Goal: Task Accomplishment & Management: Complete application form

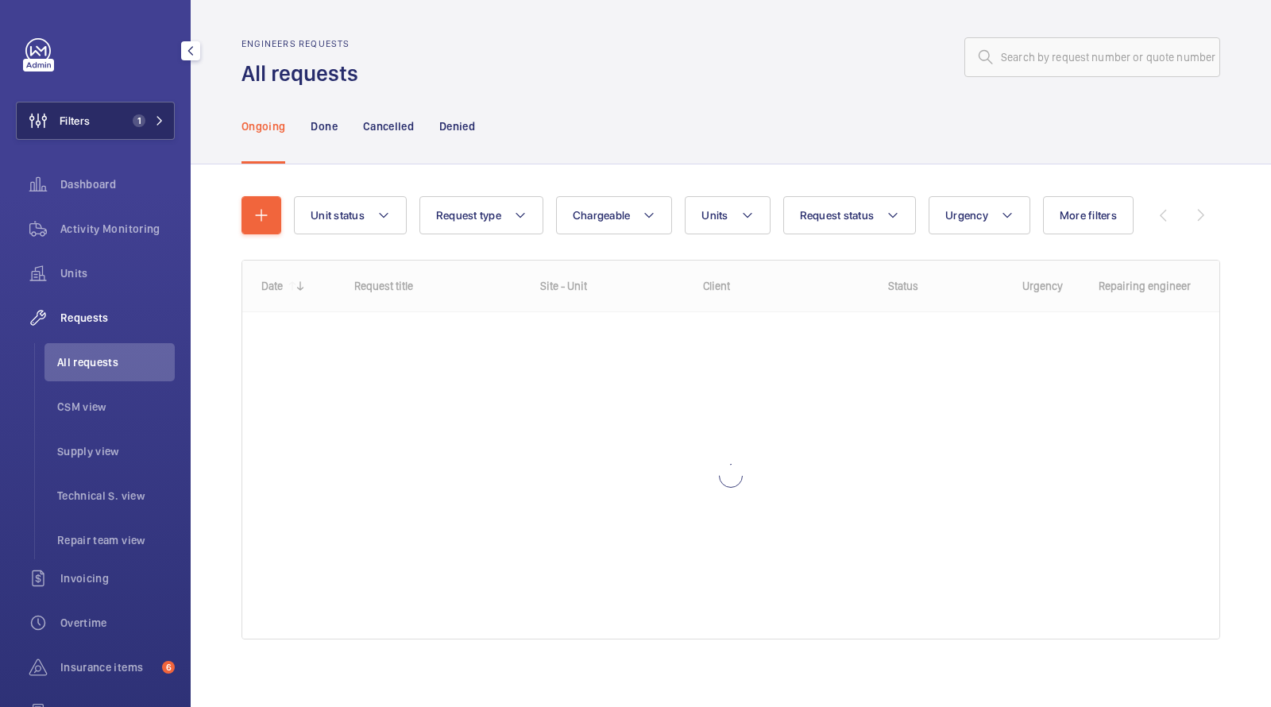
click at [136, 118] on span "1" at bounding box center [139, 120] width 13 height 13
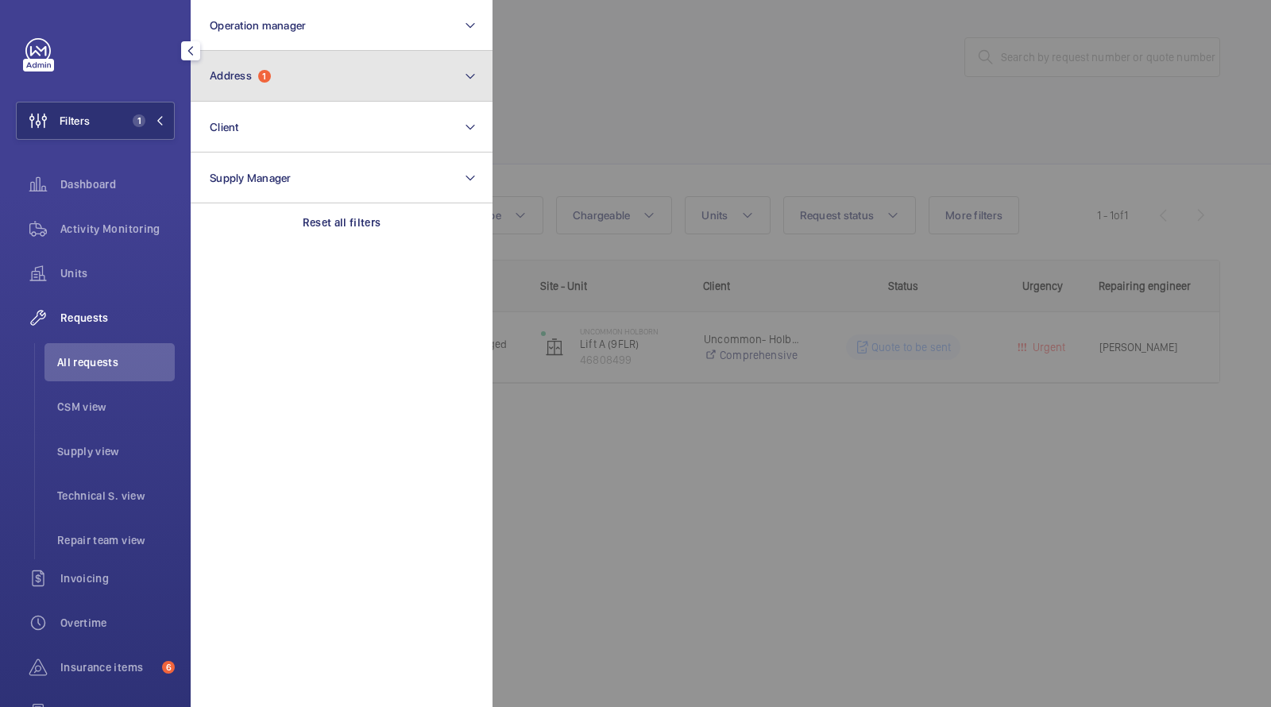
click at [244, 88] on button "Address 1" at bounding box center [342, 76] width 302 height 51
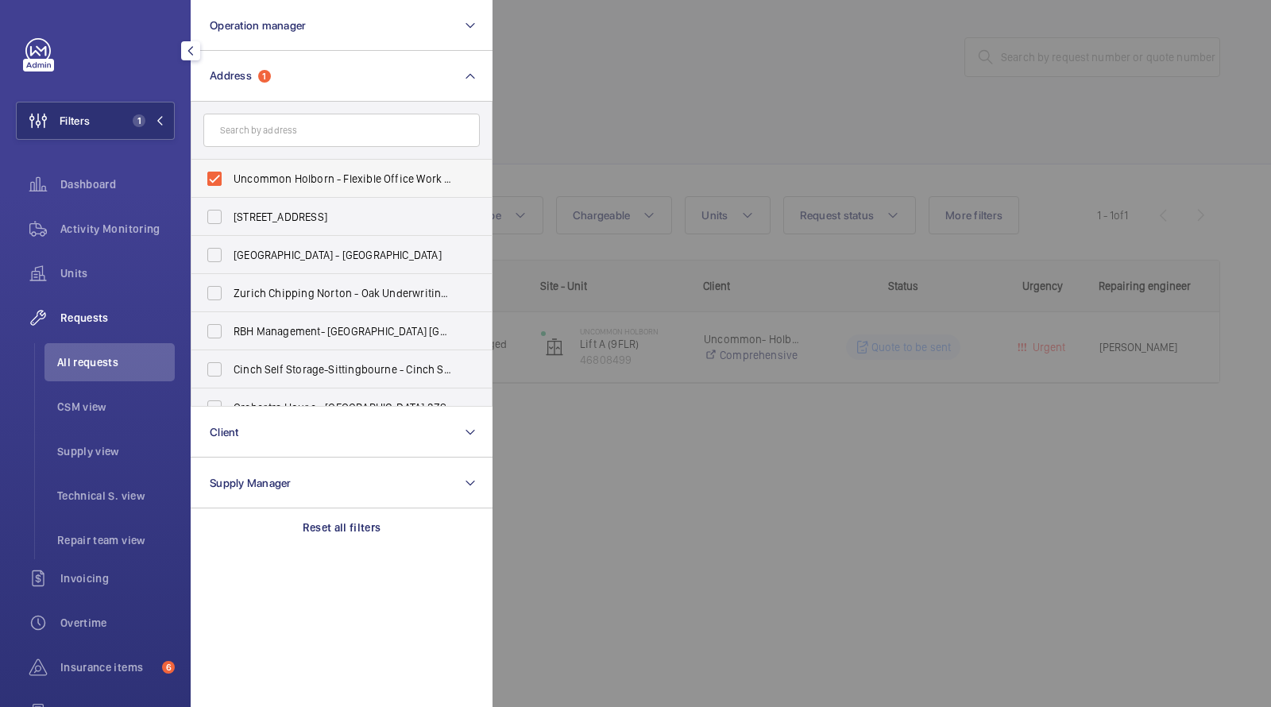
click at [238, 179] on span "Uncommon Holborn - Flexible Office Work Space, LONDON WC1V 6DF" at bounding box center [342, 179] width 218 height 16
click at [230, 179] on input "Uncommon Holborn - Flexible Office Work Space, LONDON WC1V 6DF" at bounding box center [215, 179] width 32 height 32
checkbox input "false"
click at [255, 149] on form at bounding box center [341, 131] width 300 height 58
click at [255, 138] on input "text" at bounding box center [341, 130] width 276 height 33
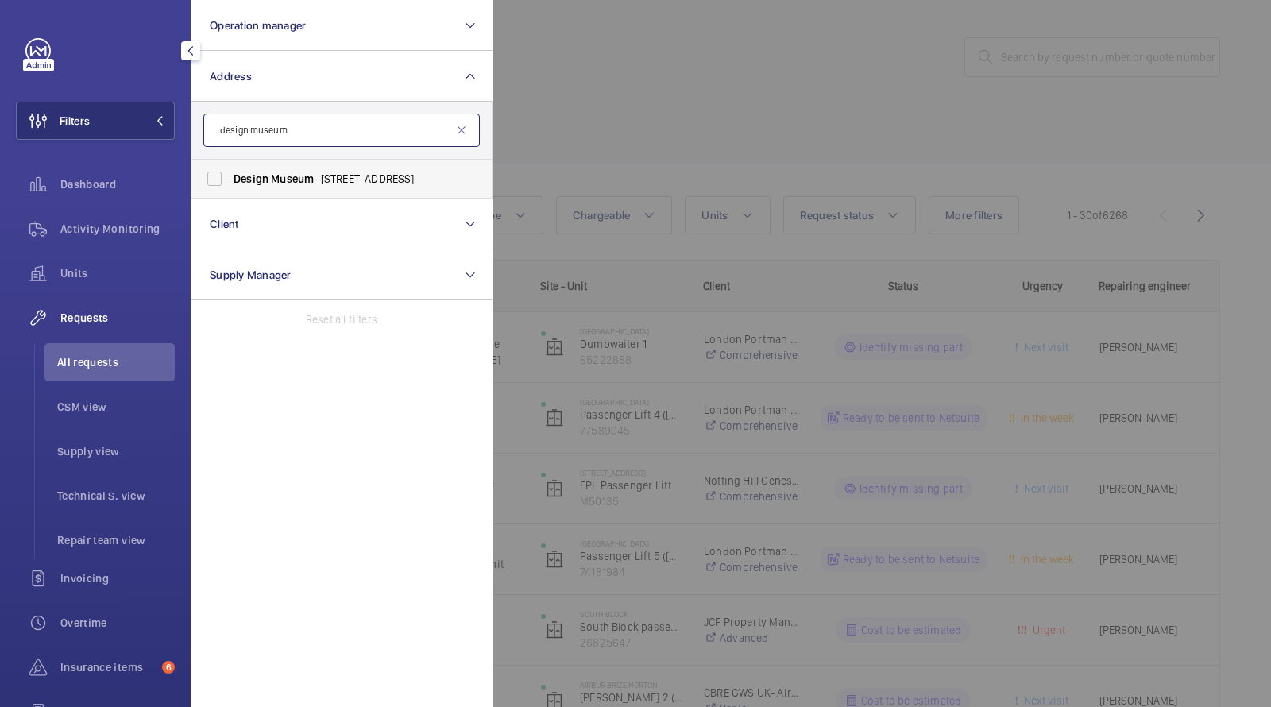
type input "design museum"
click at [268, 171] on span "Design Museum - 224-238 Kensington High Street, LONDON W8 6AG" at bounding box center [342, 179] width 218 height 16
click at [230, 171] on input "Design Museum - 224-238 Kensington High Street, LONDON W8 6AG" at bounding box center [215, 179] width 32 height 32
checkbox input "true"
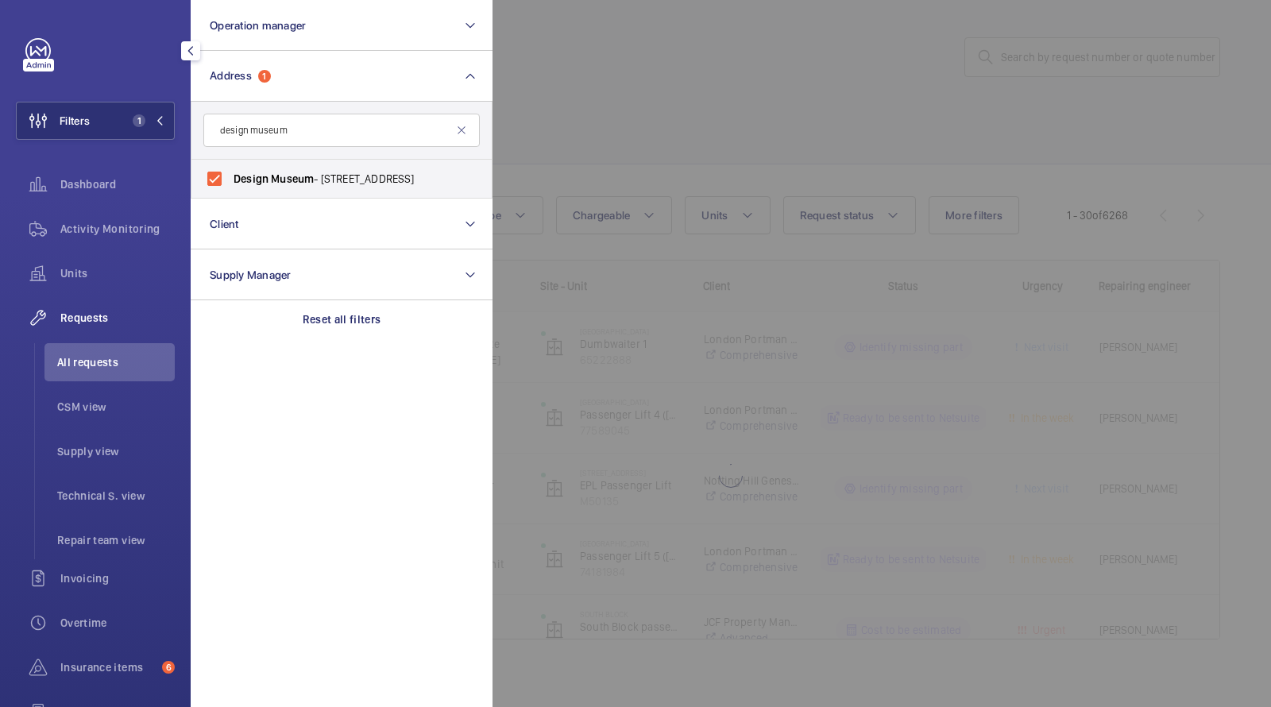
click at [628, 96] on div at bounding box center [1127, 353] width 1271 height 707
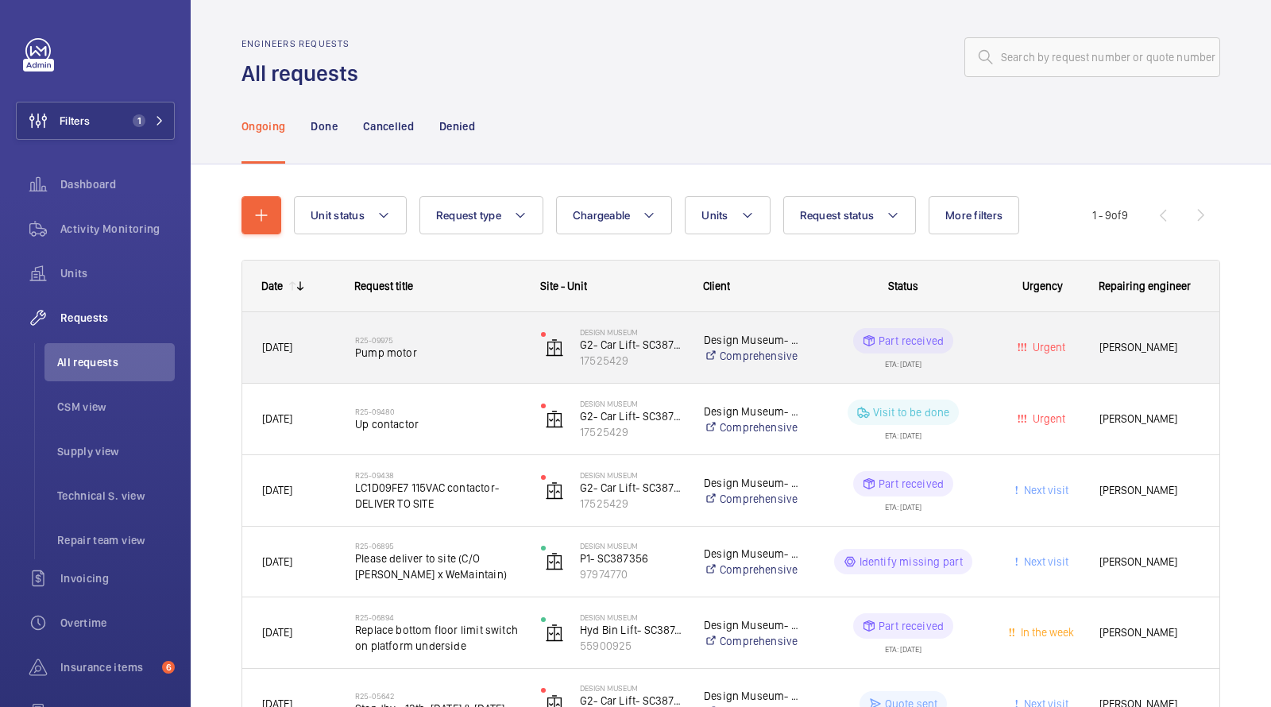
click at [394, 343] on h2 "R25-09975" at bounding box center [437, 340] width 165 height 10
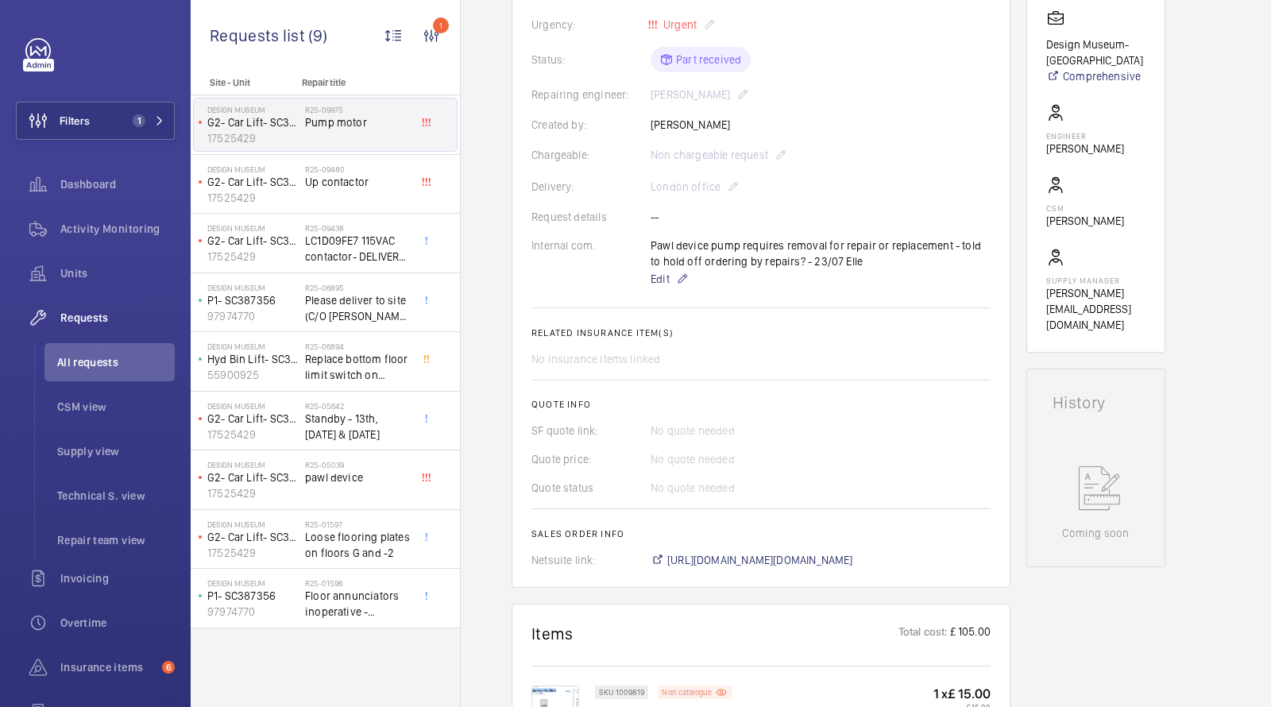
scroll to position [344, 0]
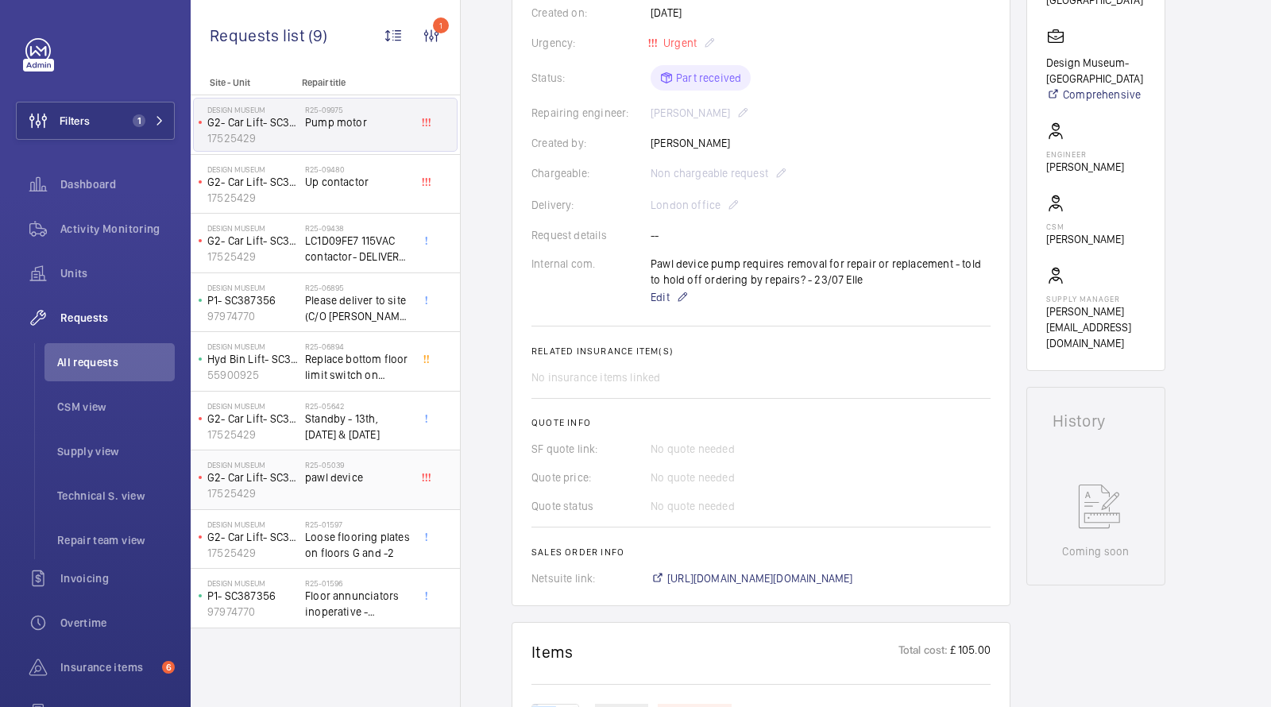
click at [312, 469] on span "pawl device" at bounding box center [357, 477] width 105 height 16
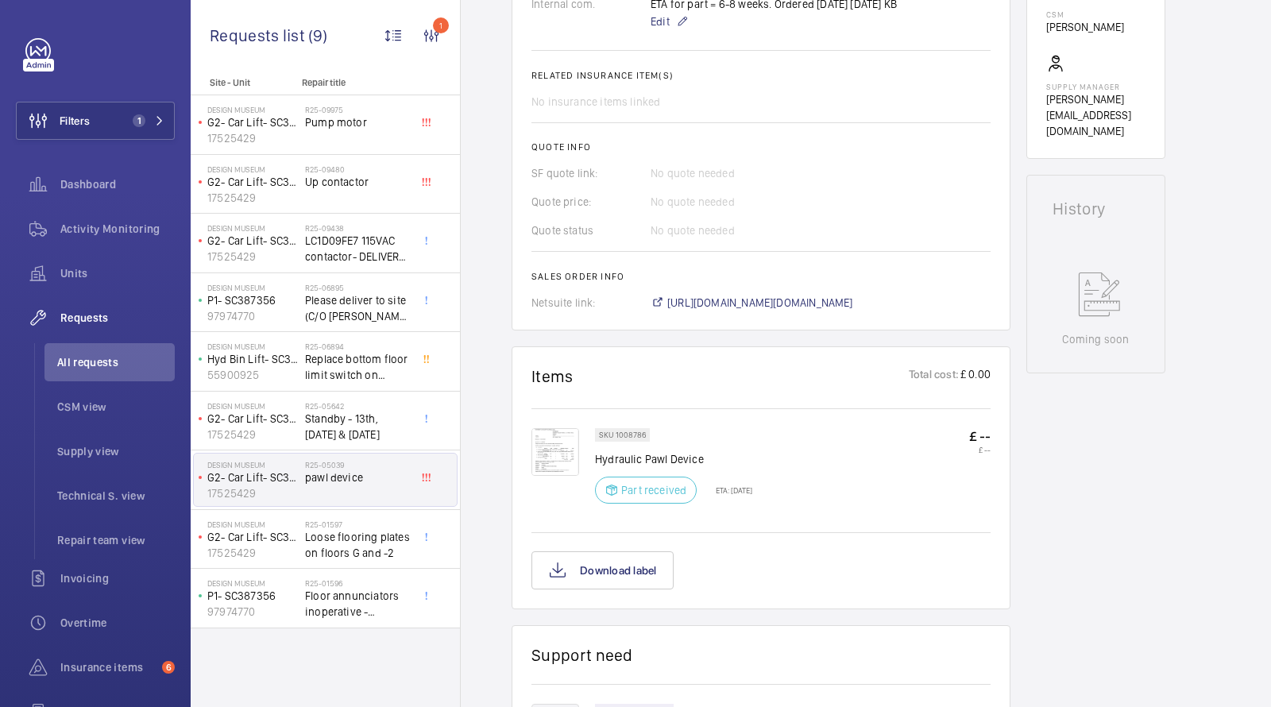
scroll to position [573, 0]
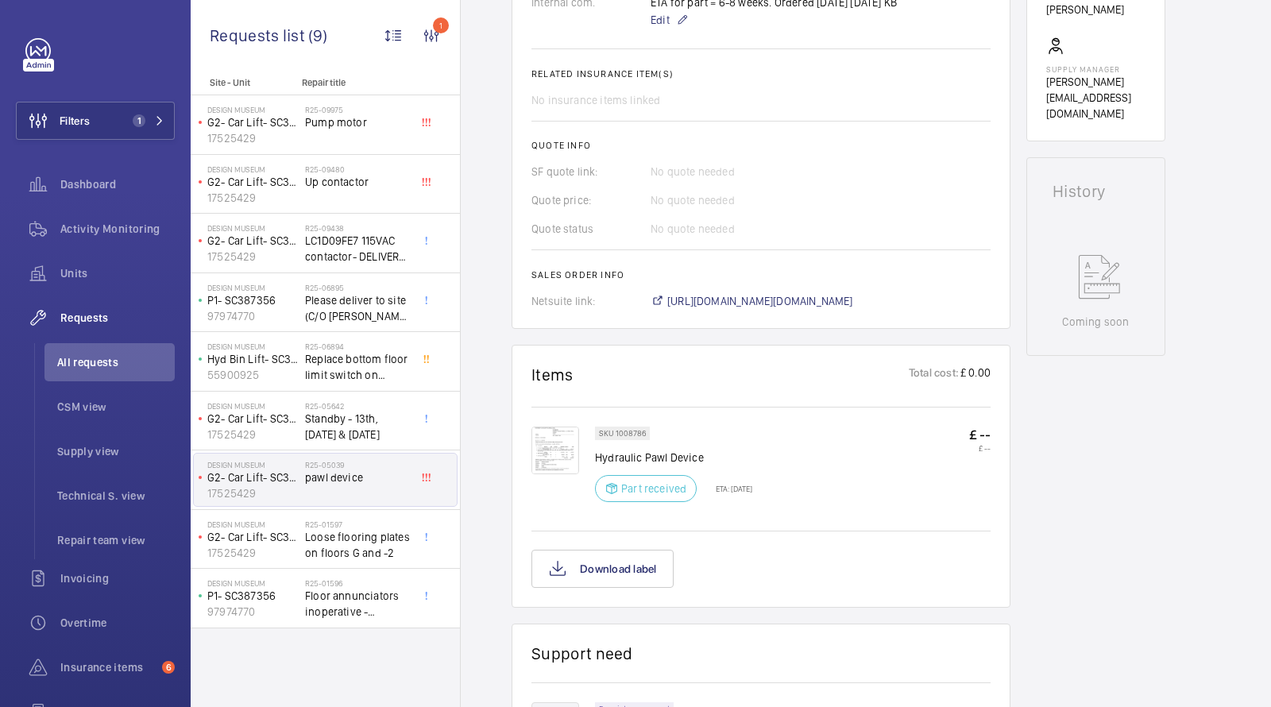
click at [558, 450] on img at bounding box center [555, 450] width 48 height 48
click at [708, 299] on span "https://6461500.app.netsuite.com/app/accounting/transactions/salesord.nl?id=250…" at bounding box center [760, 301] width 186 height 16
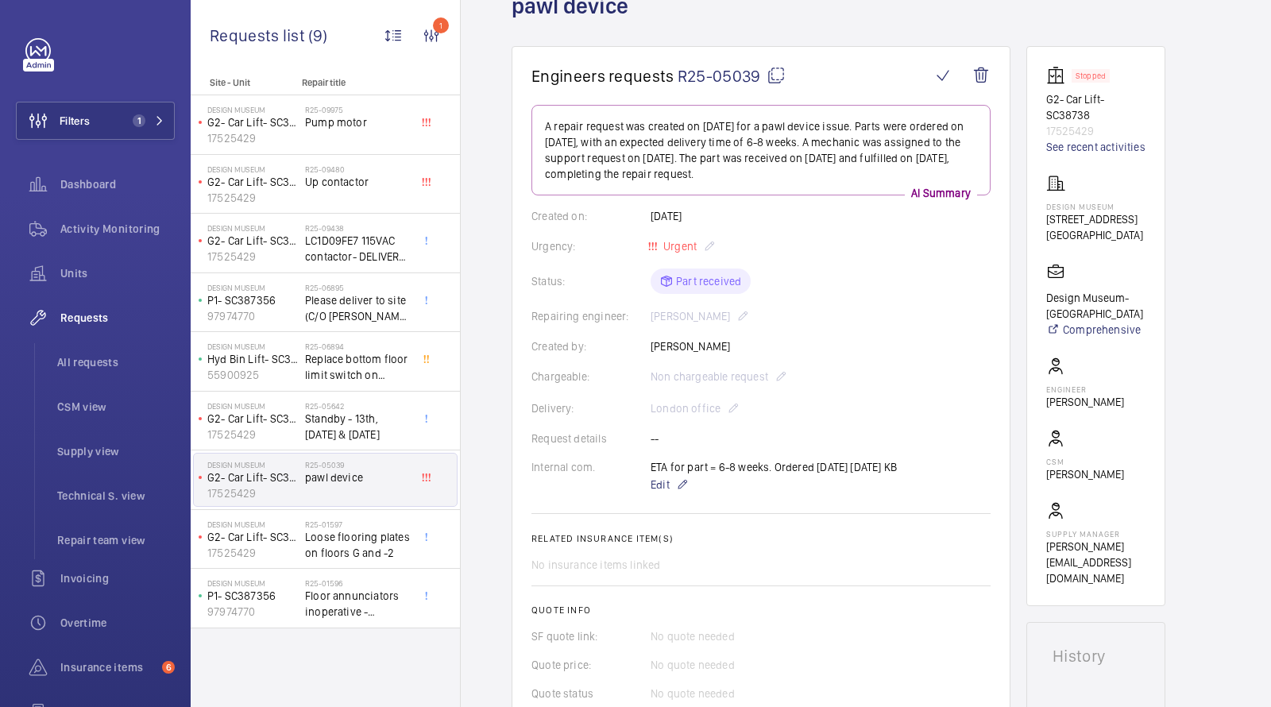
scroll to position [92, 0]
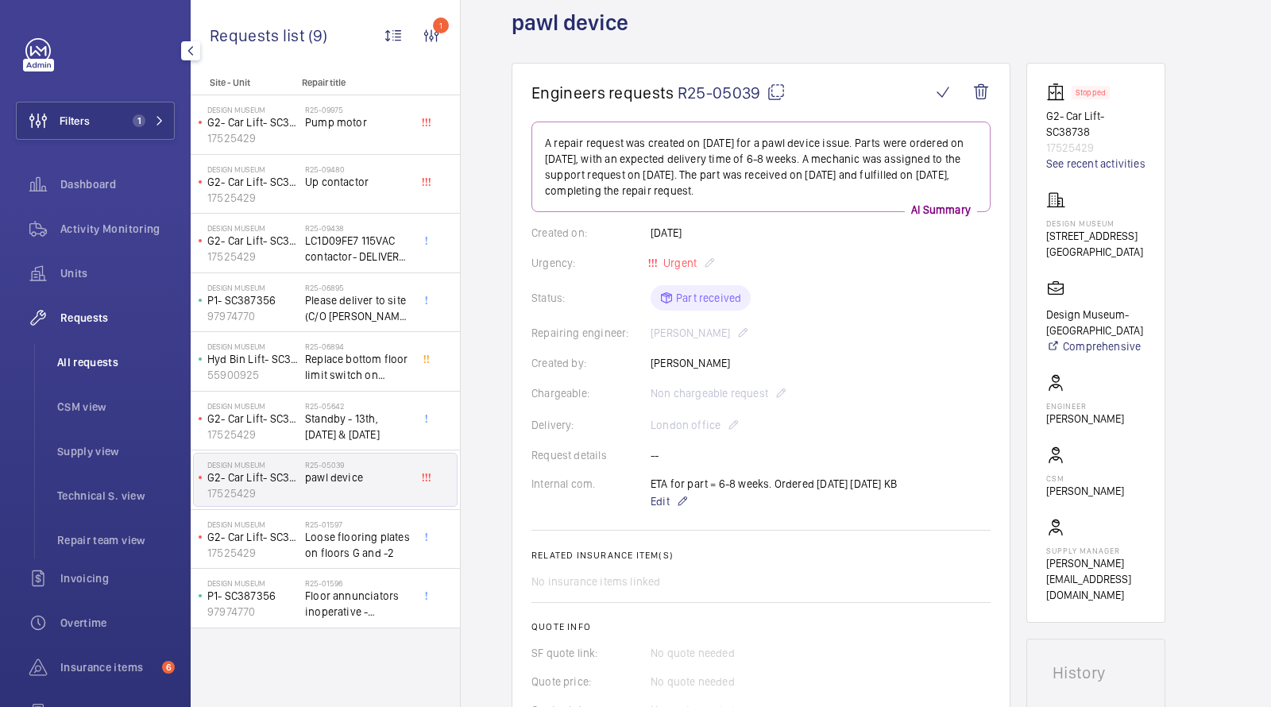
click at [88, 365] on span "All requests" at bounding box center [116, 362] width 118 height 16
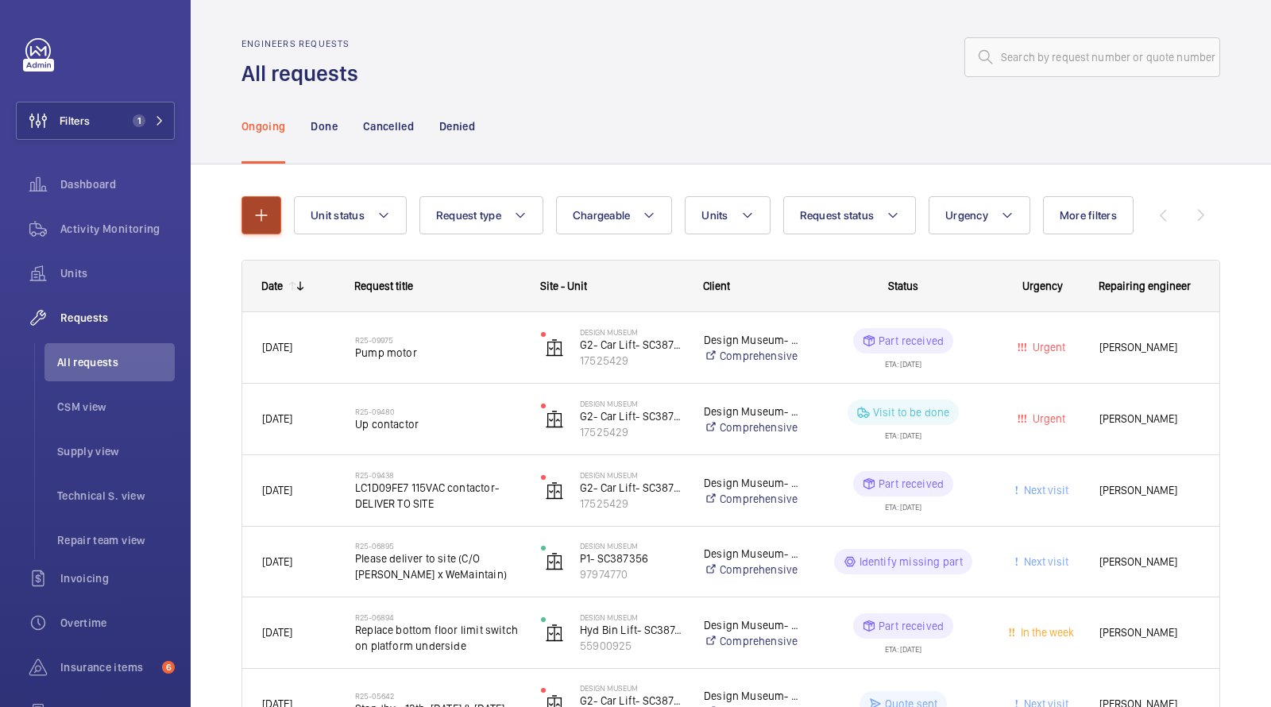
click at [264, 220] on mat-icon "button" at bounding box center [261, 215] width 19 height 19
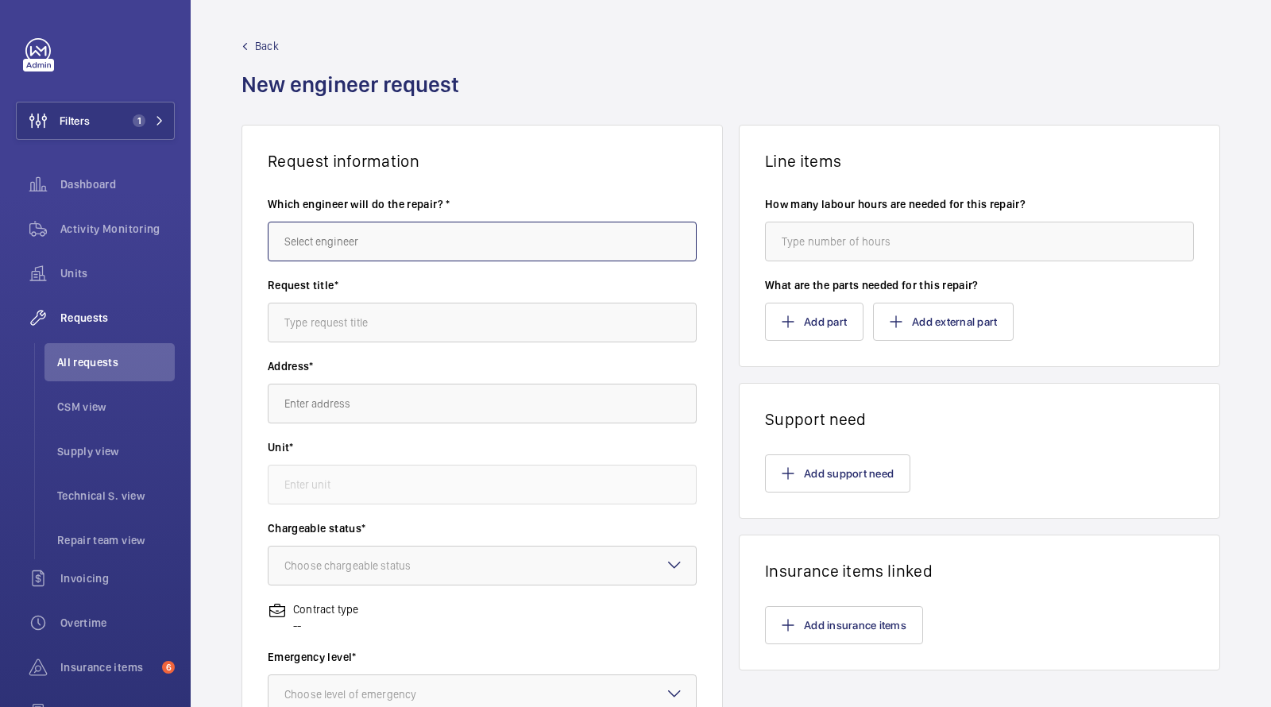
click at [341, 229] on input "text" at bounding box center [482, 242] width 429 height 40
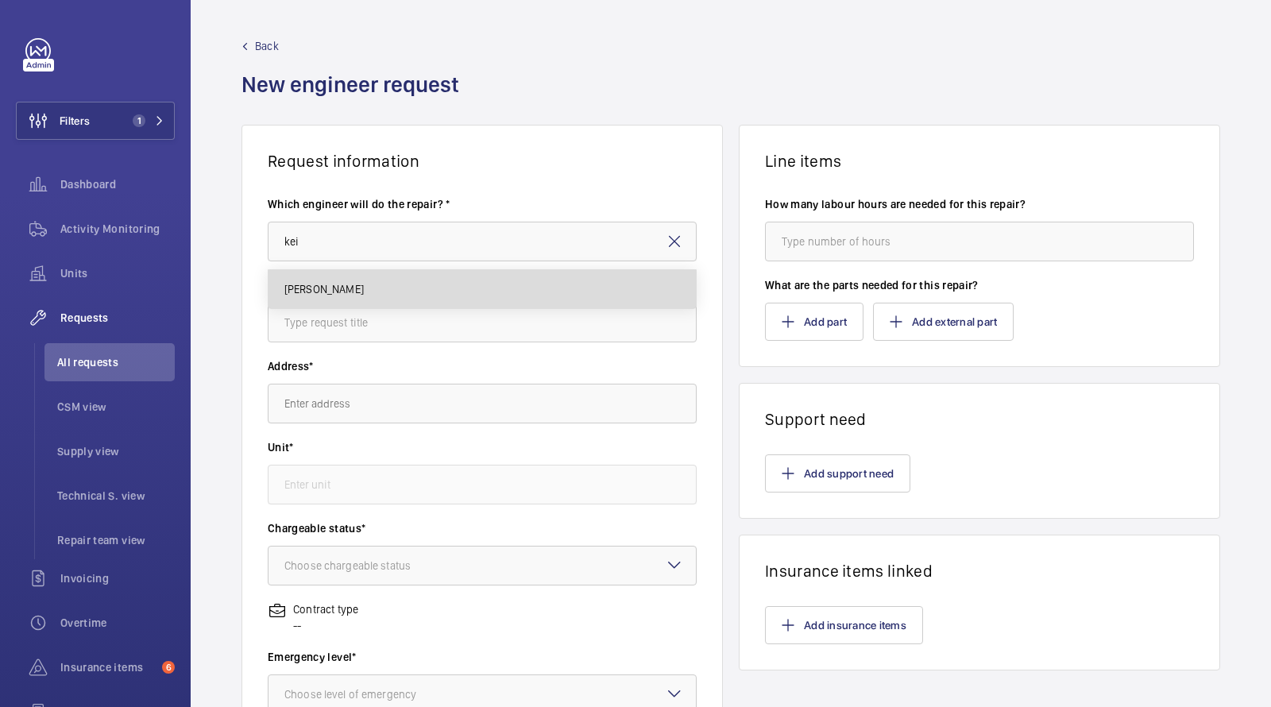
click at [304, 275] on mat-option "[PERSON_NAME]" at bounding box center [482, 289] width 428 height 38
type input "[PERSON_NAME]"
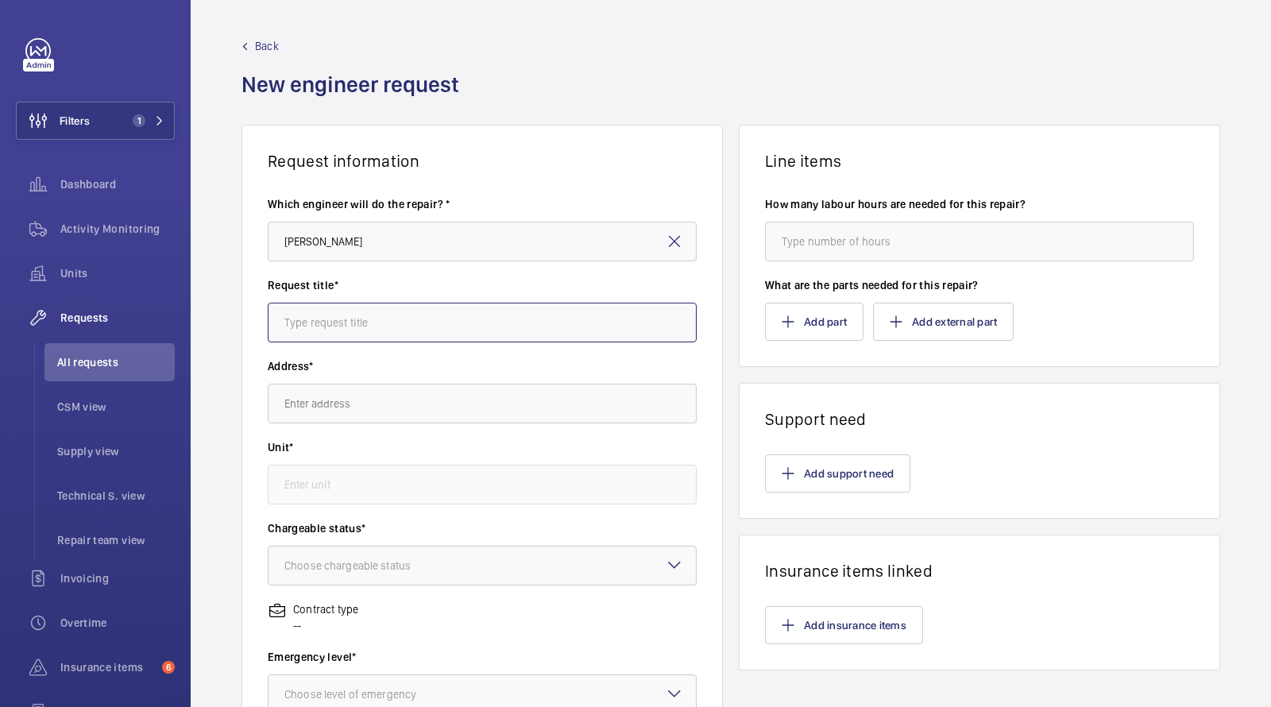
click at [307, 329] on input "text" at bounding box center [482, 323] width 429 height 40
type input "hydraulic pawl device"
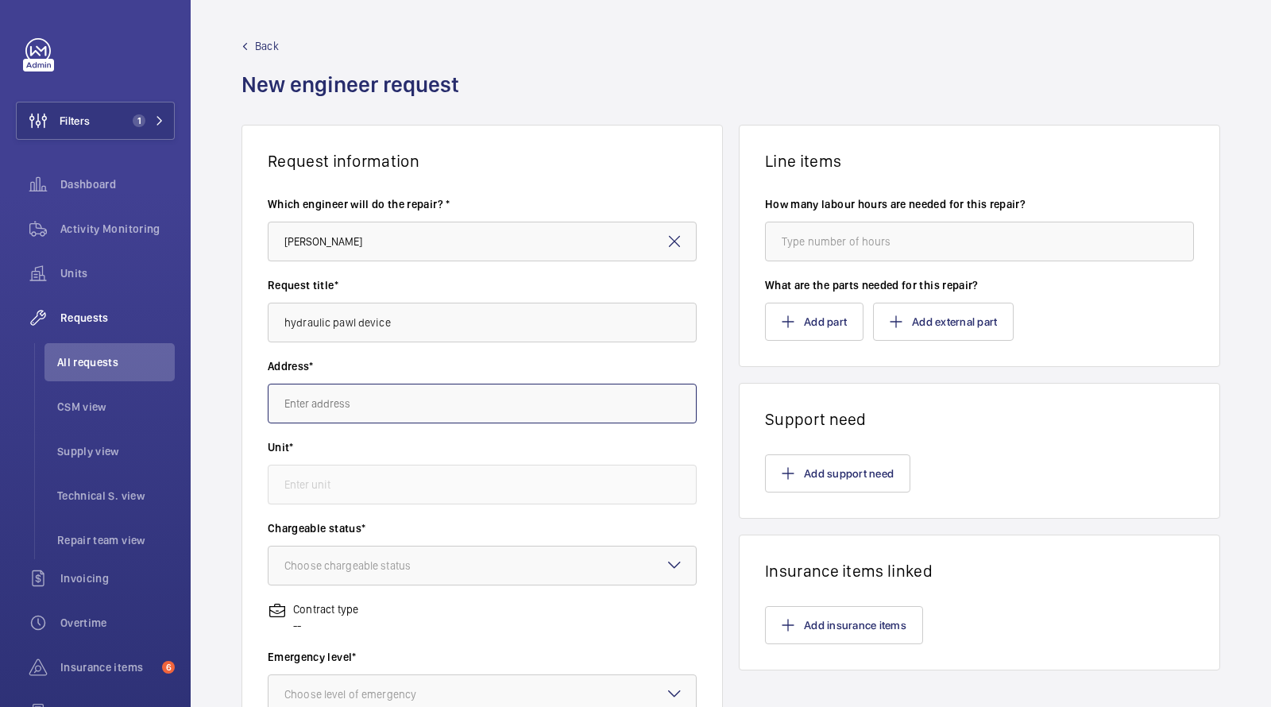
click at [294, 406] on input "text" at bounding box center [482, 404] width 429 height 40
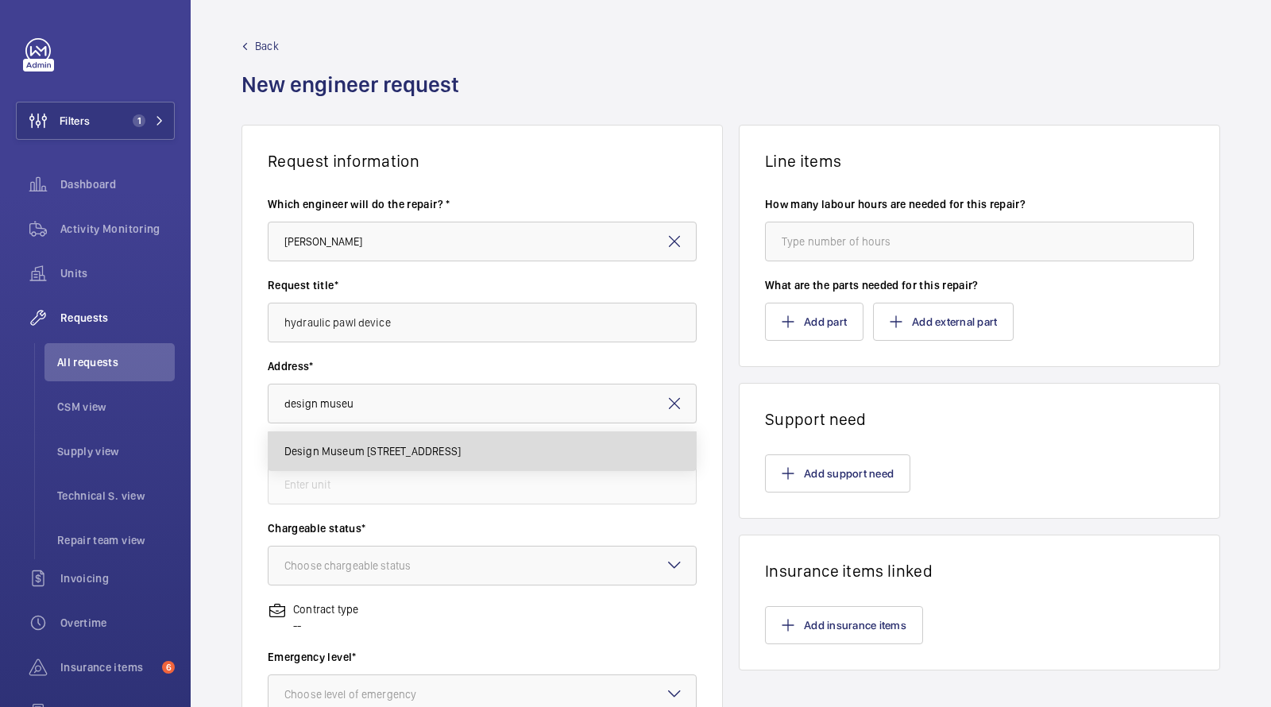
click at [349, 458] on mat-option "Design Museum 224-238 Kensington High Street, W8 6AG LONDON" at bounding box center [482, 451] width 428 height 38
type input "Design Museum 224-238 Kensington High Street, W8 6AG LONDON"
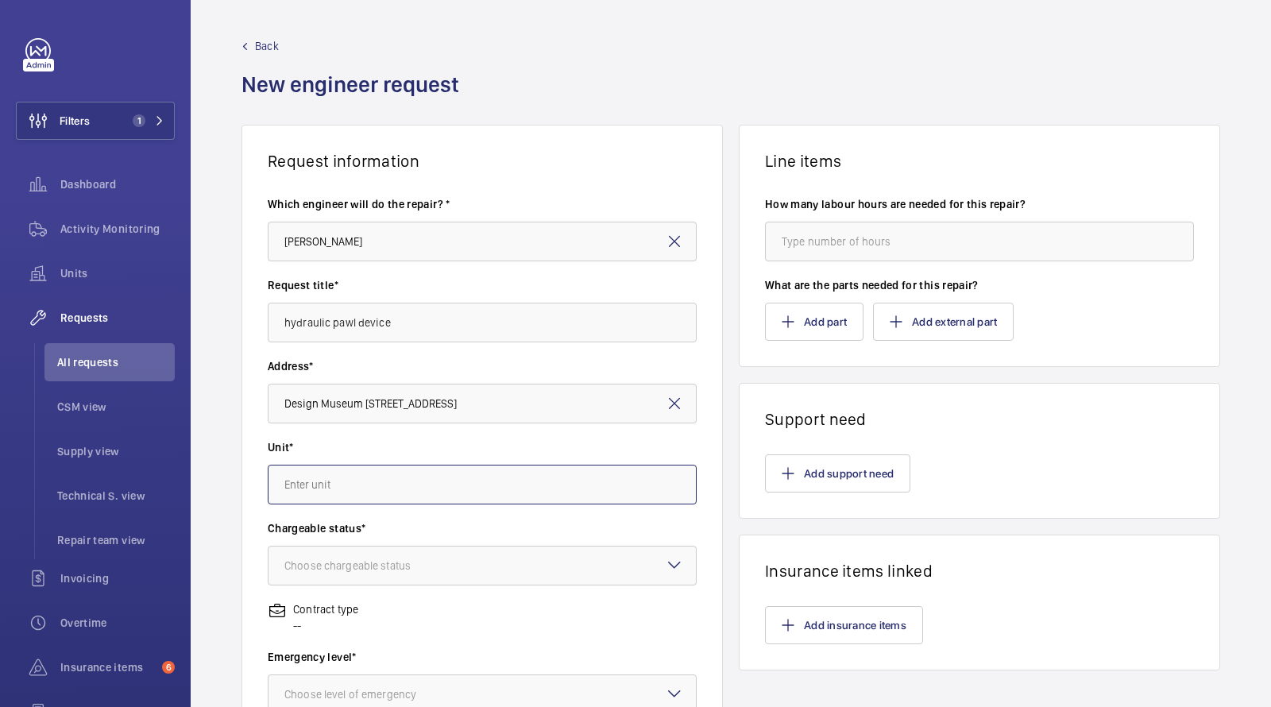
click at [333, 481] on input "text" at bounding box center [482, 485] width 429 height 40
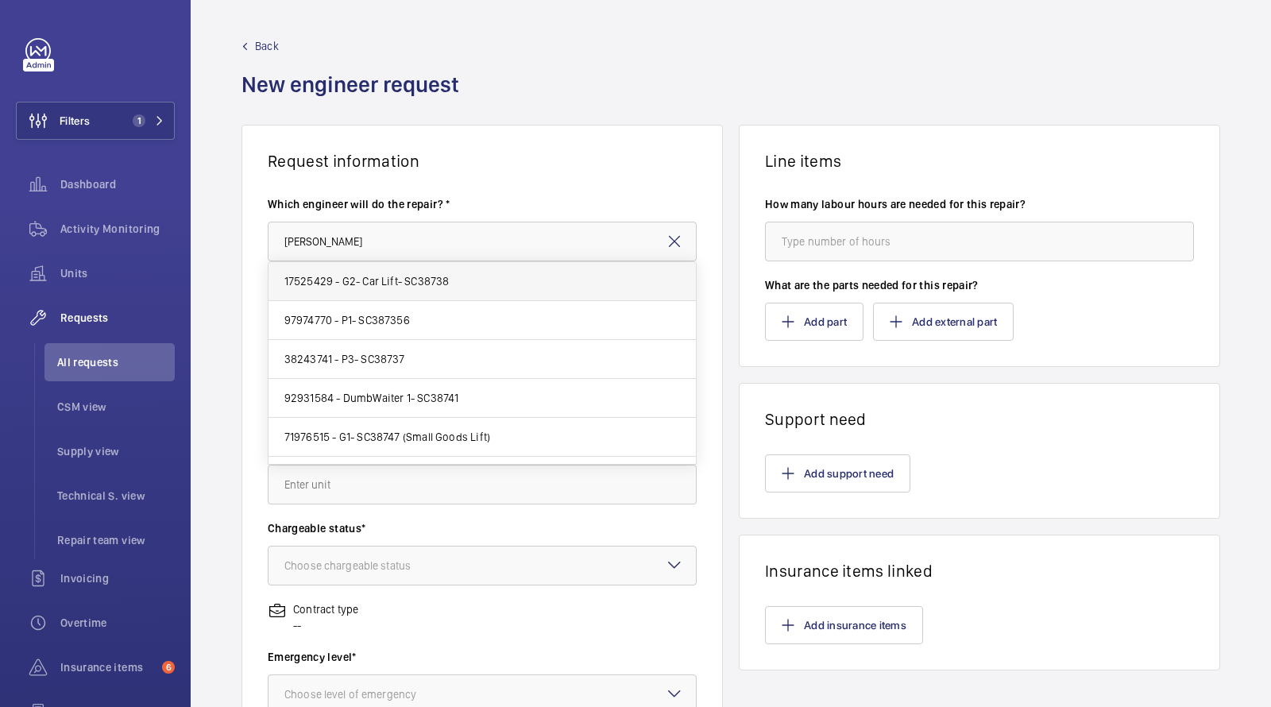
click at [388, 274] on span "17525429 - G2- Car Lift- SC38738" at bounding box center [366, 281] width 165 height 16
type input "17525429 - G2- Car Lift- SC38738"
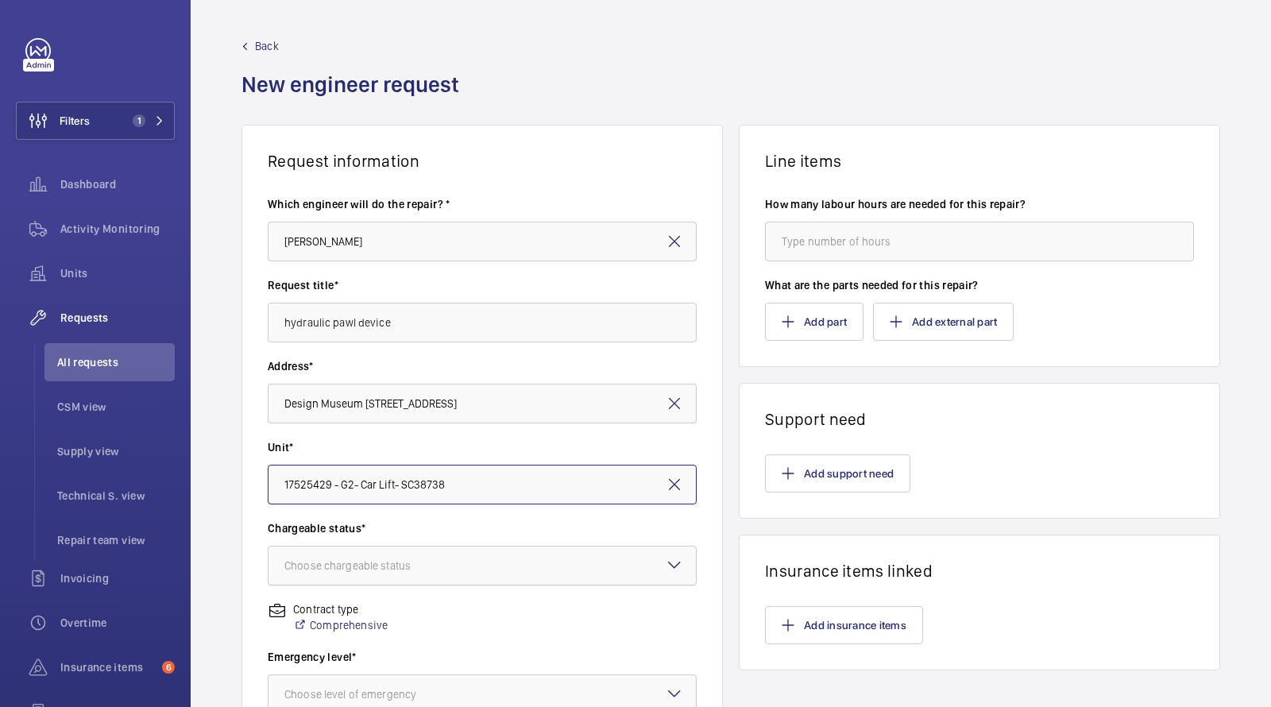
click at [364, 562] on div "Choose chargeable status" at bounding box center [367, 565] width 166 height 16
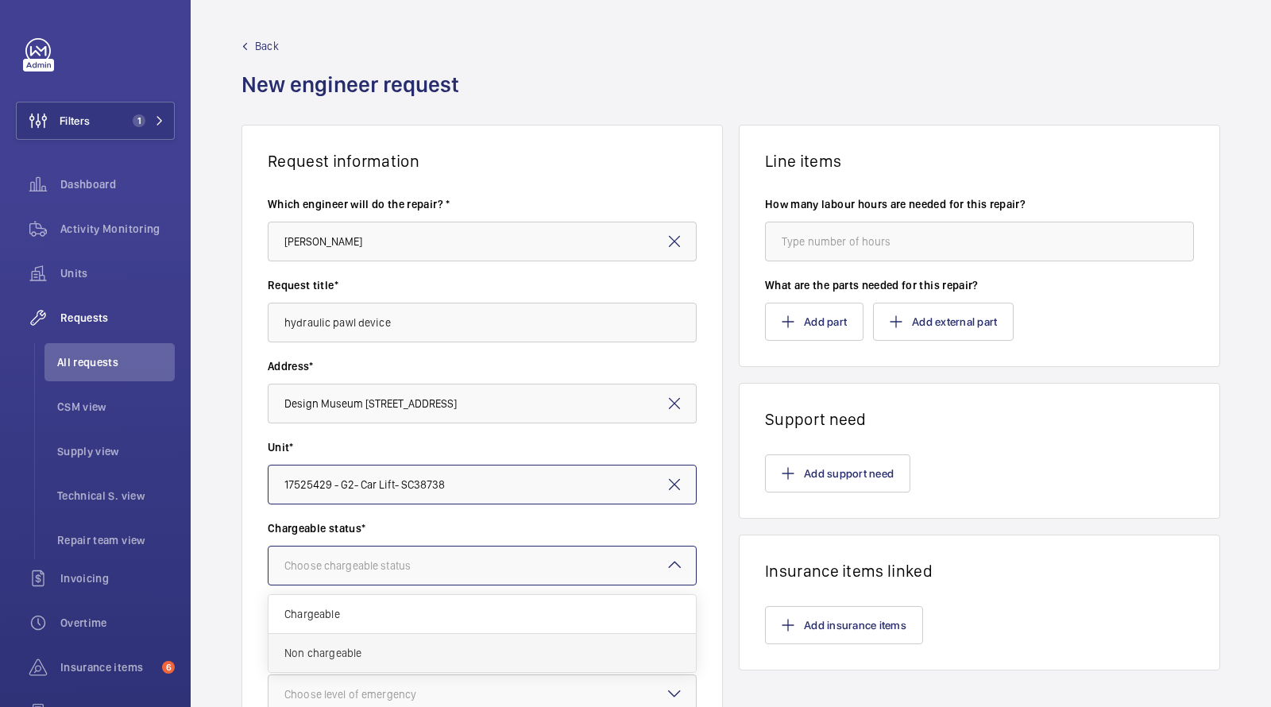
click at [376, 645] on span "Non chargeable" at bounding box center [481, 653] width 395 height 16
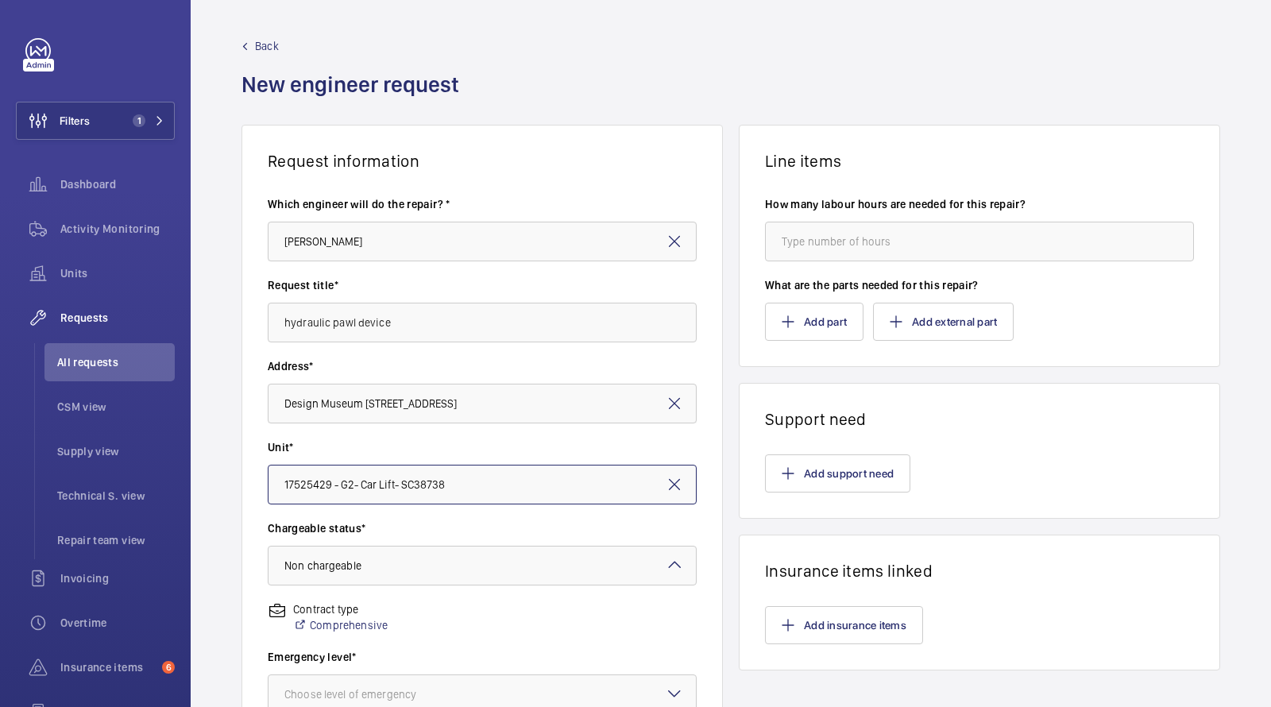
scroll to position [143, 0]
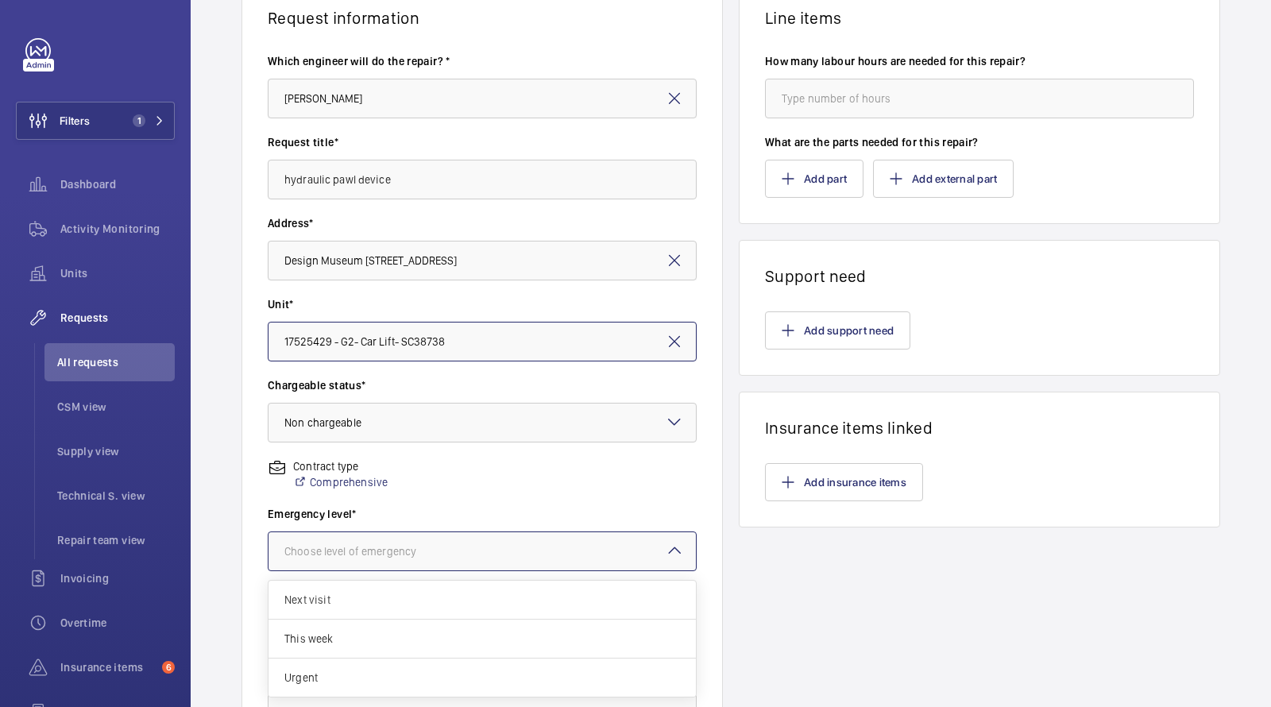
click at [381, 545] on div "Choose level of emergency" at bounding box center [370, 551] width 172 height 16
click at [349, 611] on div "Next visit" at bounding box center [481, 599] width 427 height 39
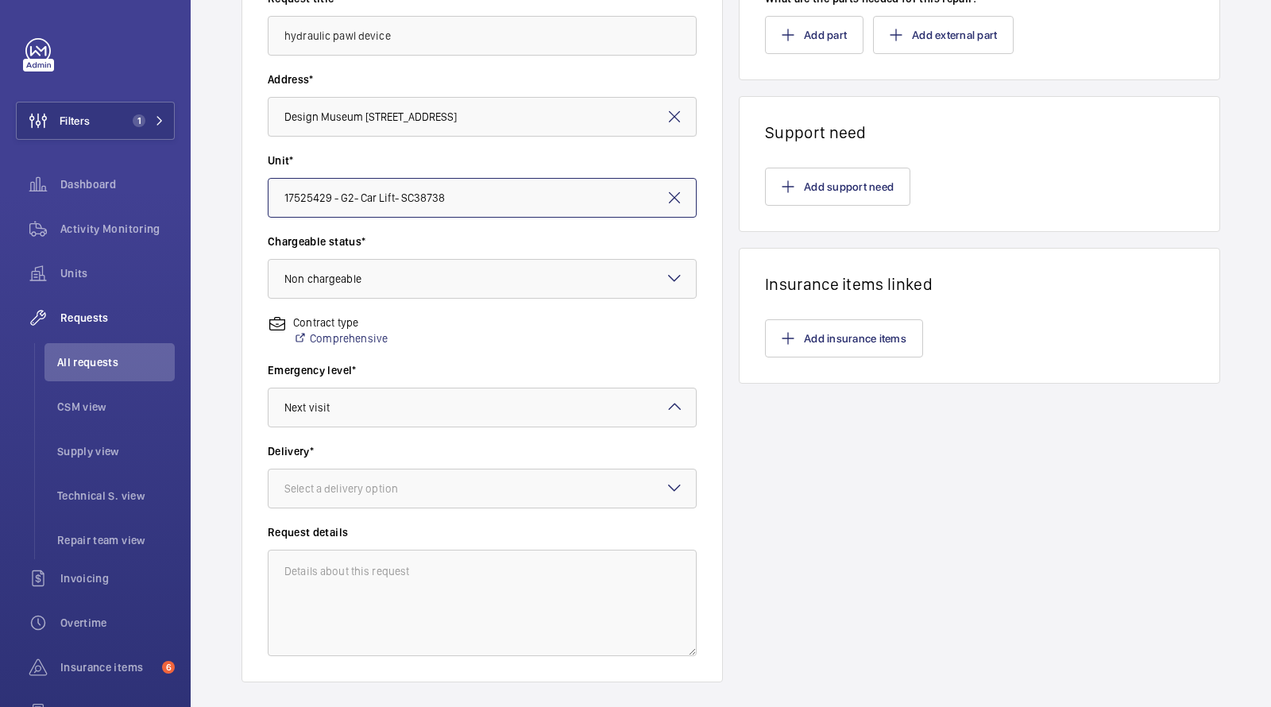
scroll to position [296, 0]
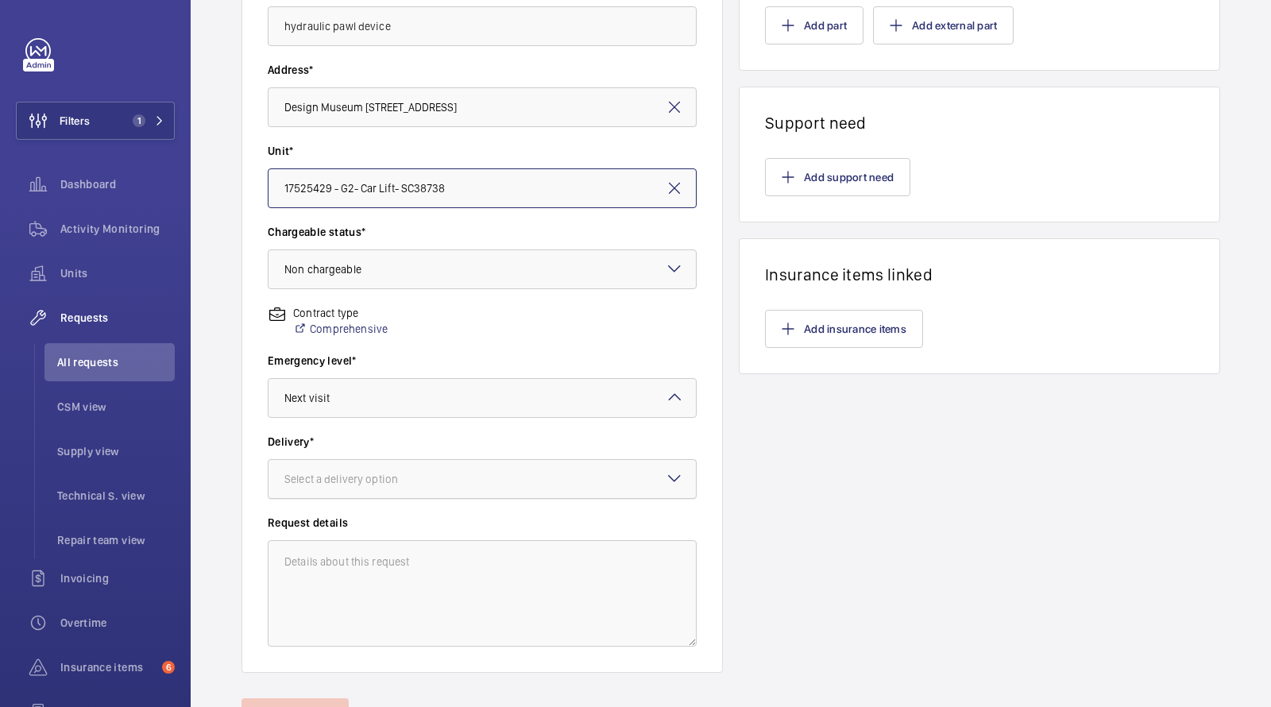
click at [366, 475] on div "Select a delivery option" at bounding box center [360, 479] width 153 height 16
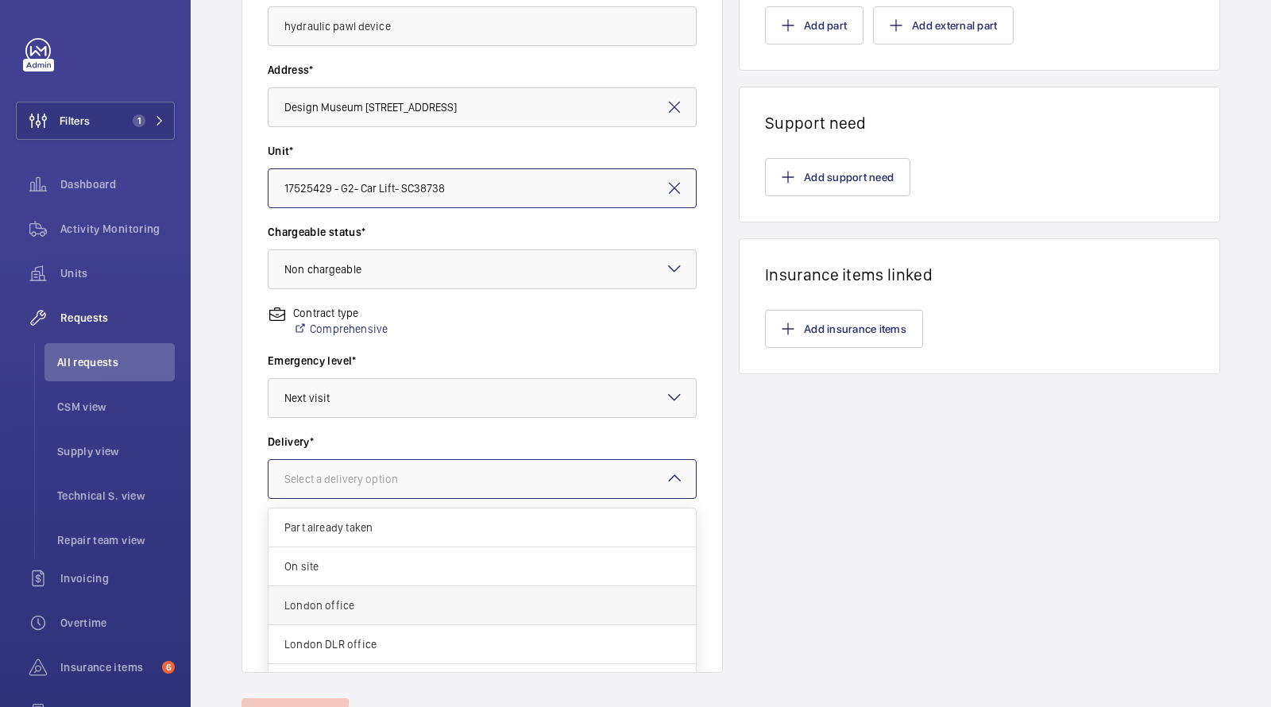
click at [333, 606] on span "London office" at bounding box center [481, 605] width 395 height 16
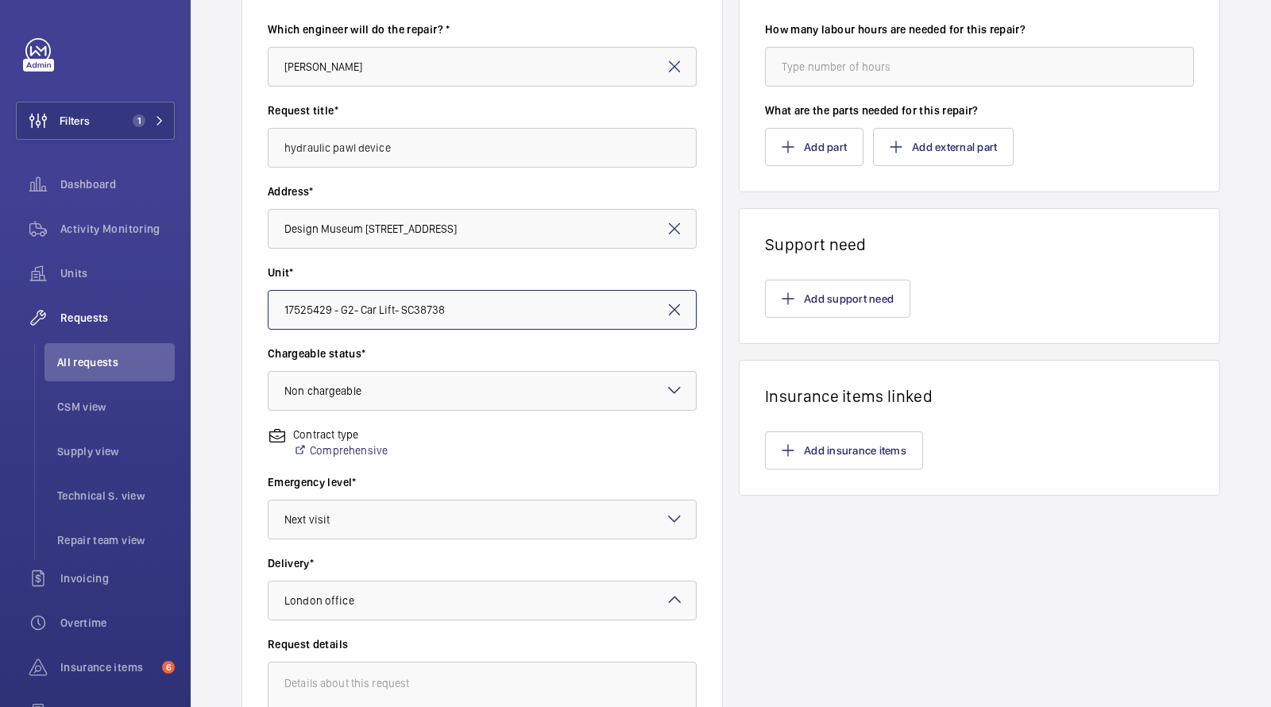
scroll to position [14, 0]
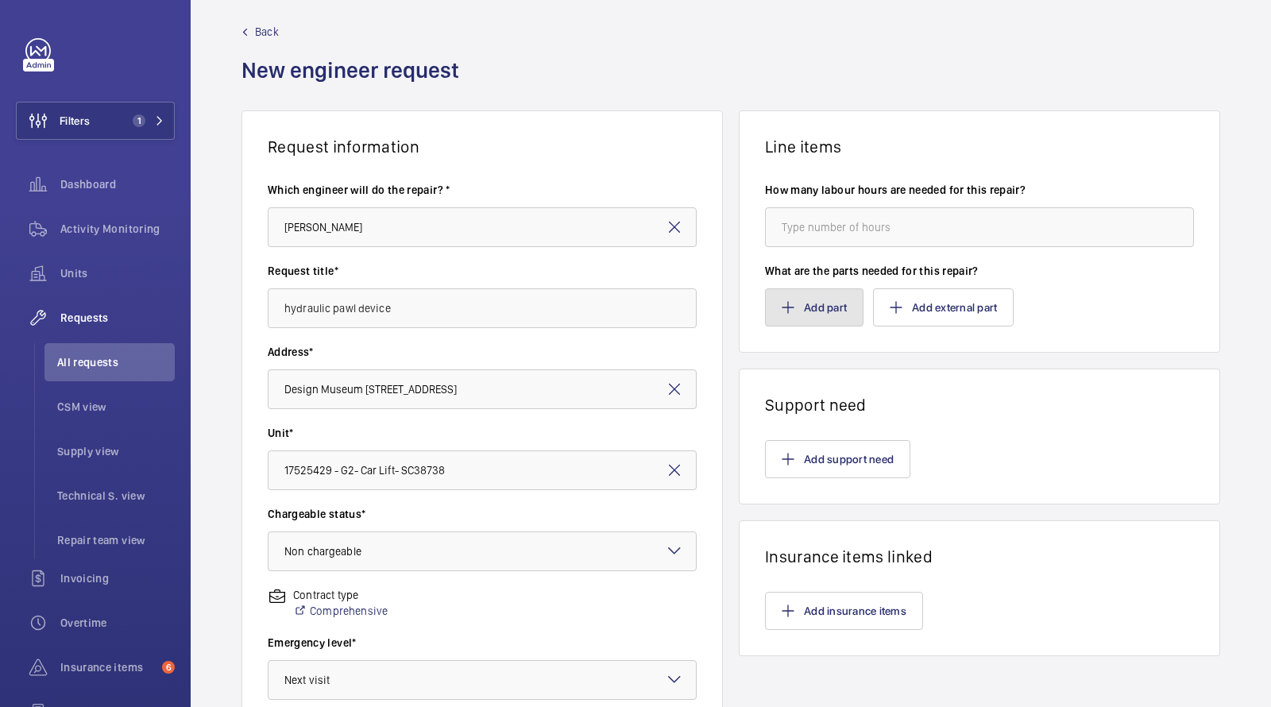
click at [796, 303] on button "Add part" at bounding box center [814, 307] width 98 height 38
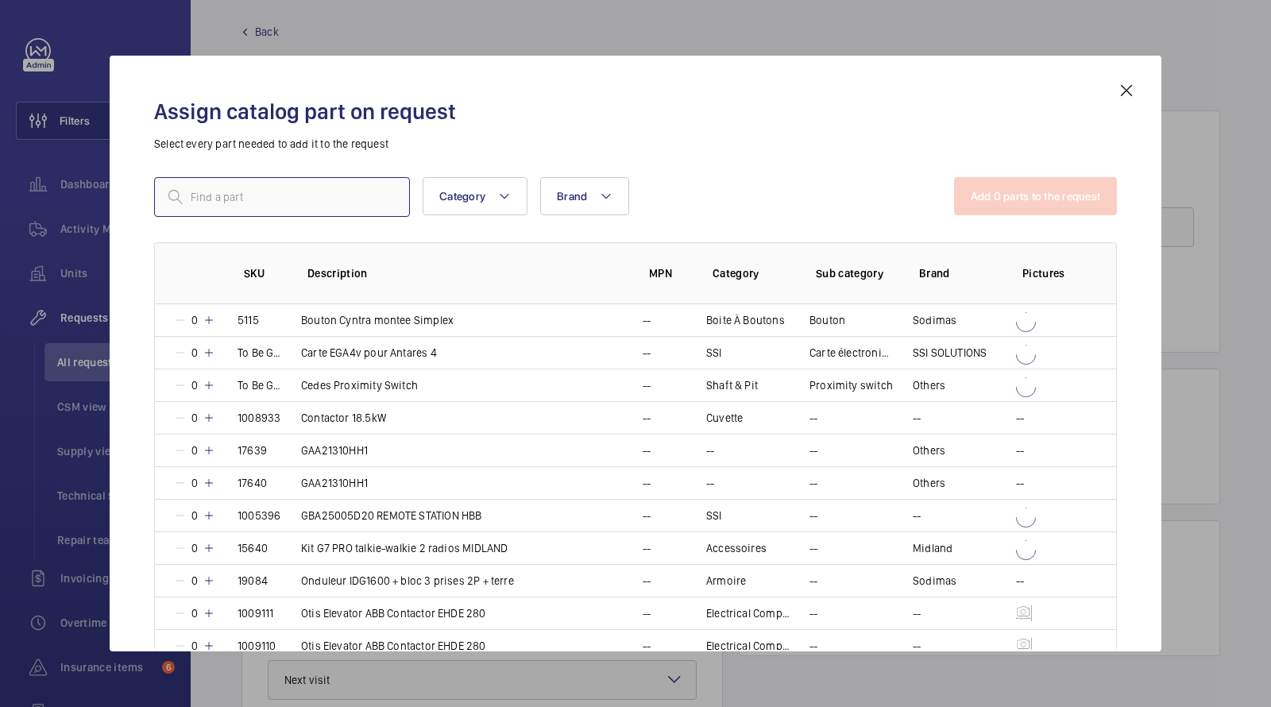
click at [294, 206] on input "text" at bounding box center [282, 197] width 256 height 40
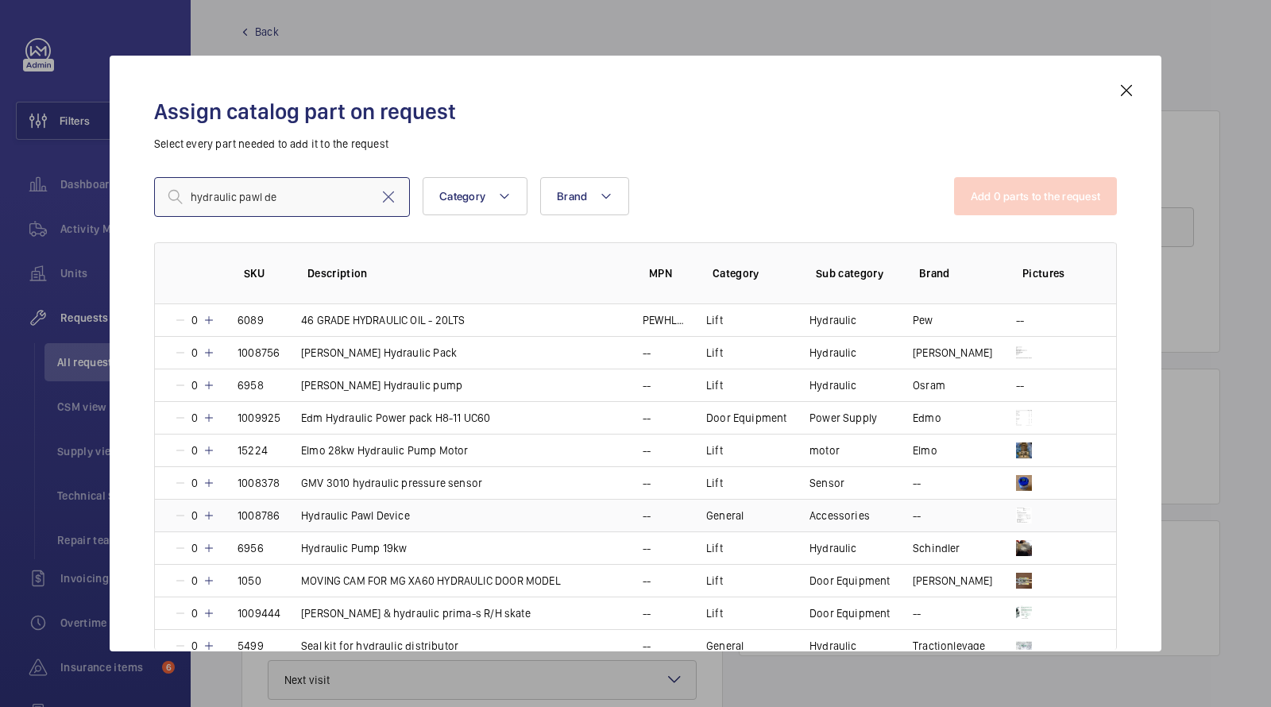
type input "hydraulic pawl de"
click at [407, 516] on td "Hydraulic Pawl Device" at bounding box center [452, 515] width 341 height 33
click at [999, 206] on button "Add 1 parts to the request" at bounding box center [1036, 196] width 161 height 38
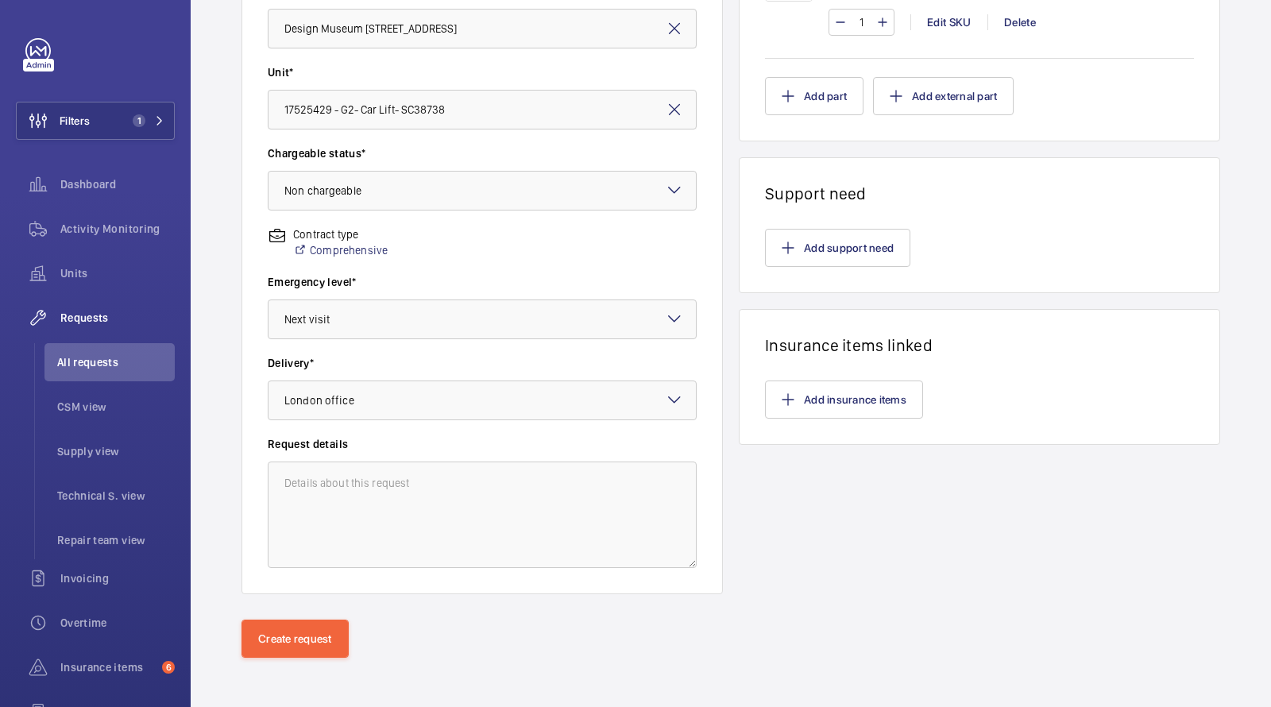
scroll to position [375, 0]
click at [299, 640] on button "Create request" at bounding box center [294, 638] width 107 height 38
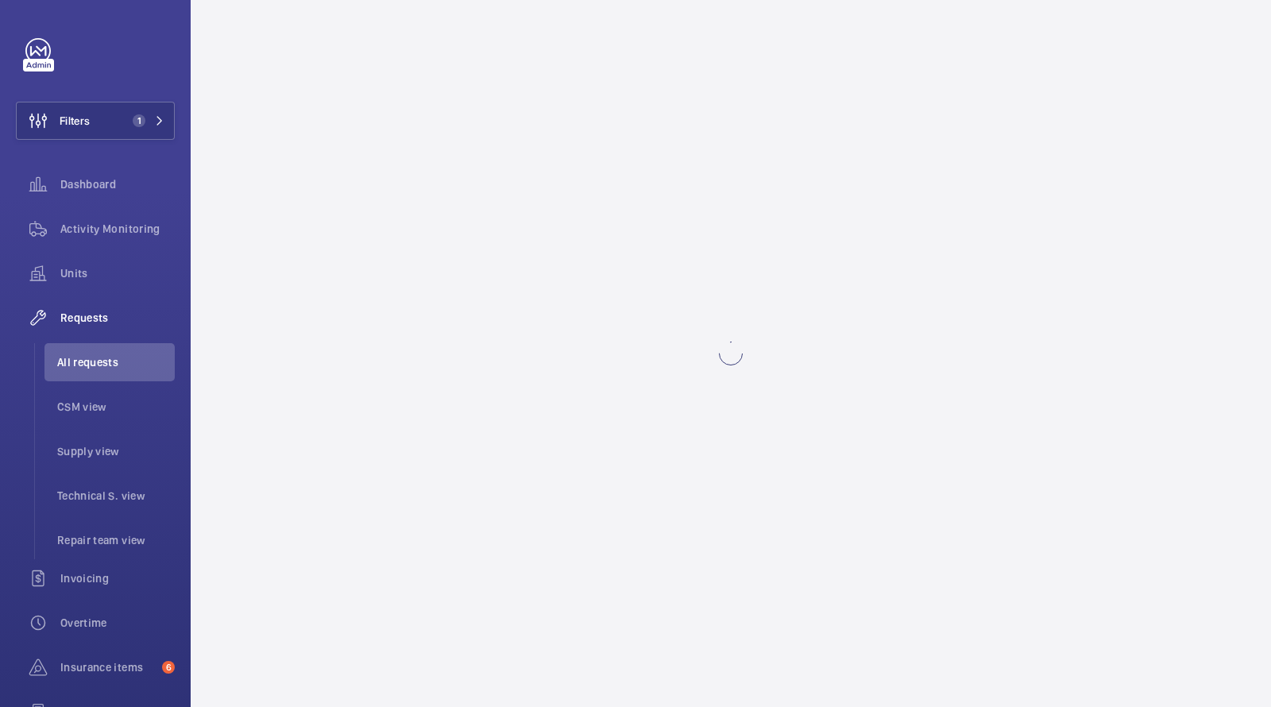
scroll to position [0, 0]
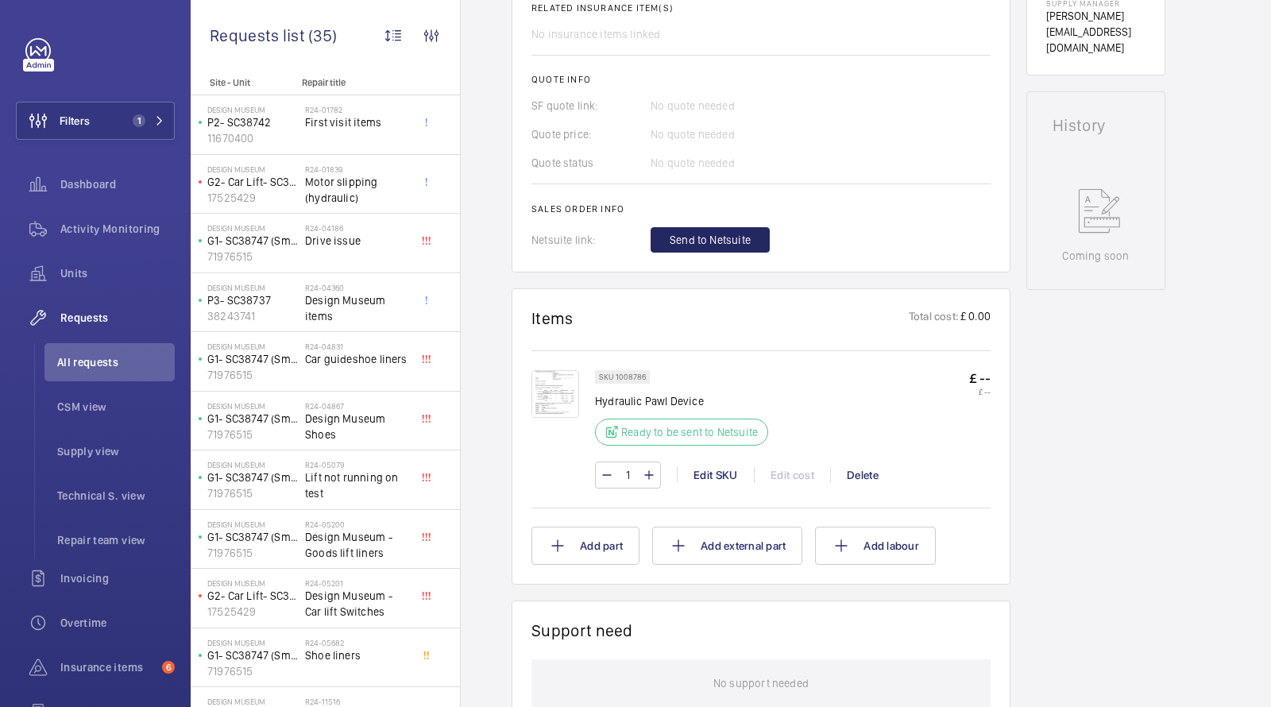
scroll to position [519, 0]
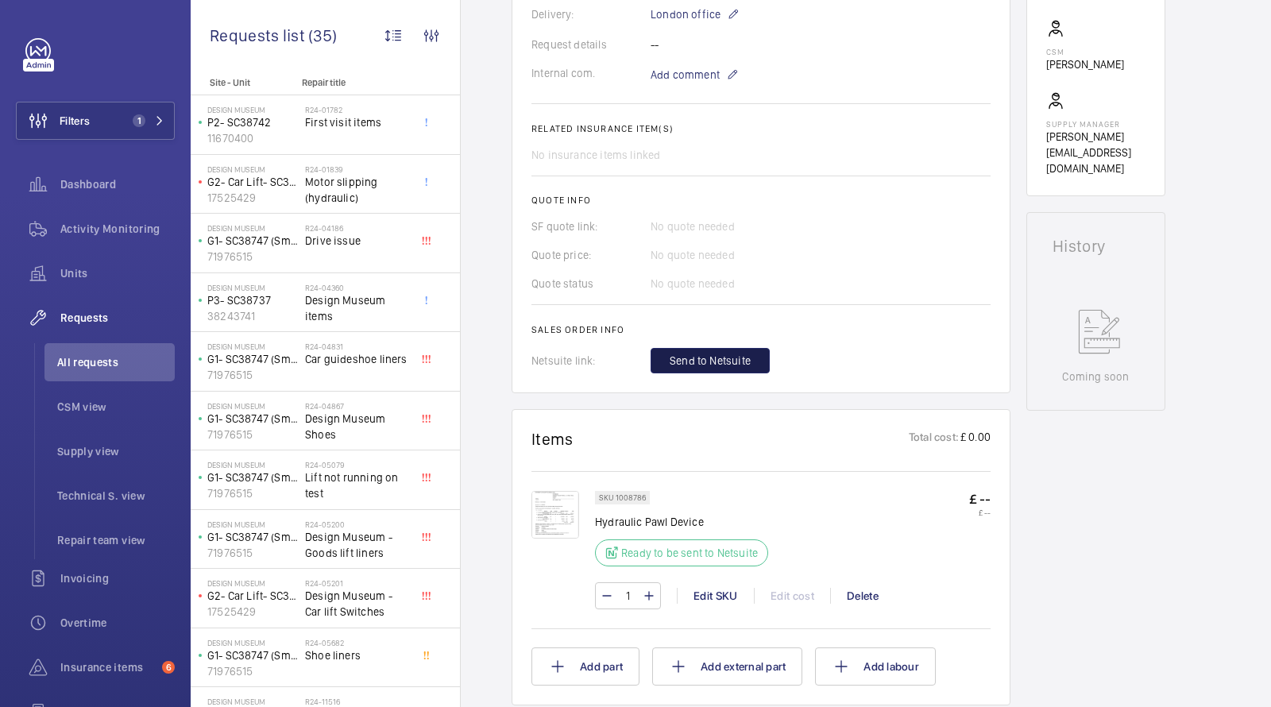
click at [696, 353] on span "Send to Netsuite" at bounding box center [709, 361] width 81 height 16
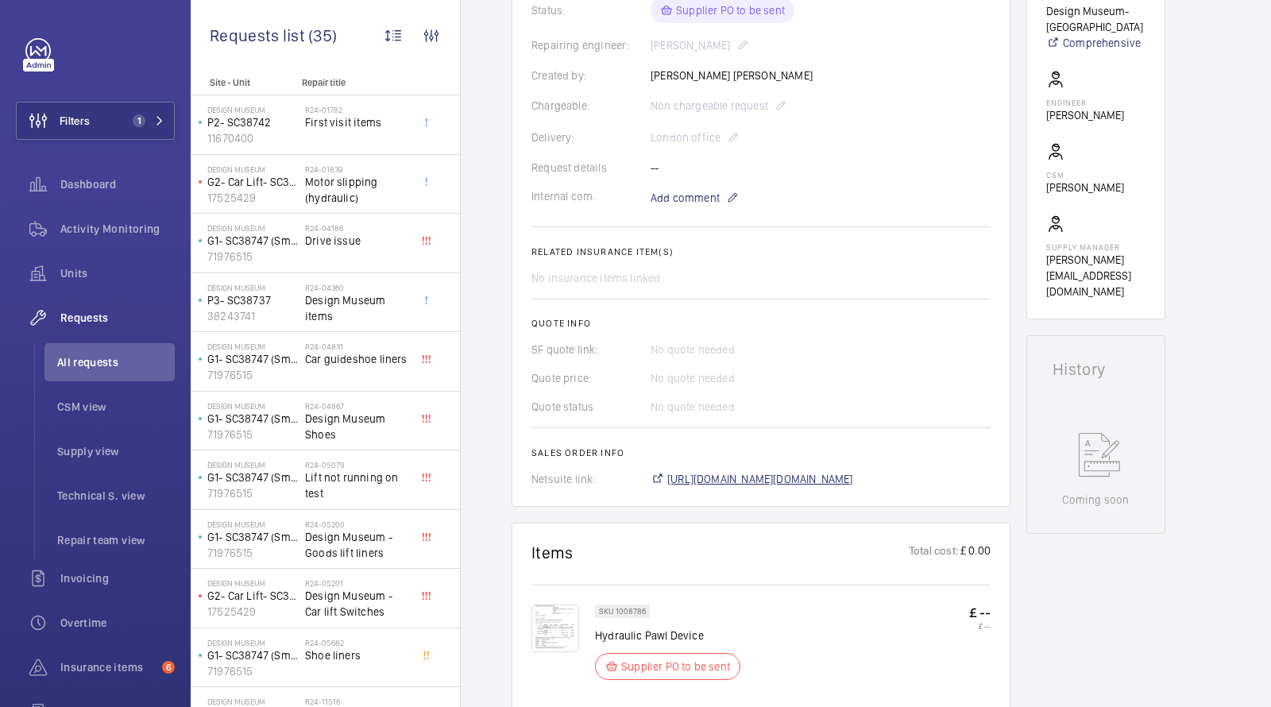
scroll to position [418, 0]
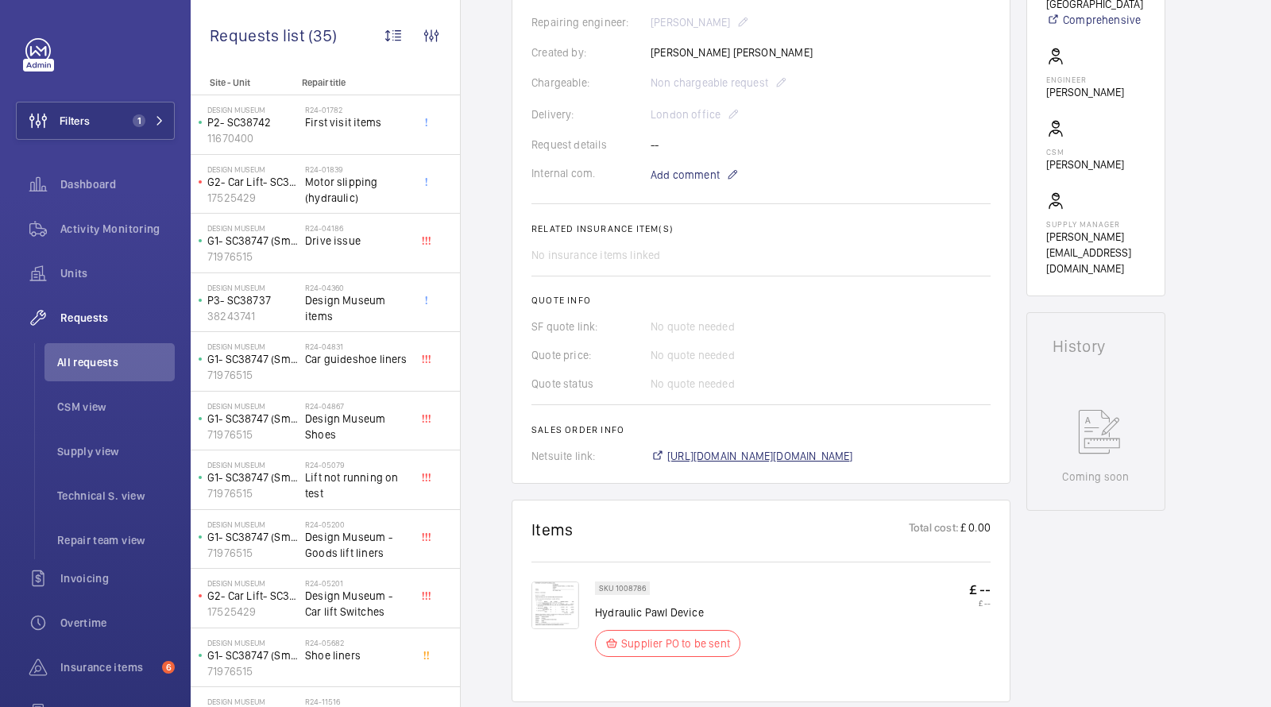
click at [717, 448] on span "https://6461500.app.netsuite.com/app/accounting/transactions/salesord.nl?id=305…" at bounding box center [760, 456] width 186 height 16
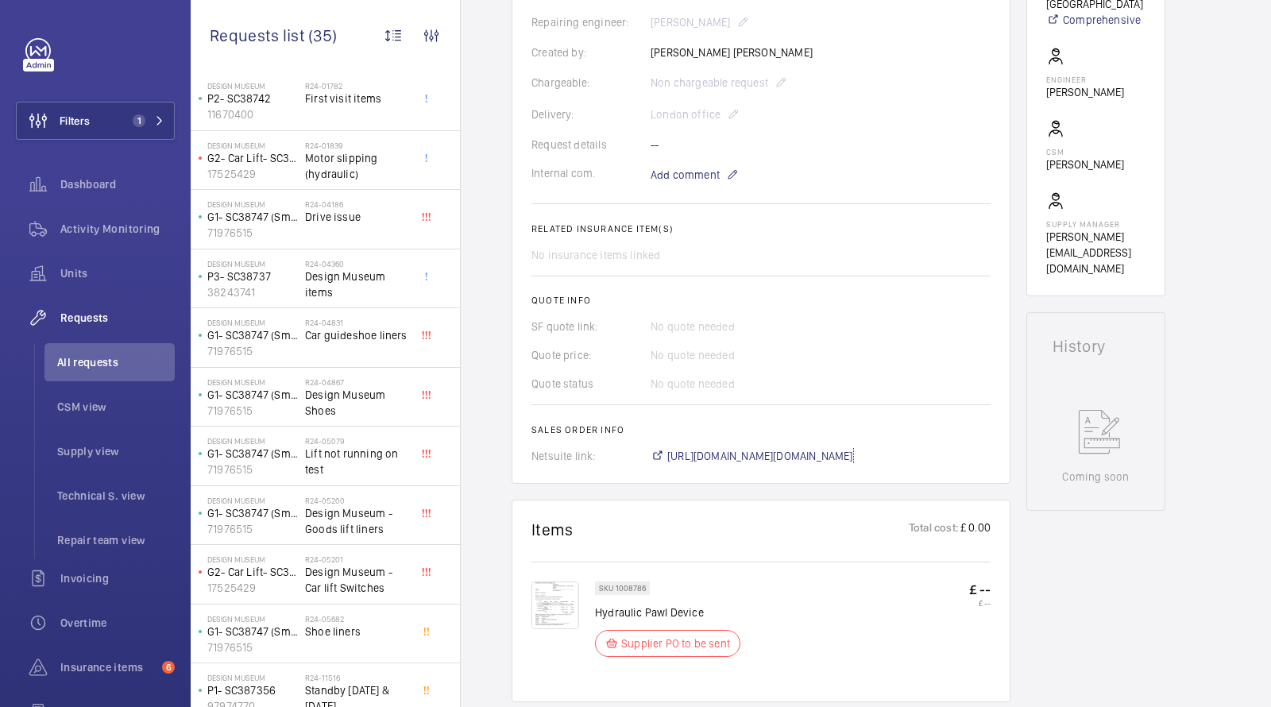
scroll to position [613, 0]
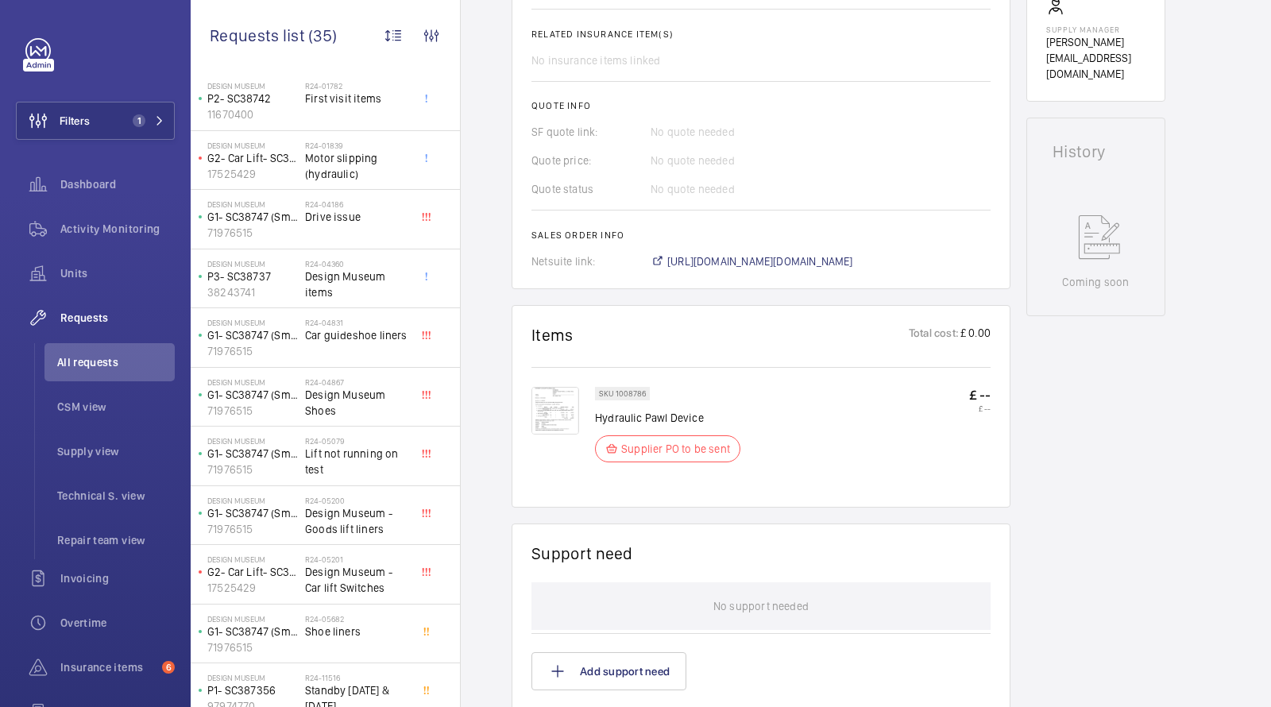
click at [545, 387] on img at bounding box center [555, 411] width 48 height 48
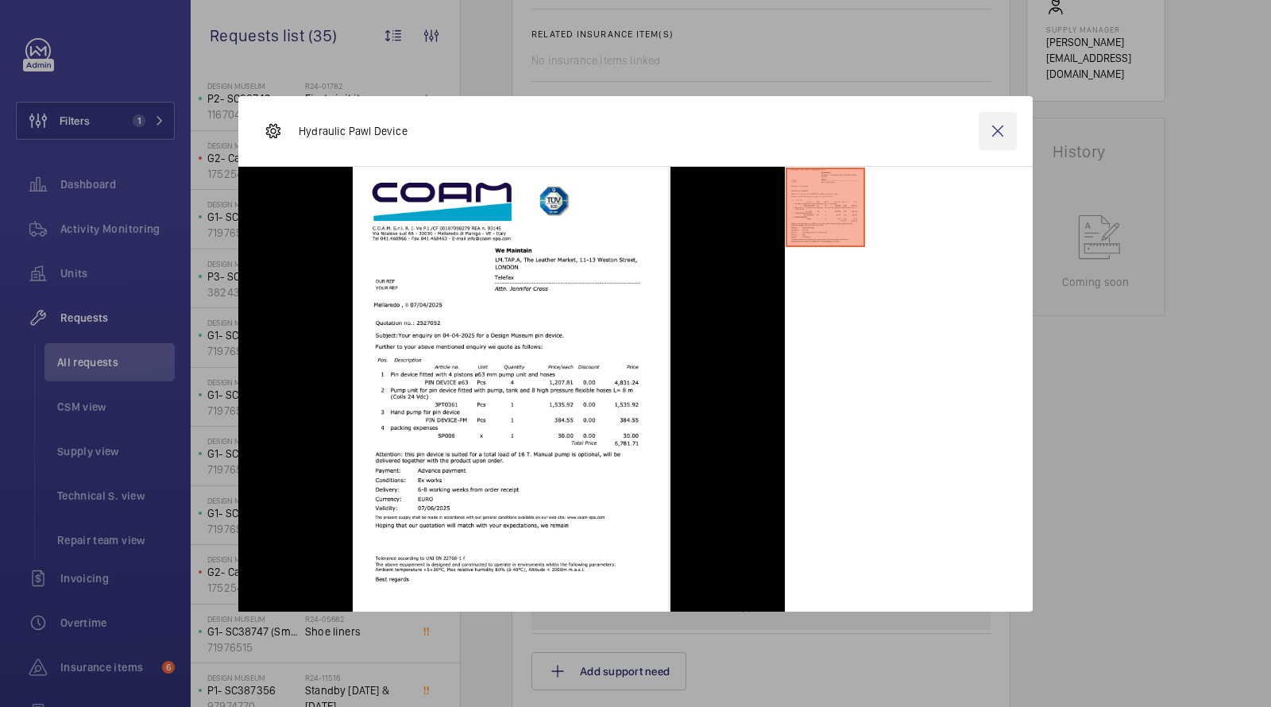
click at [991, 121] on wm-front-icon-button at bounding box center [997, 131] width 38 height 38
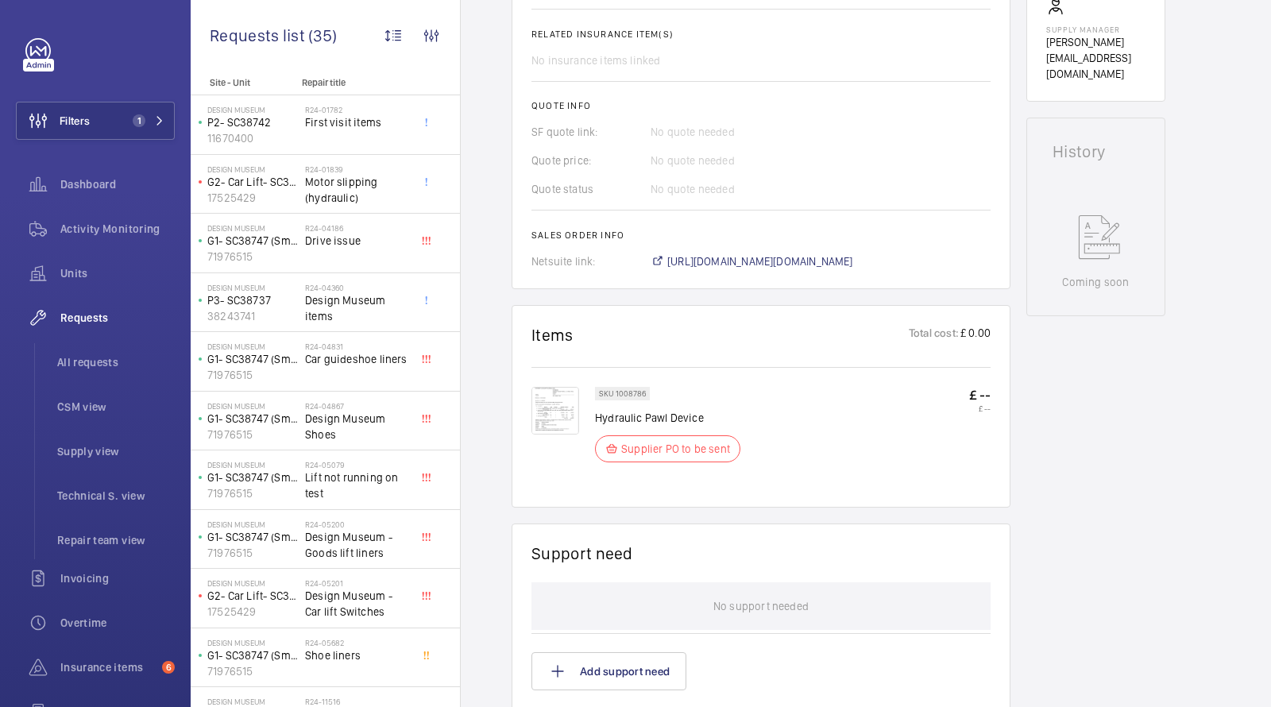
scroll to position [187, 0]
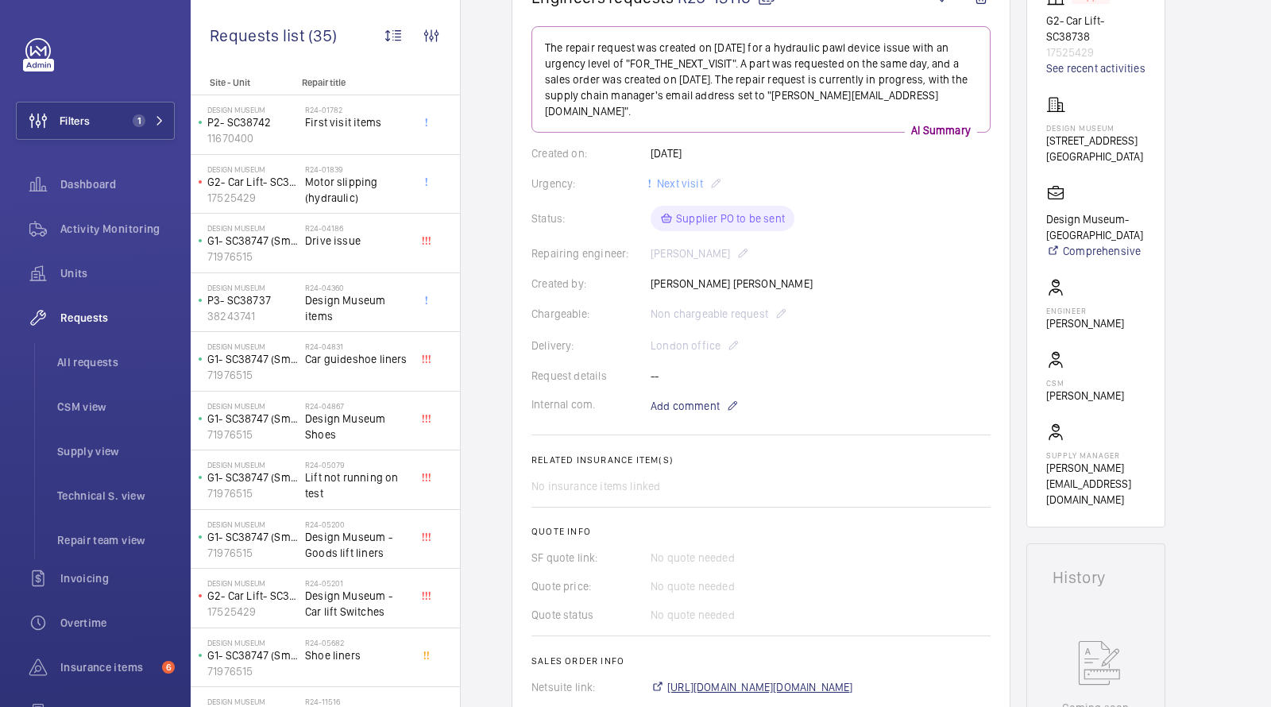
click at [683, 679] on span "https://6461500.app.netsuite.com/app/accounting/transactions/salesord.nl?id=305…" at bounding box center [760, 687] width 186 height 16
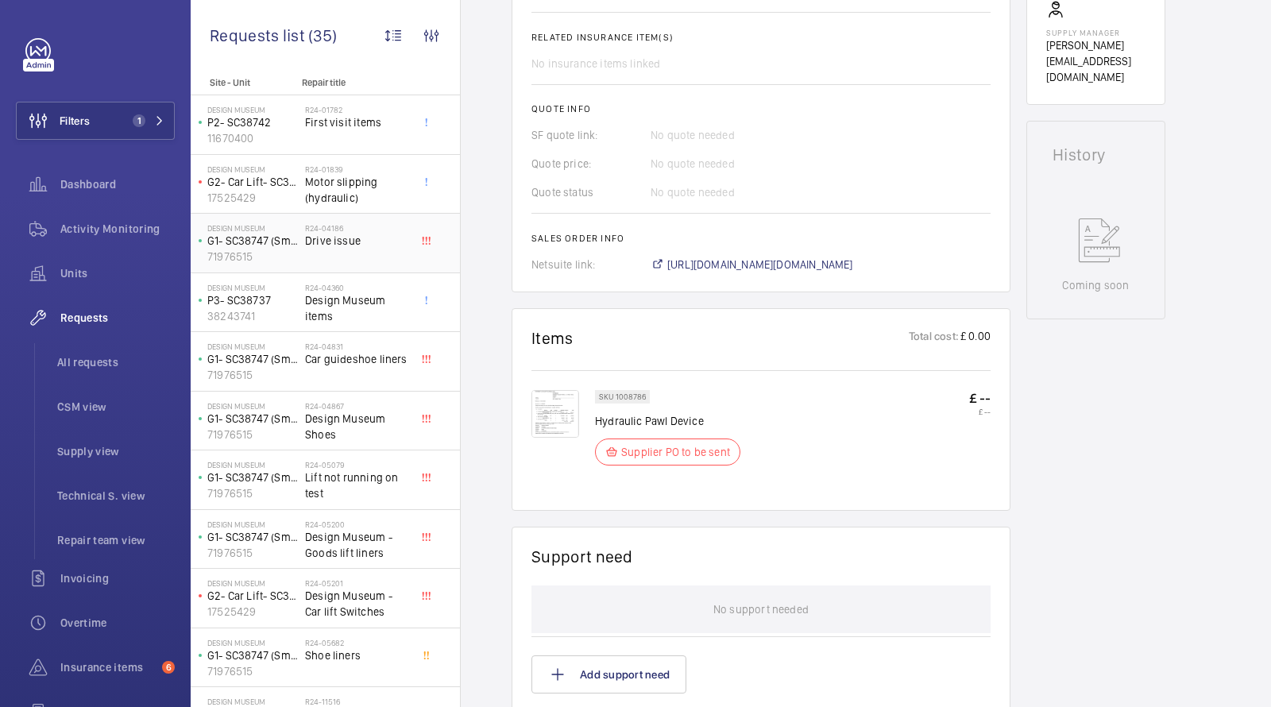
click at [141, 129] on button "Filters 1" at bounding box center [95, 121] width 159 height 38
click at [129, 128] on button "Filters 1" at bounding box center [95, 121] width 159 height 38
click at [115, 117] on button "Filters 1" at bounding box center [95, 121] width 159 height 38
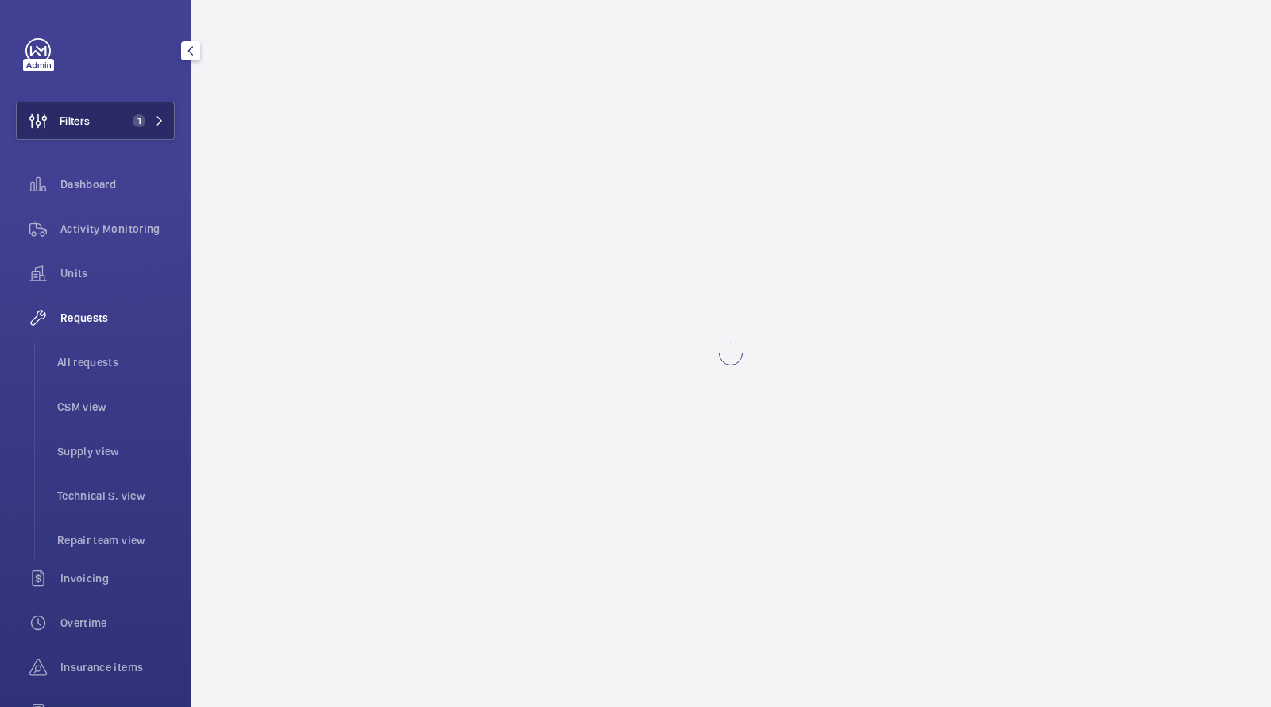
click at [136, 124] on span "1" at bounding box center [139, 120] width 13 height 13
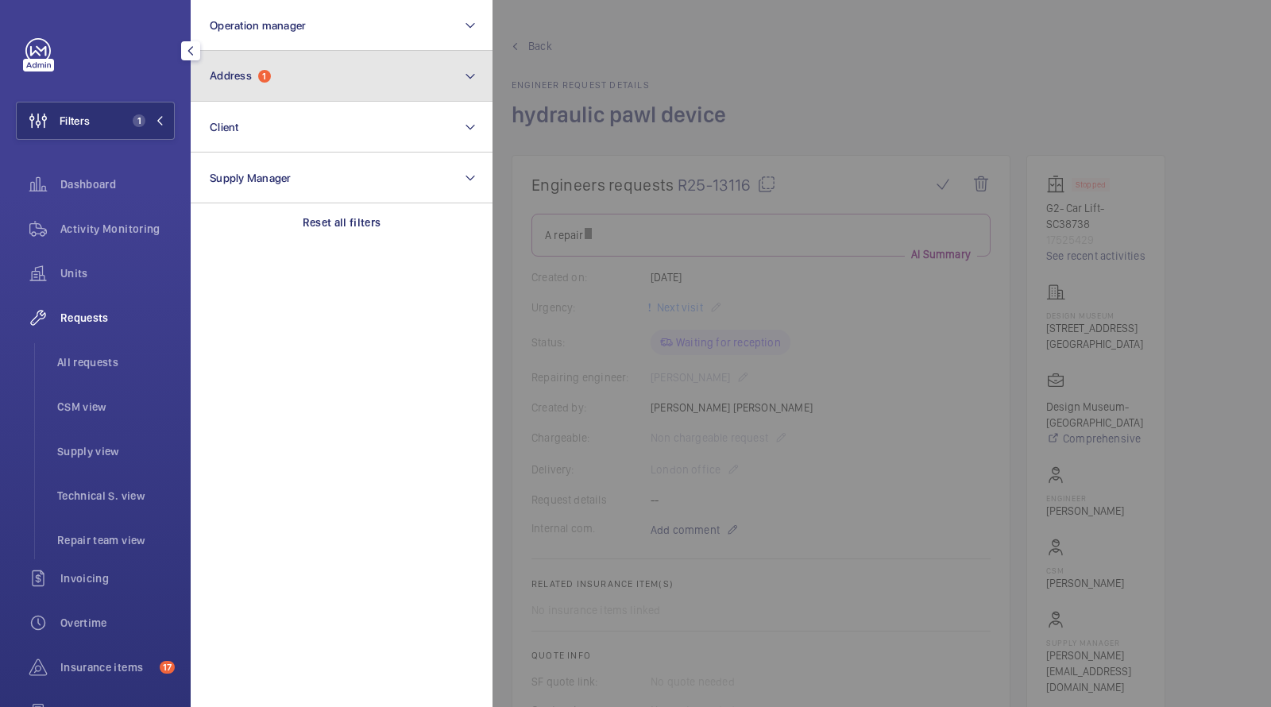
click at [253, 88] on button "Address 1" at bounding box center [342, 76] width 302 height 51
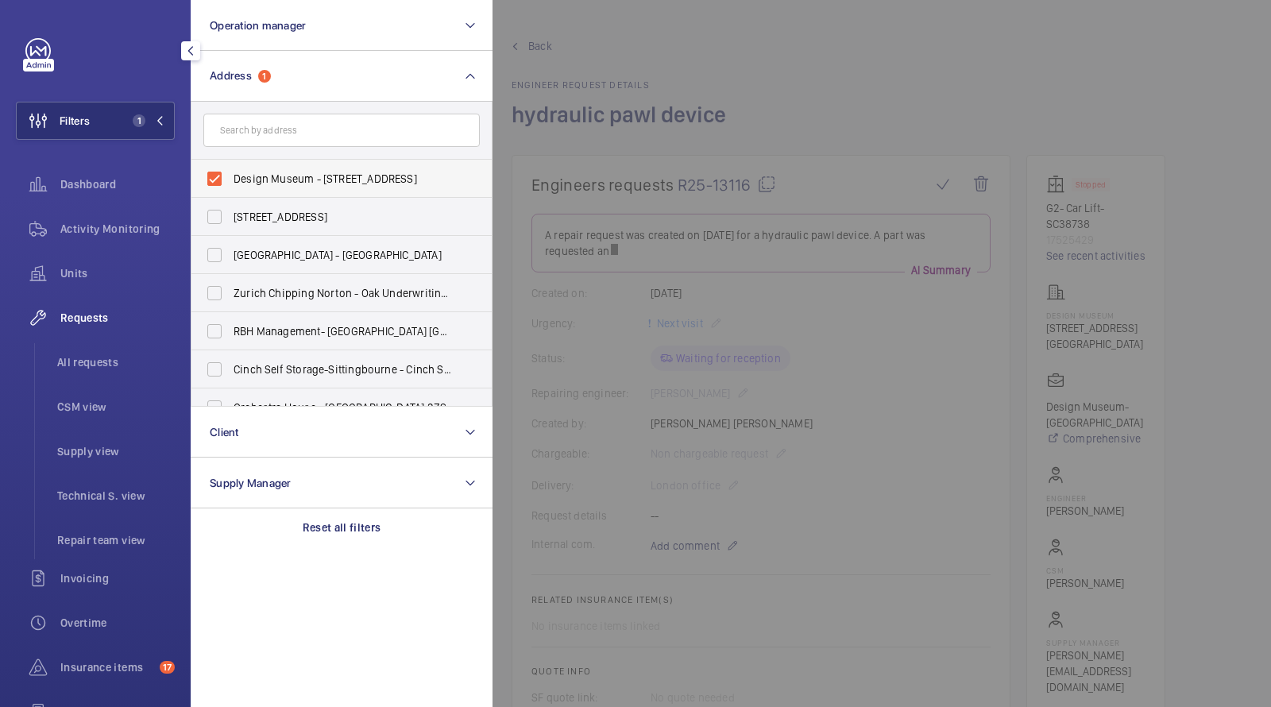
click at [286, 183] on span "Design Museum - 224-238 Kensington High Street, LONDON W8 6AG" at bounding box center [342, 179] width 218 height 16
click at [230, 183] on input "Design Museum - 224-238 Kensington High Street, LONDON W8 6AG" at bounding box center [215, 179] width 32 height 32
checkbox input "false"
click at [286, 135] on input "text" at bounding box center [341, 130] width 276 height 33
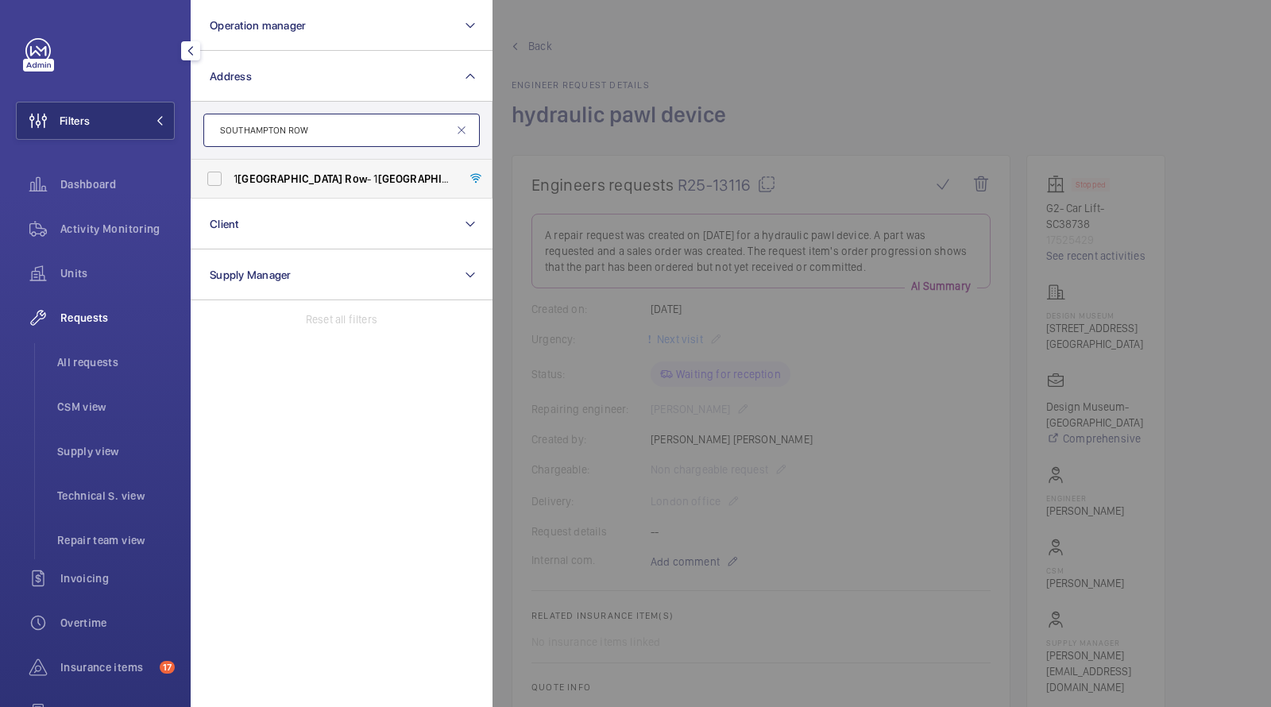
type input "SOUTHAMPTON ROW"
click at [296, 182] on span "Southampton" at bounding box center [289, 178] width 105 height 13
click at [230, 182] on input "1 Southampton Row - 1 Southampton Row , LONDON WC1B 5HA" at bounding box center [215, 179] width 32 height 32
checkbox input "true"
click at [627, 74] on div at bounding box center [1127, 353] width 1271 height 707
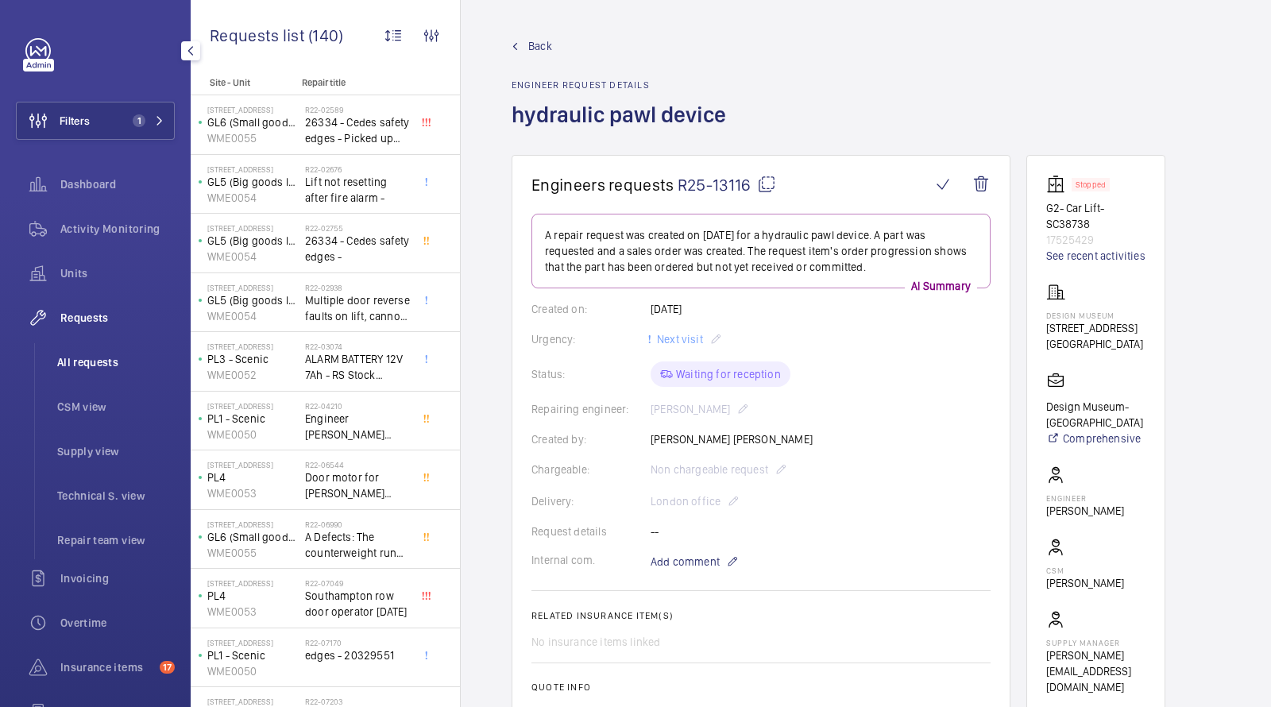
click at [69, 350] on li "All requests" at bounding box center [109, 362] width 130 height 38
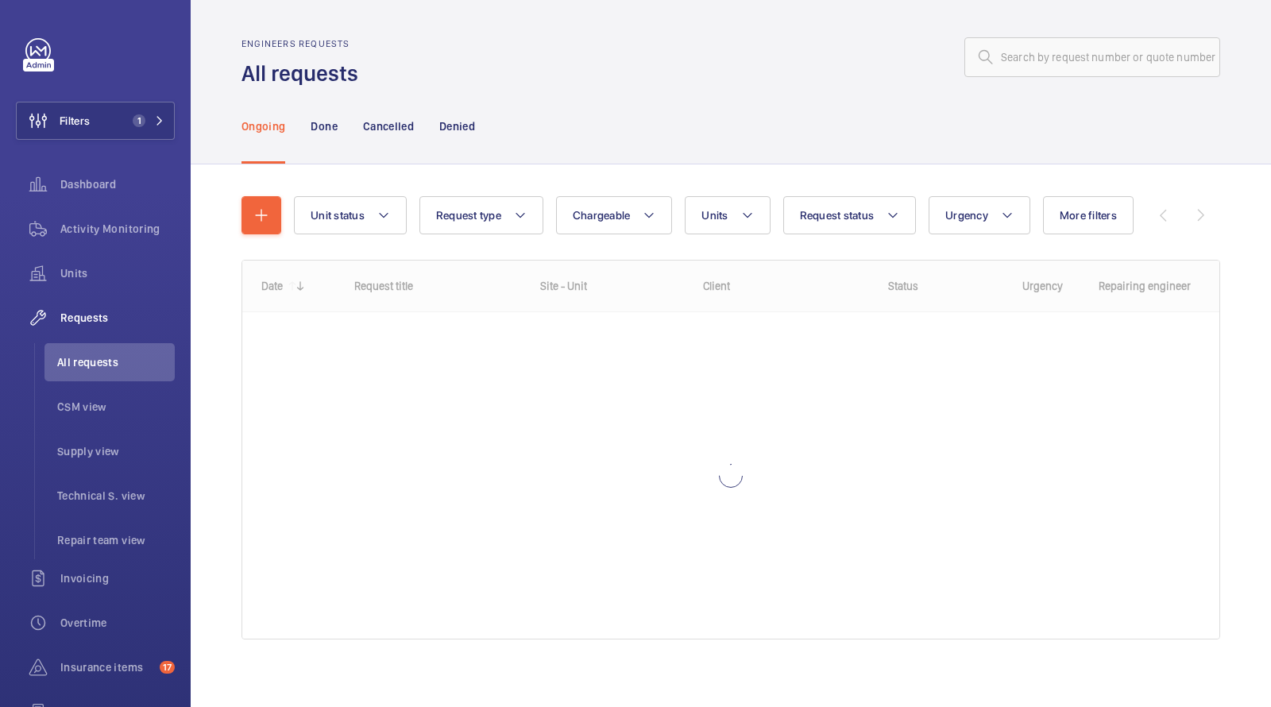
click at [725, 39] on div at bounding box center [794, 57] width 852 height 38
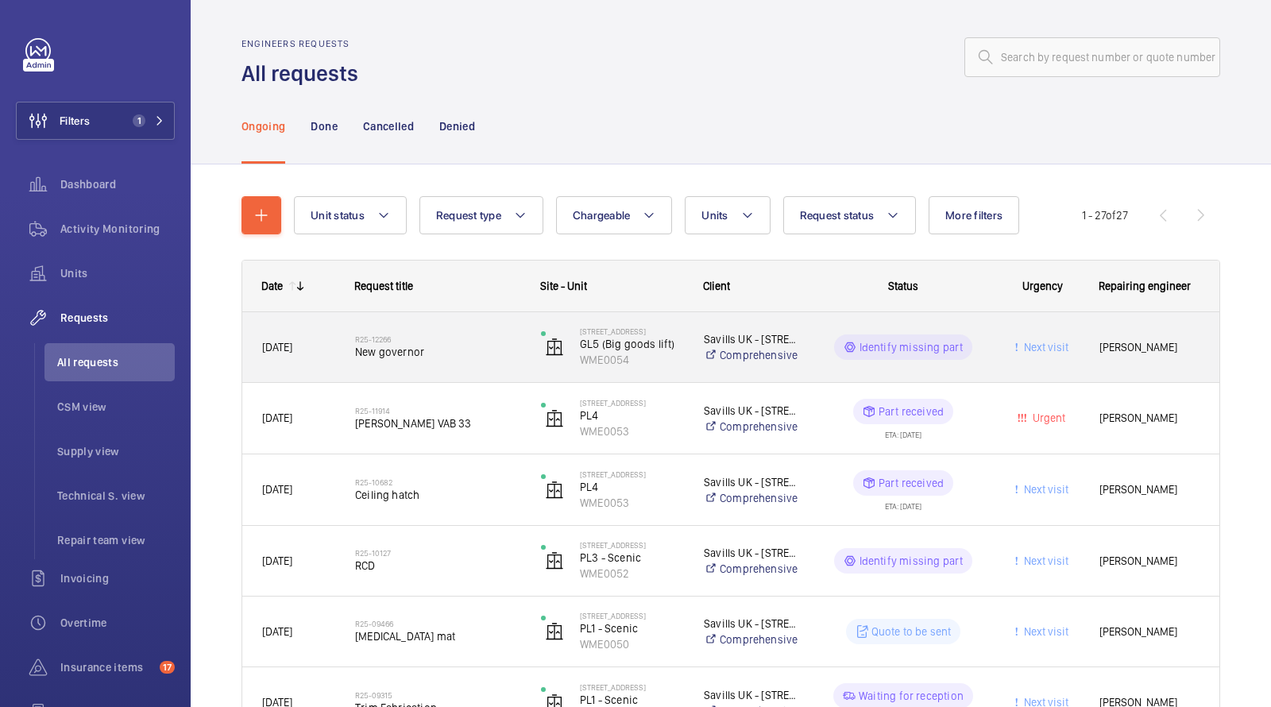
click at [415, 340] on h2 "R25-12266" at bounding box center [437, 339] width 165 height 10
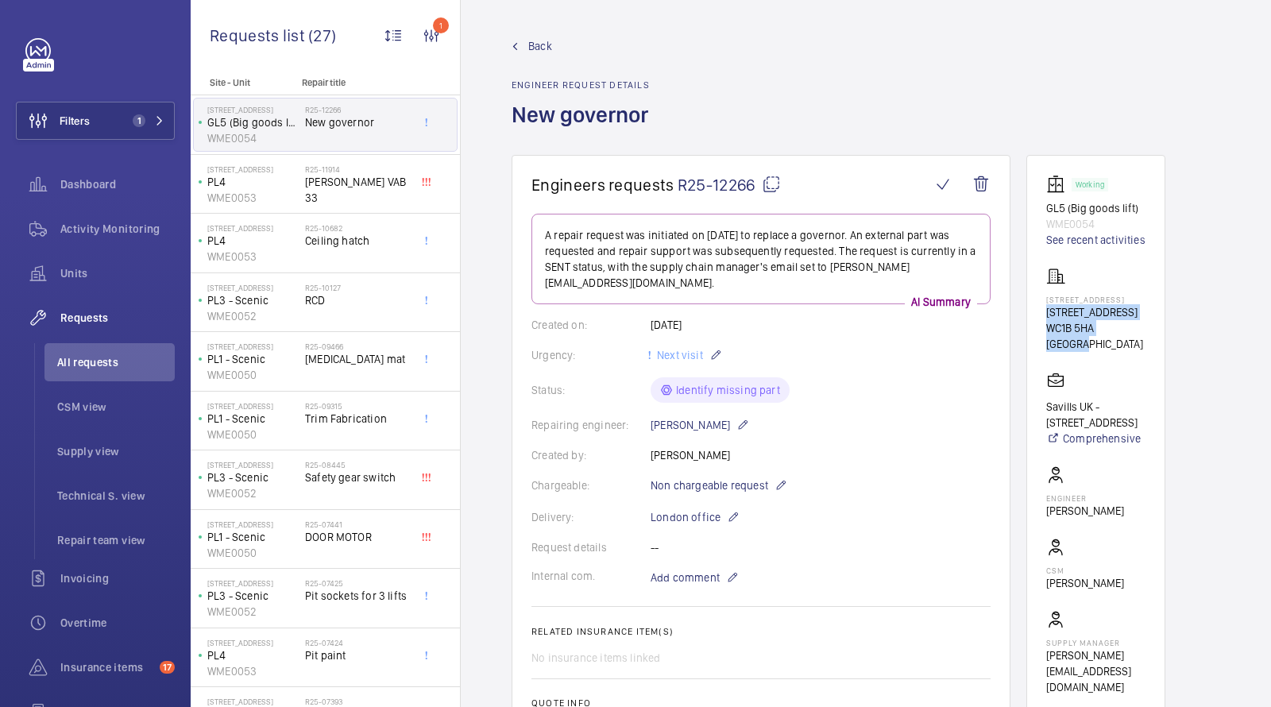
drag, startPoint x: 1143, startPoint y: 322, endPoint x: 1037, endPoint y: 314, distance: 105.9
click at [1037, 314] on wm-front-card "Working GL5 (Big goods lift) WME0054 See recent activities 1 Southampton Row 1 …" at bounding box center [1095, 435] width 139 height 560
copy div "1 Southampton Row WC1B 5HA LONDON"
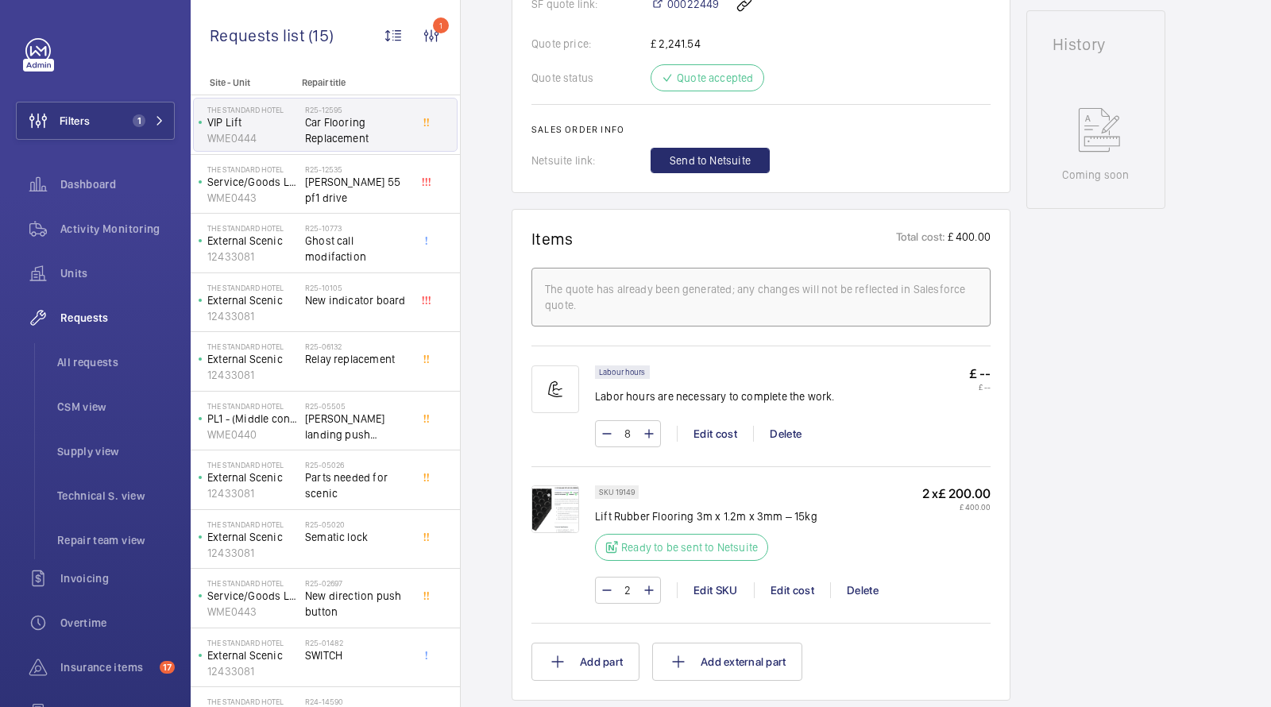
scroll to position [764, 0]
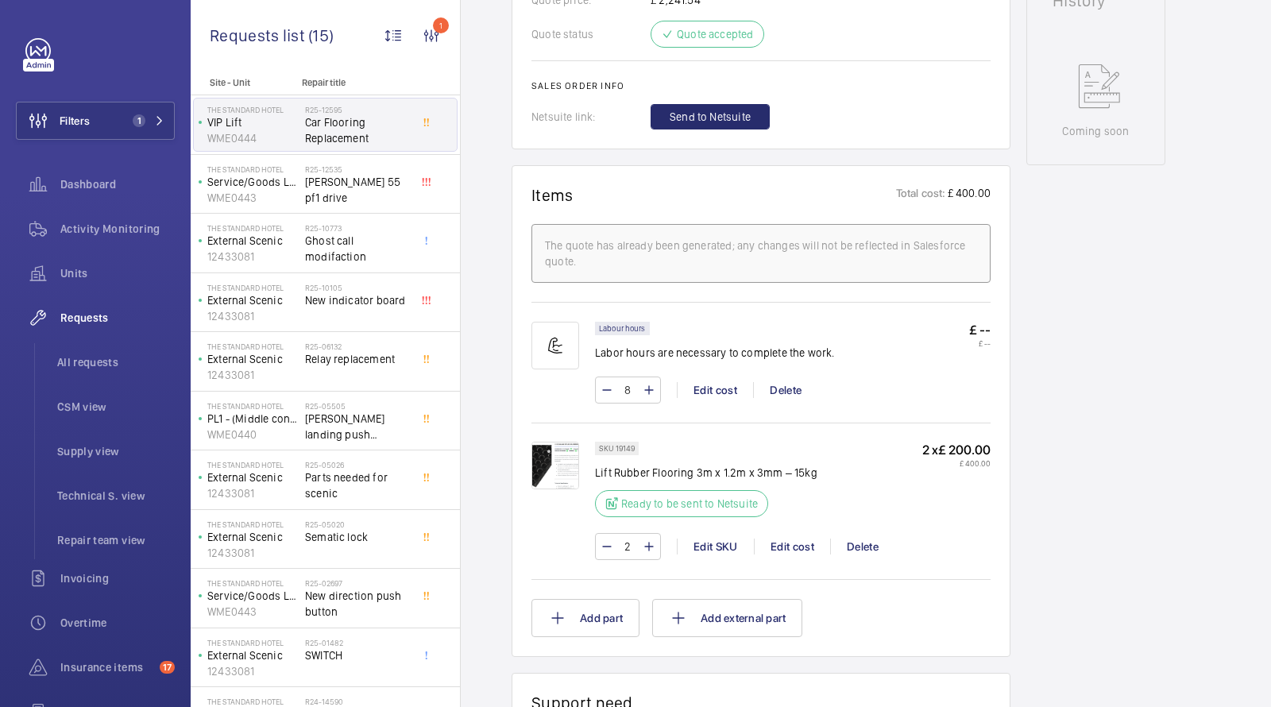
click at [554, 461] on img at bounding box center [555, 466] width 48 height 48
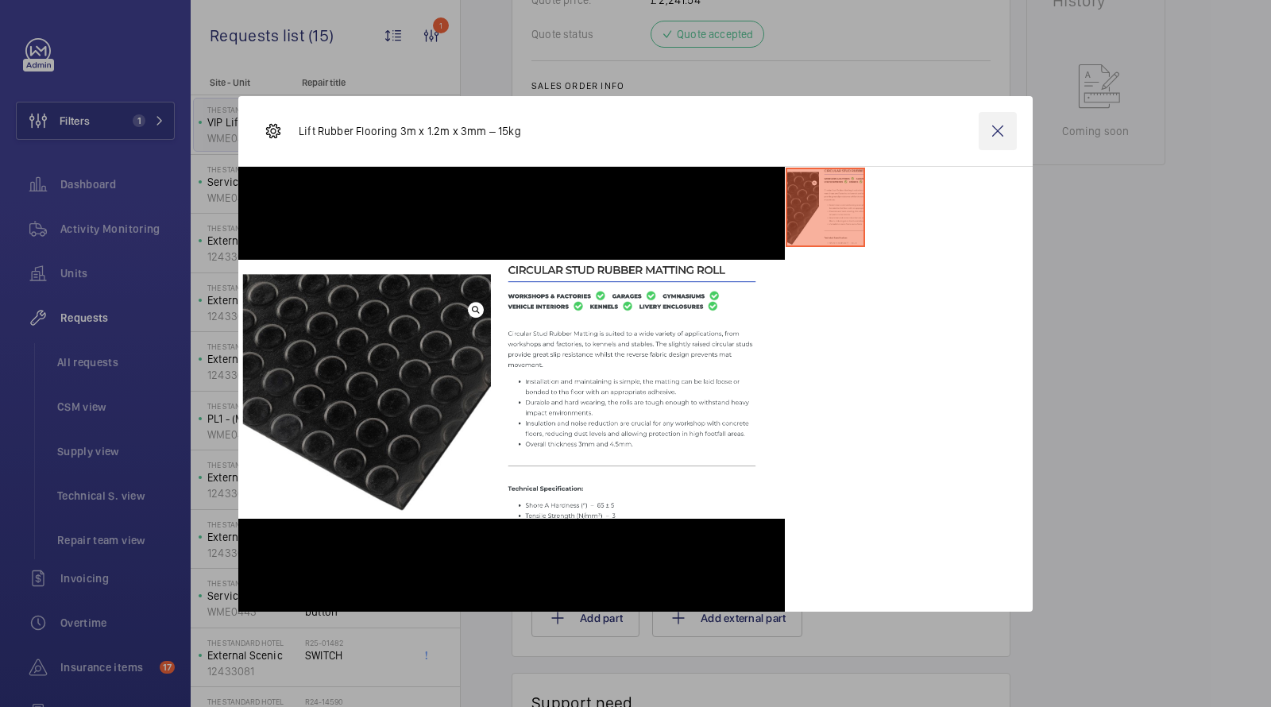
click at [991, 129] on wm-front-icon-button at bounding box center [997, 131] width 38 height 38
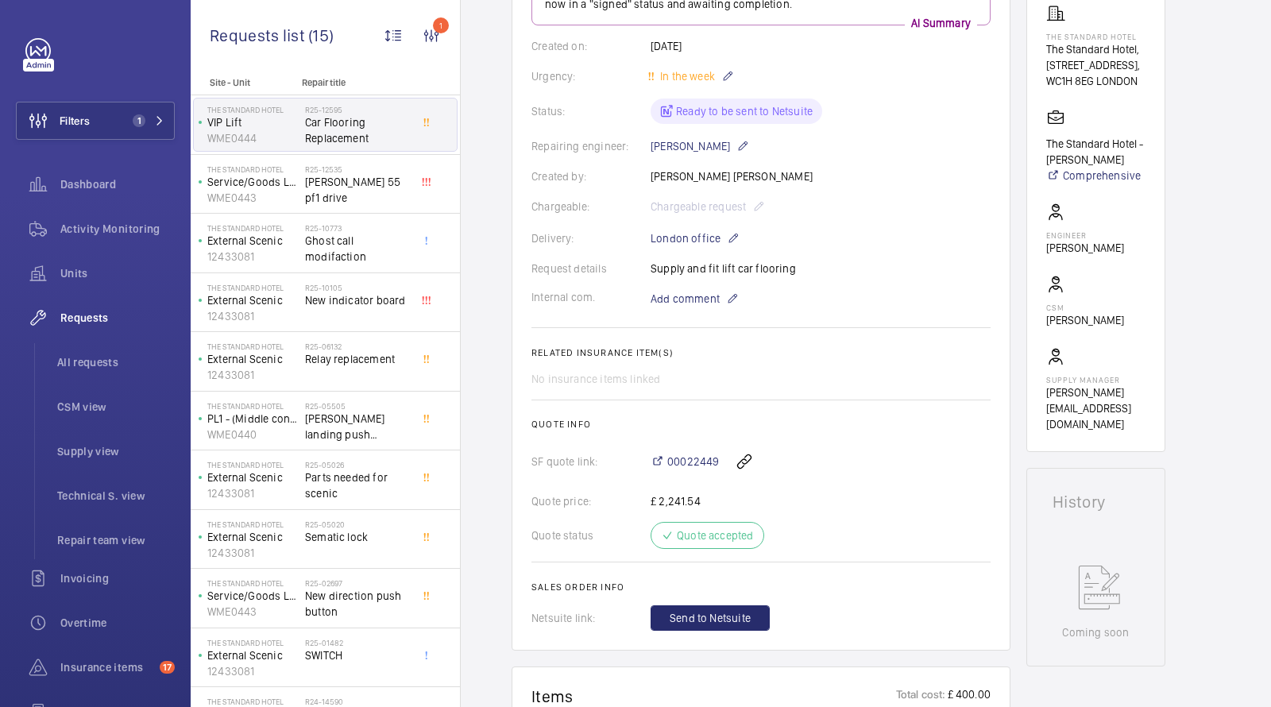
scroll to position [136, 0]
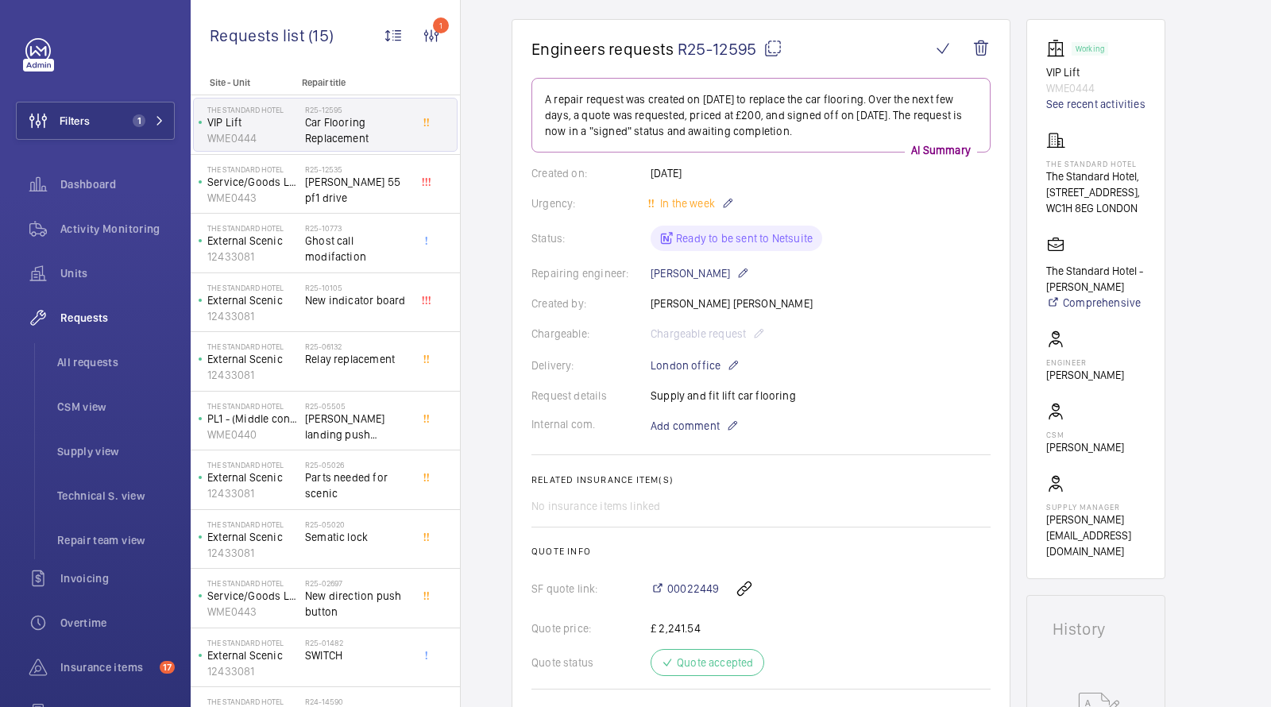
click at [1078, 83] on p "WME0444" at bounding box center [1095, 88] width 99 height 16
copy p "WME0444"
click at [126, 231] on span "Activity Monitoring" at bounding box center [117, 229] width 114 height 16
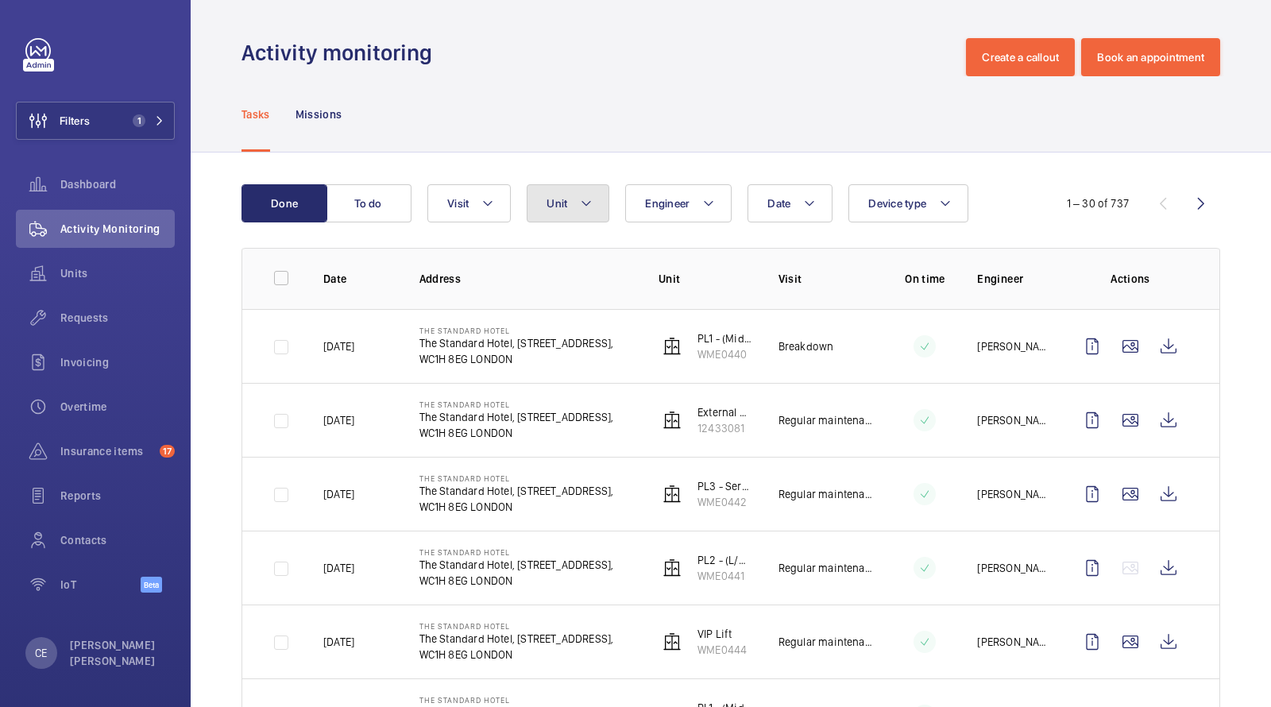
click at [549, 208] on span "Unit" at bounding box center [556, 203] width 21 height 13
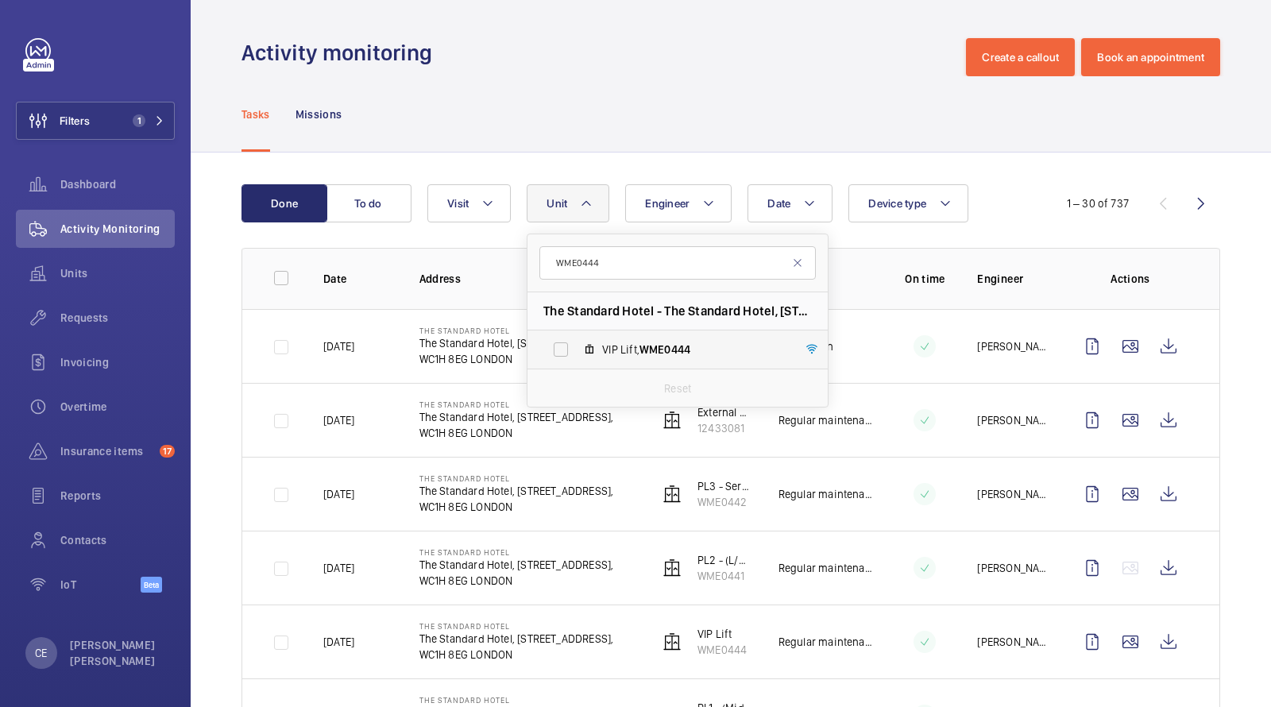
type input "WME0444"
click at [638, 337] on label "VIP Lift, WME0444" at bounding box center [664, 349] width 275 height 38
click at [576, 337] on input "VIP Lift, WME0444" at bounding box center [561, 350] width 32 height 32
checkbox input "true"
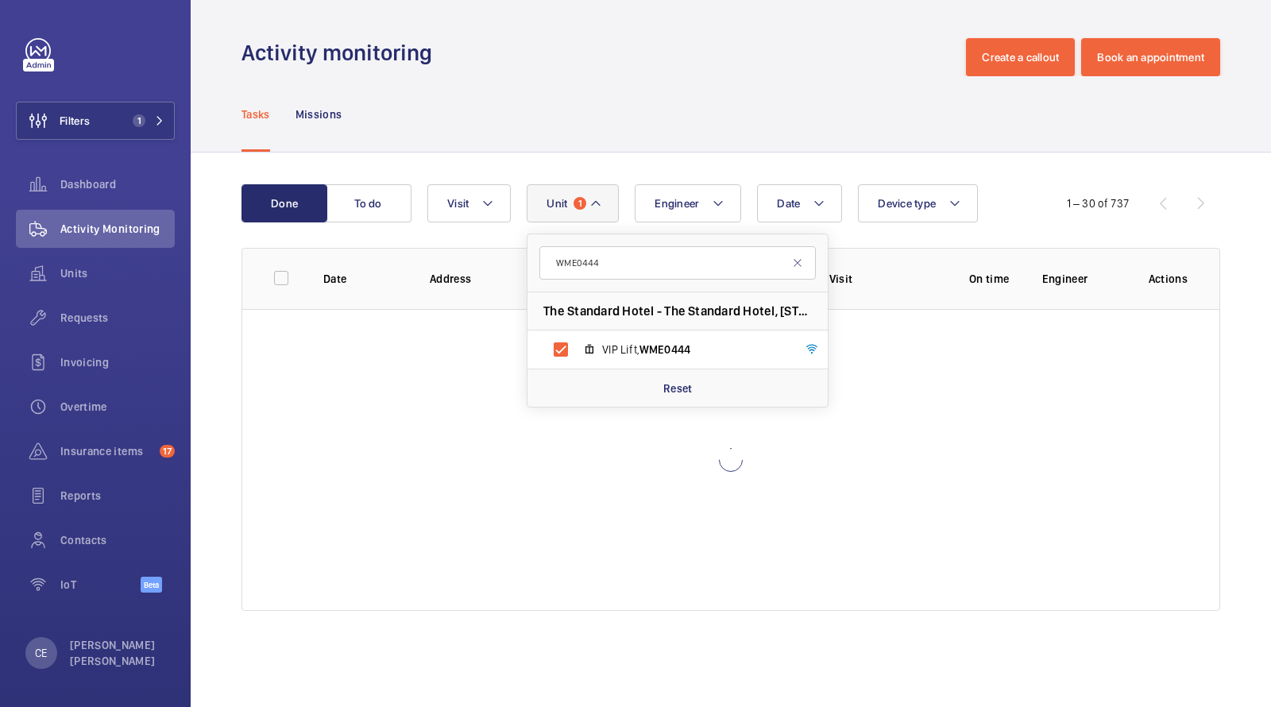
click at [653, 51] on div "Activity monitoring Create a callout Book an appointment" at bounding box center [730, 57] width 978 height 38
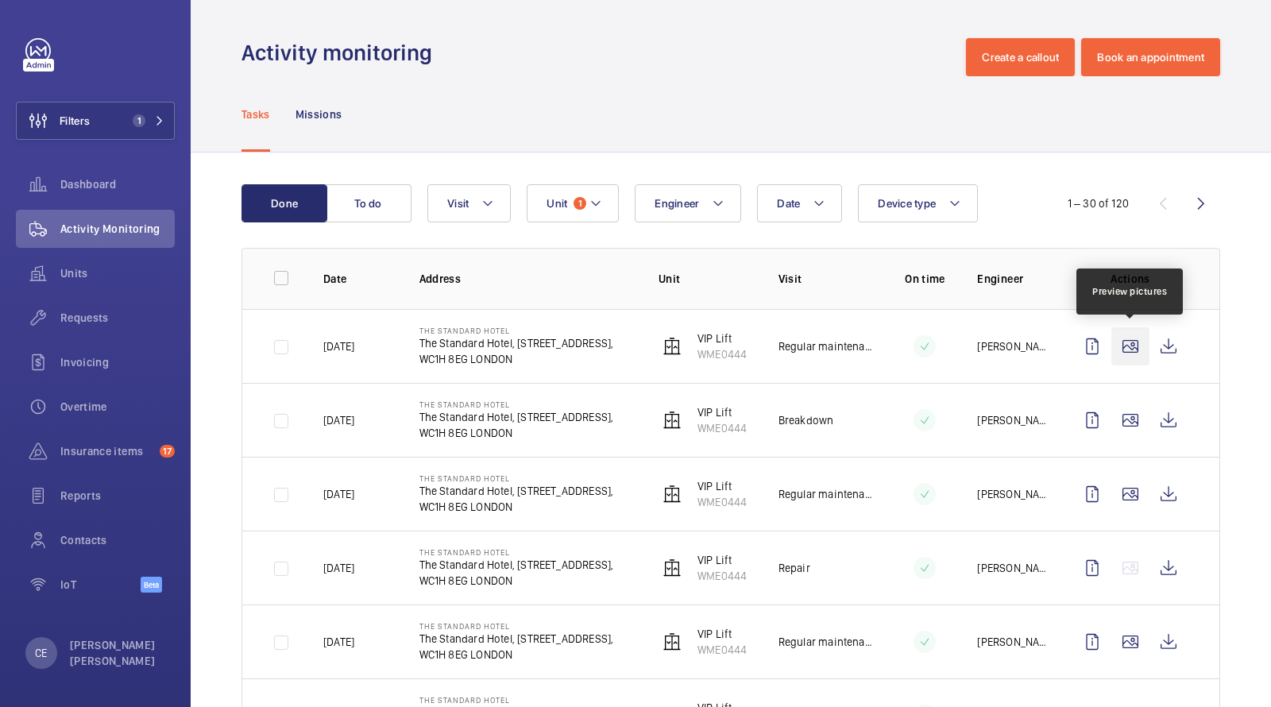
click at [1131, 346] on wm-front-icon-button at bounding box center [1130, 346] width 38 height 38
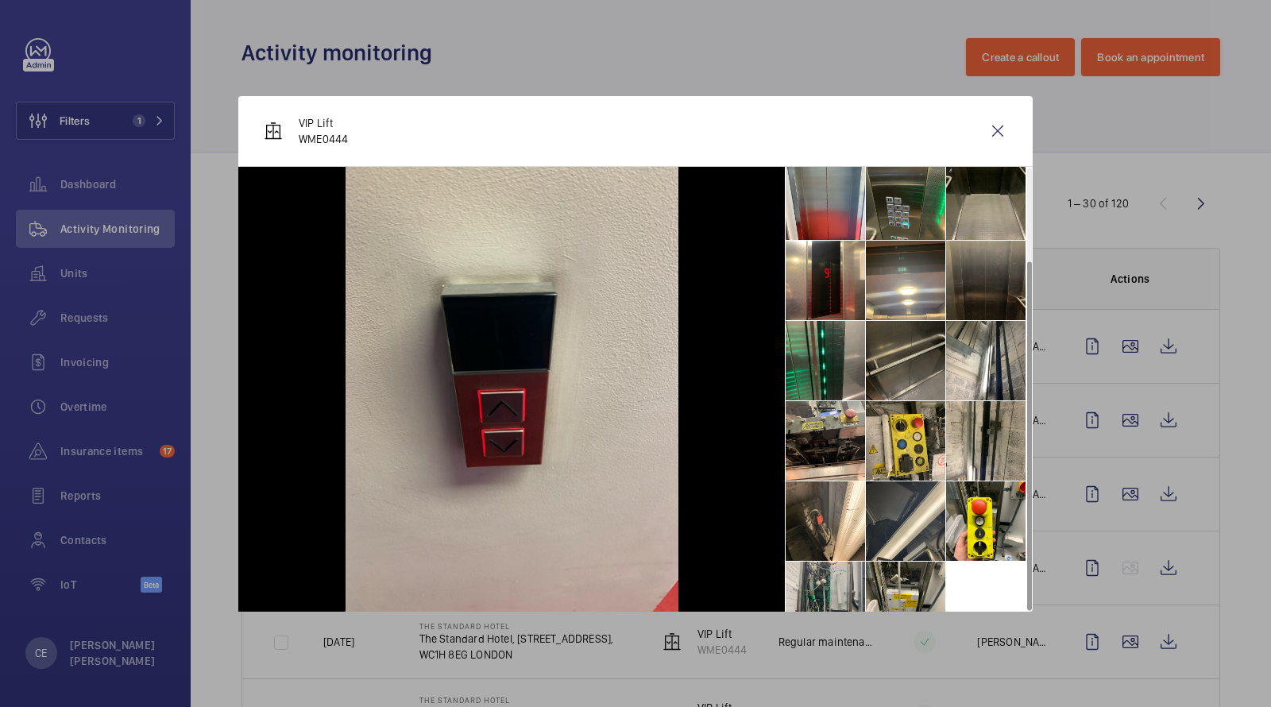
scroll to position [117, 0]
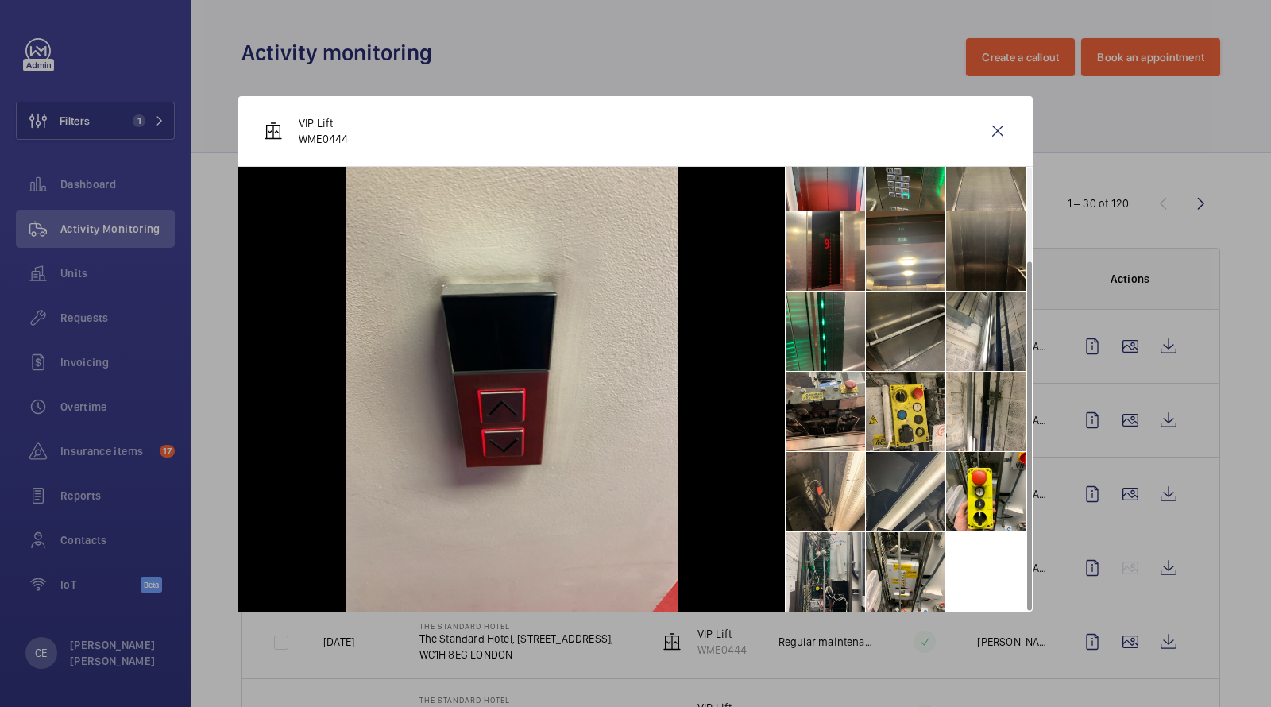
click at [919, 331] on li at bounding box center [905, 330] width 79 height 79
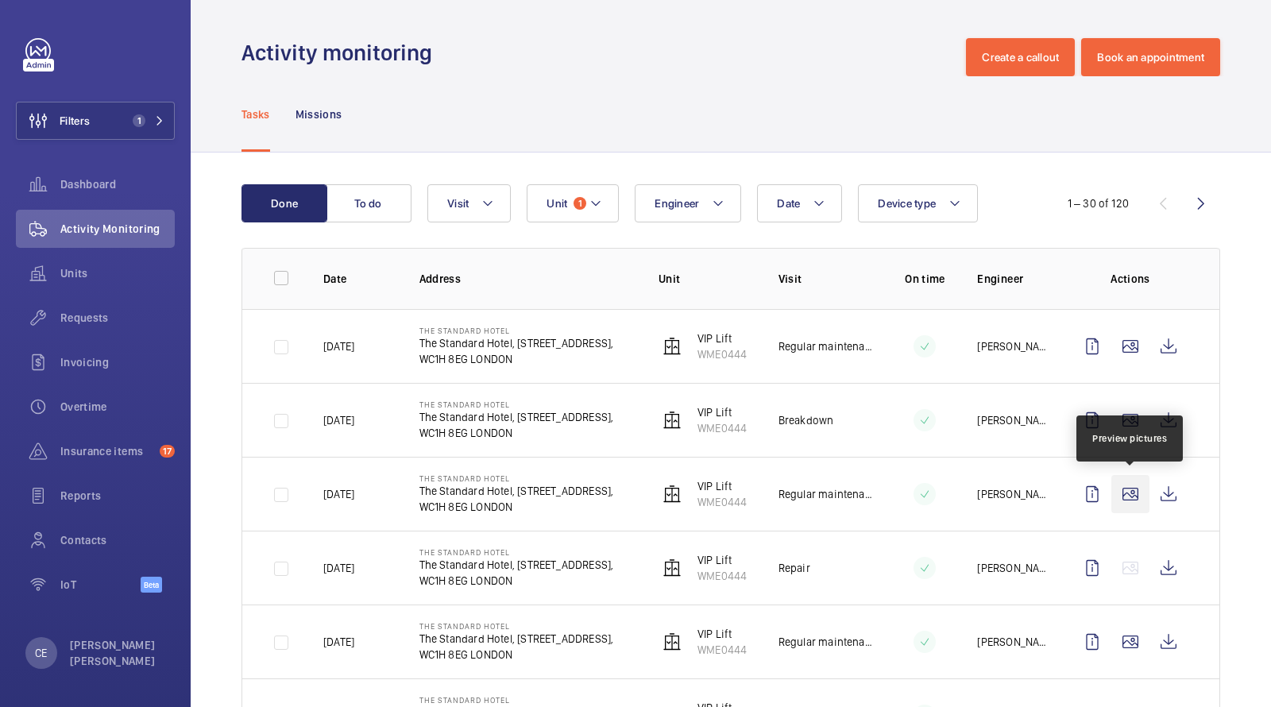
click at [1128, 489] on wm-front-icon-button at bounding box center [1130, 494] width 38 height 38
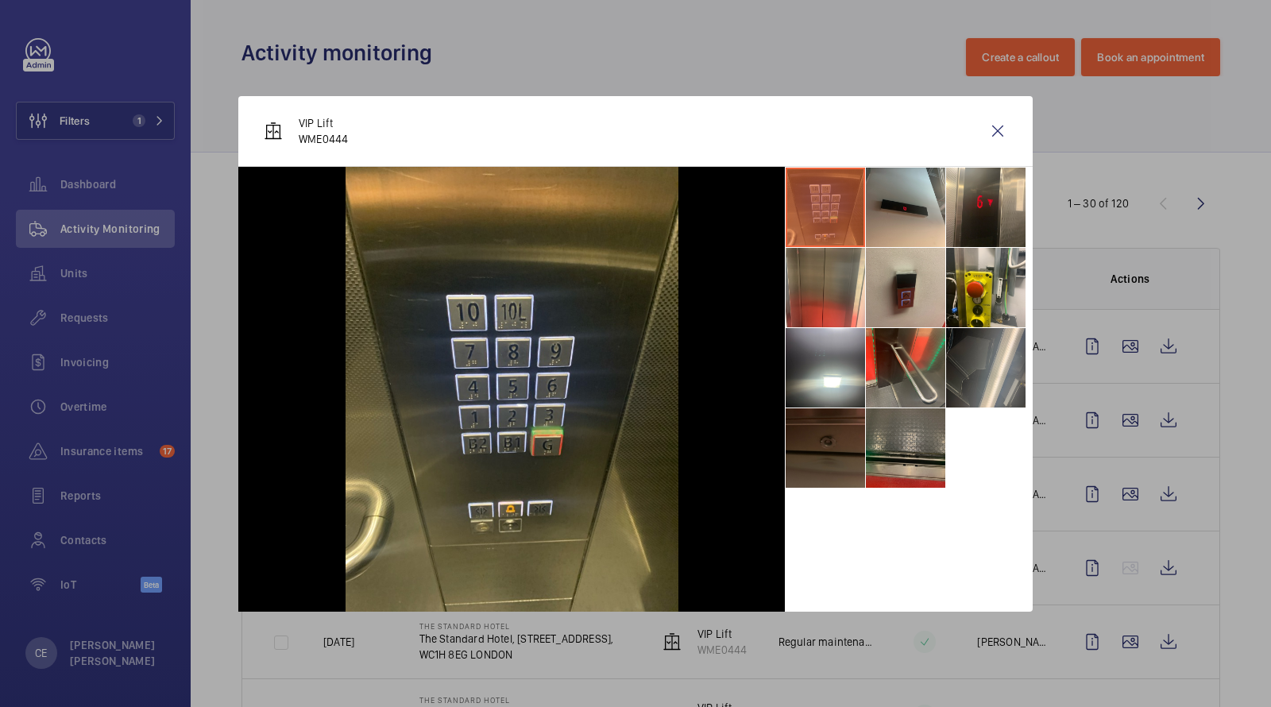
click at [912, 441] on li at bounding box center [905, 447] width 79 height 79
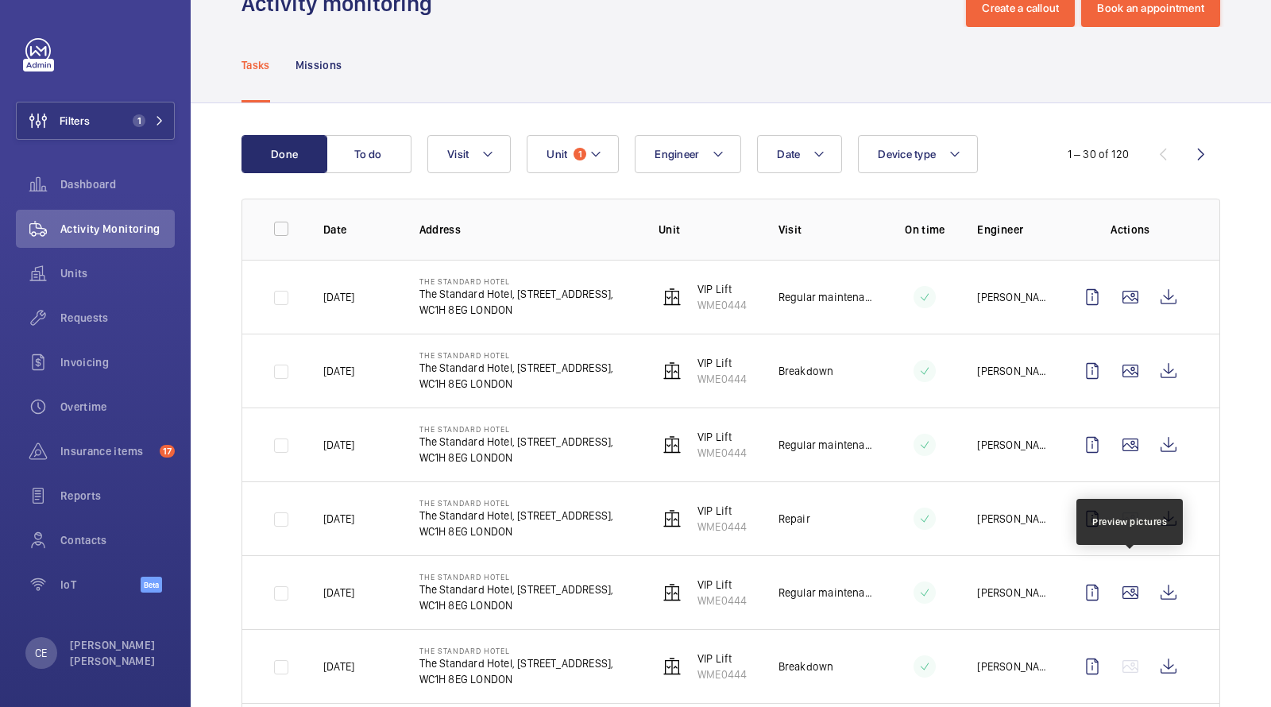
scroll to position [64, 0]
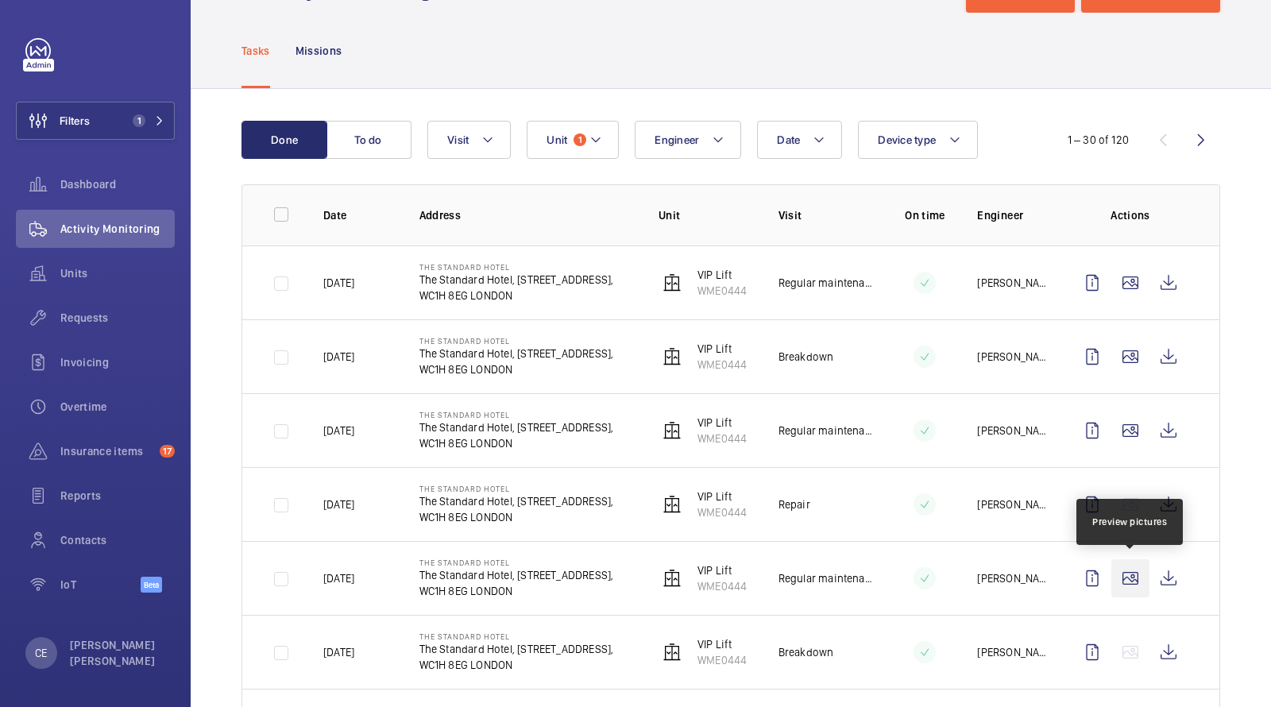
click at [1129, 571] on wm-front-icon-button at bounding box center [1130, 578] width 38 height 38
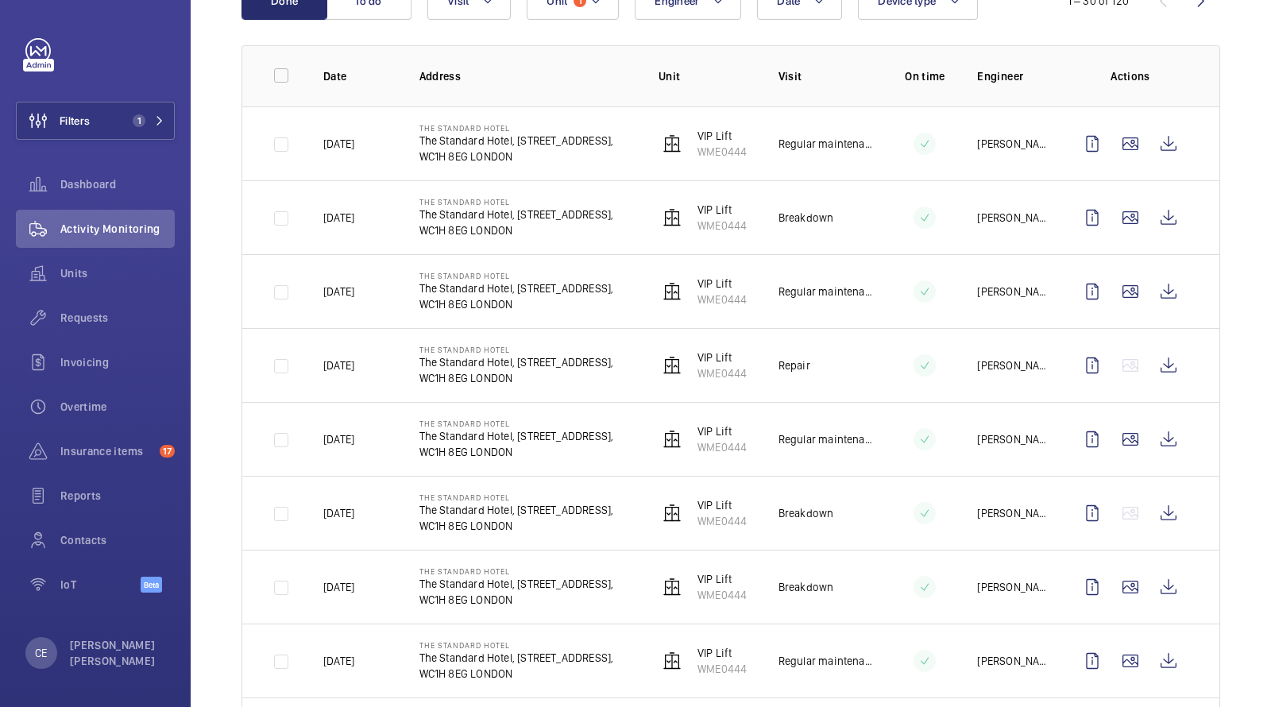
scroll to position [303, 0]
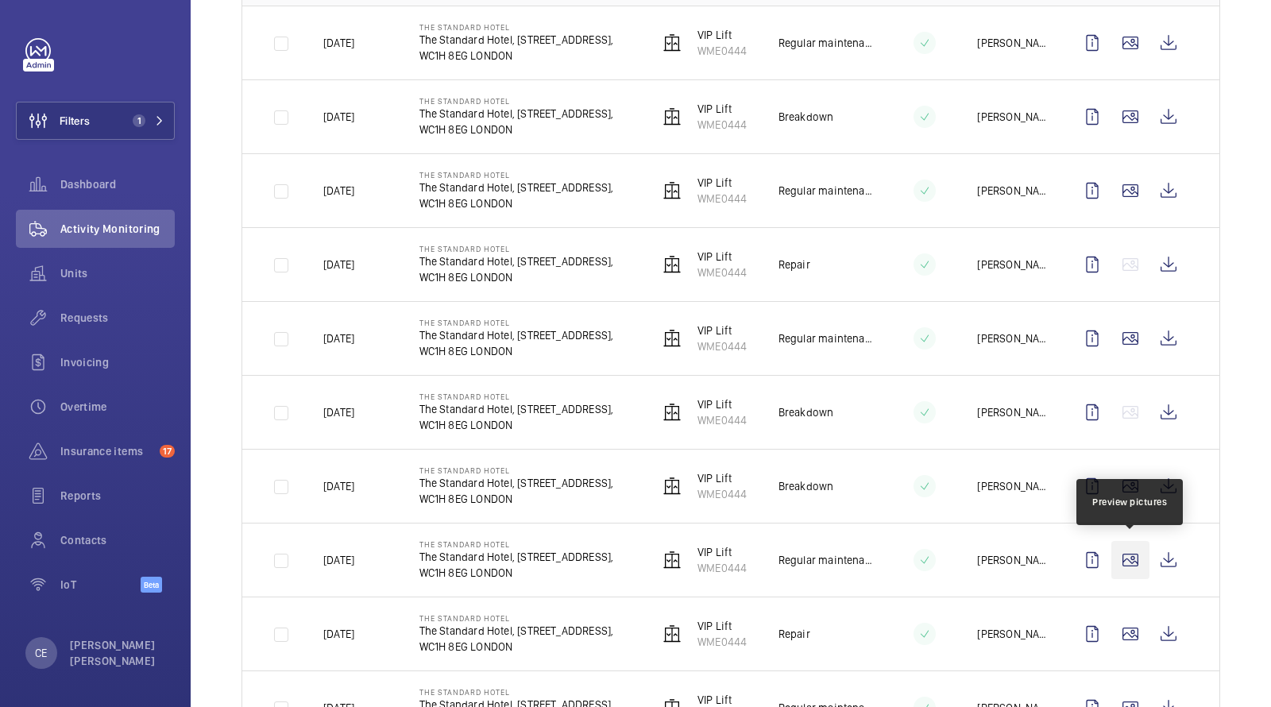
click at [1138, 557] on wm-front-icon-button at bounding box center [1130, 560] width 38 height 38
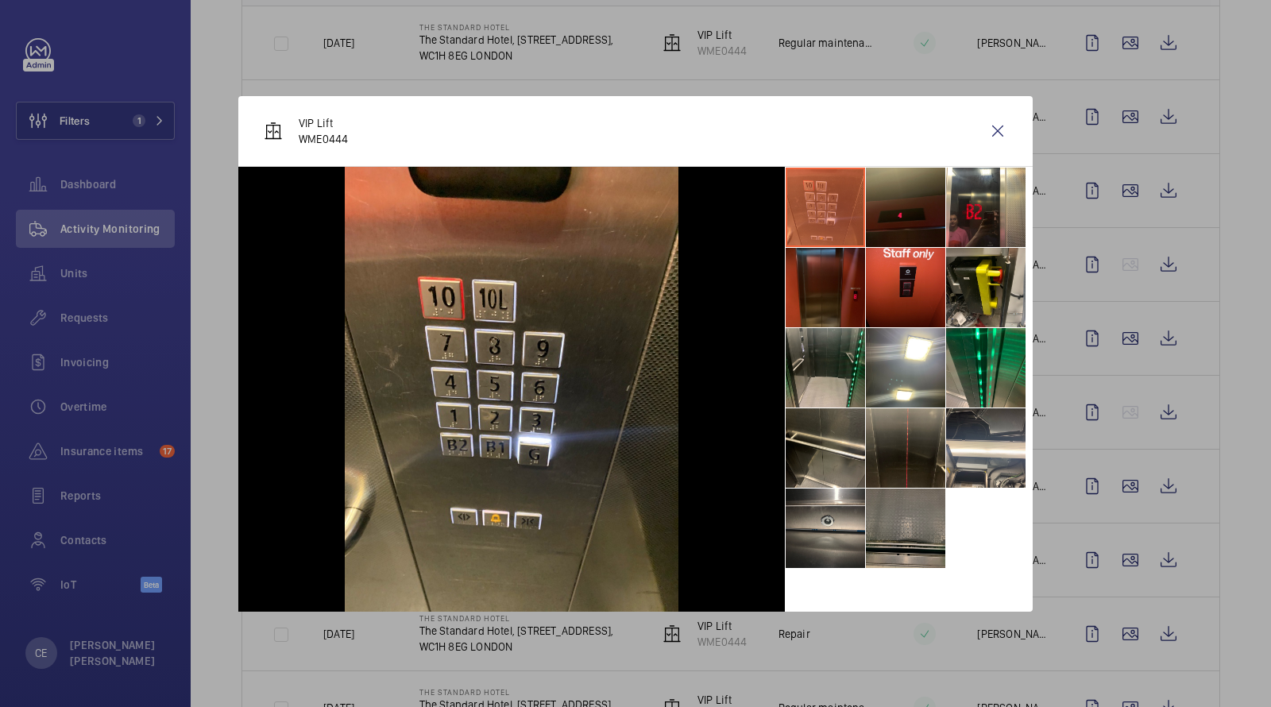
click at [909, 519] on li at bounding box center [905, 527] width 79 height 79
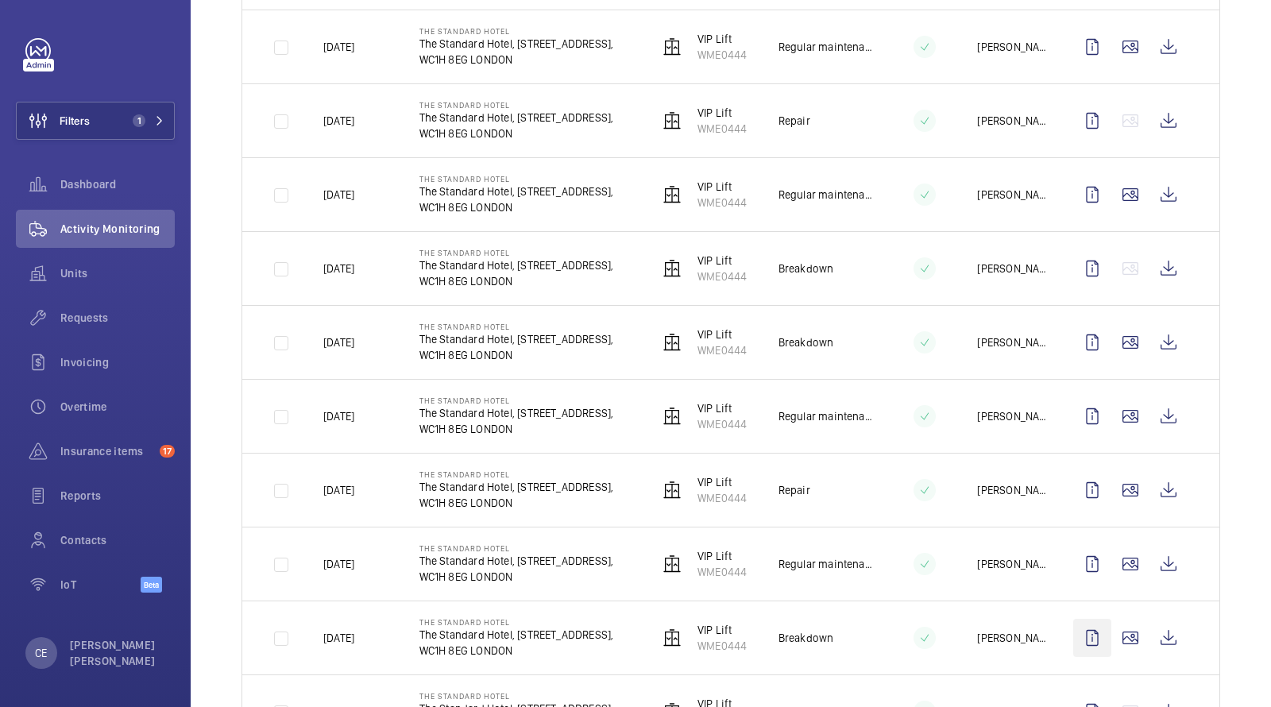
scroll to position [542, 0]
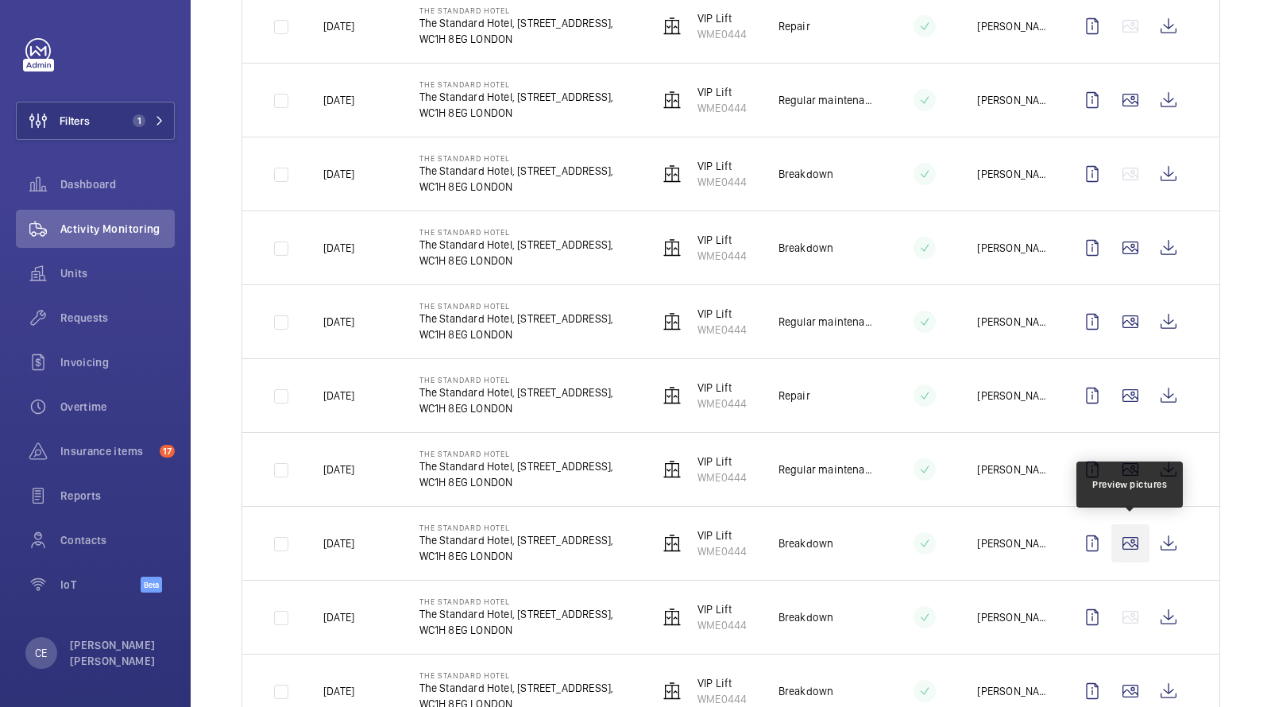
click at [1131, 537] on wm-front-icon-button at bounding box center [1130, 543] width 38 height 38
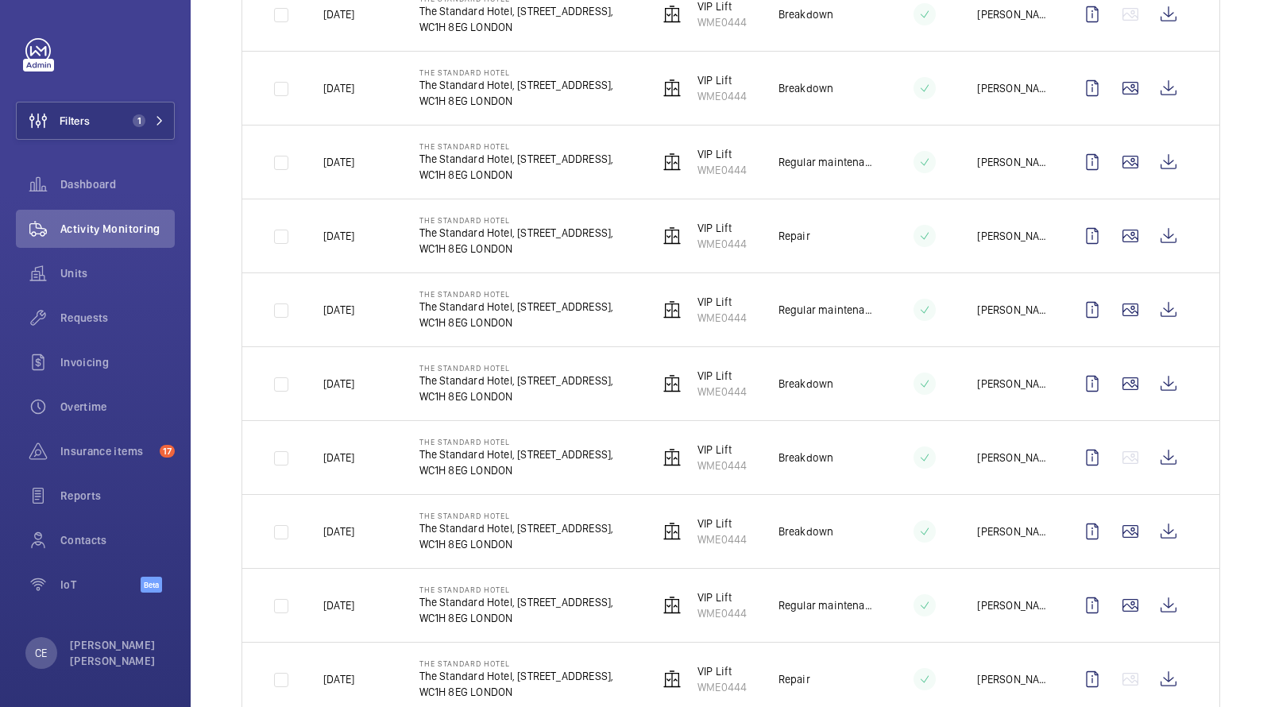
scroll to position [704, 0]
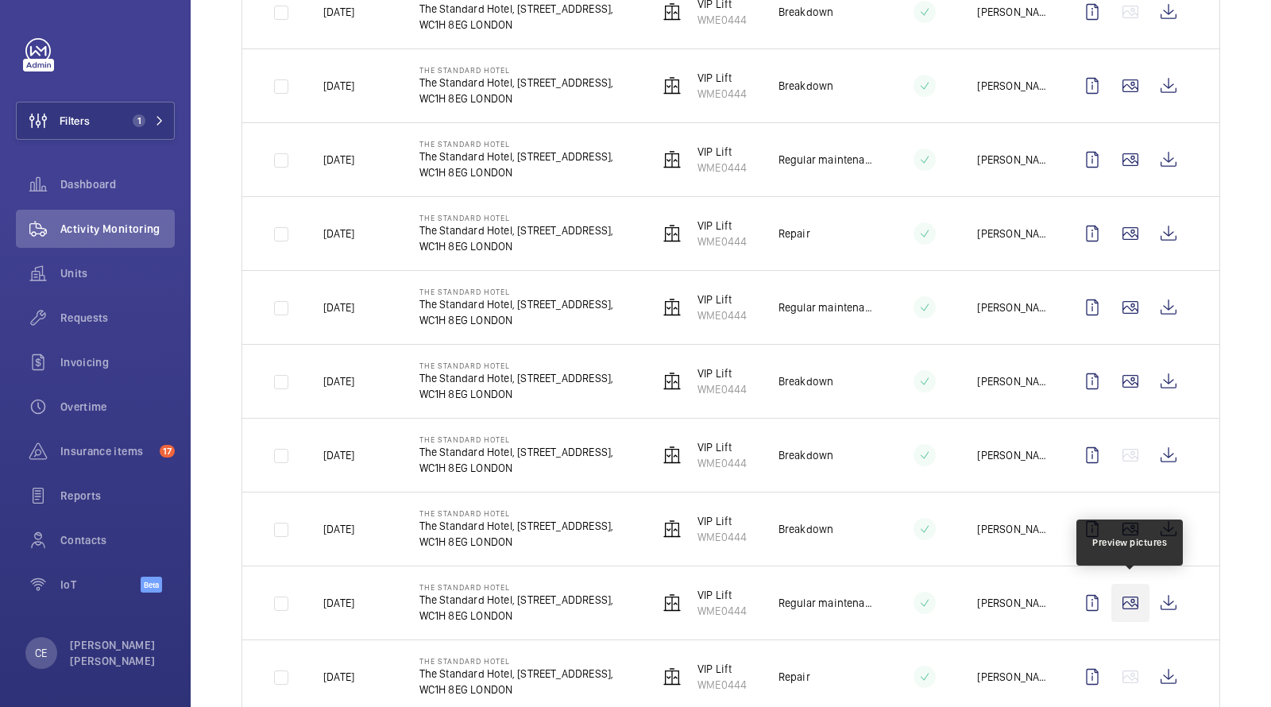
click at [1127, 599] on wm-front-icon-button at bounding box center [1130, 603] width 38 height 38
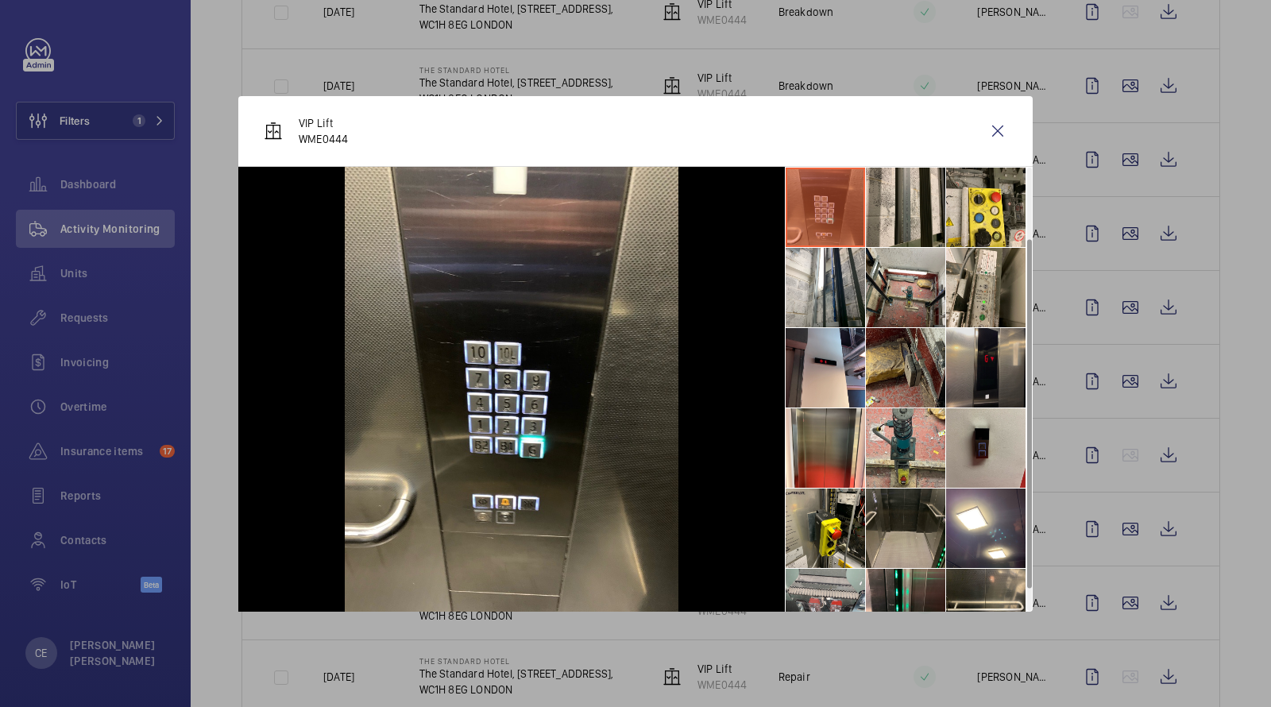
scroll to position [117, 0]
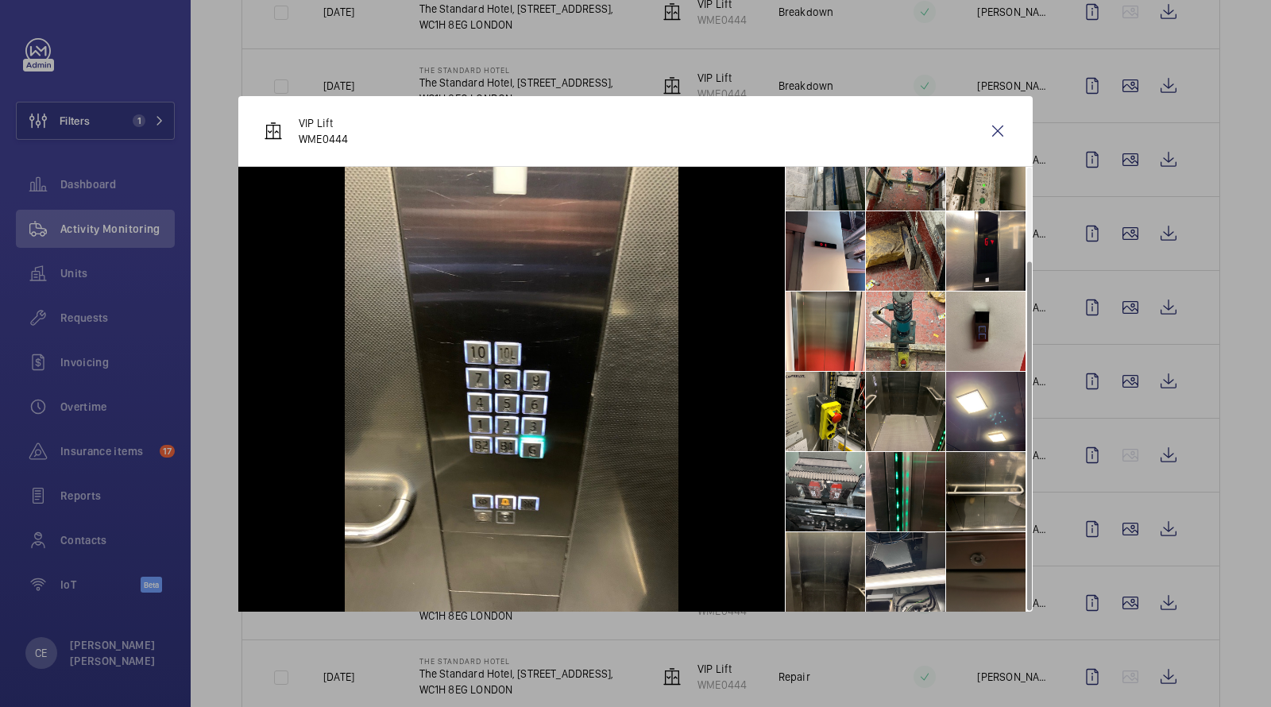
click at [981, 587] on li at bounding box center [985, 571] width 79 height 79
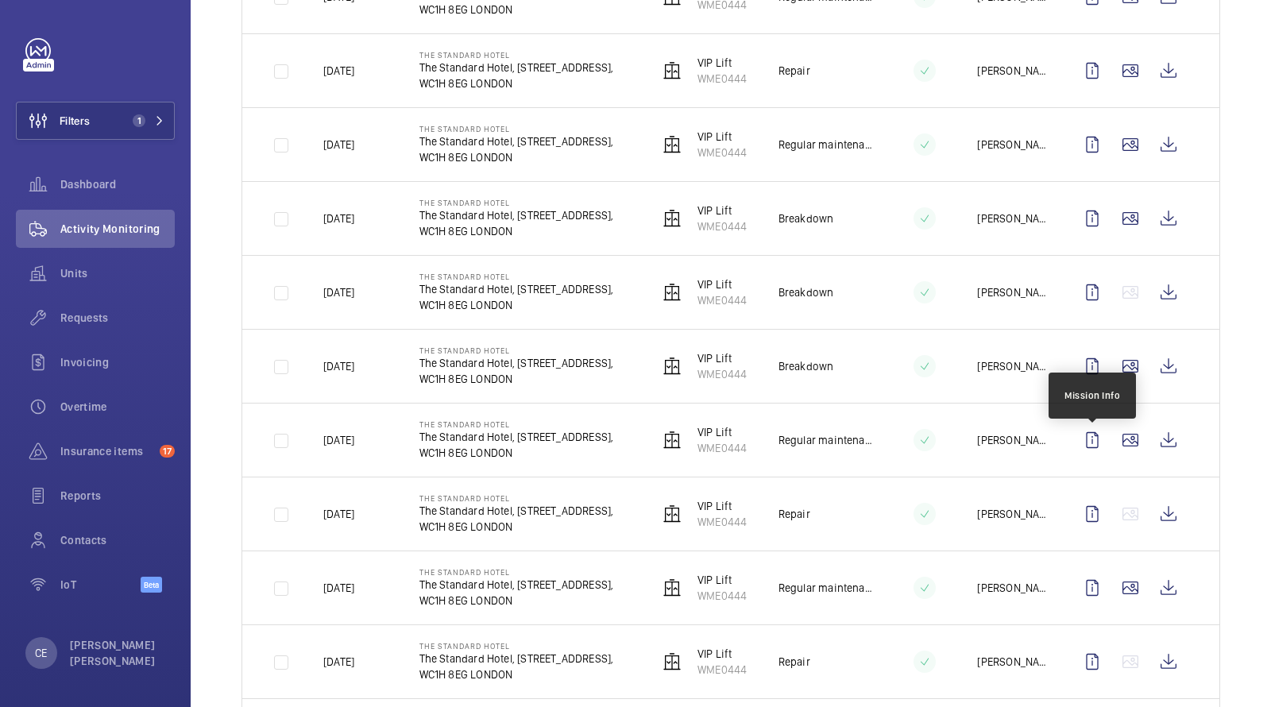
scroll to position [970, 0]
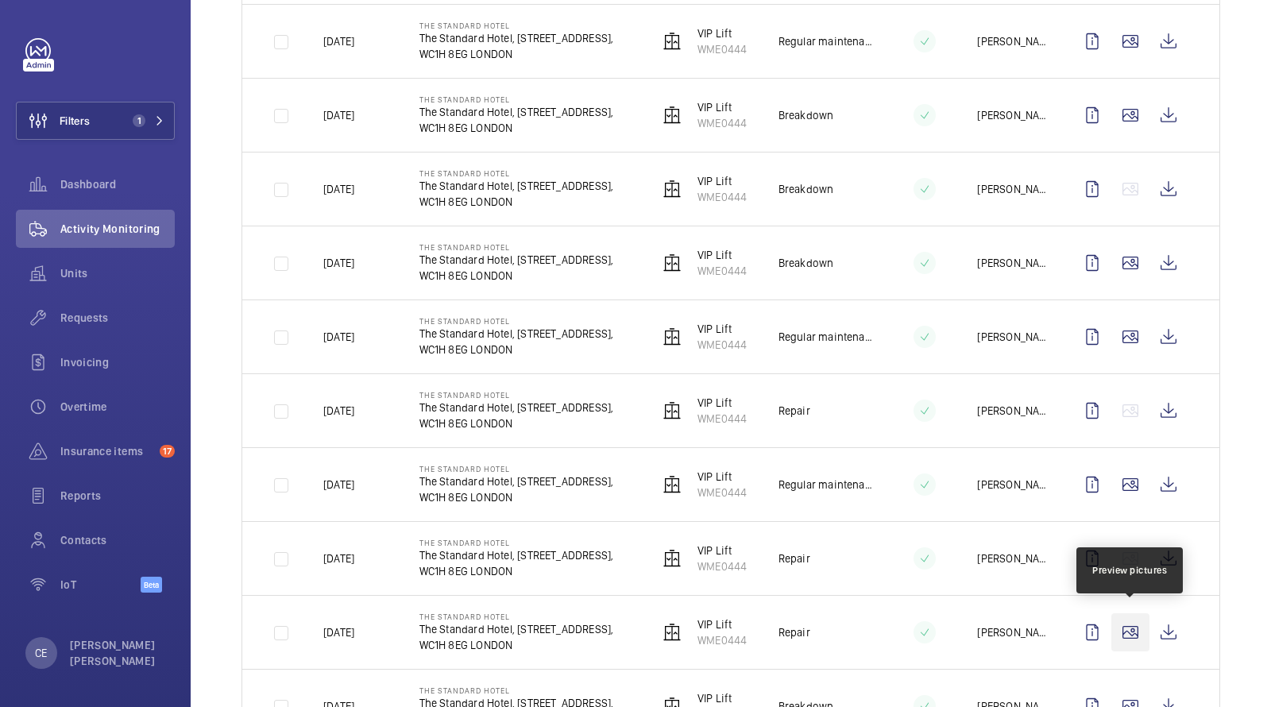
click at [1128, 613] on wm-front-icon-button at bounding box center [1130, 632] width 38 height 38
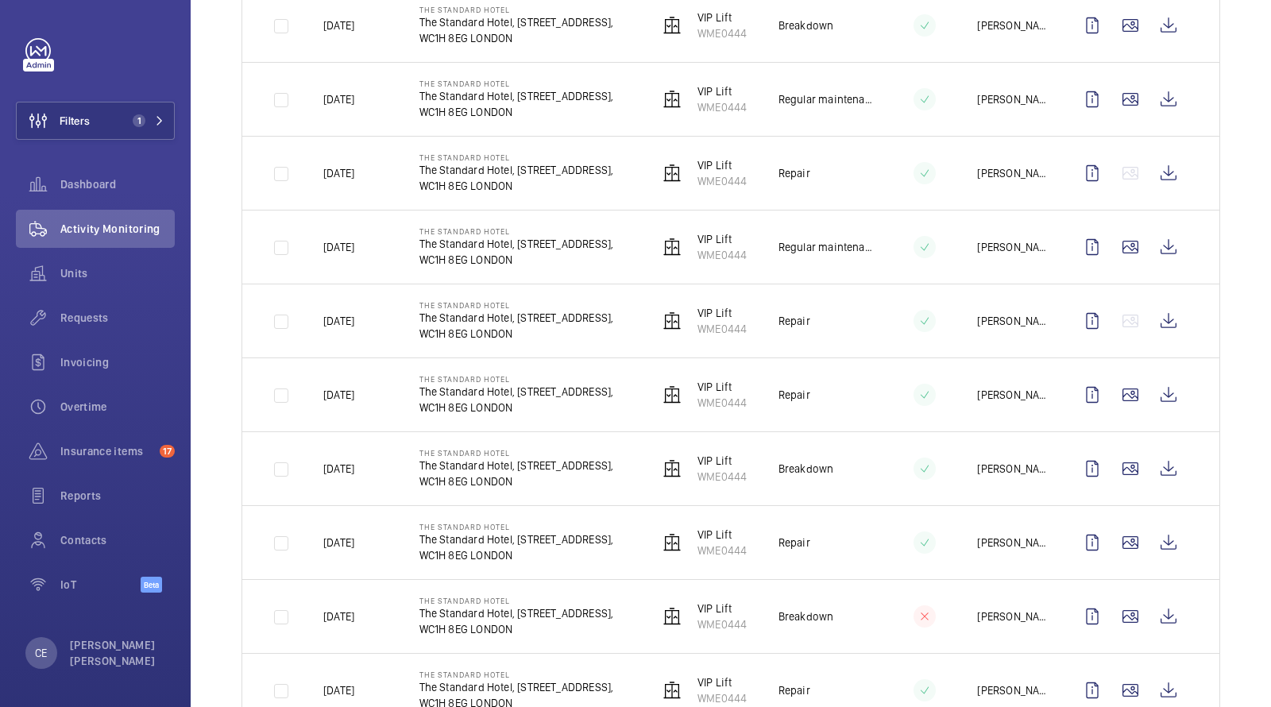
scroll to position [1287, 0]
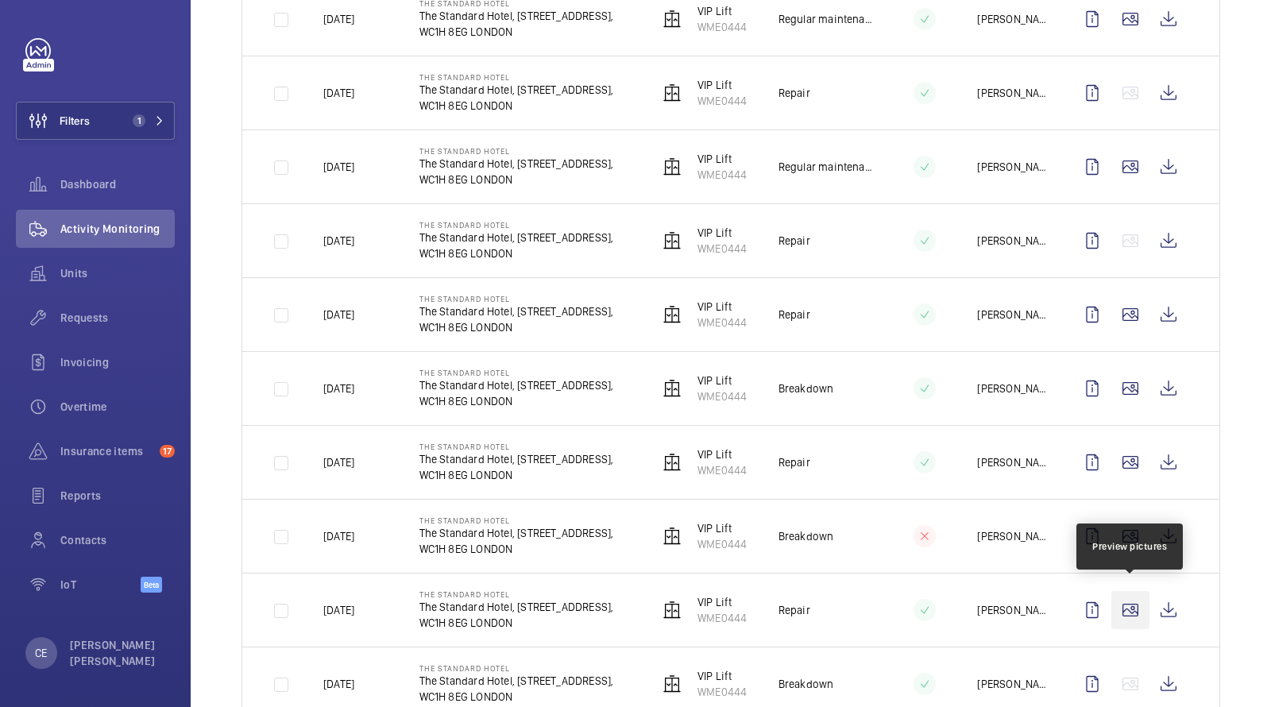
click at [1128, 610] on wm-front-icon-button at bounding box center [1130, 610] width 38 height 38
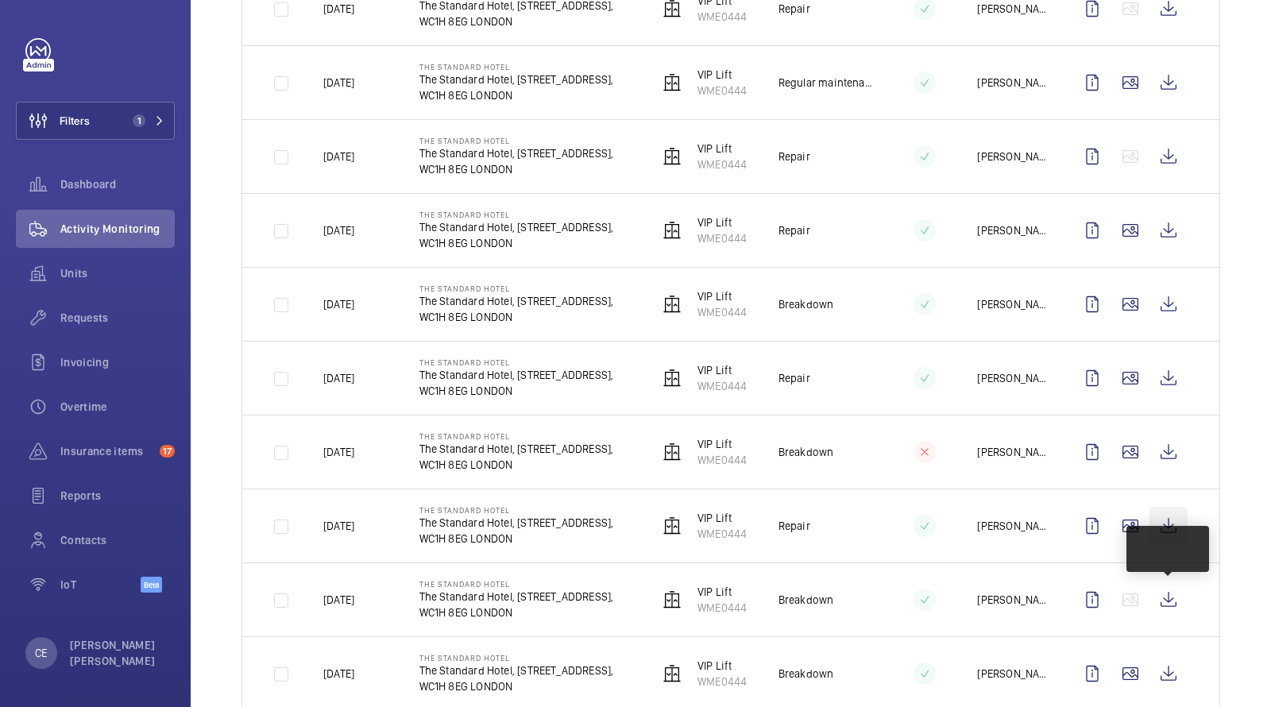
scroll to position [1414, 0]
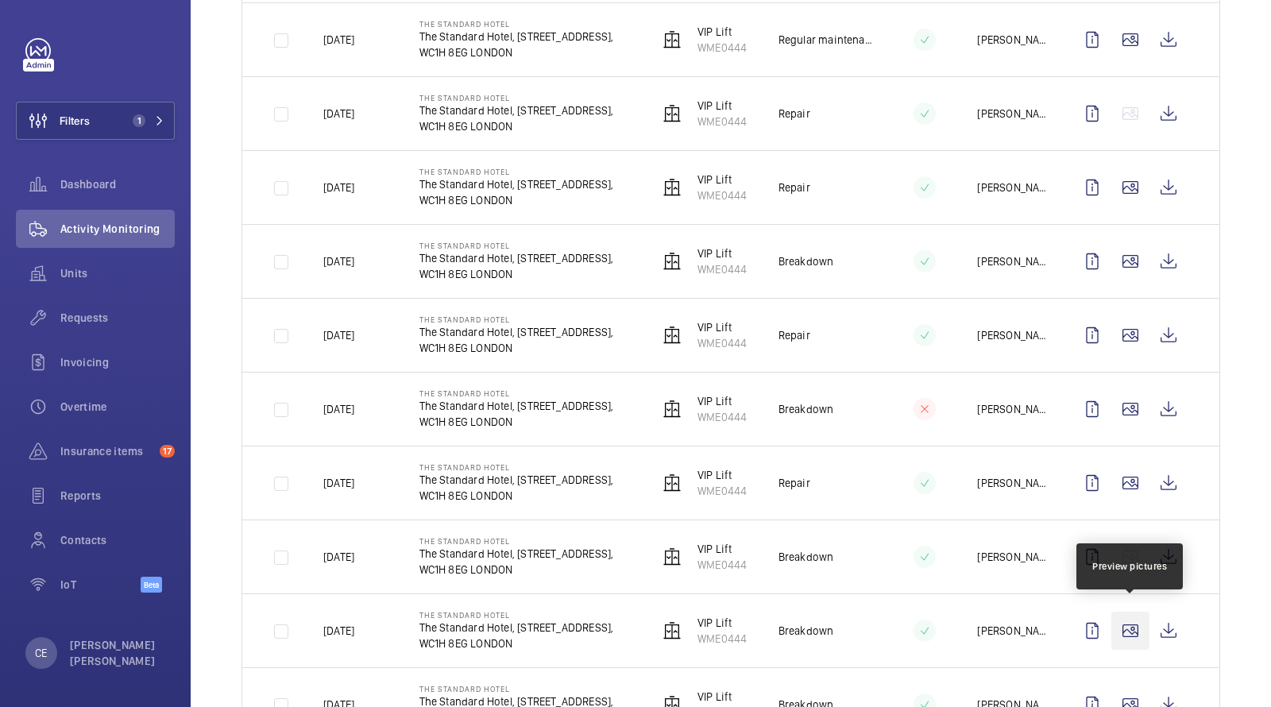
click at [1132, 618] on wm-front-icon-button at bounding box center [1130, 630] width 38 height 38
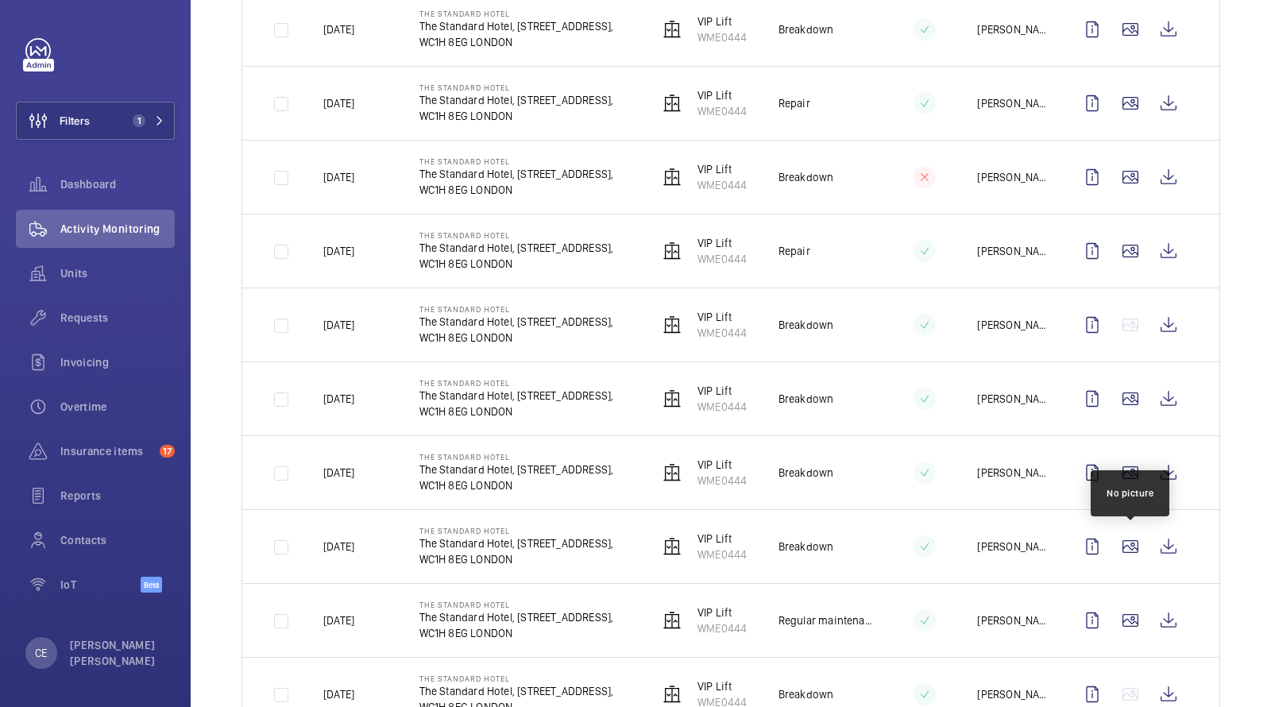
scroll to position [1844, 0]
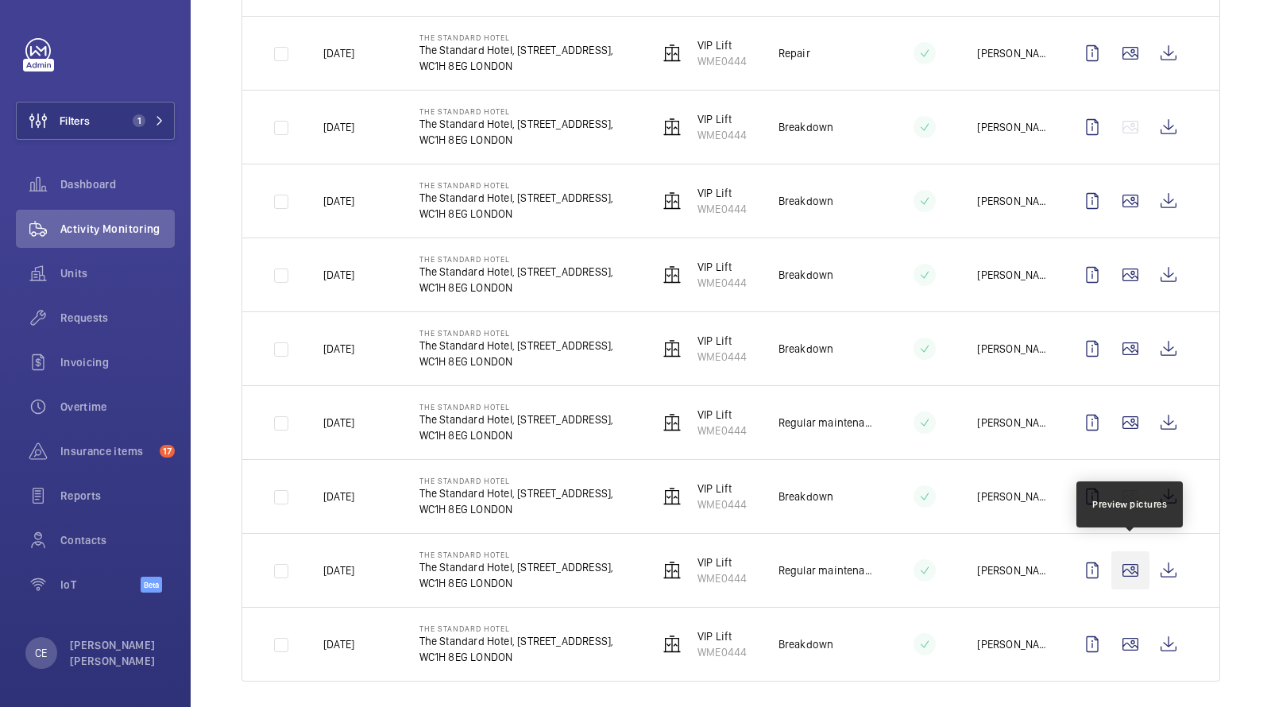
click at [1126, 560] on wm-front-icon-button at bounding box center [1130, 570] width 38 height 38
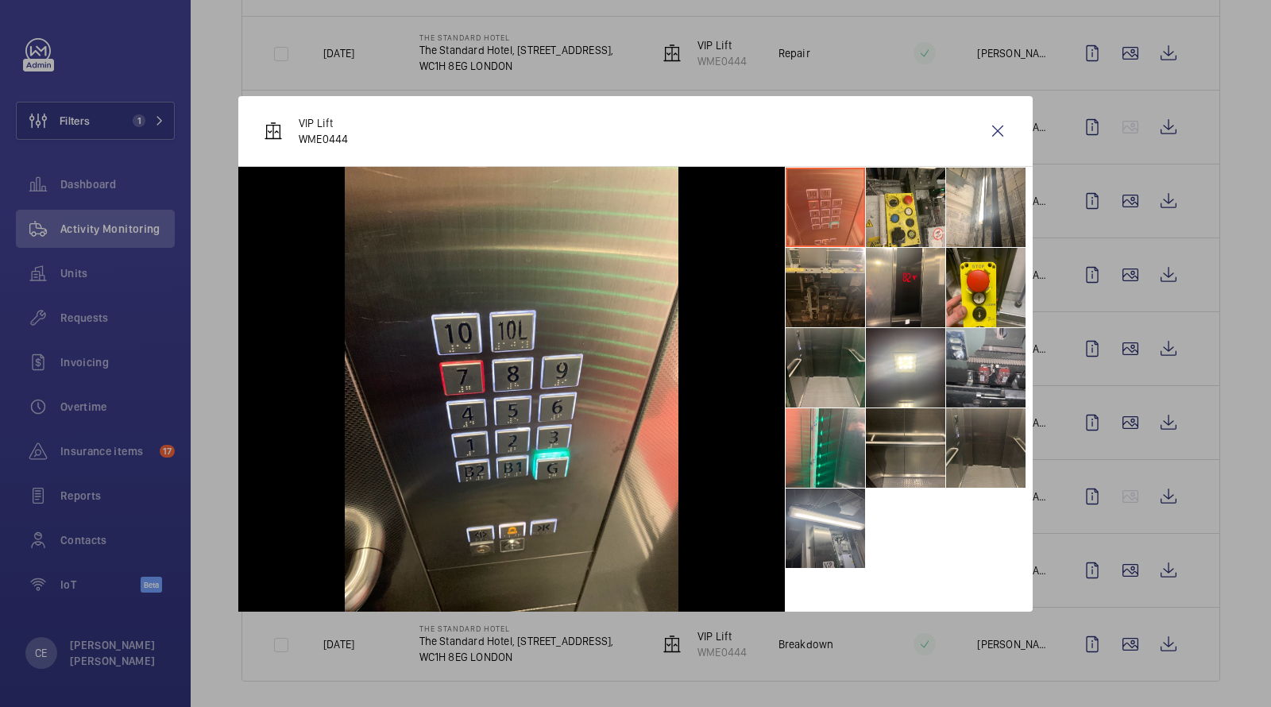
click at [960, 461] on li at bounding box center [985, 447] width 79 height 79
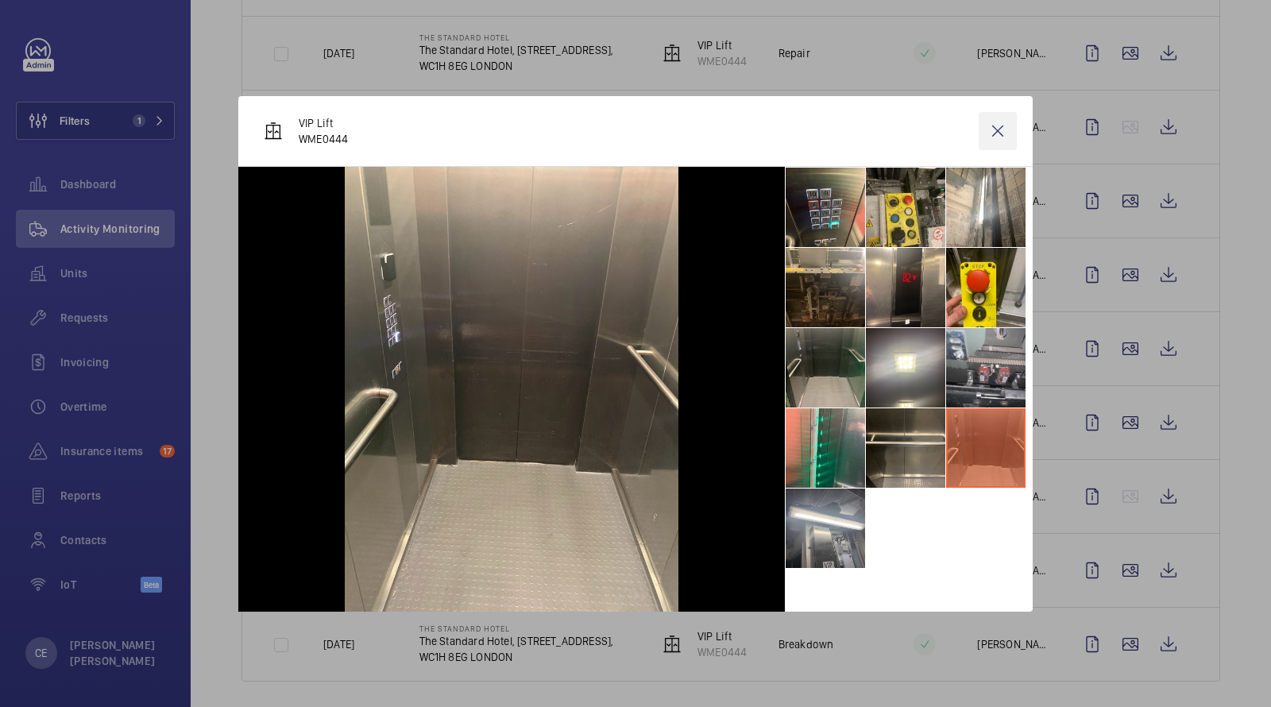
click at [999, 127] on wm-front-icon-button at bounding box center [997, 131] width 38 height 38
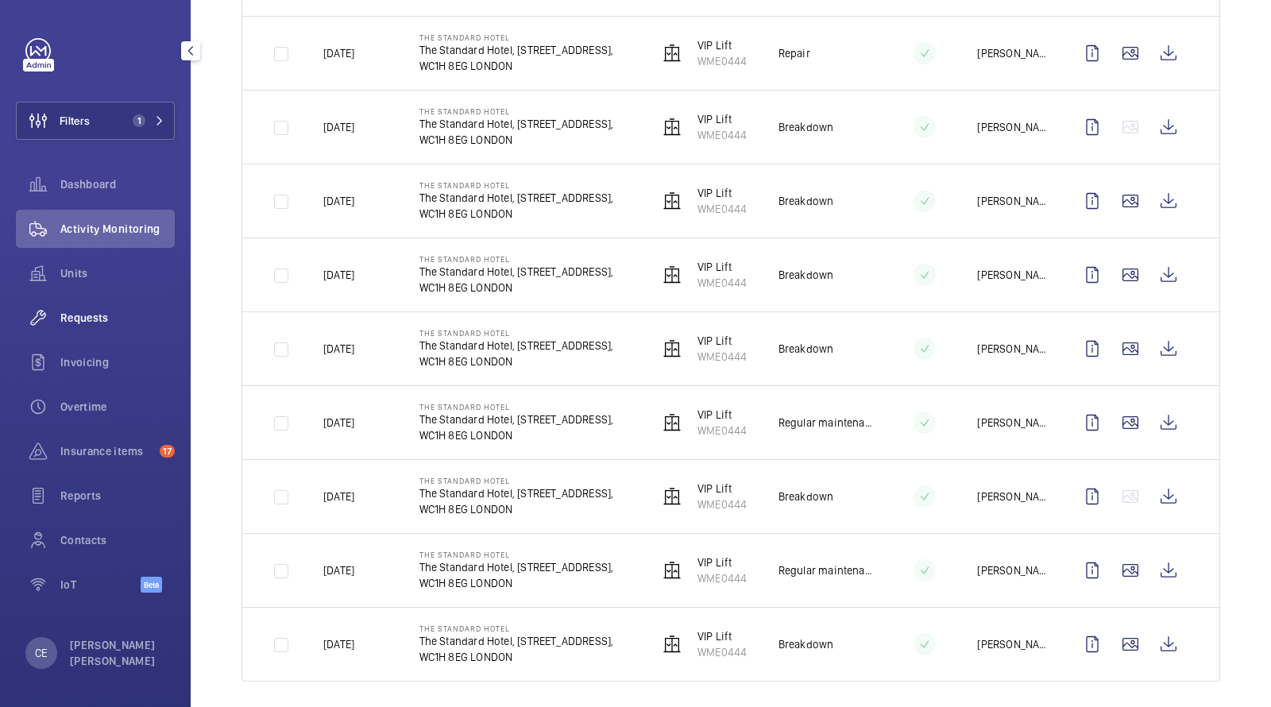
click at [71, 315] on span "Requests" at bounding box center [117, 318] width 114 height 16
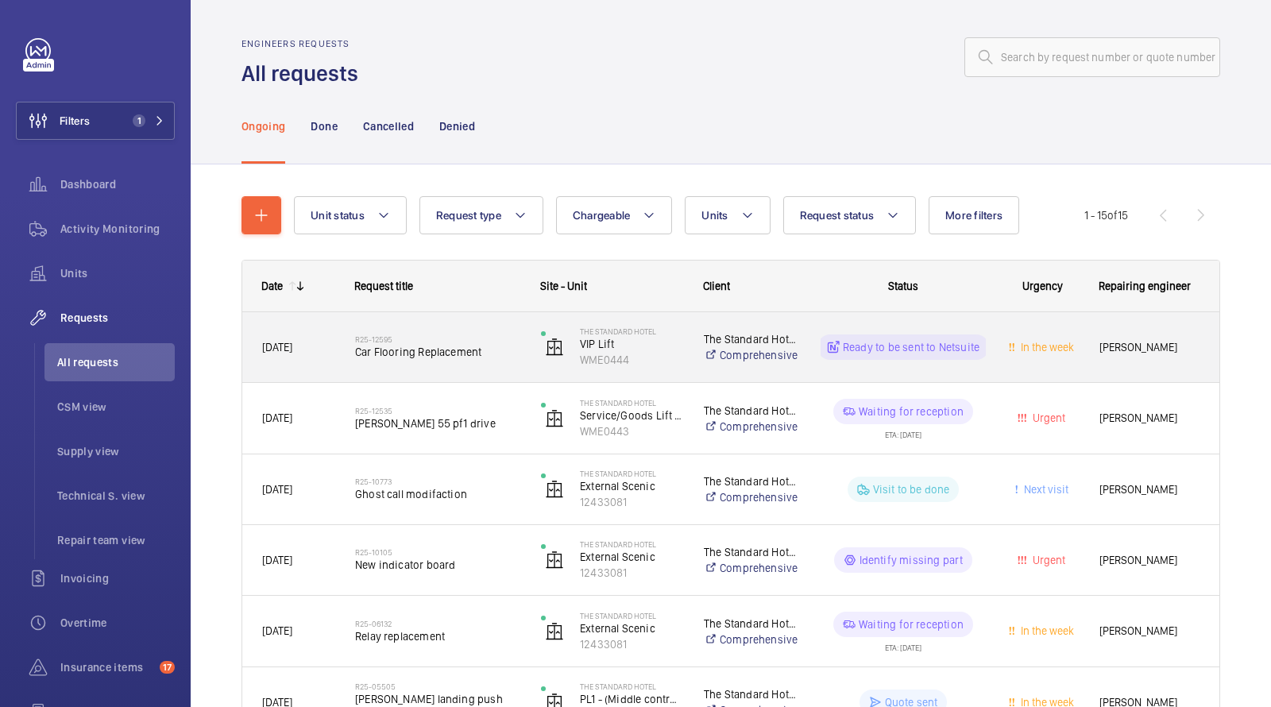
click at [391, 337] on h2 "R25-12595" at bounding box center [437, 339] width 165 height 10
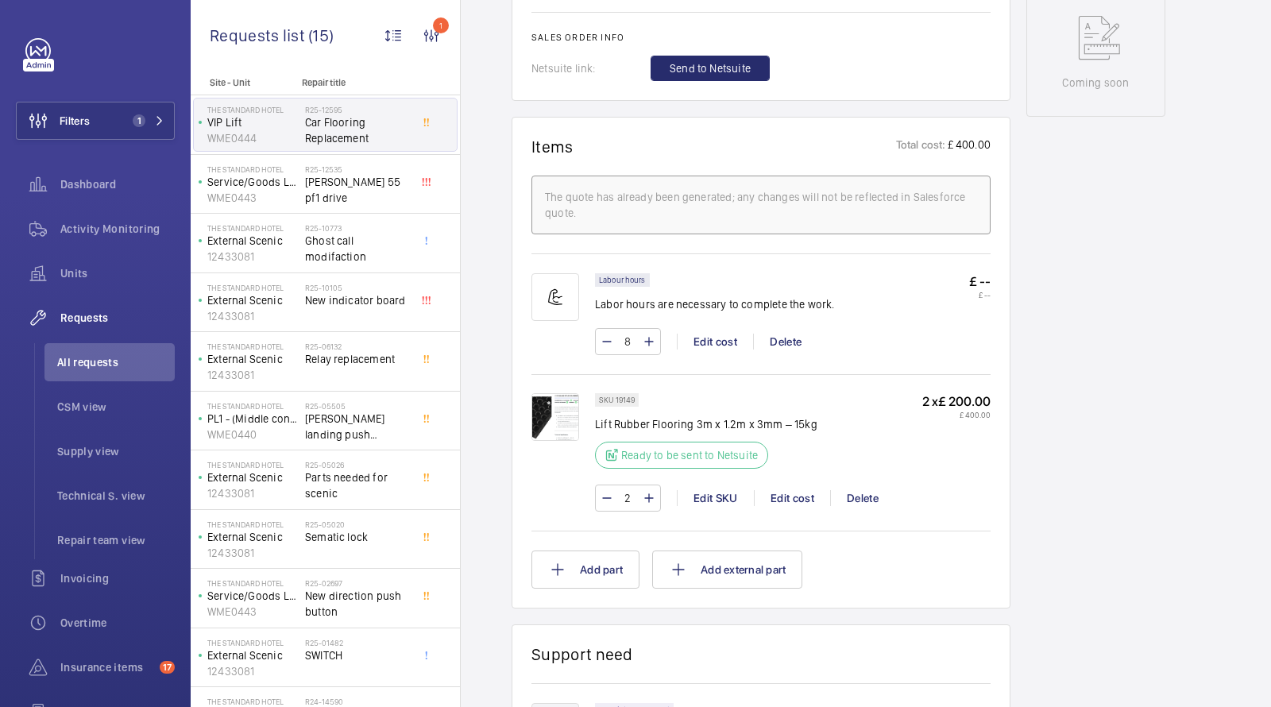
scroll to position [780, 0]
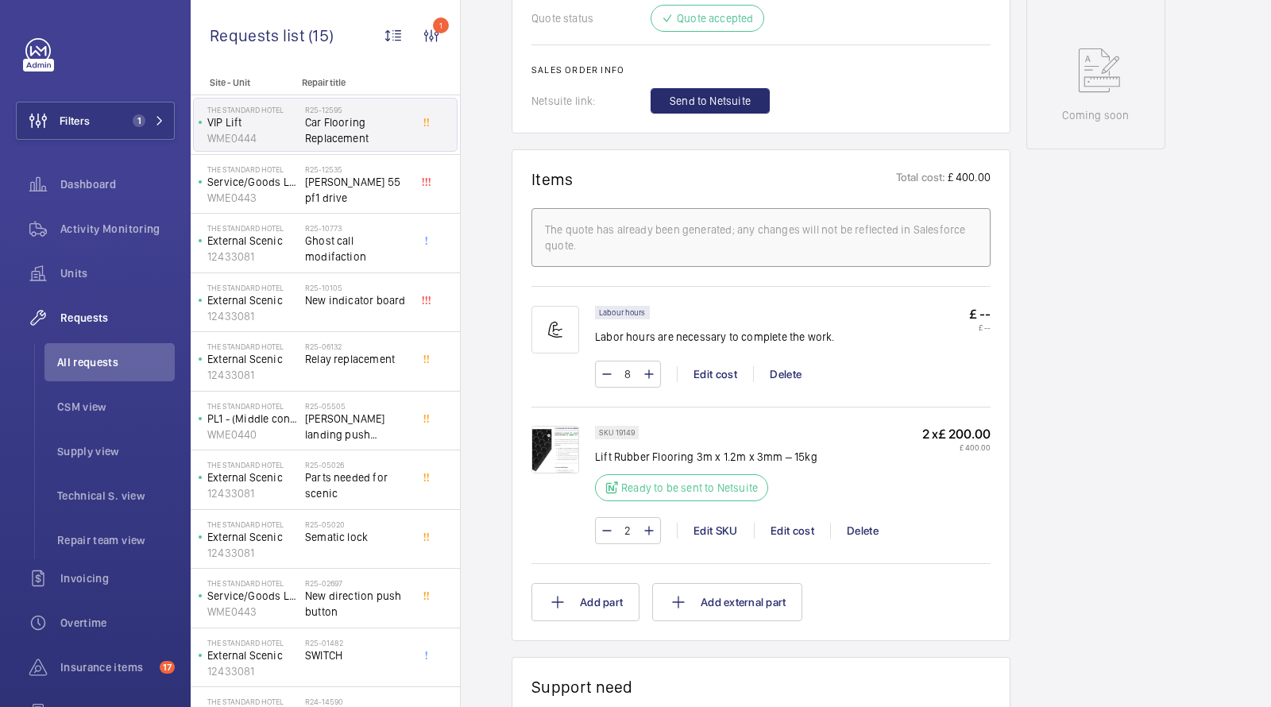
click at [579, 434] on div at bounding box center [563, 485] width 64 height 118
click at [553, 456] on img at bounding box center [555, 450] width 48 height 48
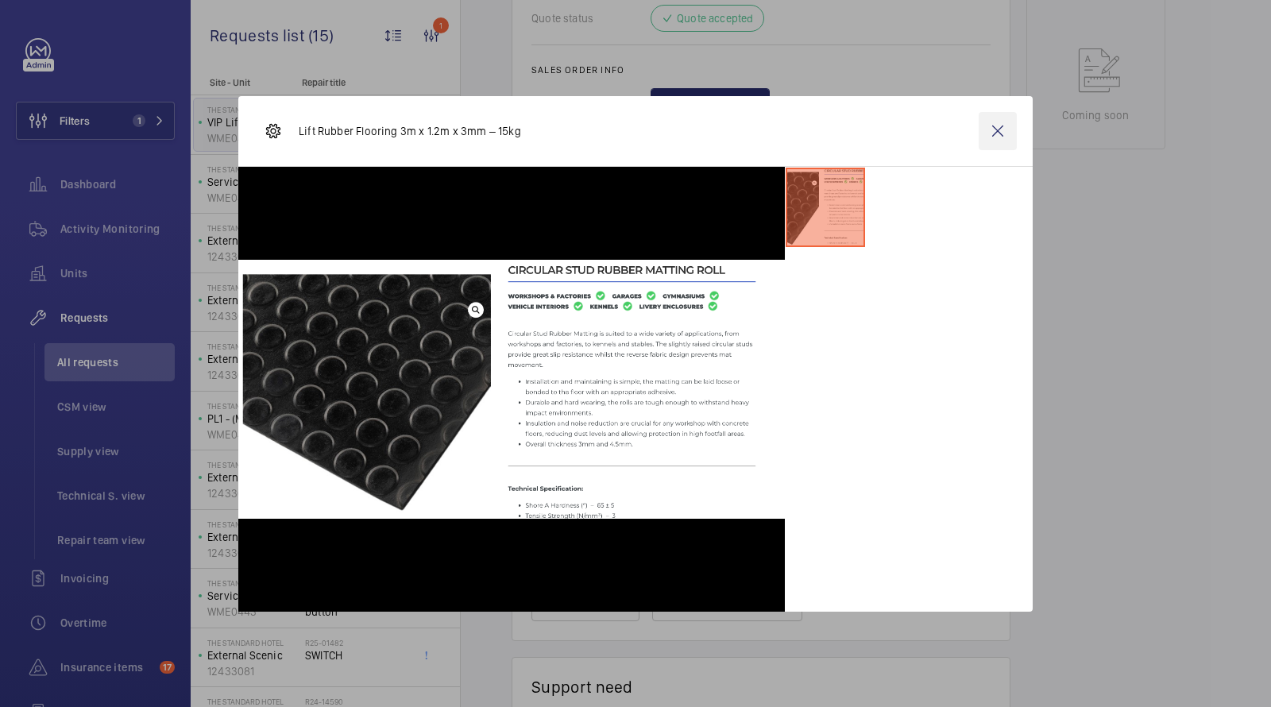
click at [985, 129] on wm-front-icon-button at bounding box center [997, 131] width 38 height 38
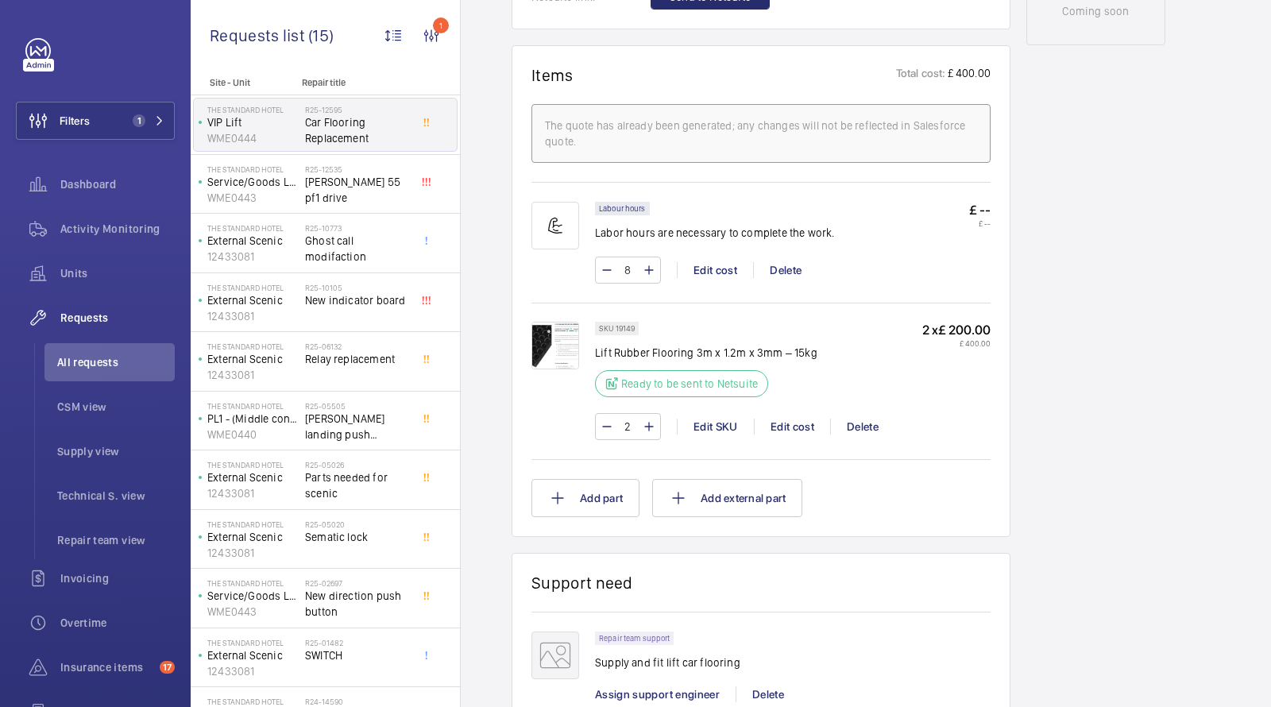
scroll to position [747, 0]
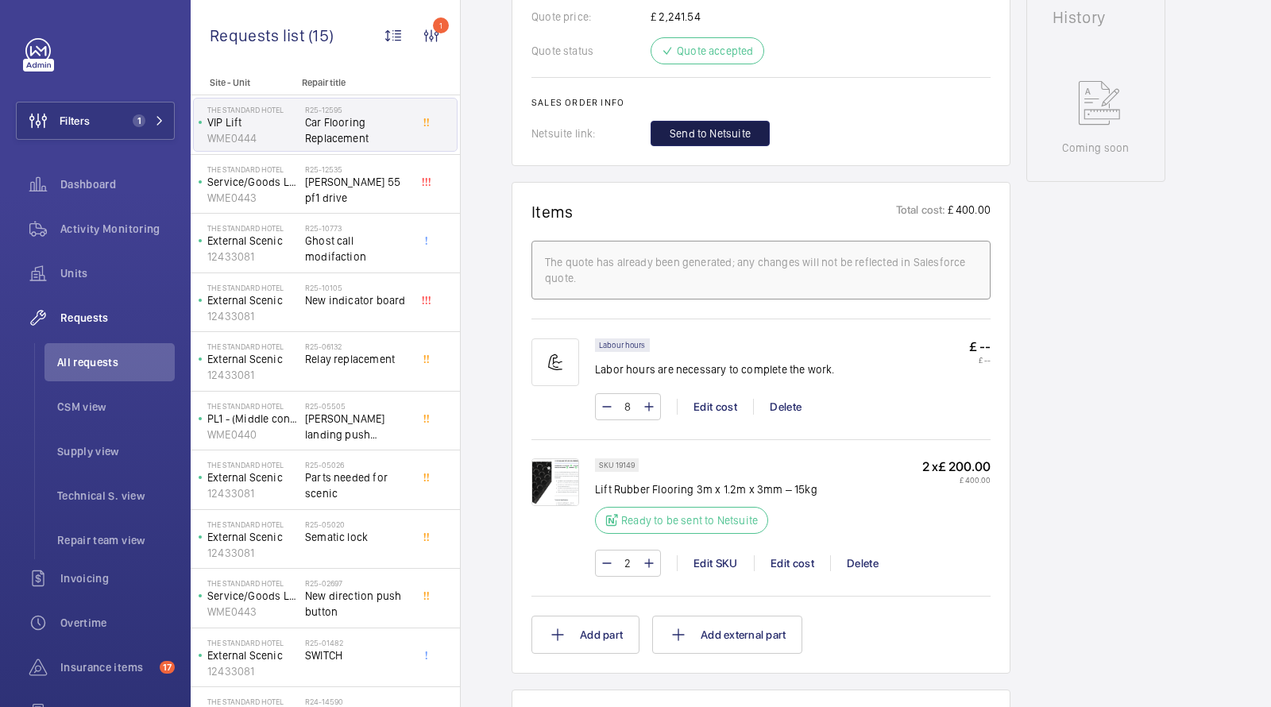
click at [693, 129] on span "Send to Netsuite" at bounding box center [709, 133] width 81 height 16
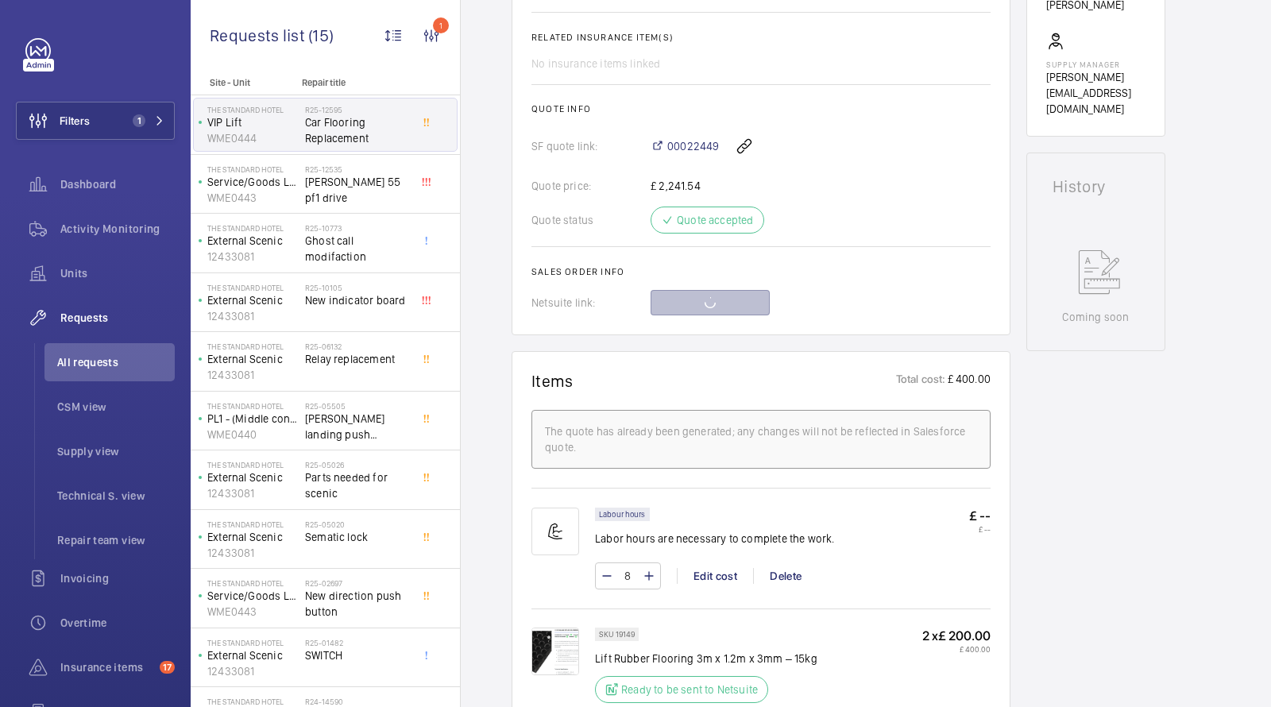
scroll to position [421, 0]
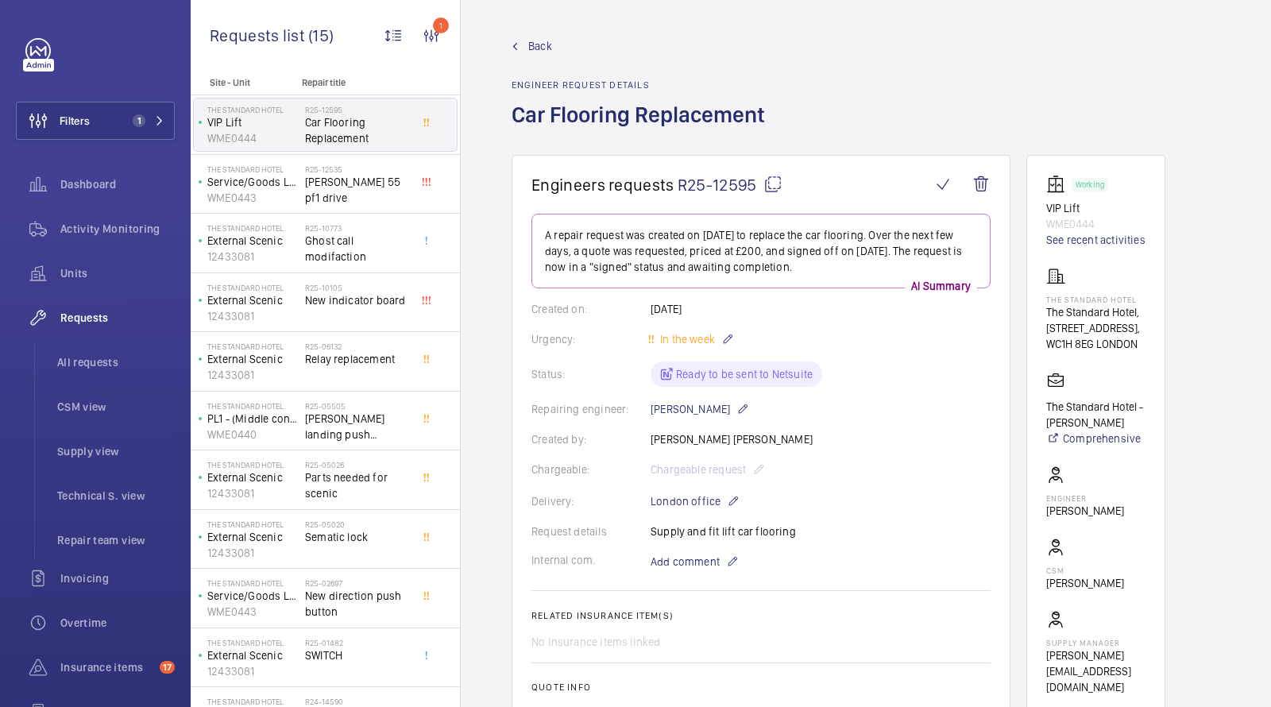
scroll to position [497, 0]
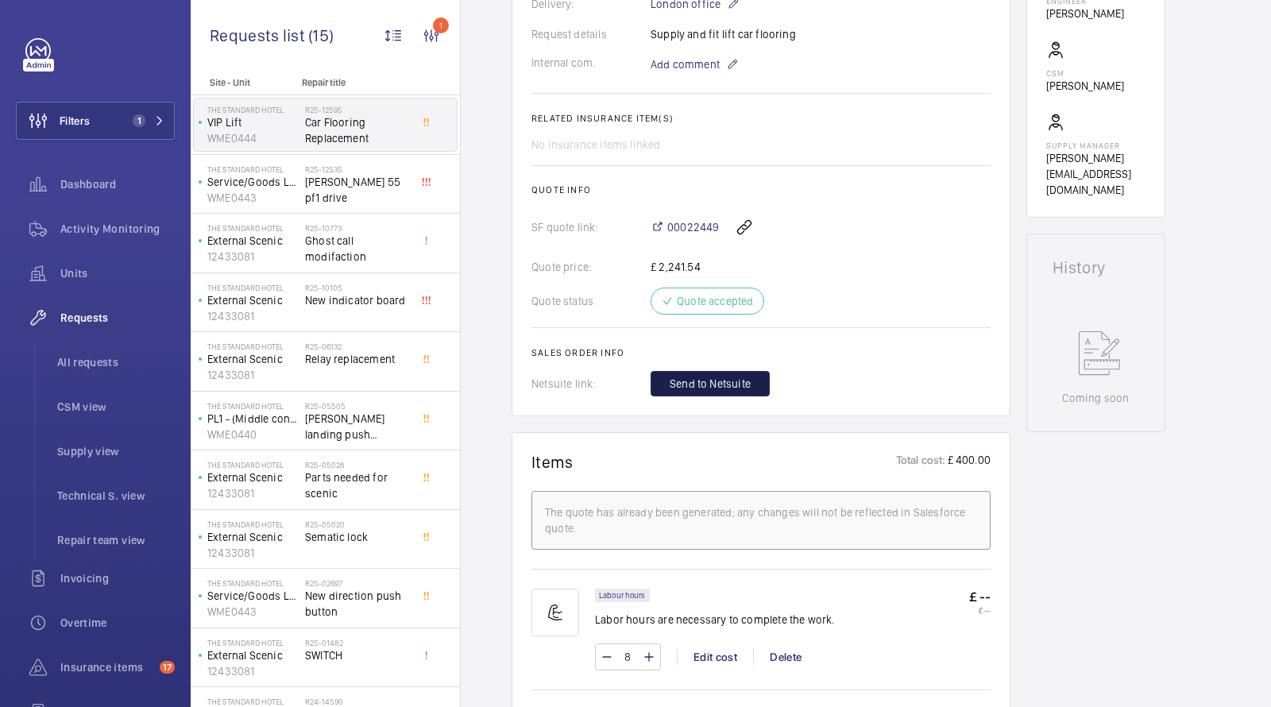
click at [695, 390] on span "Send to Netsuite" at bounding box center [709, 384] width 81 height 16
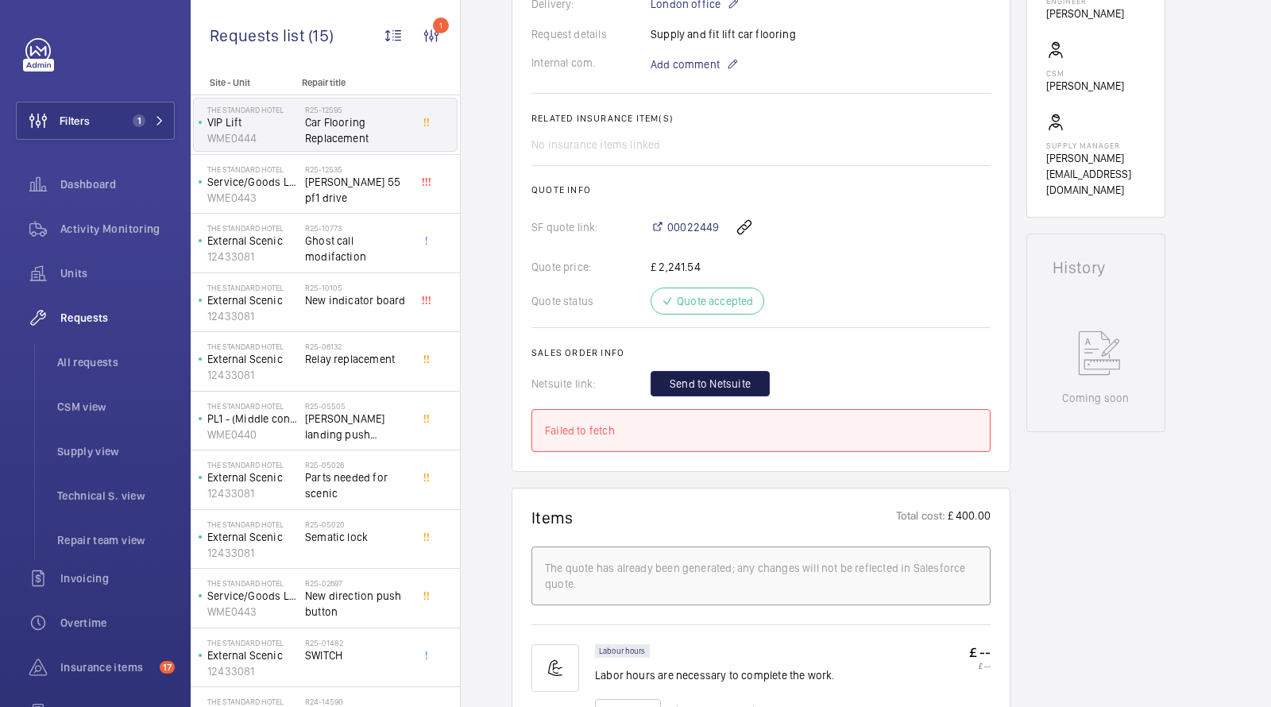
click at [697, 395] on button "Send to Netsuite" at bounding box center [709, 383] width 119 height 25
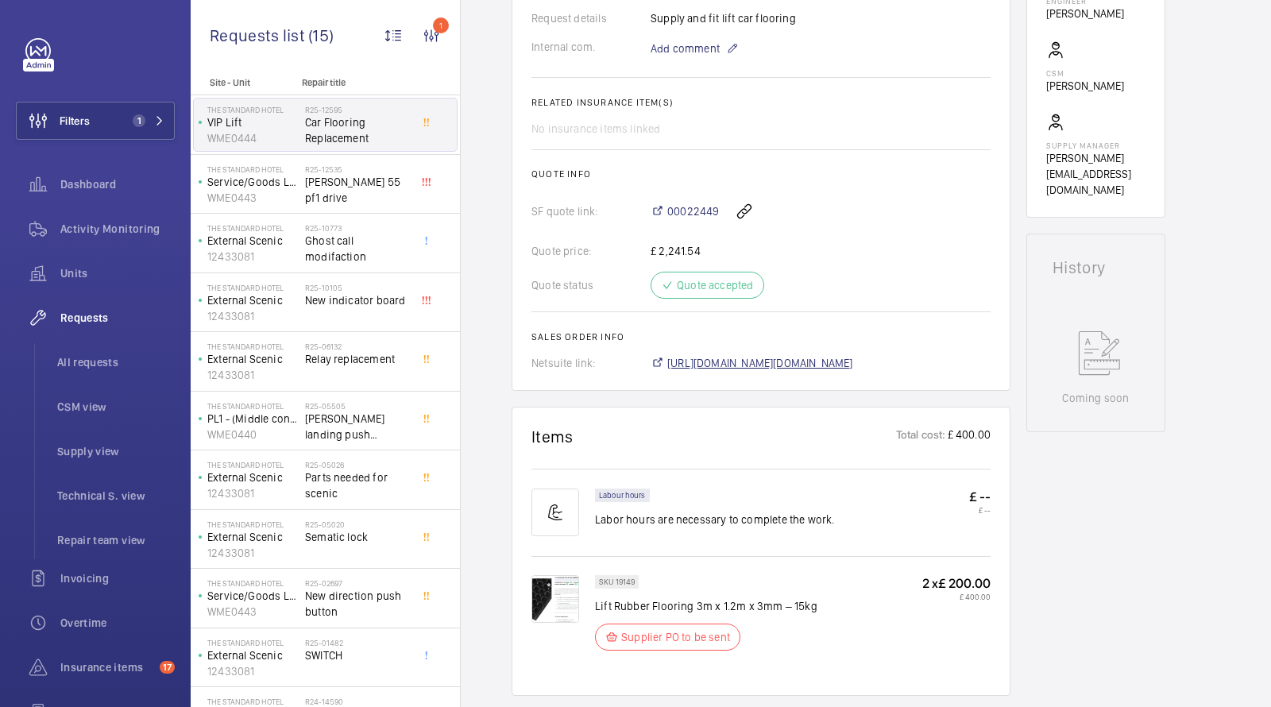
scroll to position [513, 0]
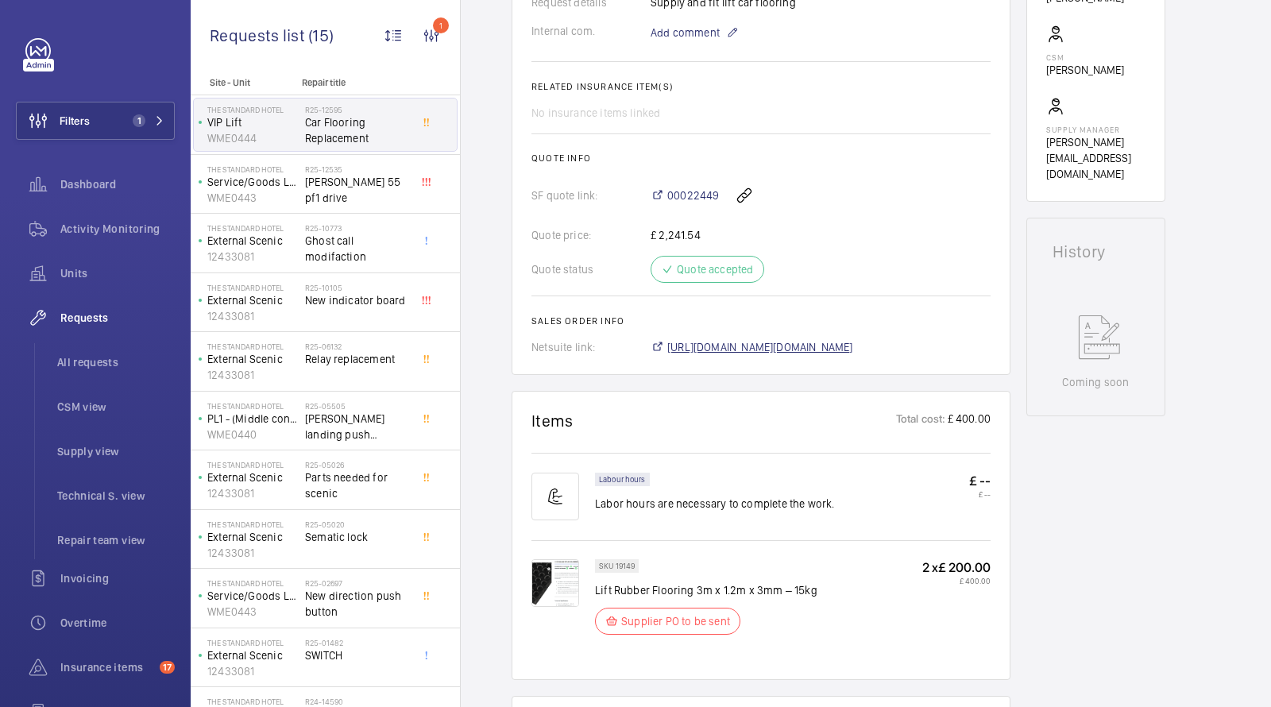
click at [704, 348] on span "https://6461500.app.netsuite.com/app/accounting/transactions/salesord.nl?id=305…" at bounding box center [760, 347] width 186 height 16
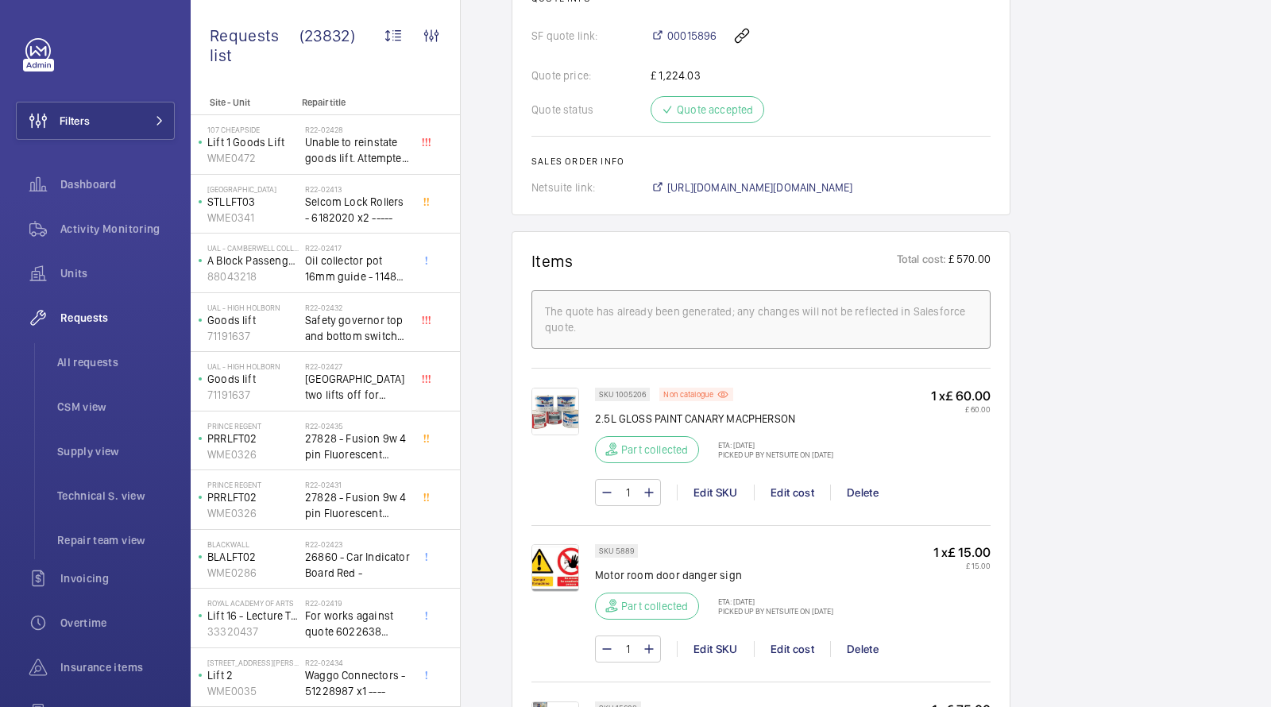
scroll to position [855, 0]
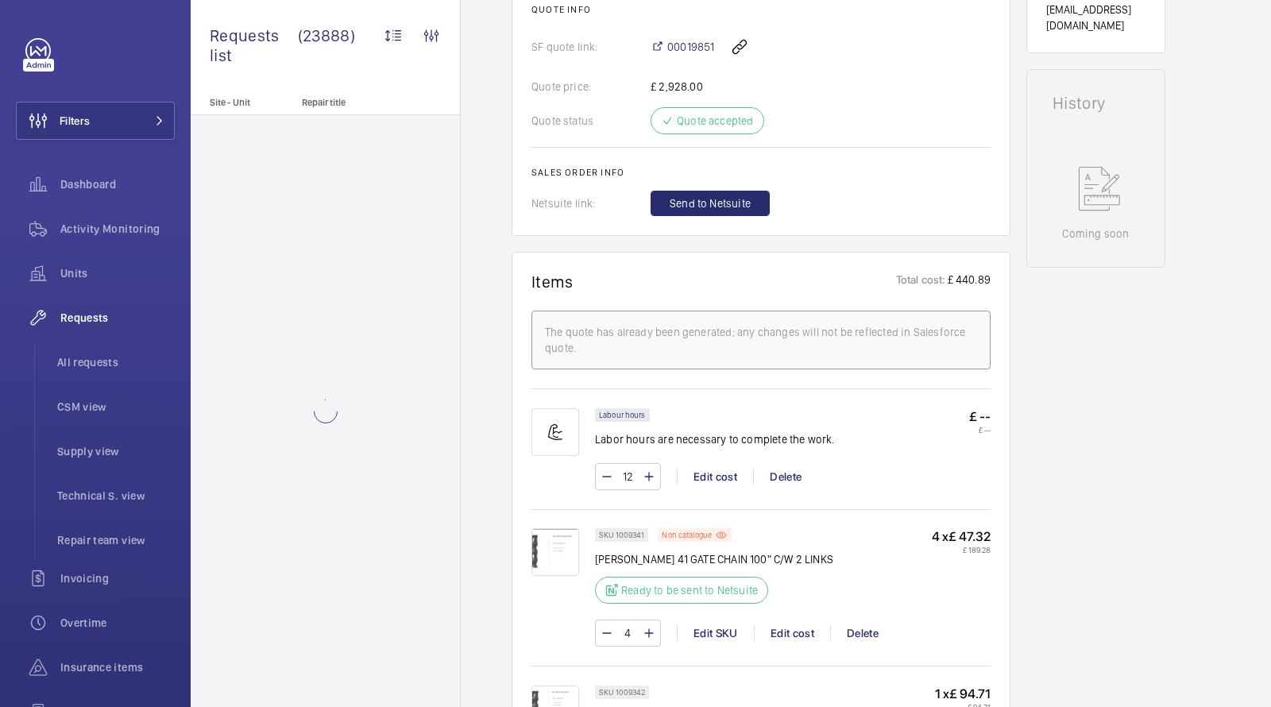
scroll to position [302, 0]
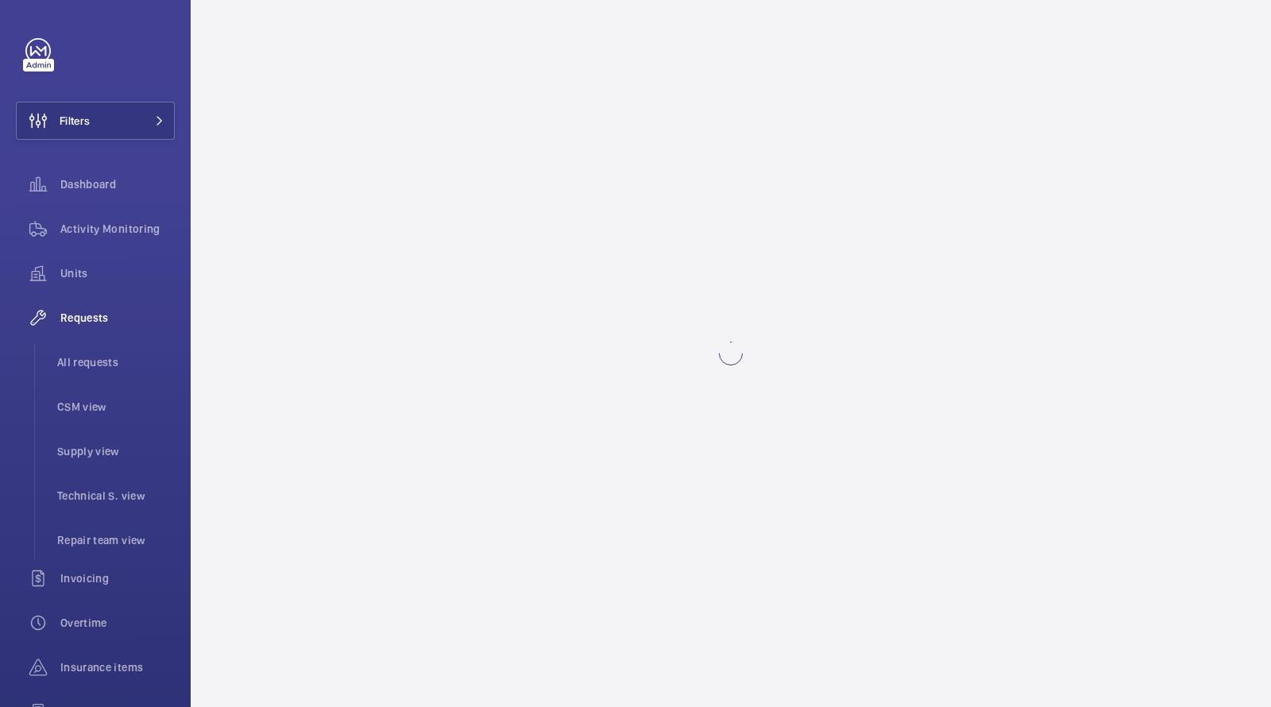
click at [549, 222] on wm-front-async-data-loader at bounding box center [731, 353] width 1080 height 707
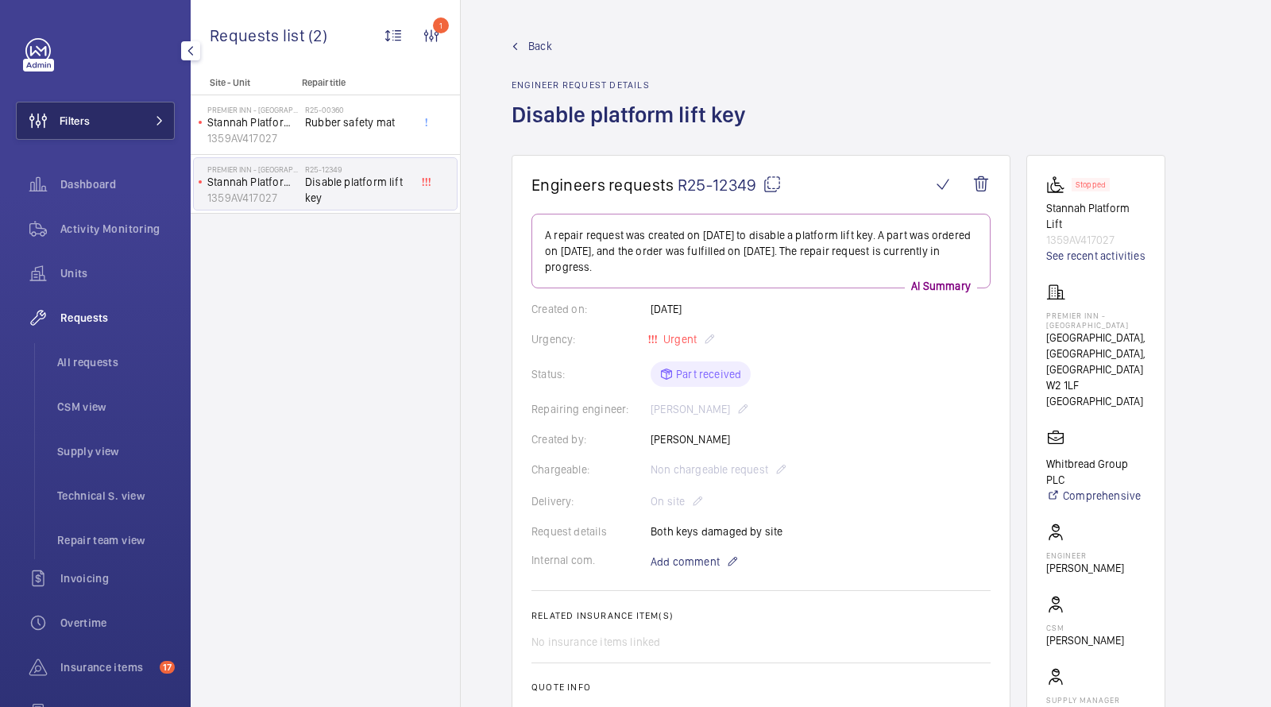
click at [134, 110] on button "Filters" at bounding box center [95, 121] width 159 height 38
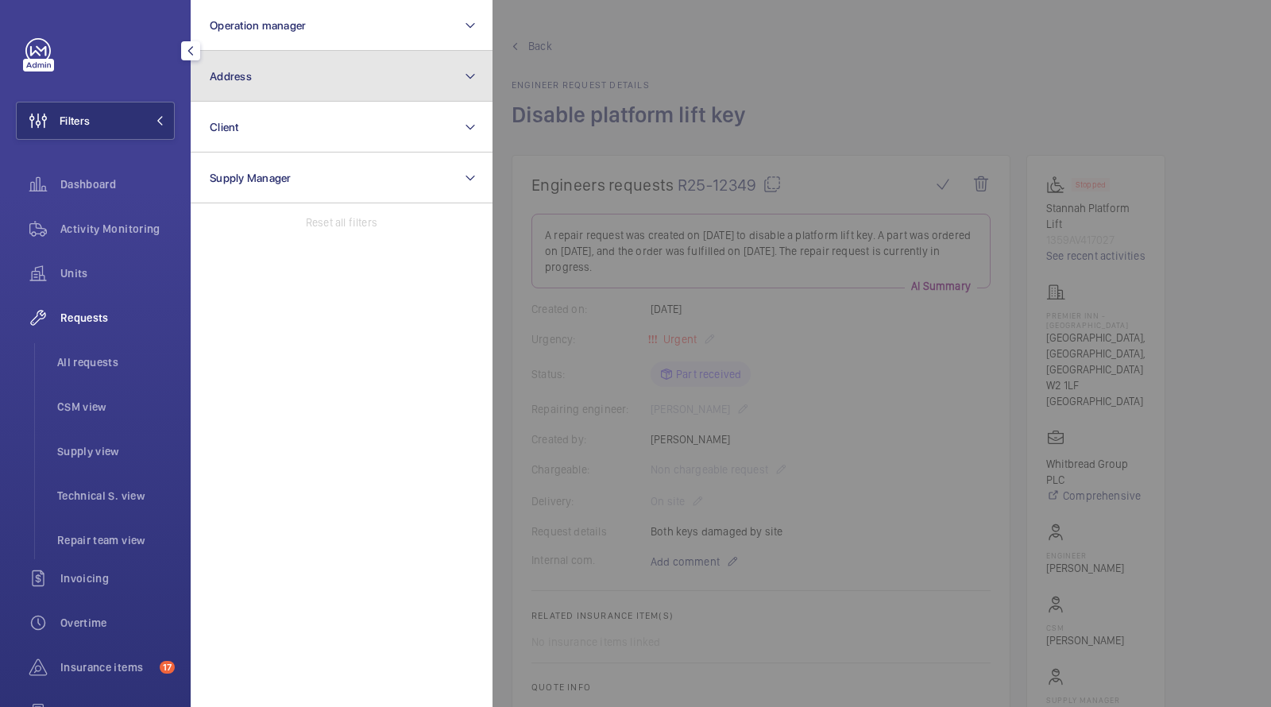
click at [279, 80] on button "Address" at bounding box center [342, 76] width 302 height 51
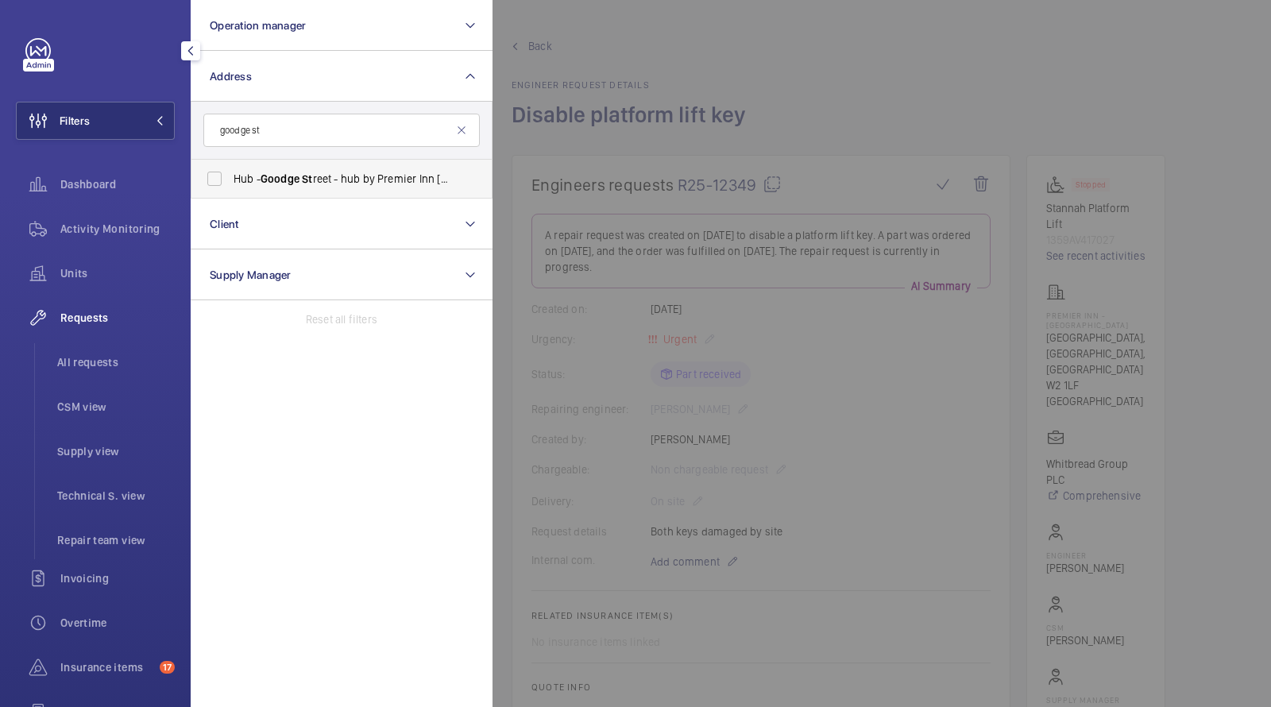
type input "goodge st"
click at [289, 172] on span "Goodge" at bounding box center [279, 178] width 39 height 13
click at [230, 172] on input "Hub - Goodge St reet - hub by Premier Inn London Goodge St reet hotel, LONDON W…" at bounding box center [215, 179] width 32 height 32
checkbox input "true"
click at [103, 362] on span "All requests" at bounding box center [116, 362] width 118 height 16
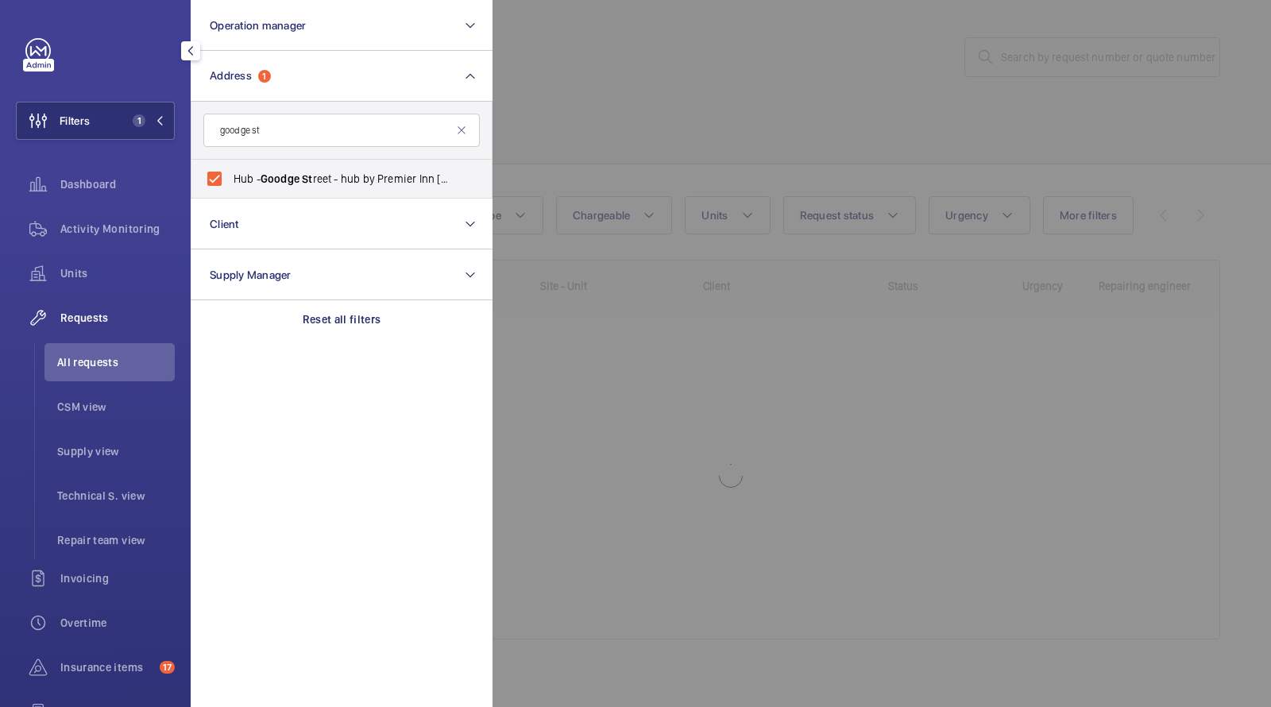
click at [631, 102] on div at bounding box center [1127, 353] width 1271 height 707
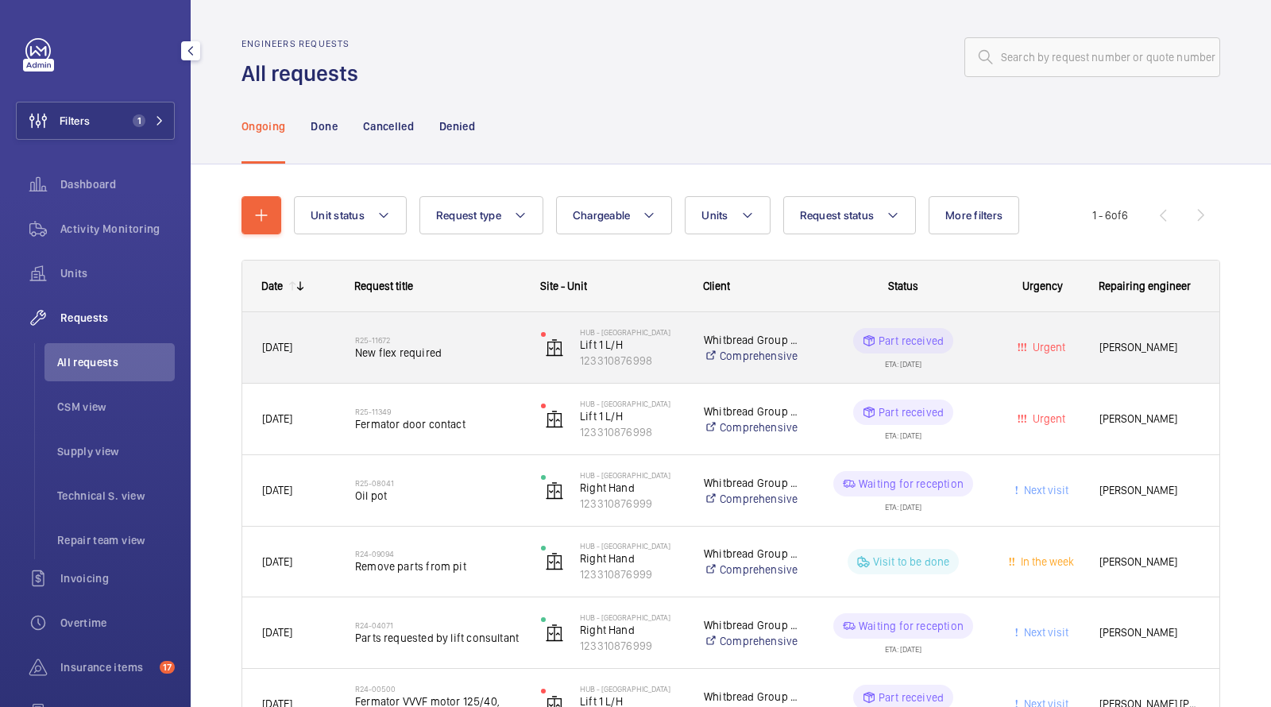
click at [424, 353] on span "New flex required" at bounding box center [437, 353] width 165 height 16
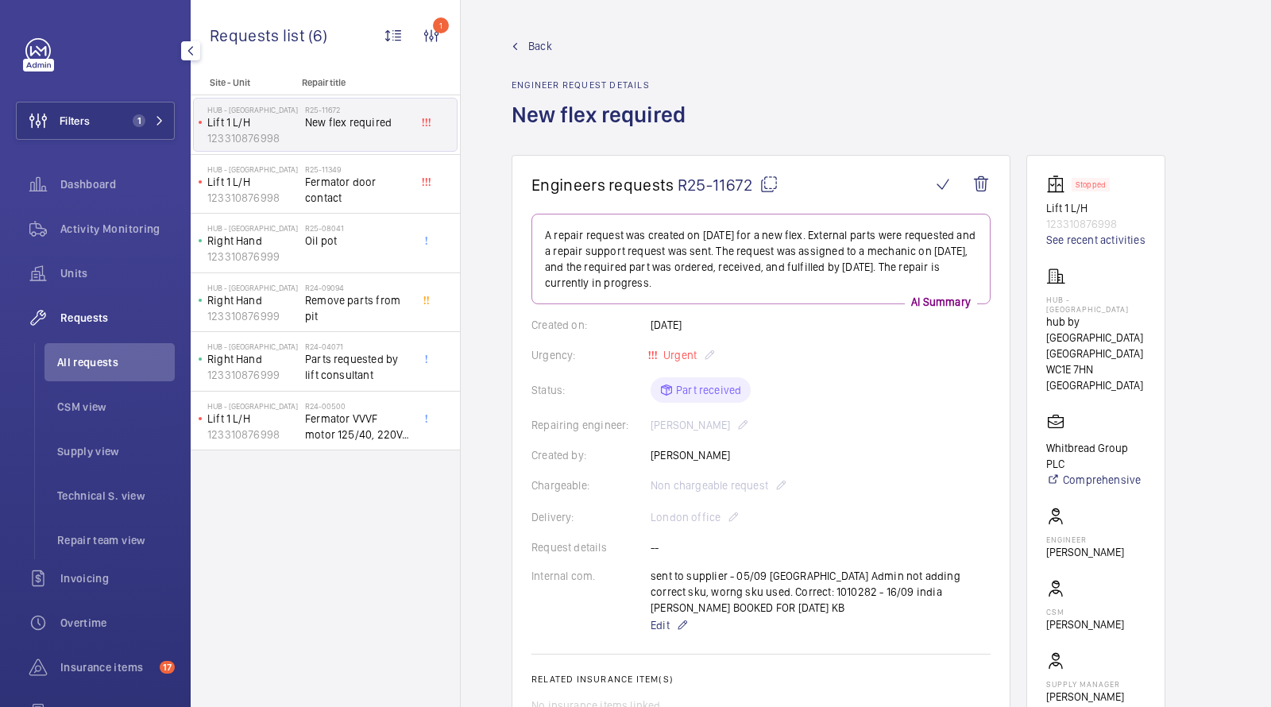
click at [1080, 225] on p "123310876998" at bounding box center [1095, 224] width 99 height 16
copy p "123310876998"
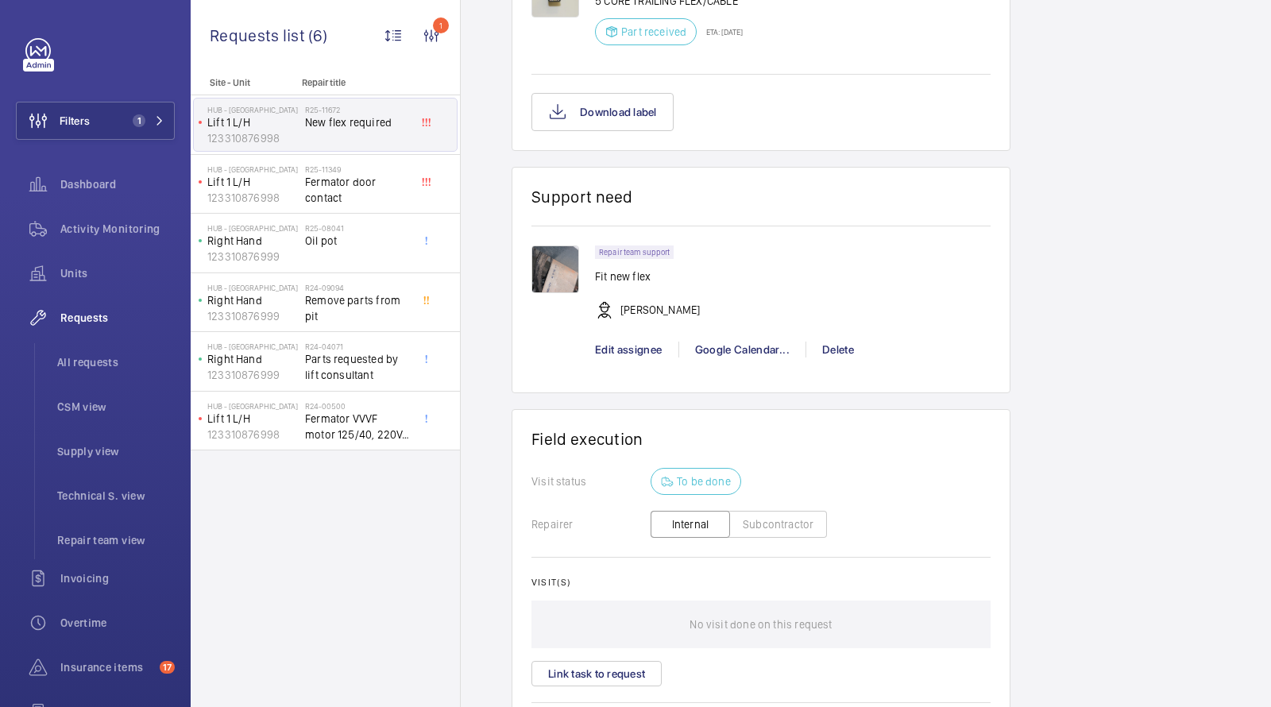
scroll to position [1182, 0]
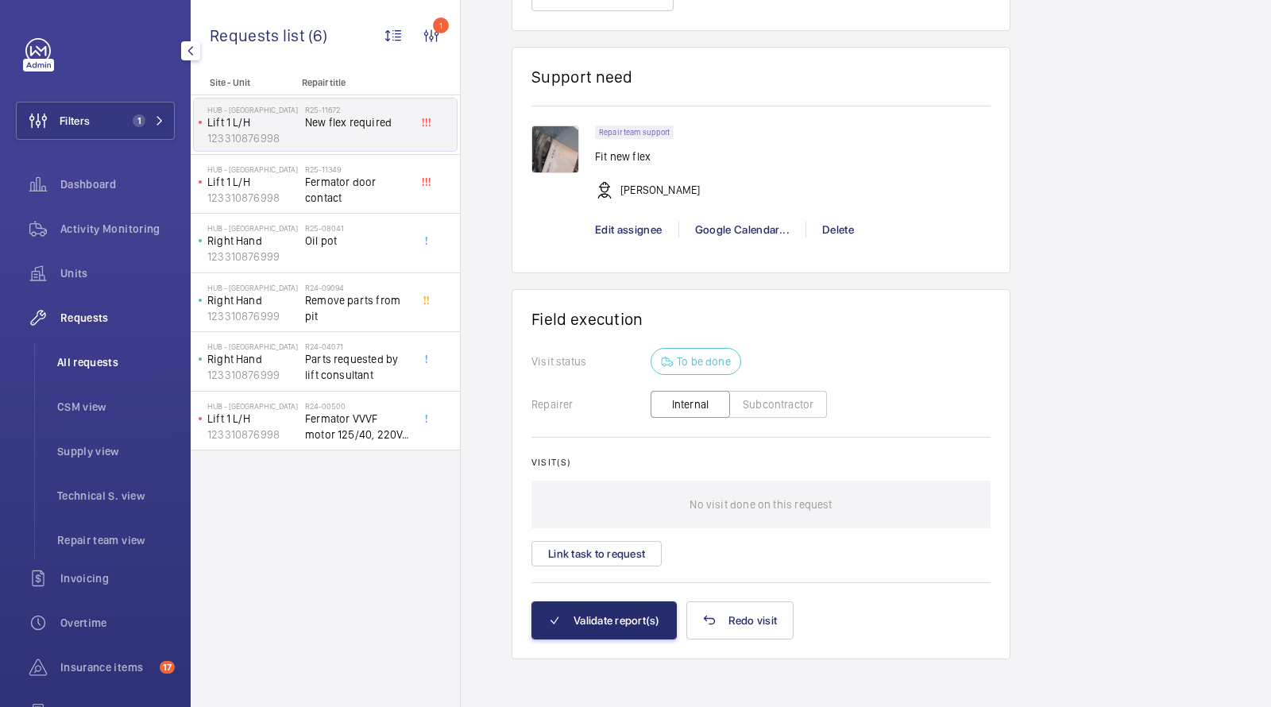
click at [81, 356] on span "All requests" at bounding box center [116, 362] width 118 height 16
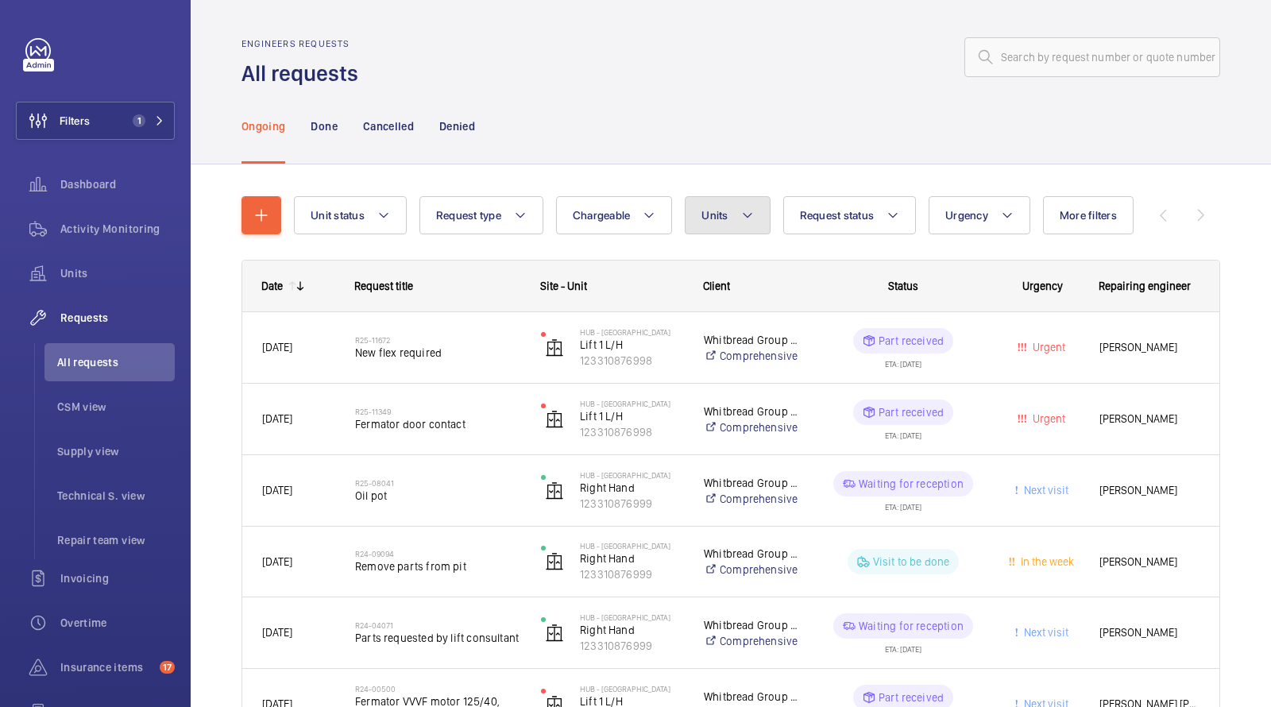
click at [732, 218] on button "Units" at bounding box center [726, 215] width 85 height 38
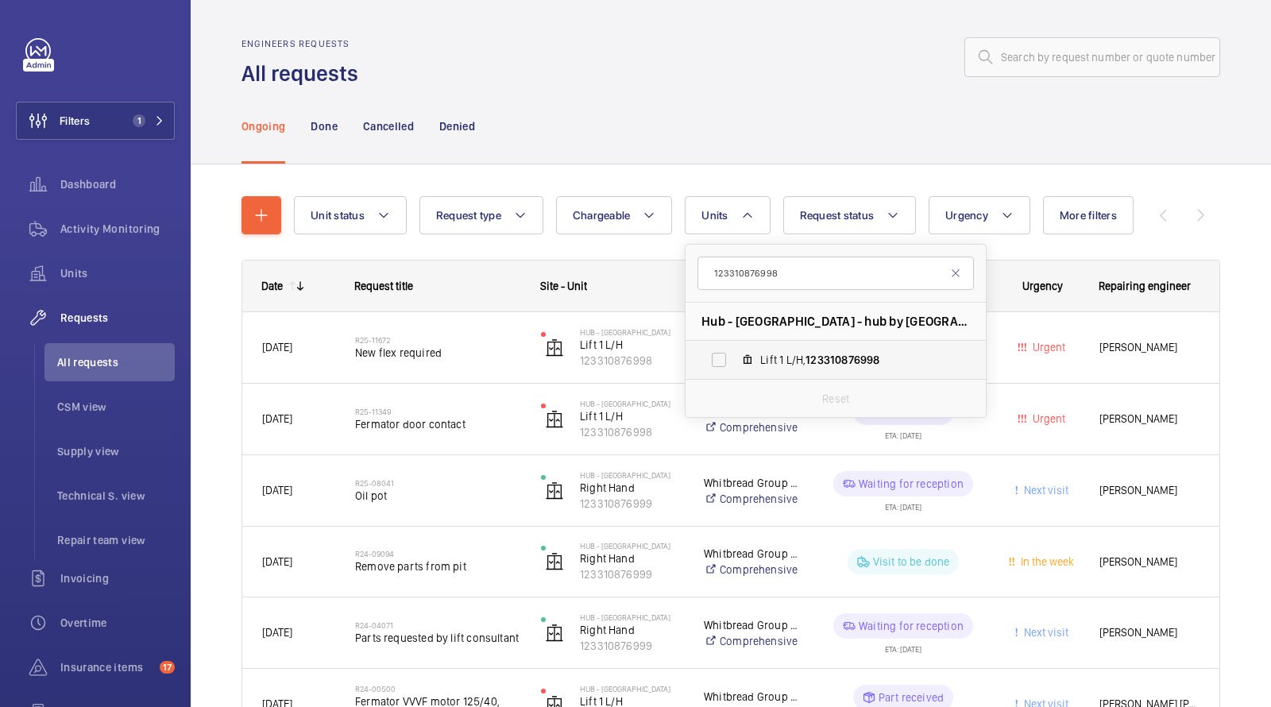
type input "123310876998"
click at [796, 357] on span "Lift 1 L/H, 123310876998" at bounding box center [852, 360] width 184 height 16
click at [735, 357] on input "Lift 1 L/H, 123310876998" at bounding box center [719, 360] width 32 height 32
checkbox input "true"
click at [663, 33] on wm-front-admin-header "Engineers requests All requests" at bounding box center [731, 44] width 1080 height 88
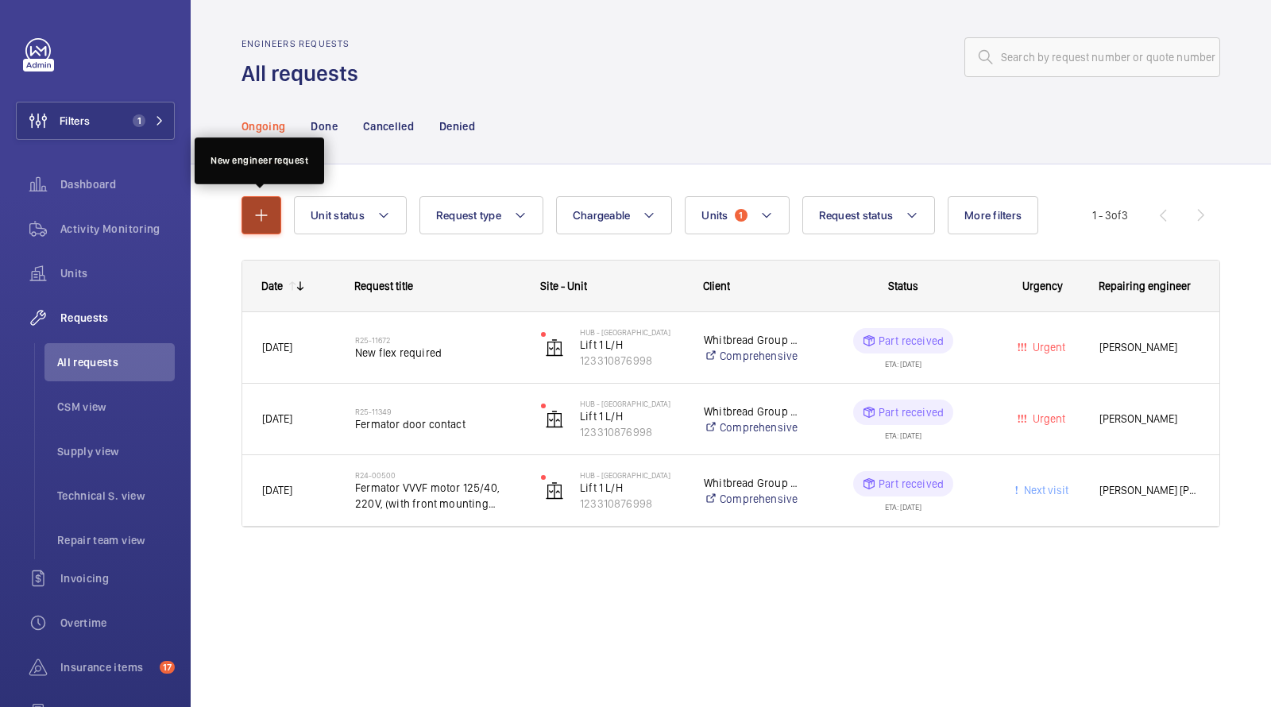
click at [264, 221] on mat-icon "button" at bounding box center [261, 215] width 19 height 19
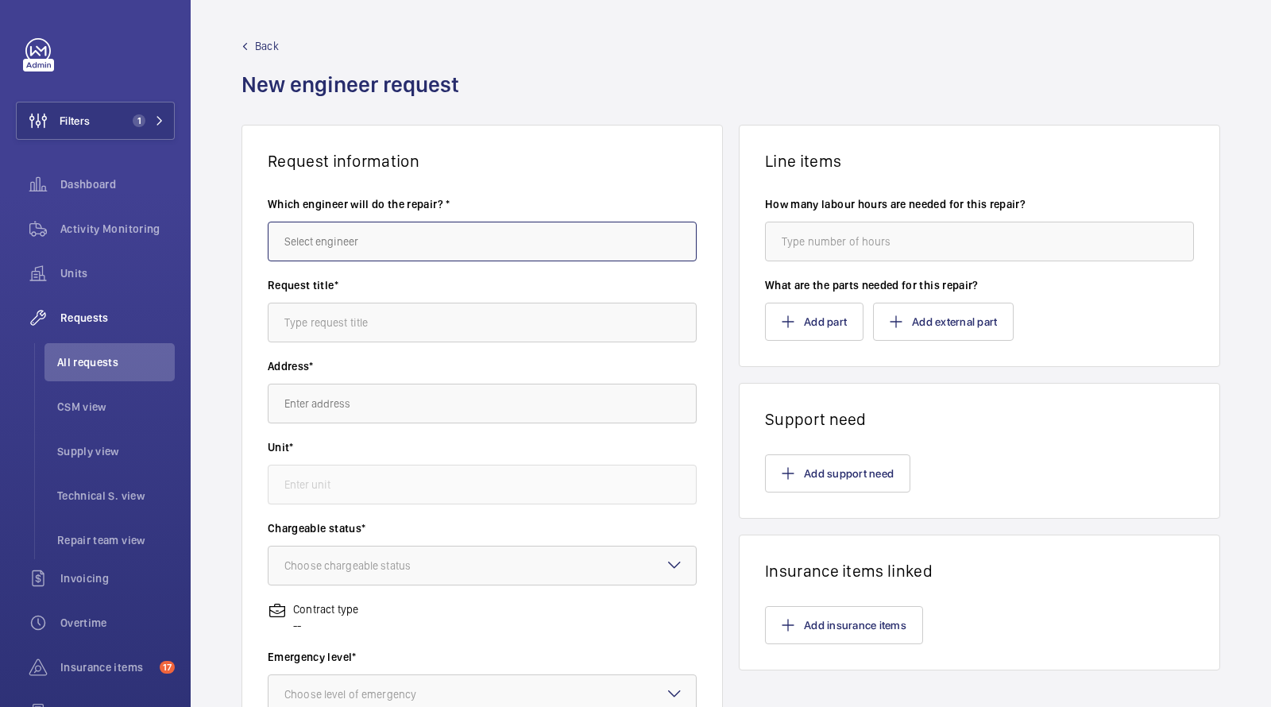
click at [406, 233] on input "text" at bounding box center [482, 242] width 429 height 40
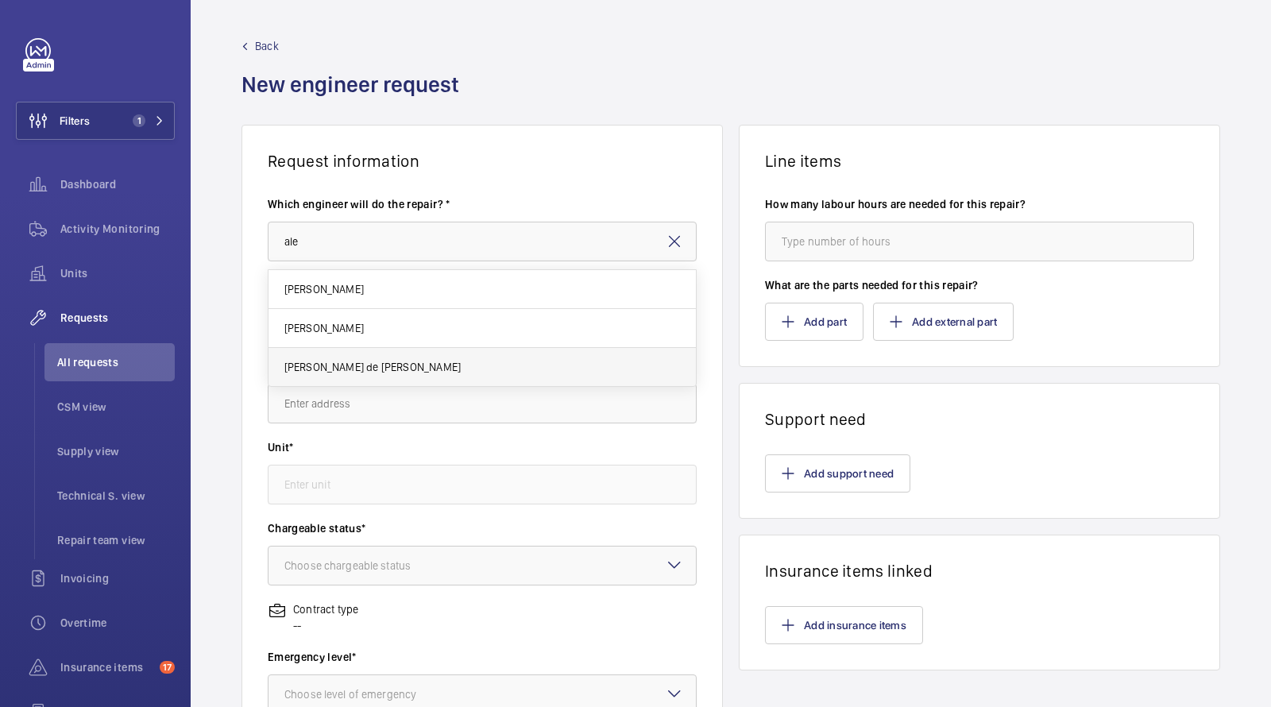
click at [347, 362] on span "Alex Nicola de Paula Pirozzolo" at bounding box center [372, 367] width 176 height 16
type input "Alex Nicola de Paula Pirozzolo"
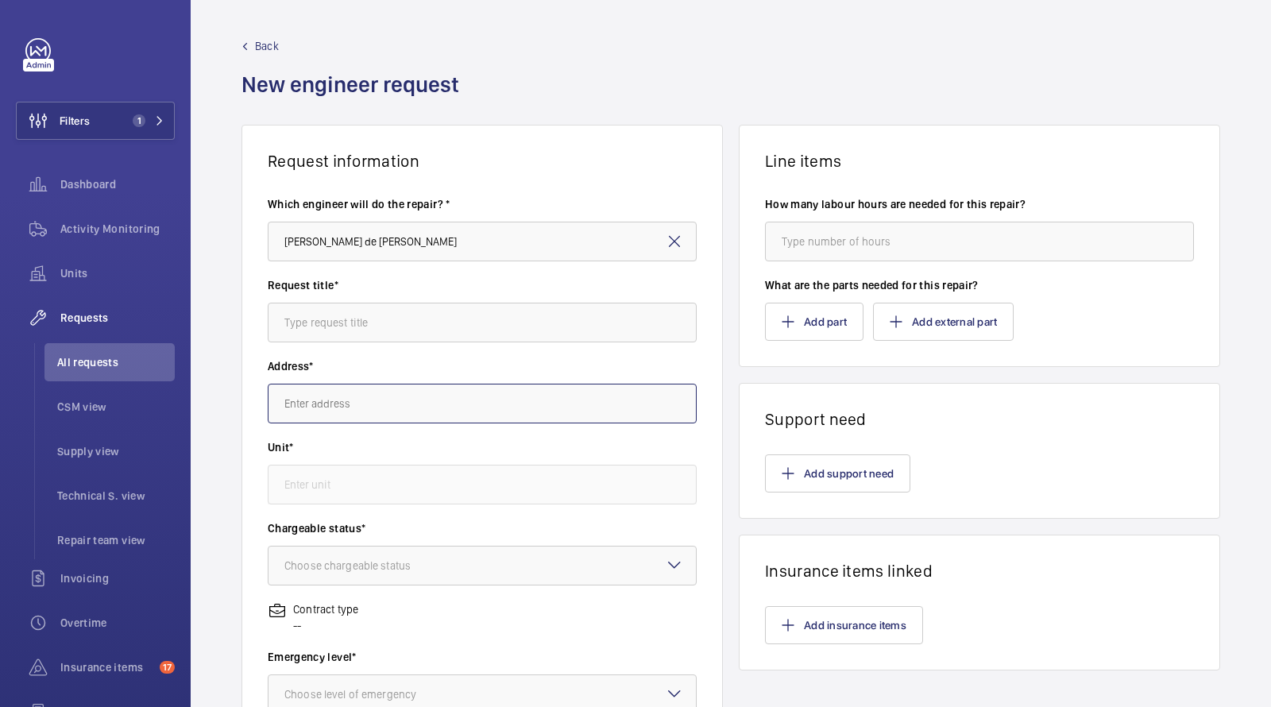
click at [337, 395] on input "text" at bounding box center [482, 404] width 429 height 40
click at [331, 327] on input "text" at bounding box center [482, 323] width 429 height 40
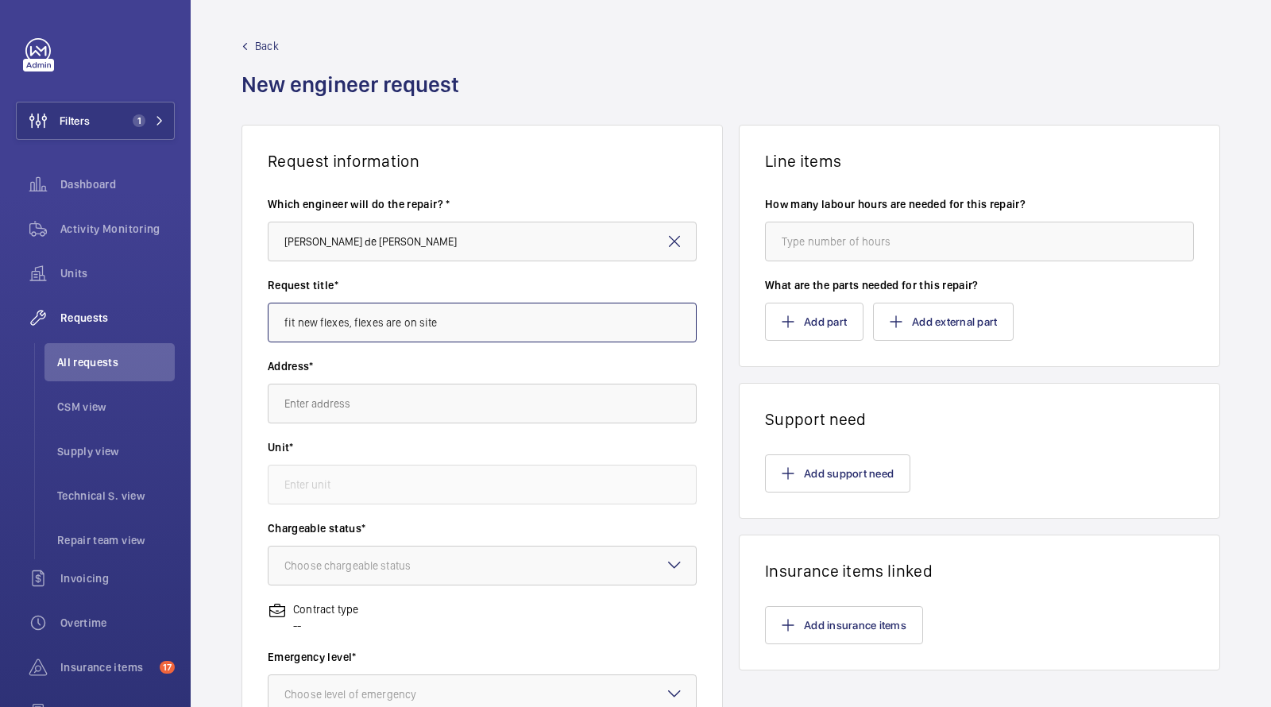
type input "fit new flexes, flexes are on site"
click at [320, 407] on input "text" at bounding box center [482, 404] width 429 height 40
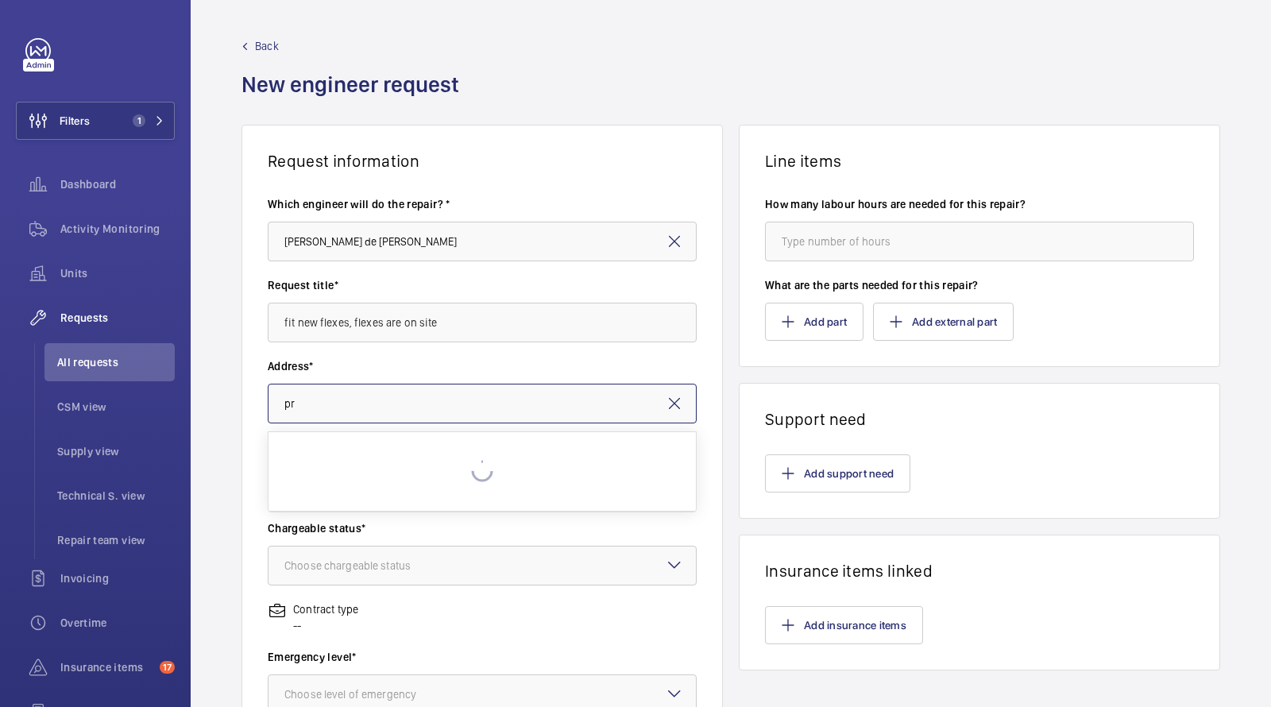
type input "p"
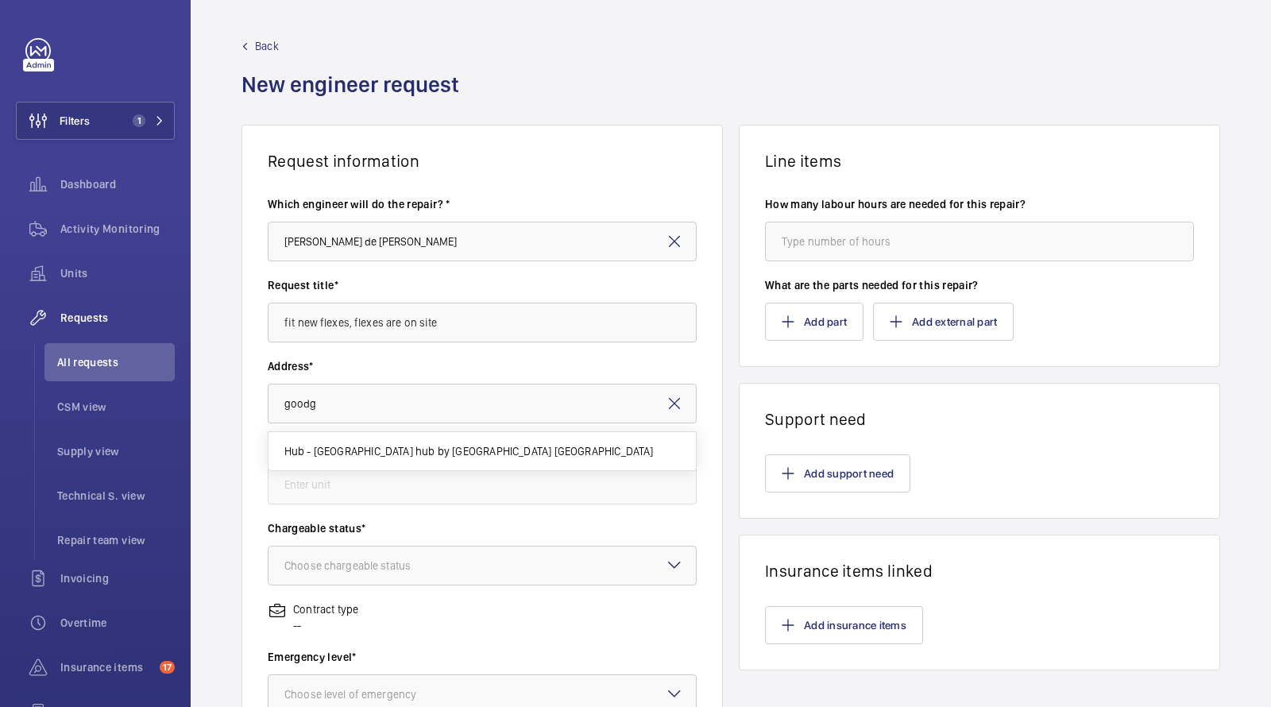
click at [337, 439] on mat-option "Hub - Goodge Street hub by Premier Inn London Goodge Street hotel, WC1E 7HN LON…" at bounding box center [482, 451] width 428 height 38
type input "Hub - Goodge Street hub by Premier Inn London Goodge Street hotel, WC1E 7HN LON…"
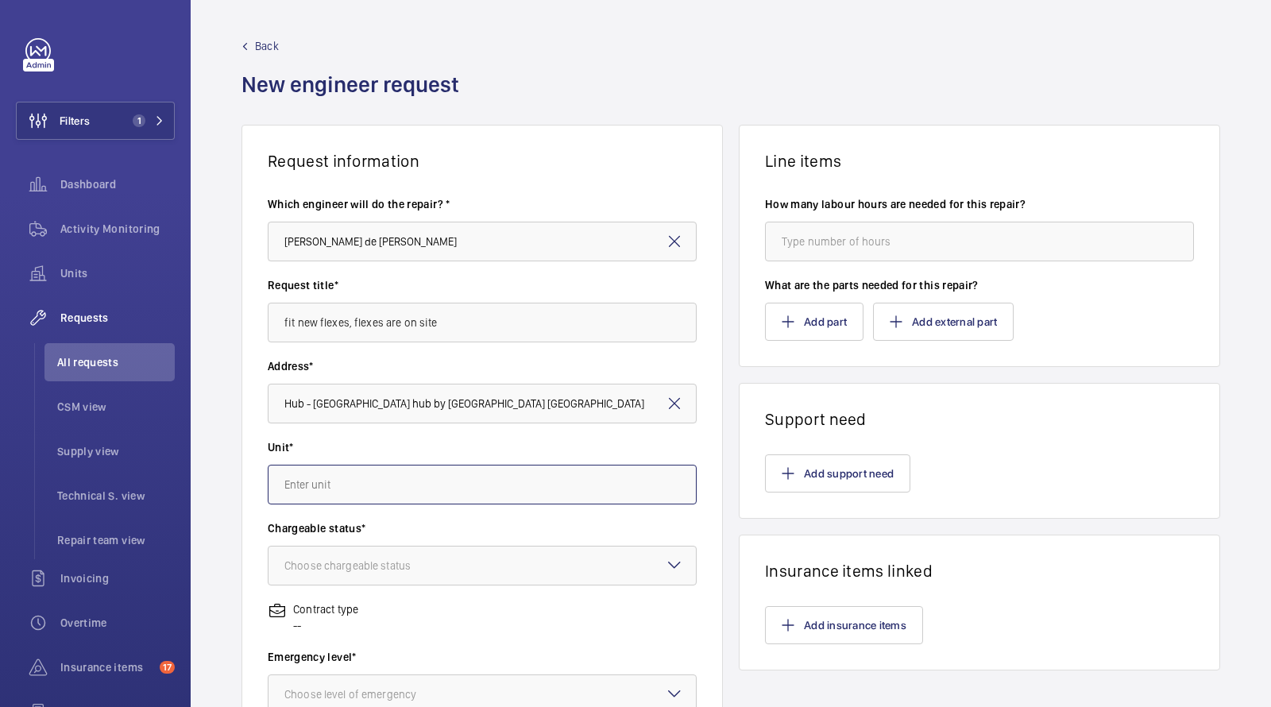
click at [324, 485] on input "text" at bounding box center [482, 485] width 429 height 40
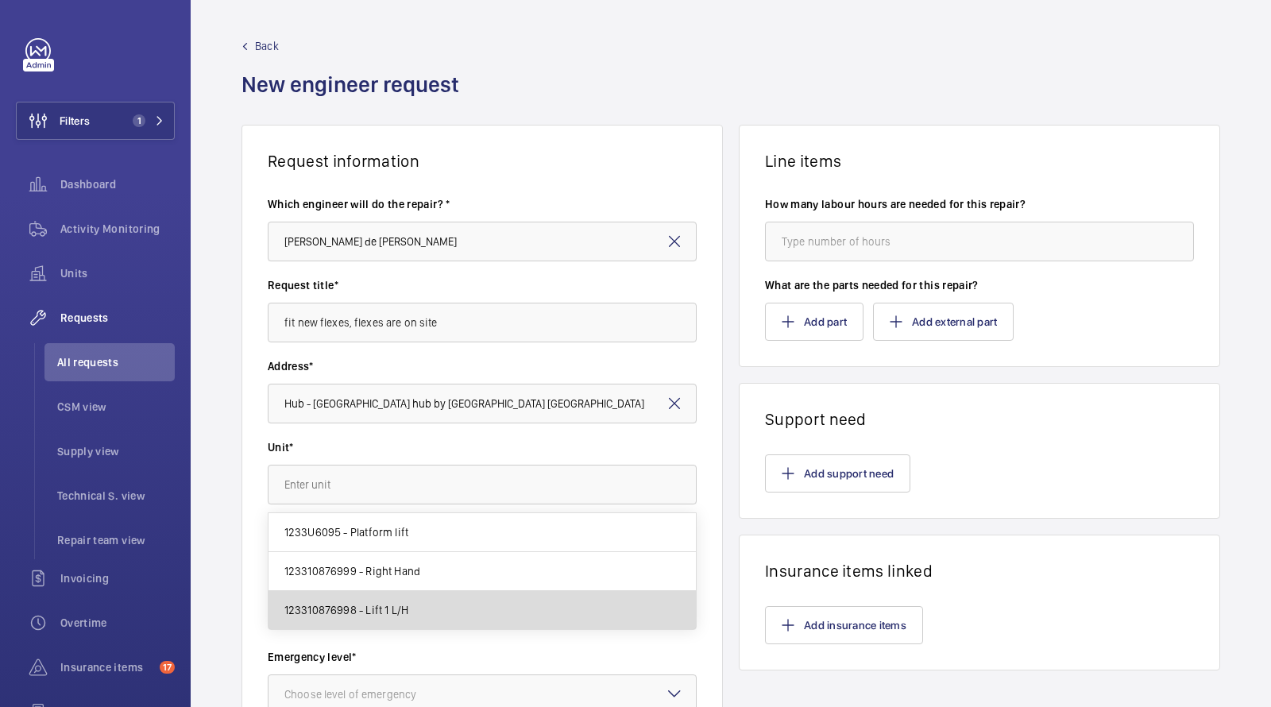
click at [421, 607] on mat-option "123310876998 - Lift 1 L/H" at bounding box center [482, 610] width 428 height 38
type input "123310876998 - Lift 1 L/H"
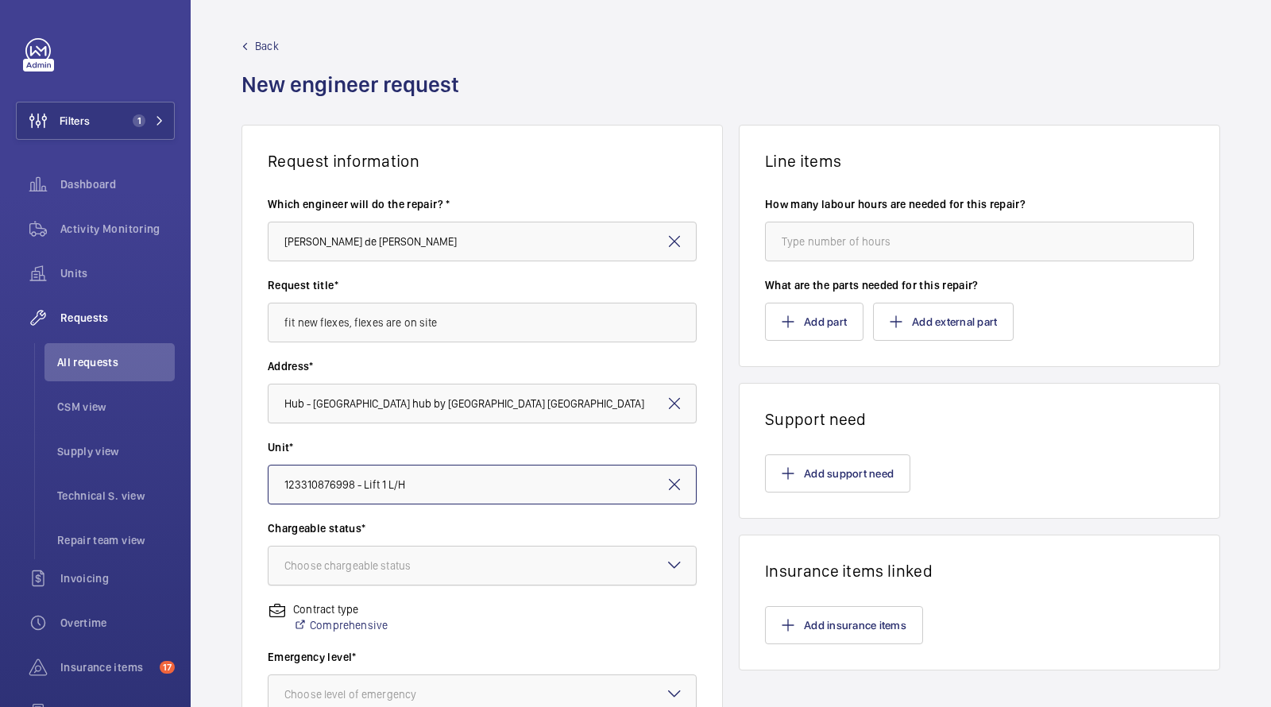
click at [409, 576] on div at bounding box center [481, 565] width 427 height 38
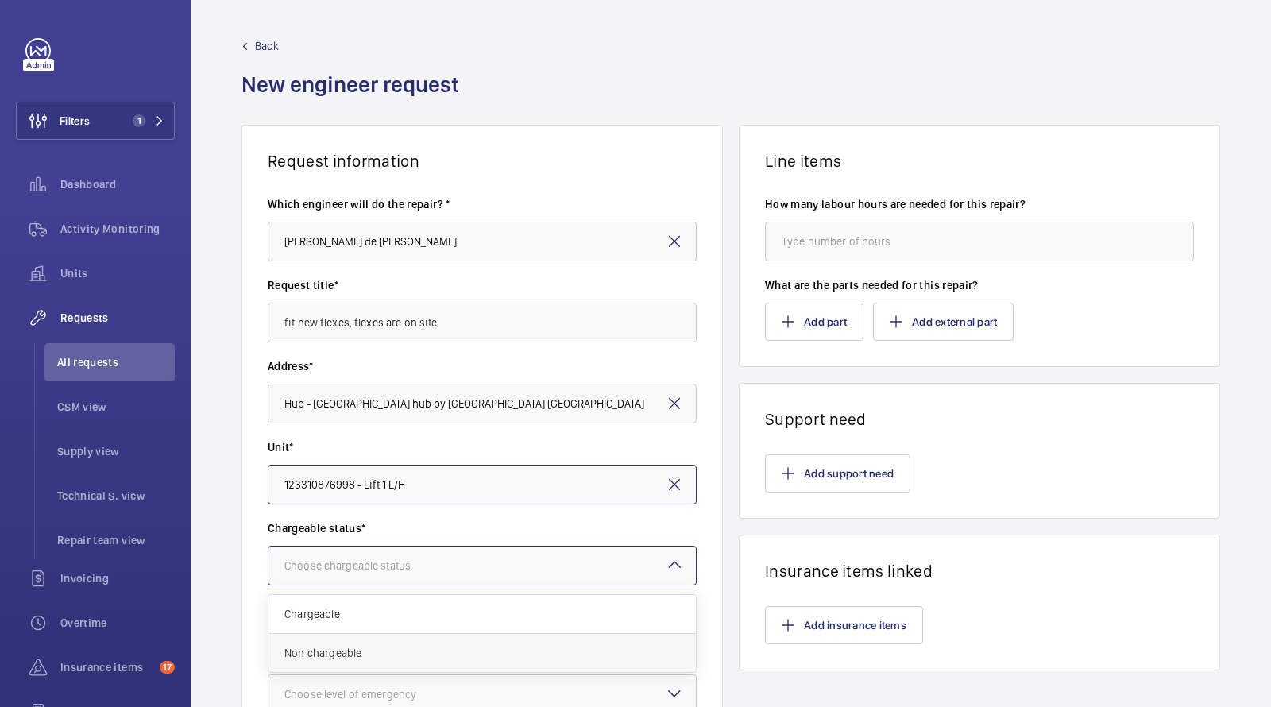
click at [391, 654] on span "Non chargeable" at bounding box center [481, 653] width 395 height 16
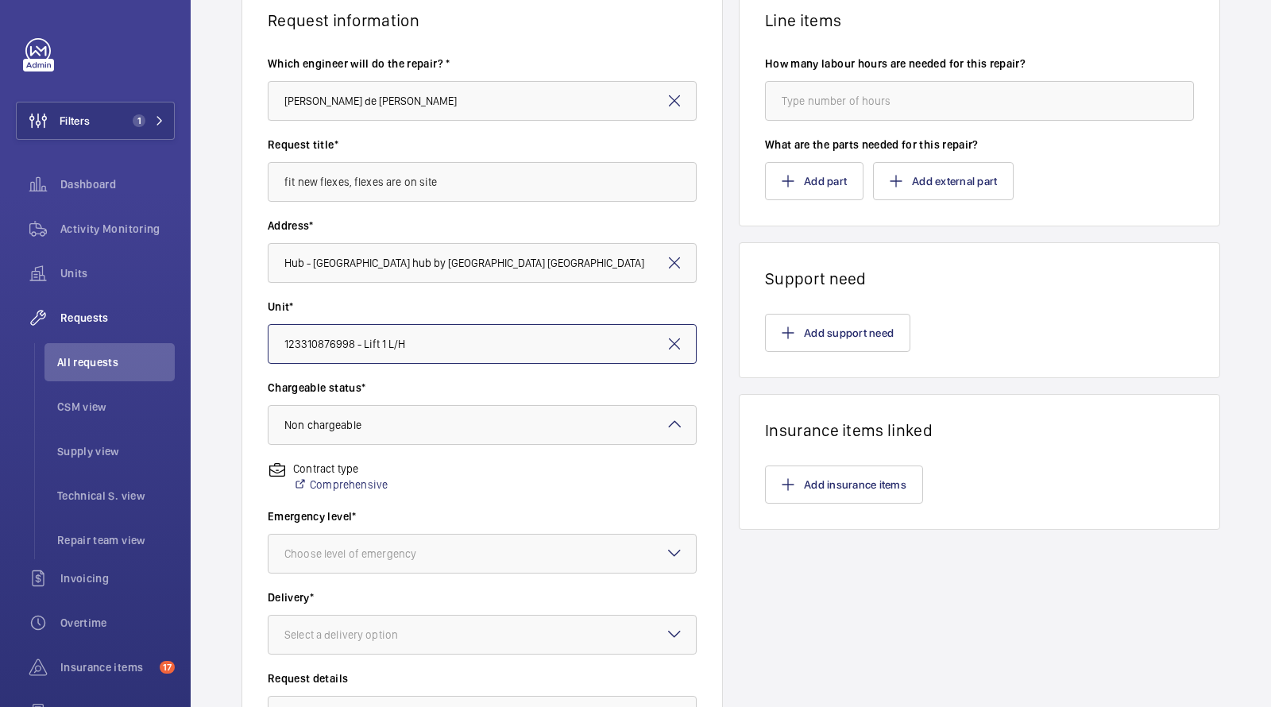
scroll to position [375, 0]
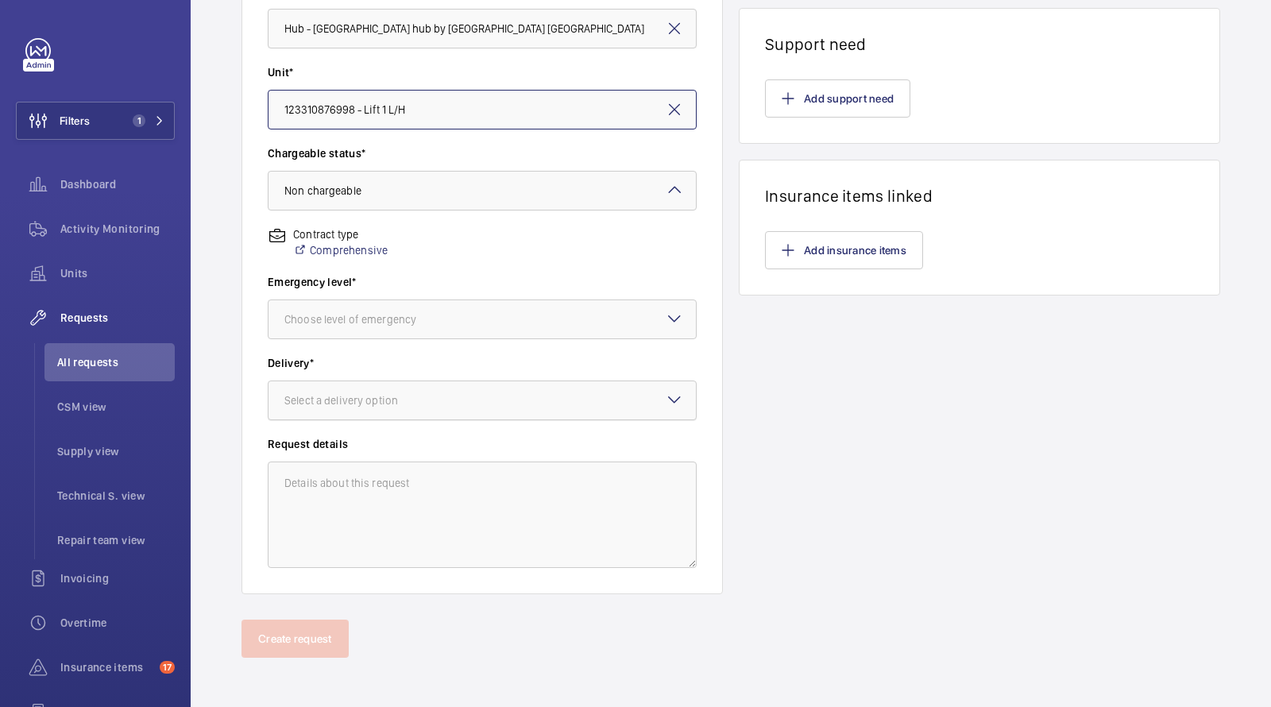
click at [349, 399] on div "Select a delivery option" at bounding box center [360, 400] width 153 height 16
click at [334, 483] on span "On site" at bounding box center [481, 488] width 395 height 16
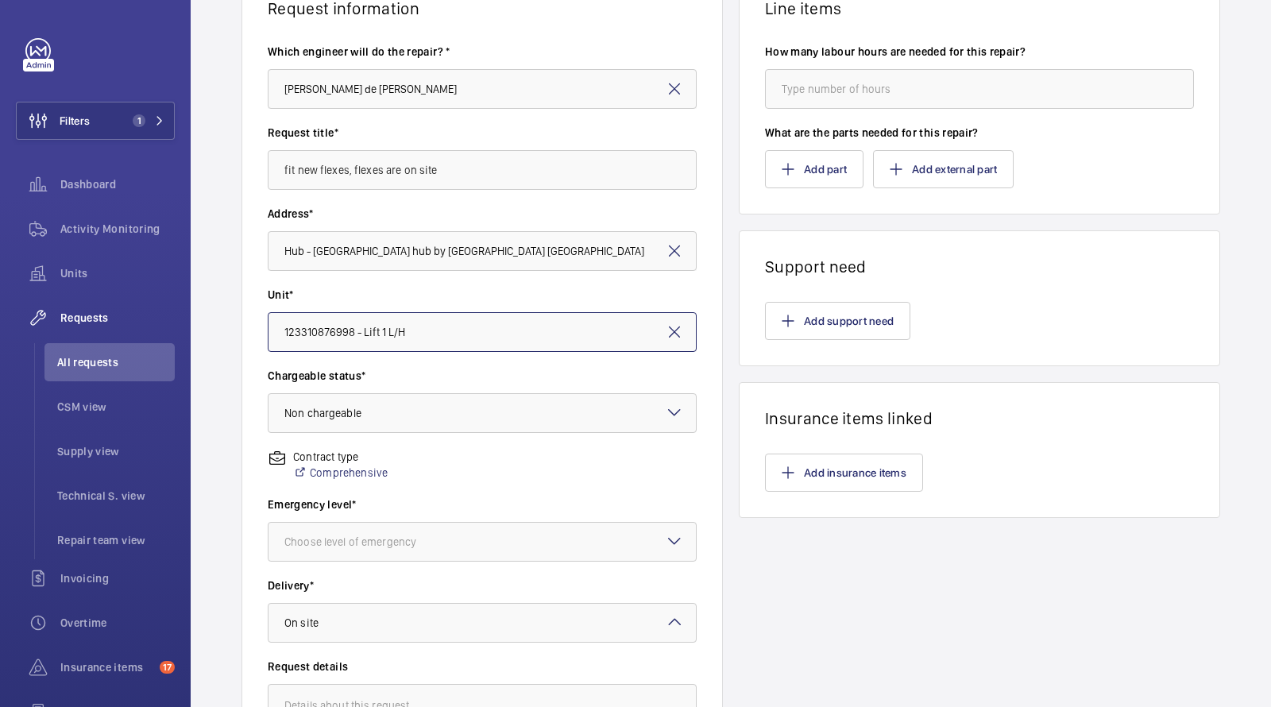
scroll to position [0, 0]
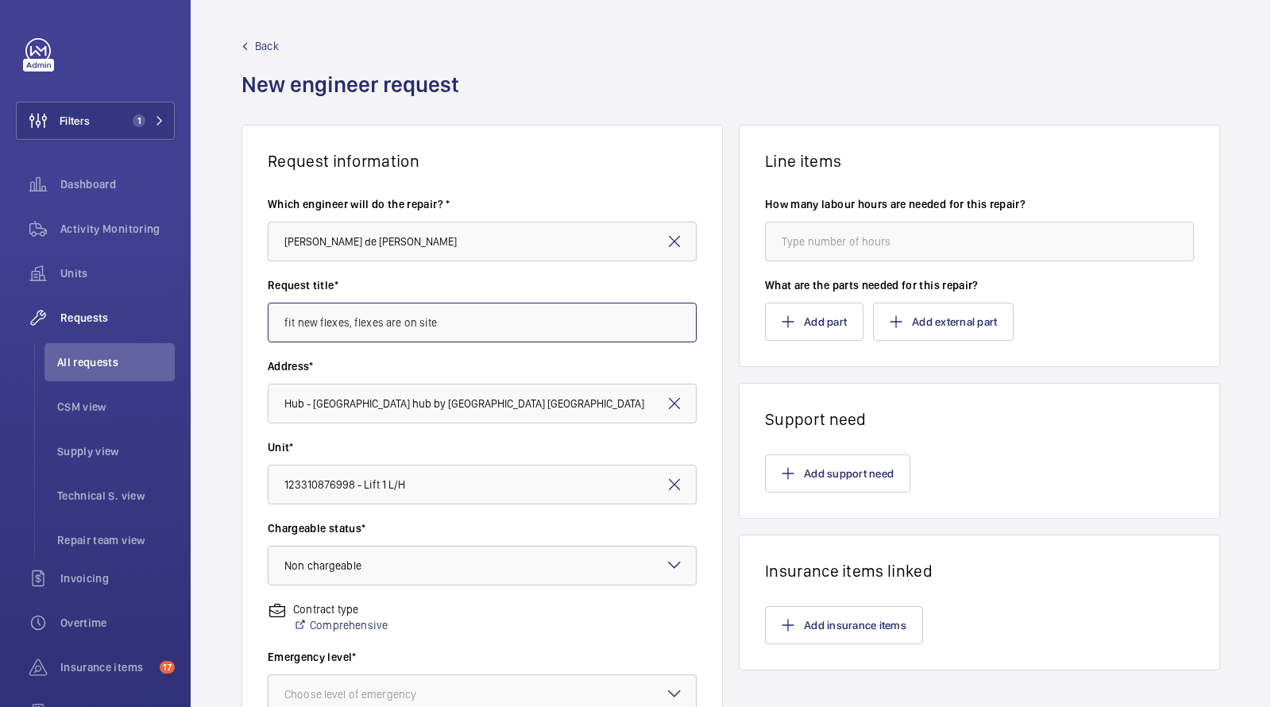
click at [430, 323] on input "fit new flexes, flexes are on site" at bounding box center [482, 323] width 429 height 40
click at [430, 324] on input "fit new flexes, flexes are on site" at bounding box center [482, 323] width 429 height 40
click at [413, 326] on input "fit new flexes, flexes are on site" at bounding box center [482, 323] width 429 height 40
click at [412, 326] on input "fit new flexes, flexes are on site" at bounding box center [482, 323] width 429 height 40
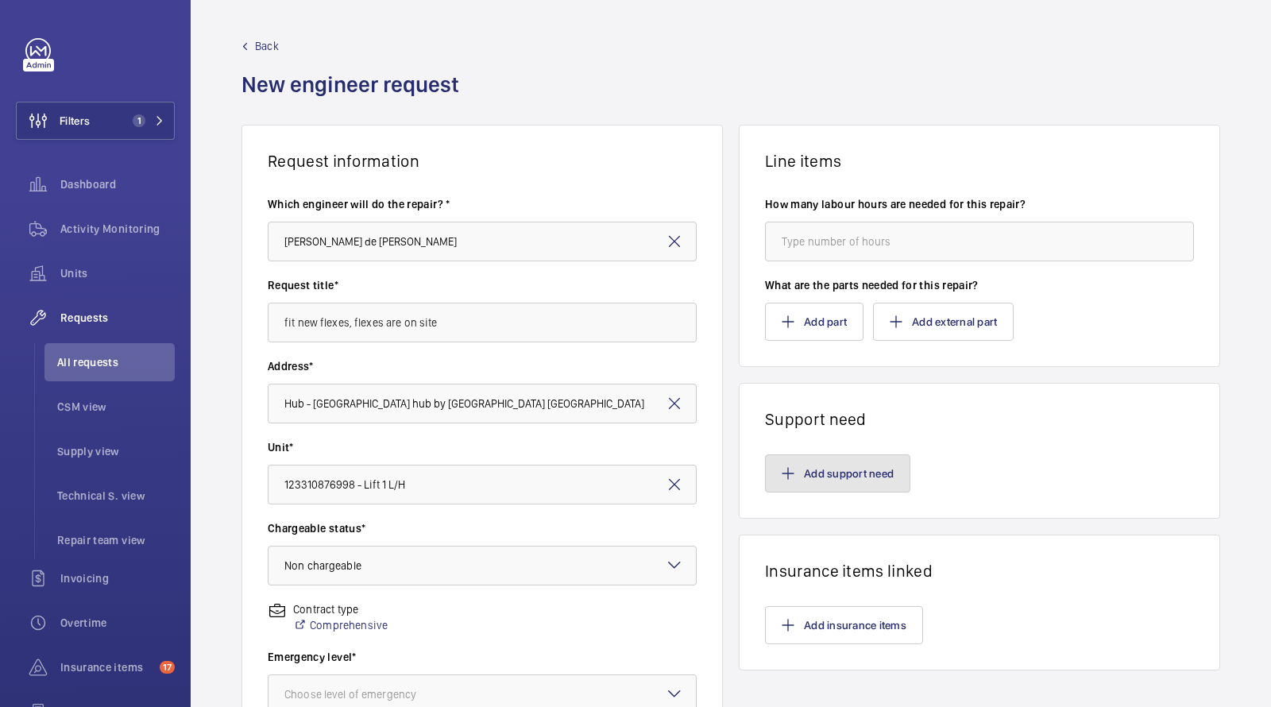
click at [808, 465] on button "Add support need" at bounding box center [837, 473] width 145 height 38
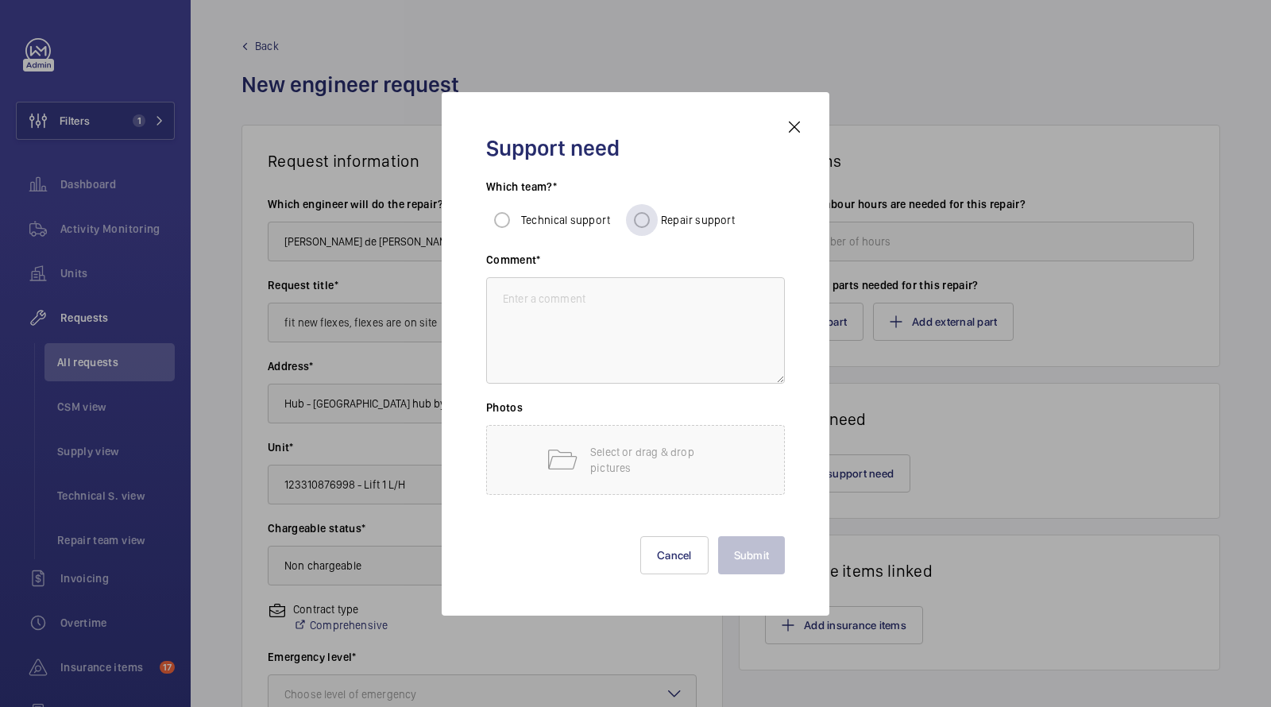
click at [686, 227] on label "Repair support" at bounding box center [696, 220] width 78 height 16
click at [657, 227] on input "Repair support" at bounding box center [642, 220] width 32 height 32
radio input "true"
click at [664, 257] on h3 "Comment*" at bounding box center [635, 264] width 299 height 25
click at [645, 307] on textarea at bounding box center [635, 330] width 299 height 106
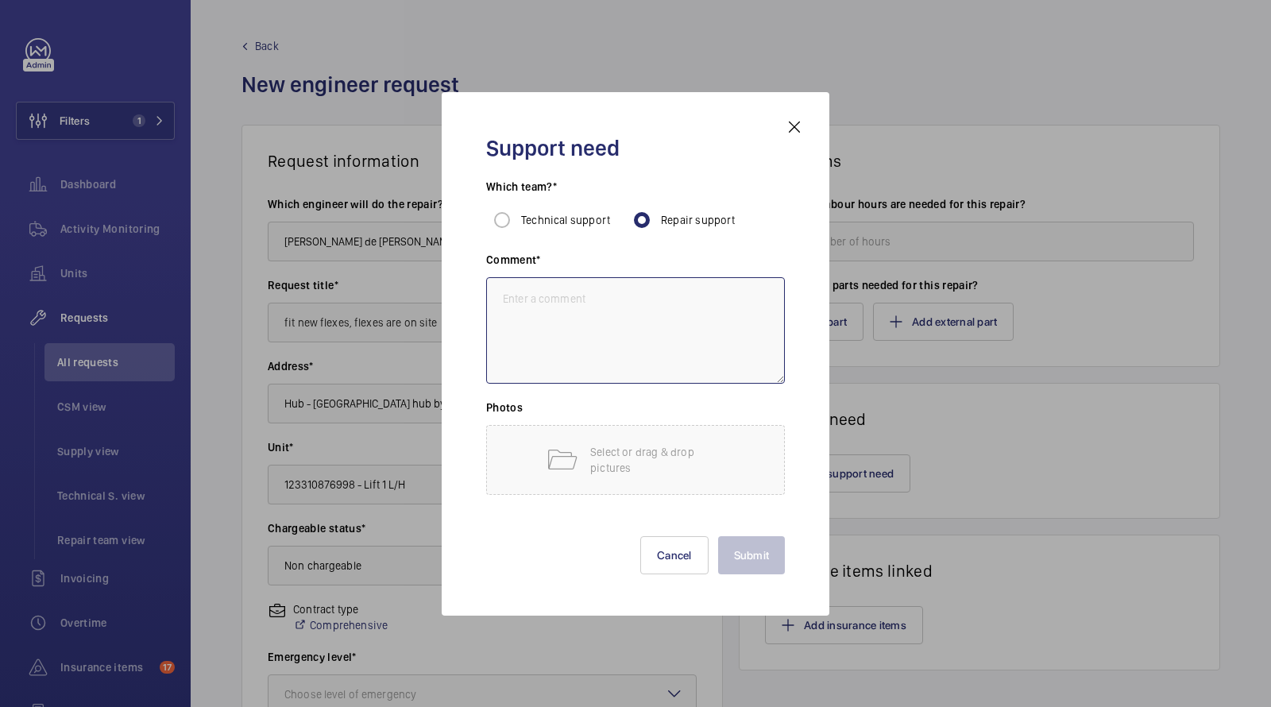
paste textarea "fit new flexes, flexes are on site"
type textarea "fit new flexes, flexes are on site"
click at [765, 575] on div "Support need Which team?* Technical support Repair support Comment* fit new fle…" at bounding box center [635, 354] width 337 height 472
click at [765, 556] on button "Submit" at bounding box center [751, 555] width 67 height 38
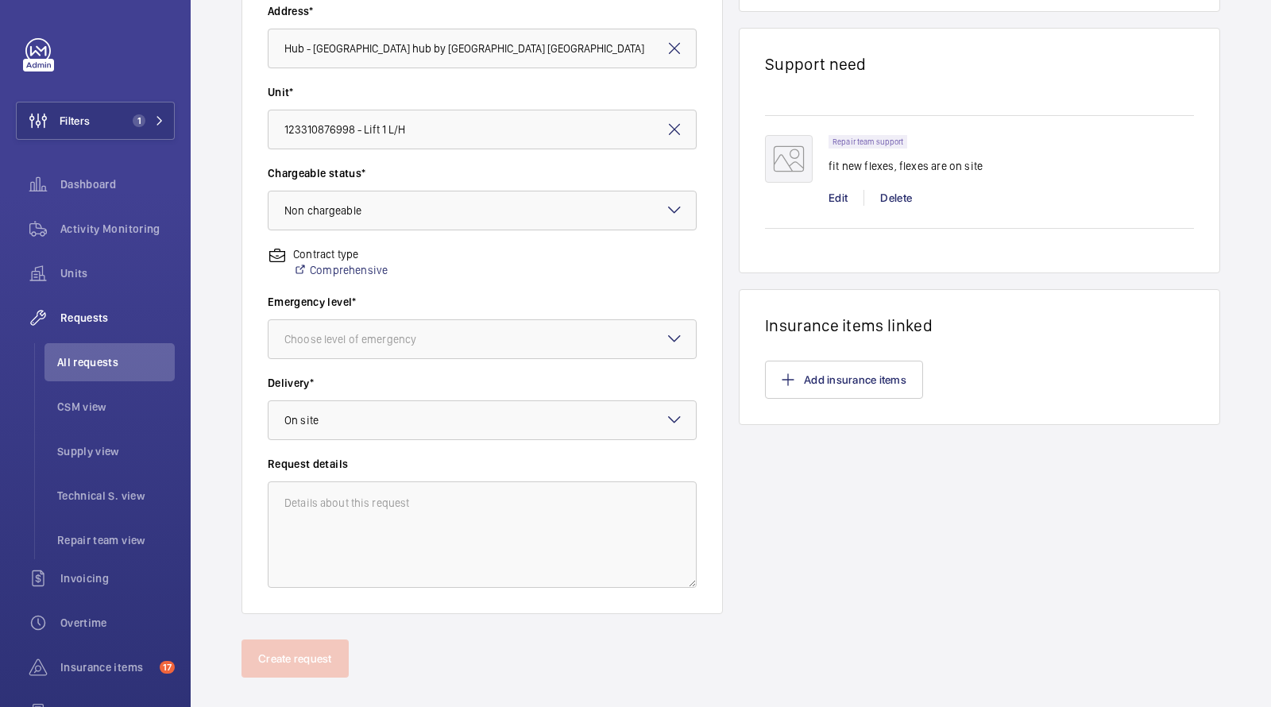
scroll to position [375, 0]
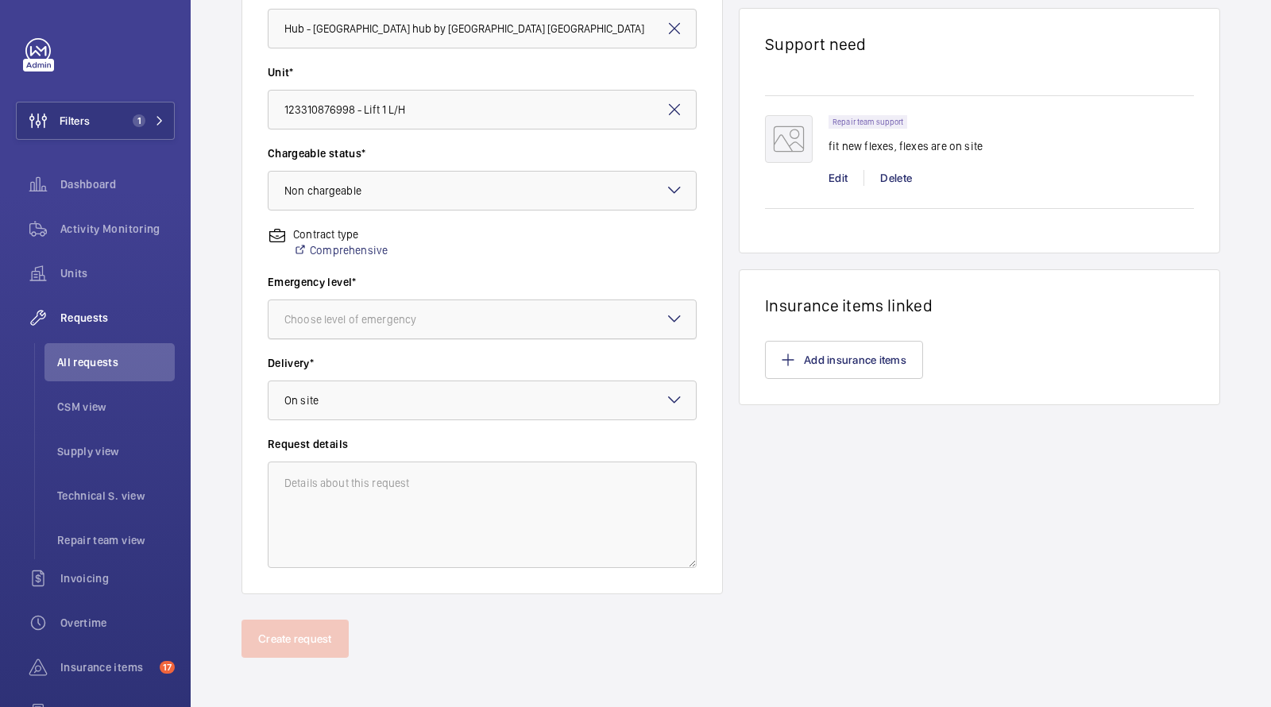
click at [350, 314] on div "Choose level of emergency" at bounding box center [370, 319] width 172 height 16
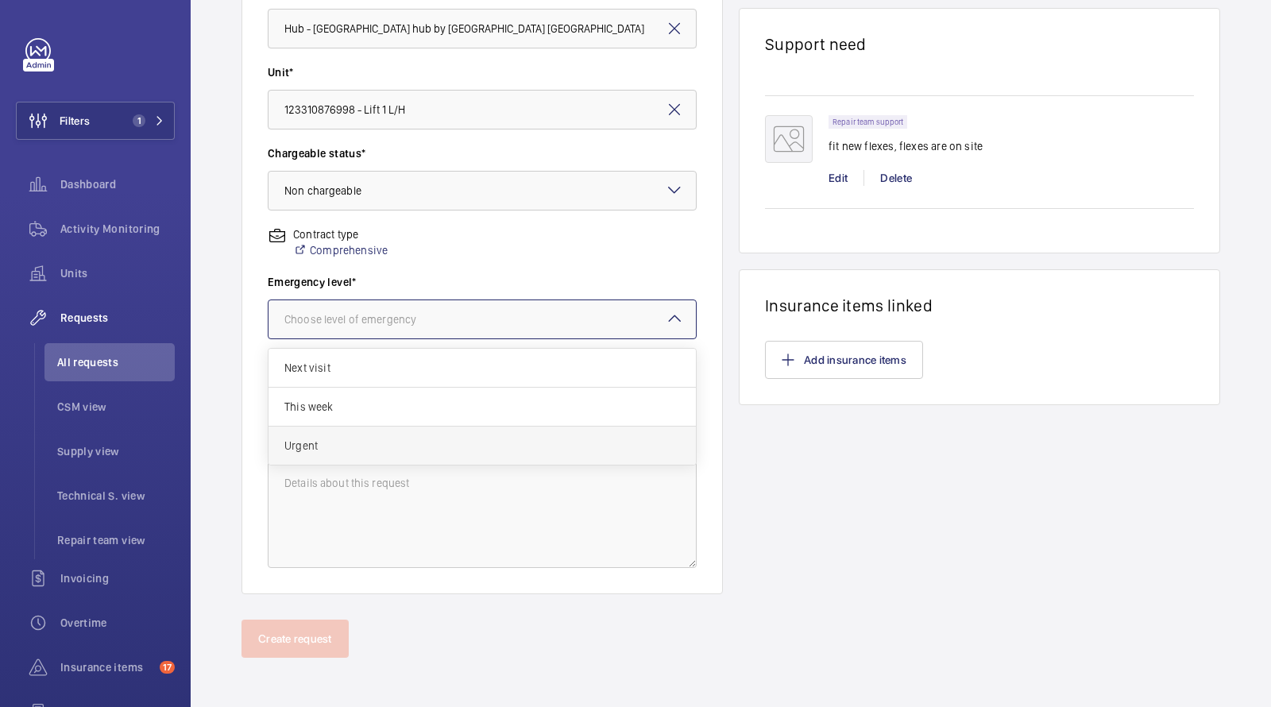
click at [353, 442] on span "Urgent" at bounding box center [481, 446] width 395 height 16
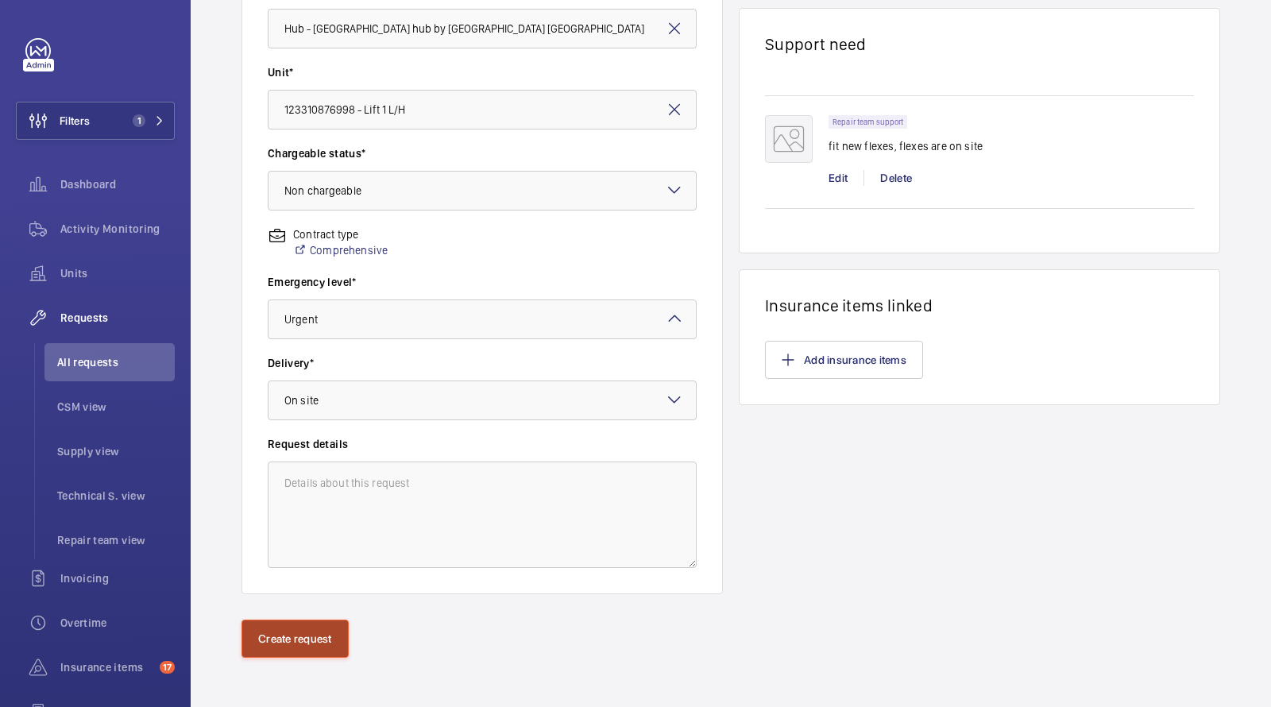
click at [330, 629] on button "Create request" at bounding box center [294, 638] width 107 height 38
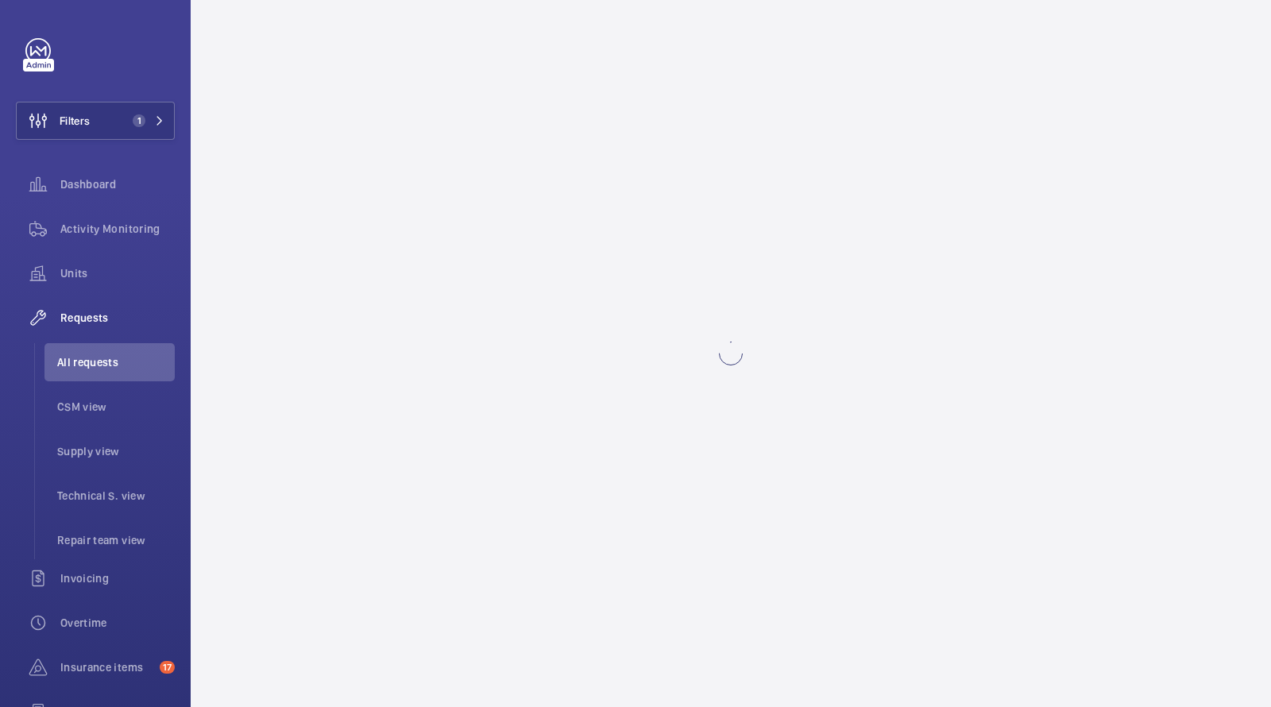
scroll to position [0, 0]
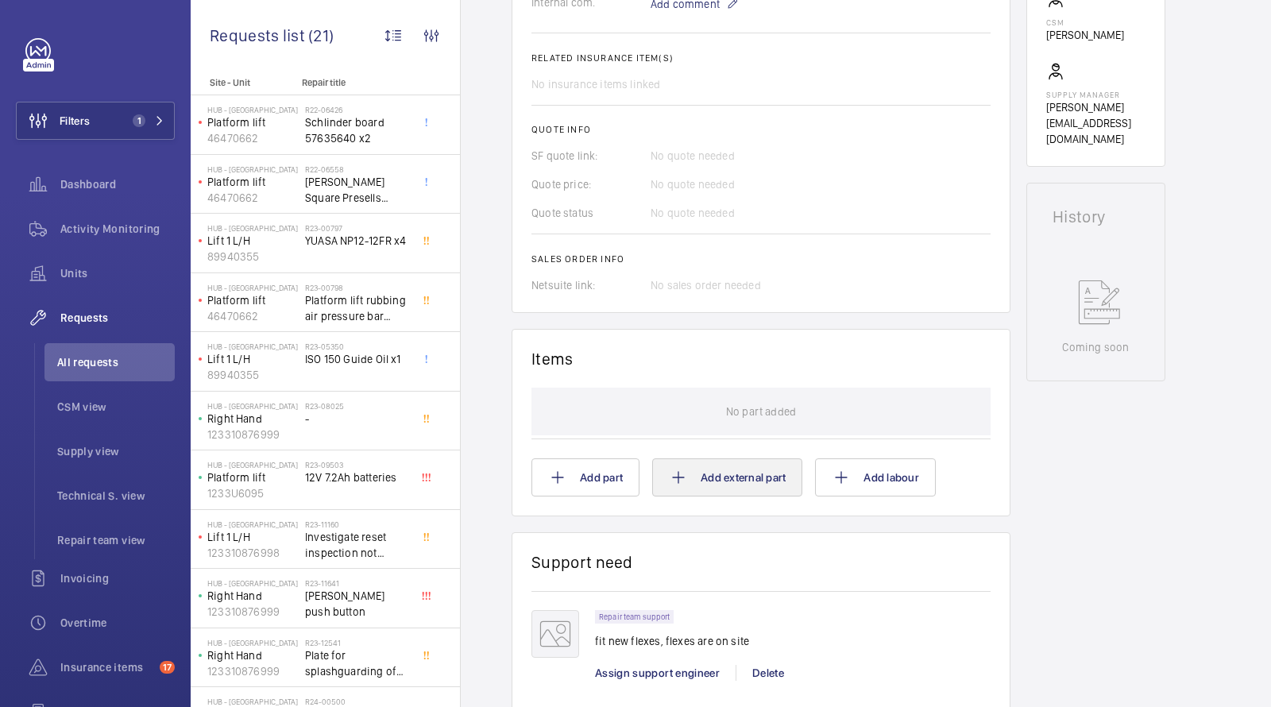
scroll to position [915, 0]
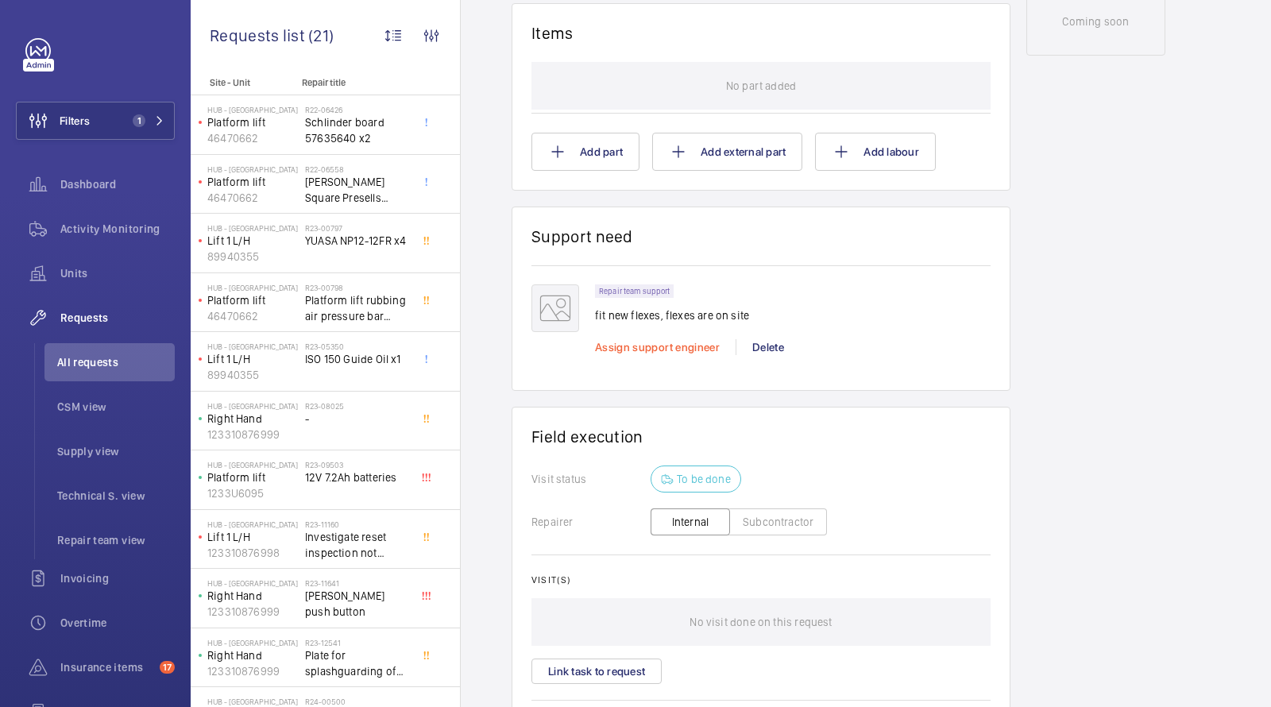
click at [642, 341] on span "Assign support engineer" at bounding box center [657, 347] width 125 height 13
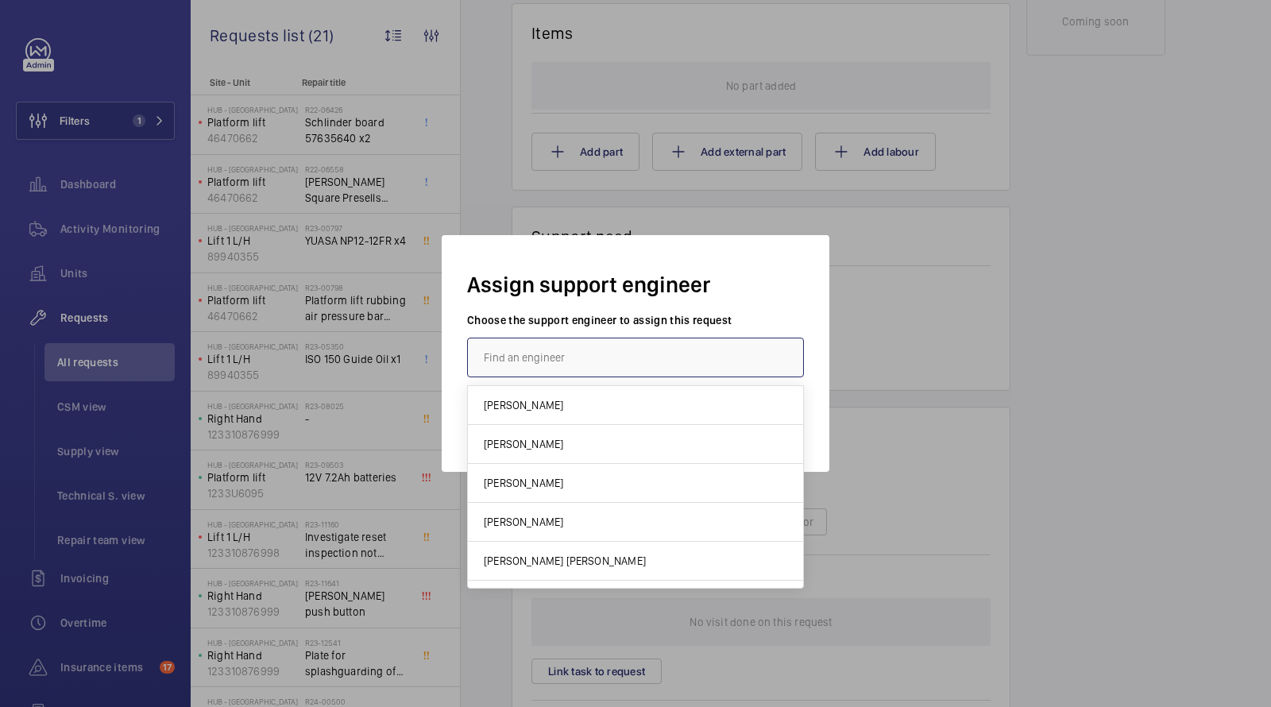
click at [560, 351] on input "text" at bounding box center [635, 357] width 337 height 40
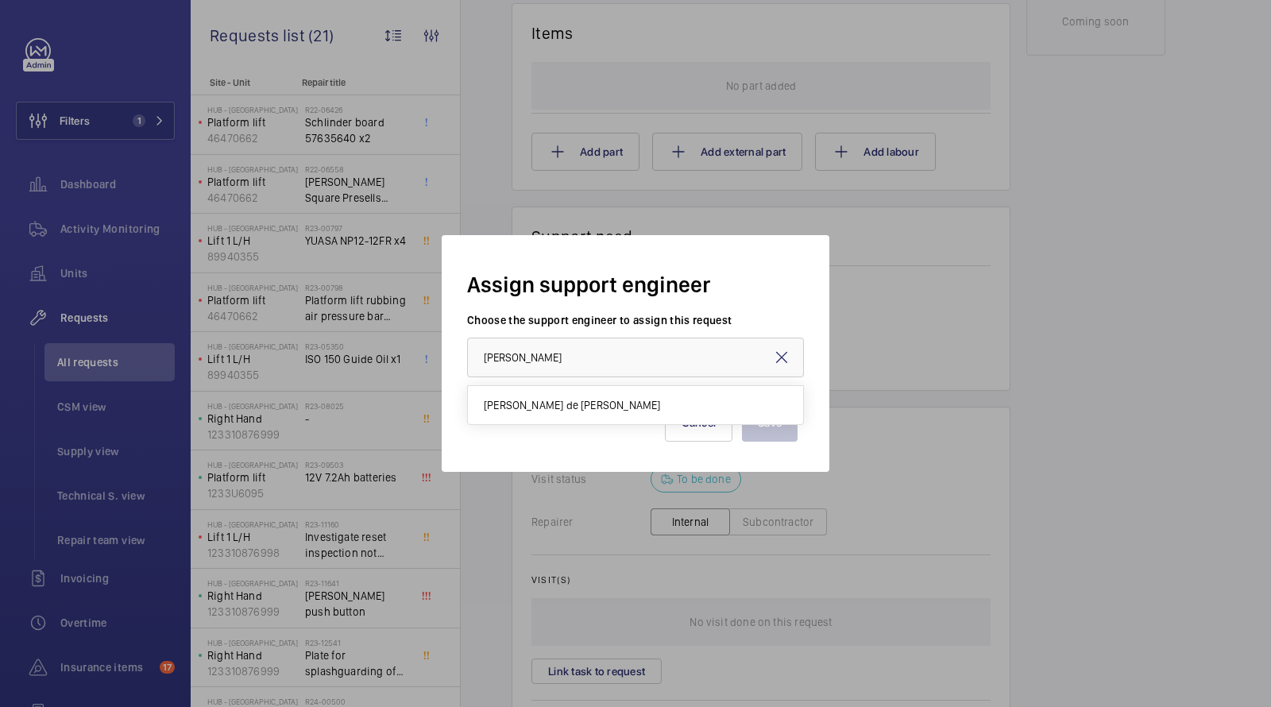
click at [545, 399] on span "Alex Nicola de Paula Pirozzolo" at bounding box center [572, 405] width 176 height 16
type input "Alex Nicola de Paula Pirozzolo"
click at [781, 422] on button "Save" at bounding box center [770, 422] width 56 height 38
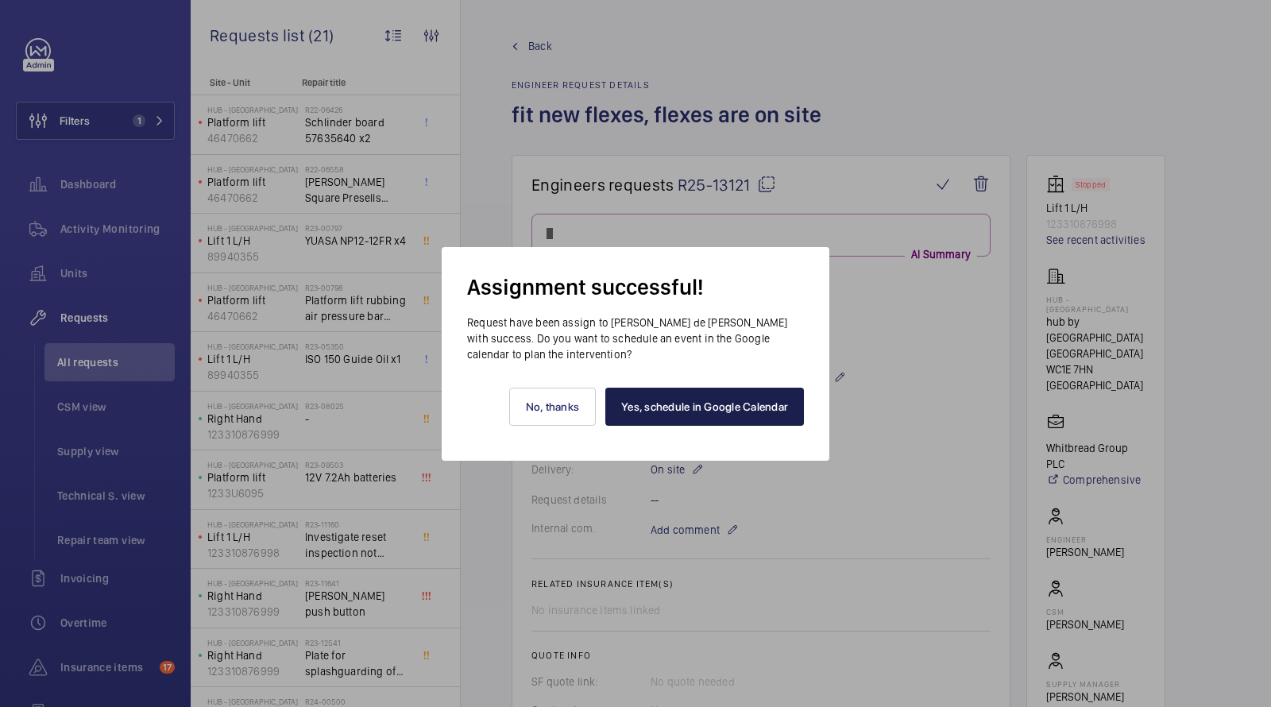
click at [683, 407] on link "Yes, schedule in Google Calendar" at bounding box center [704, 407] width 199 height 38
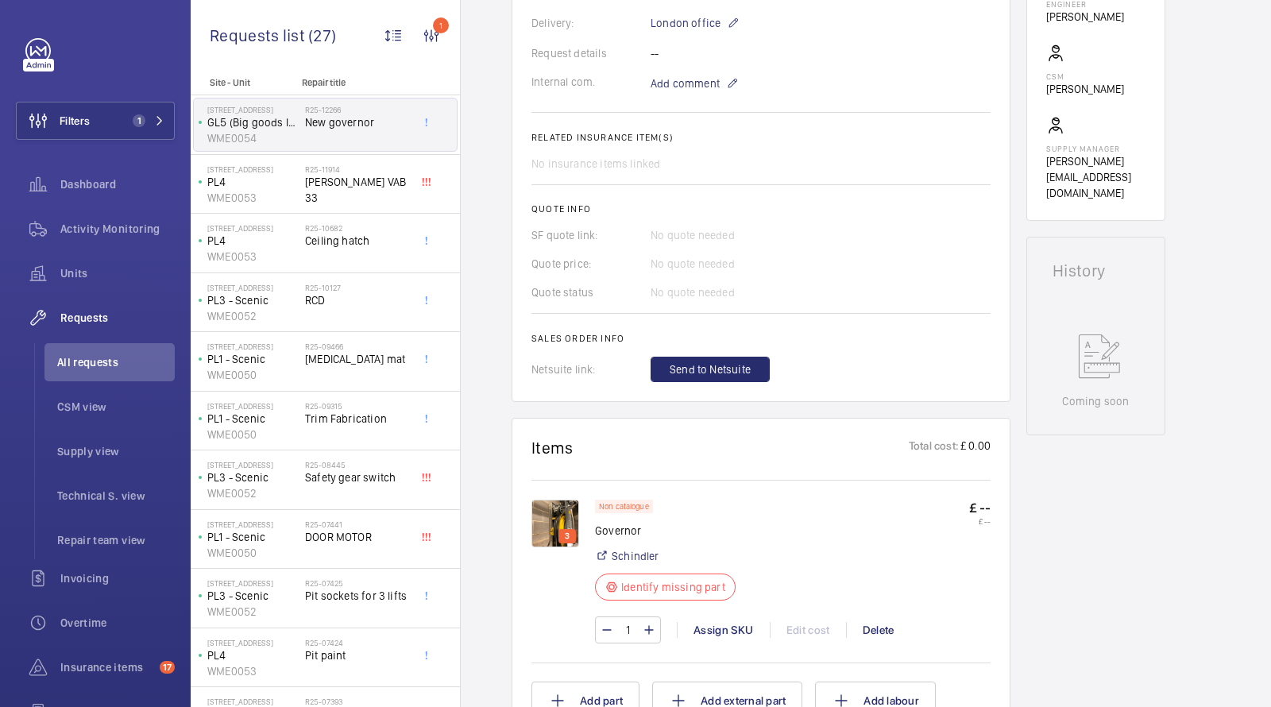
scroll to position [712, 0]
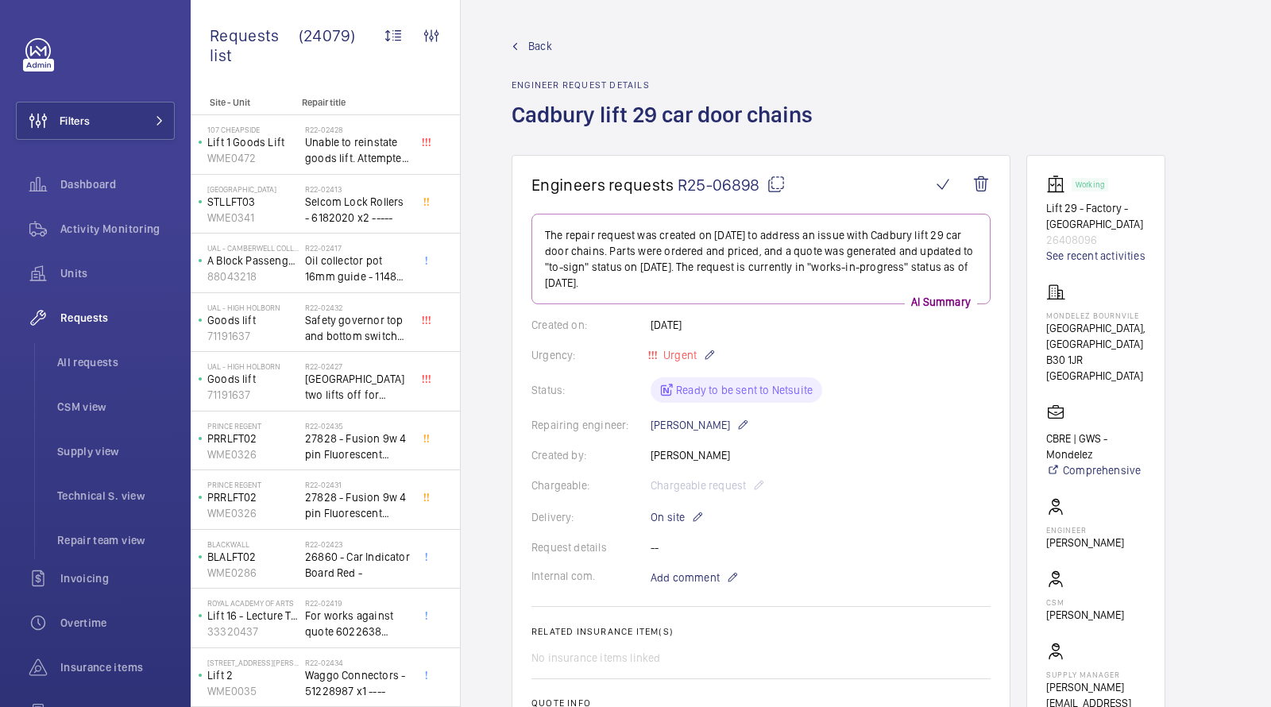
scroll to position [302, 0]
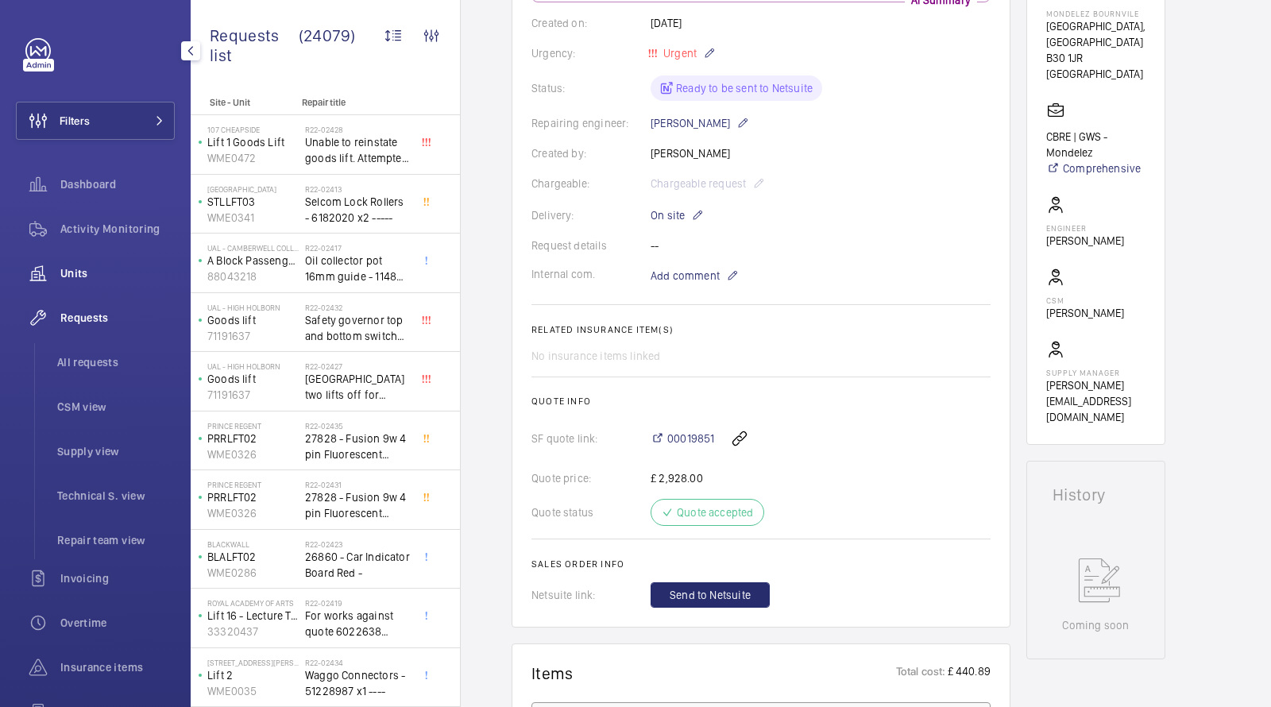
click at [79, 266] on span "Units" at bounding box center [117, 273] width 114 height 16
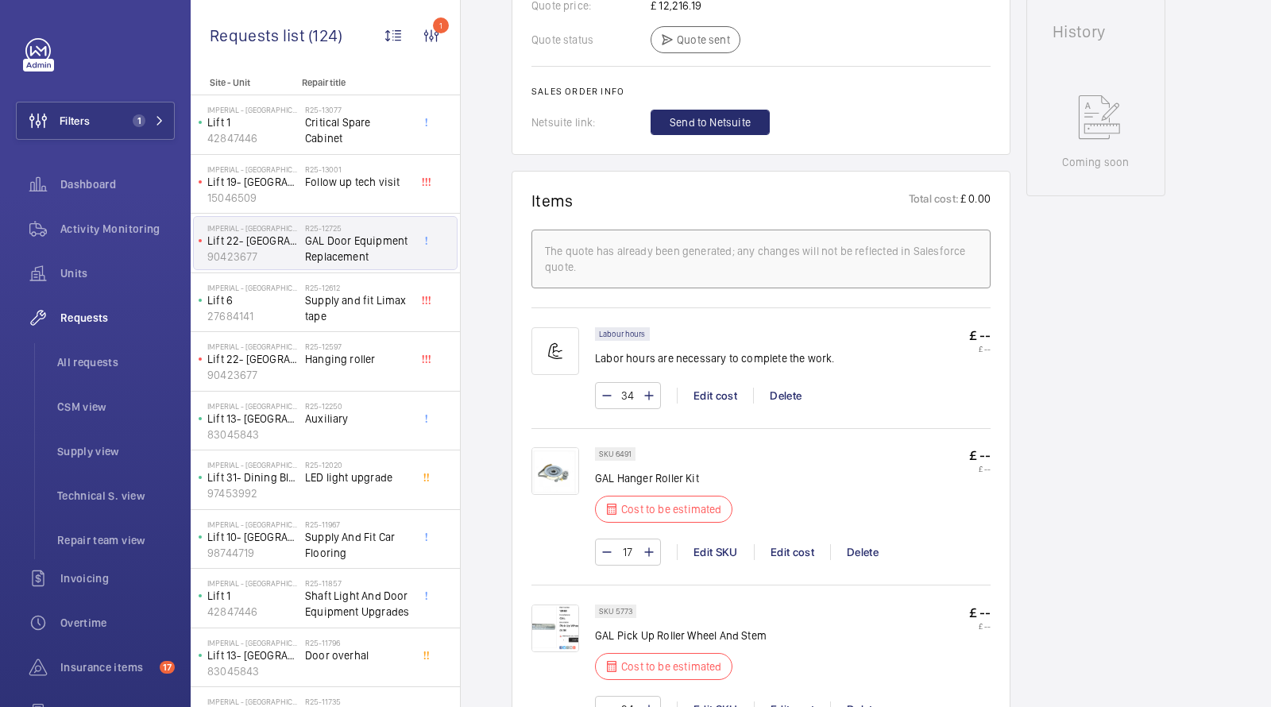
scroll to position [583, 0]
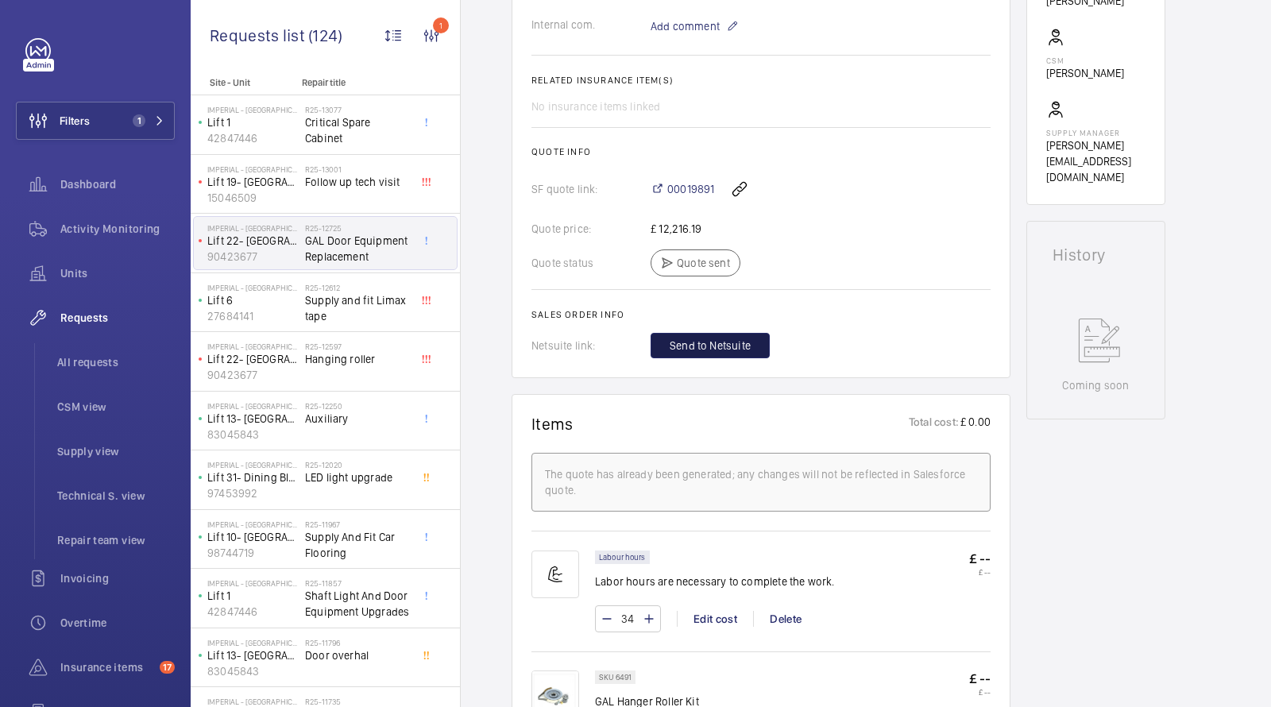
click at [719, 333] on button "Send to Netsuite" at bounding box center [709, 345] width 119 height 25
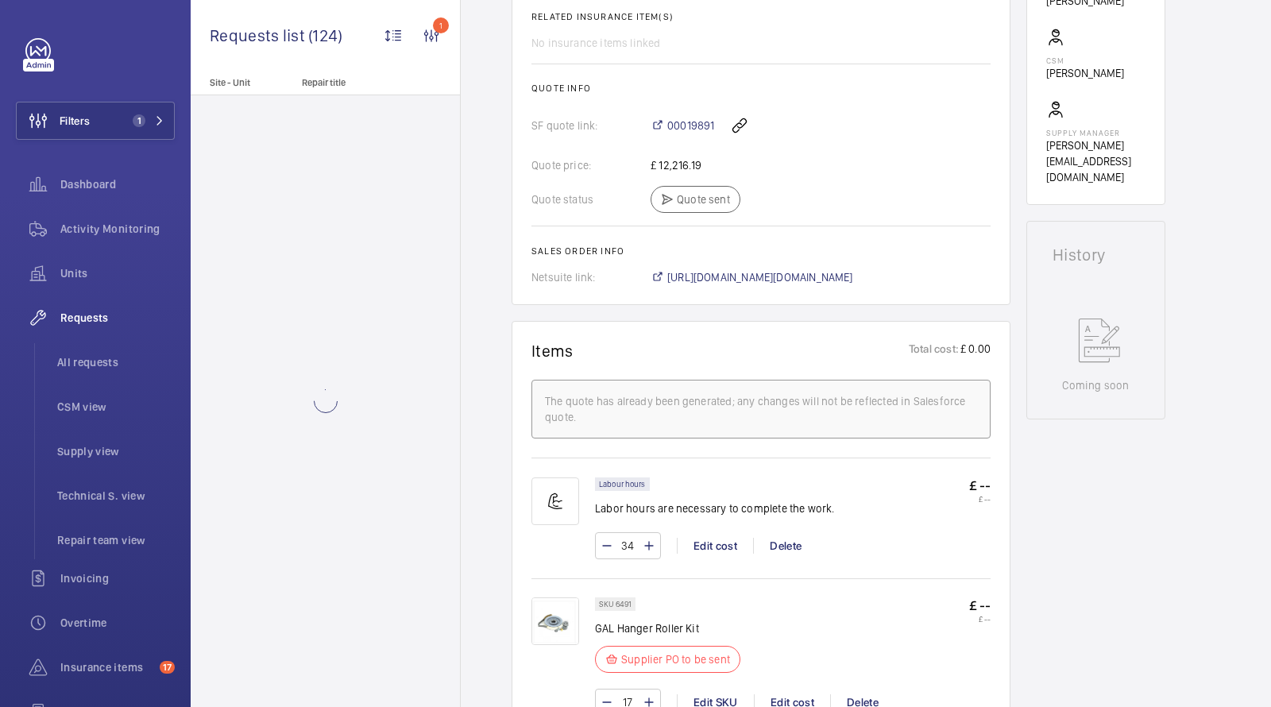
scroll to position [886, 0]
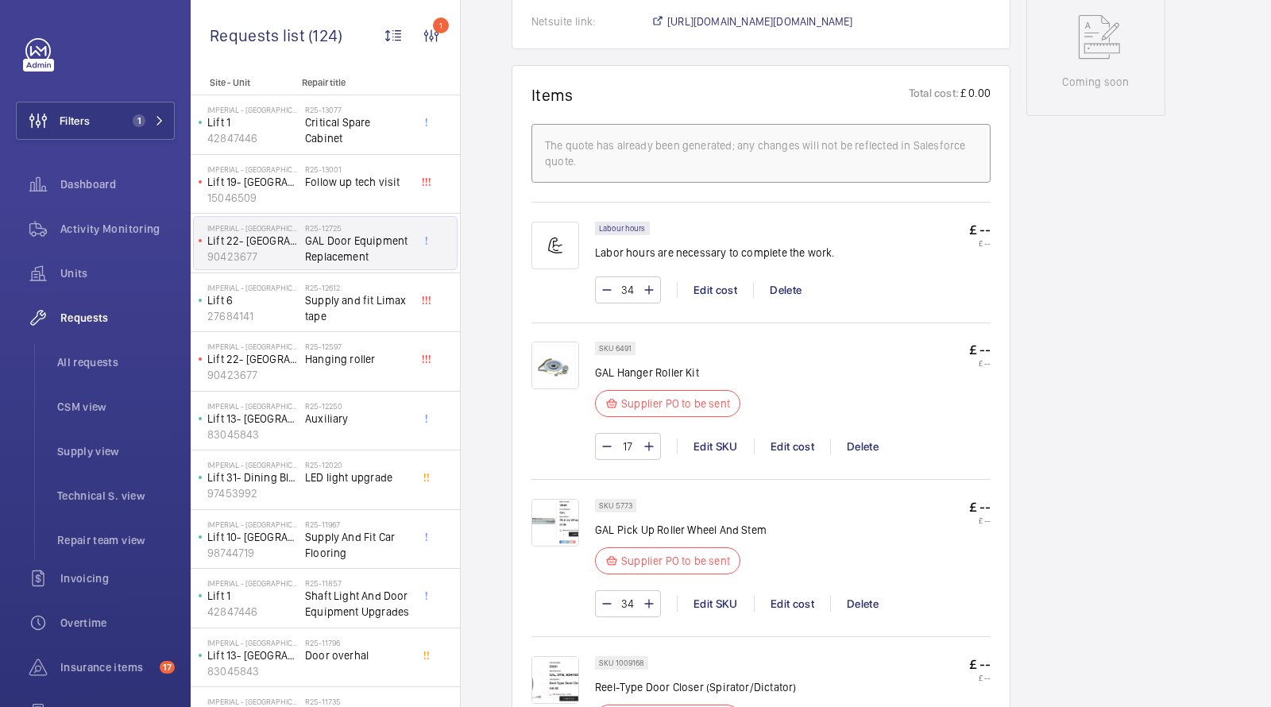
click at [553, 513] on img at bounding box center [555, 523] width 48 height 48
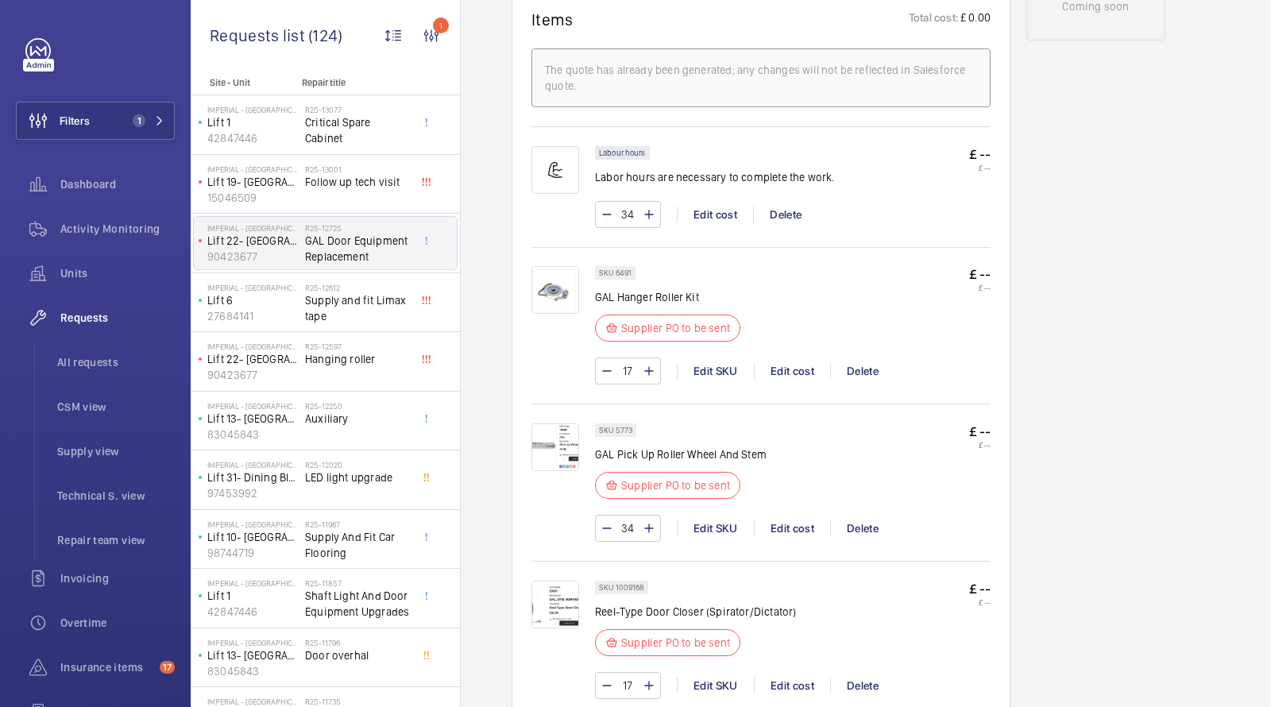
scroll to position [983, 0]
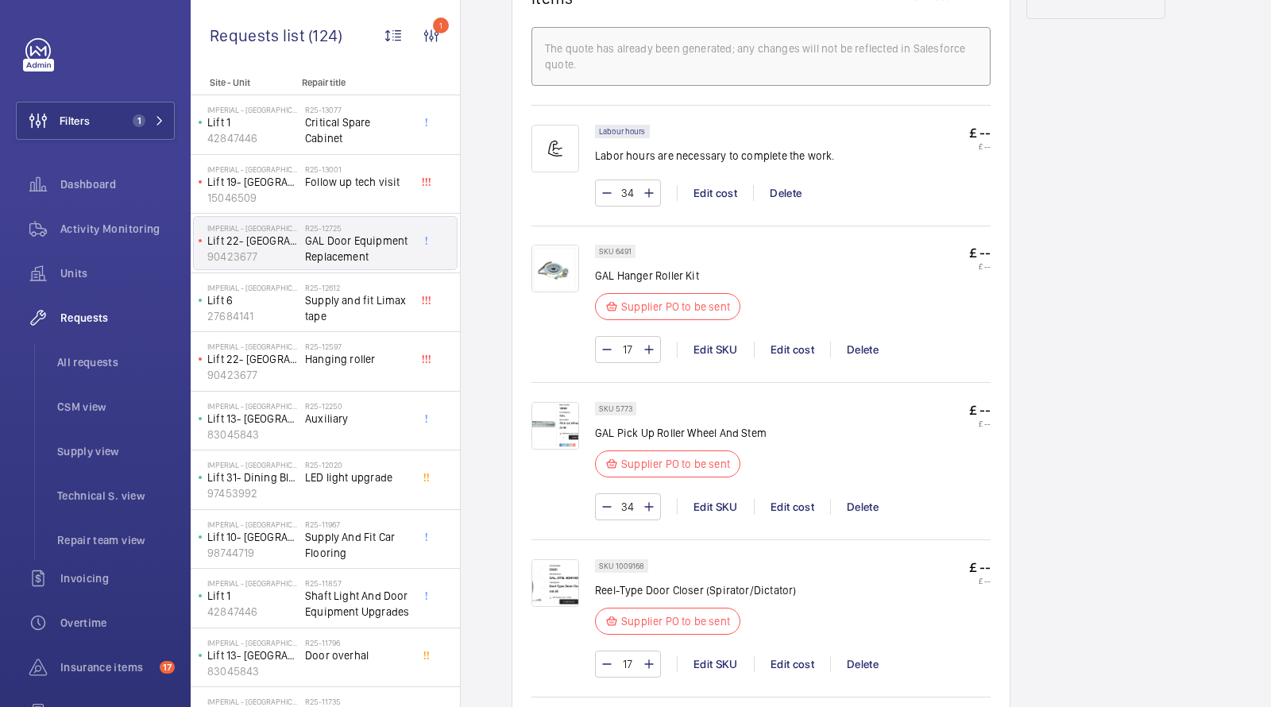
click at [563, 427] on img at bounding box center [555, 426] width 48 height 48
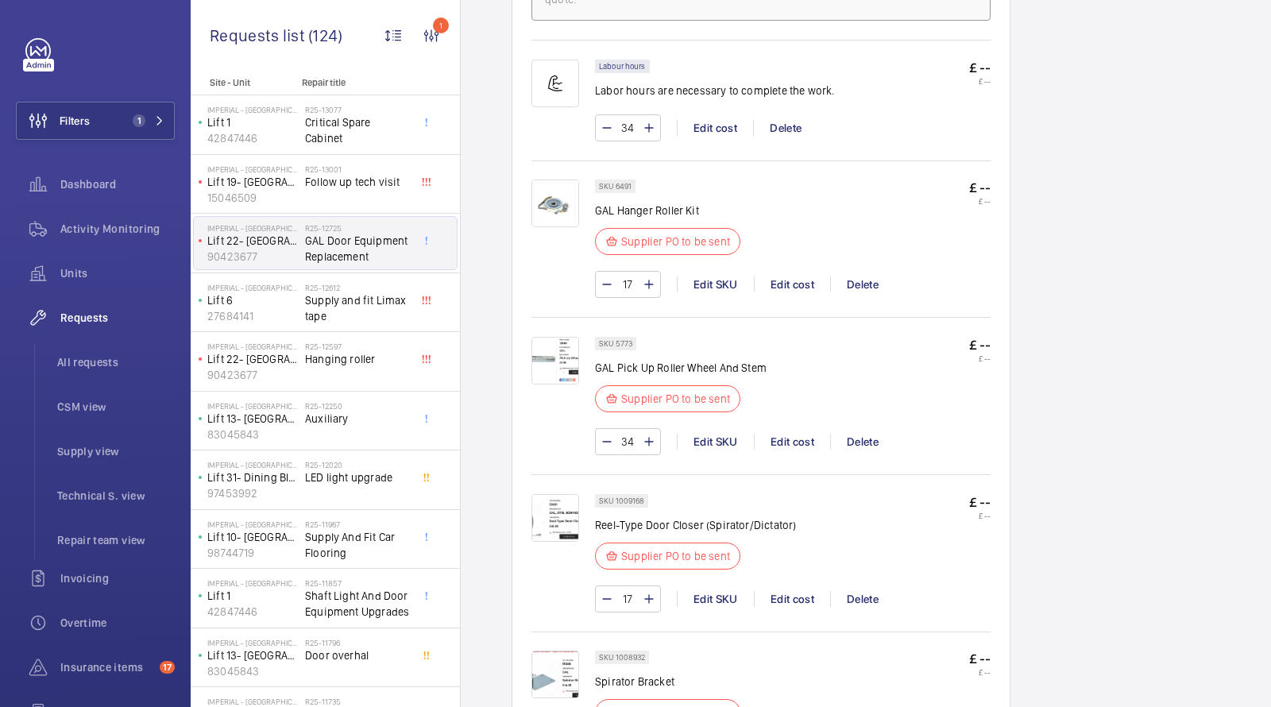
scroll to position [1155, 0]
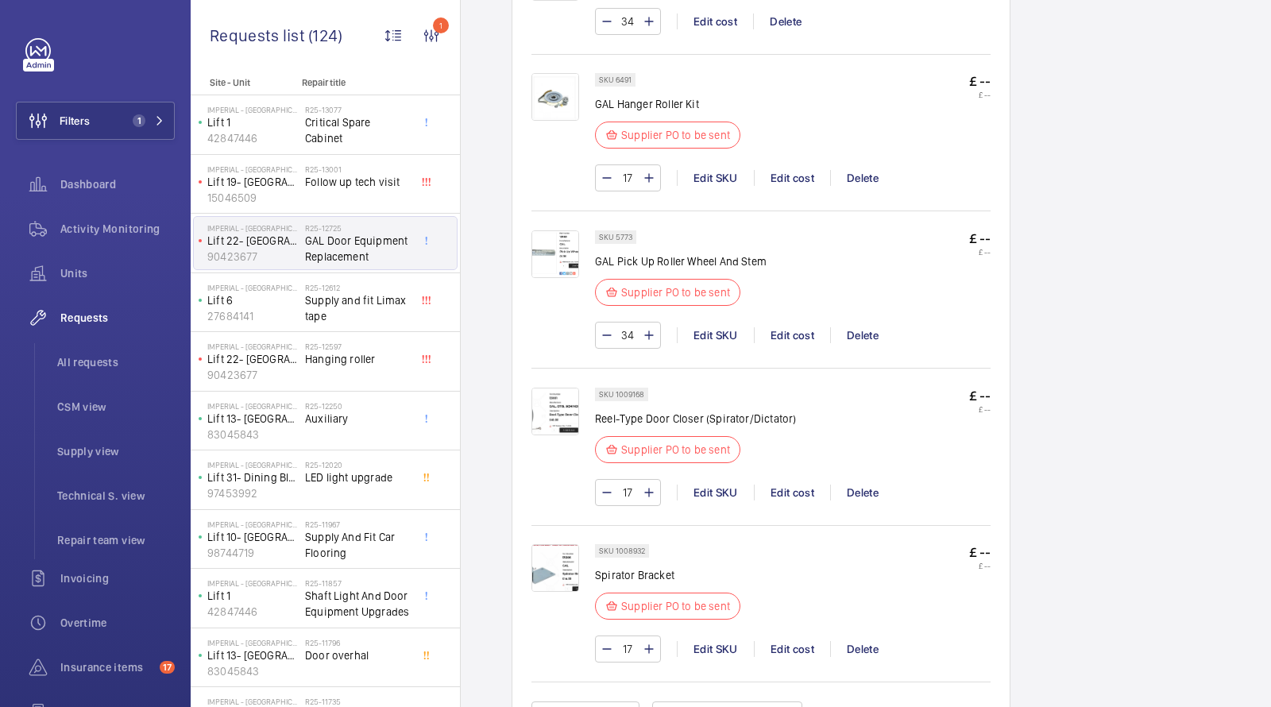
click at [552, 405] on img at bounding box center [555, 412] width 48 height 48
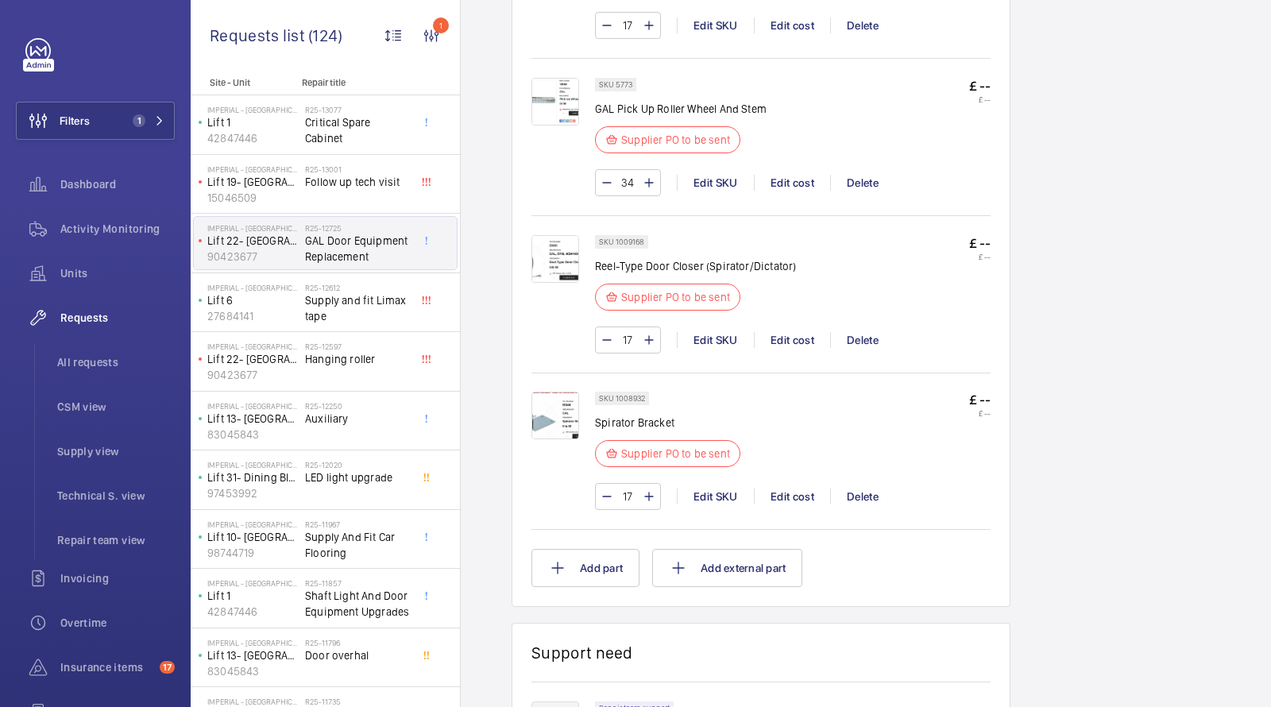
scroll to position [1342, 0]
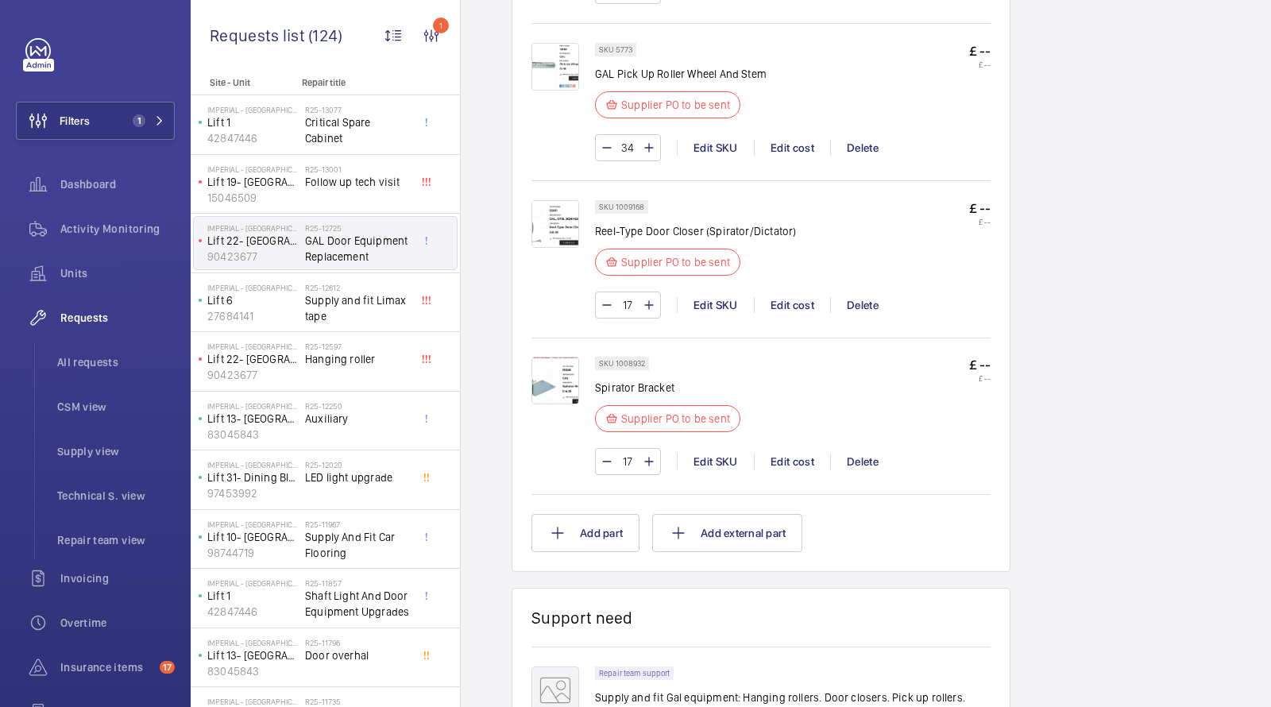
click at [550, 379] on img at bounding box center [555, 381] width 48 height 48
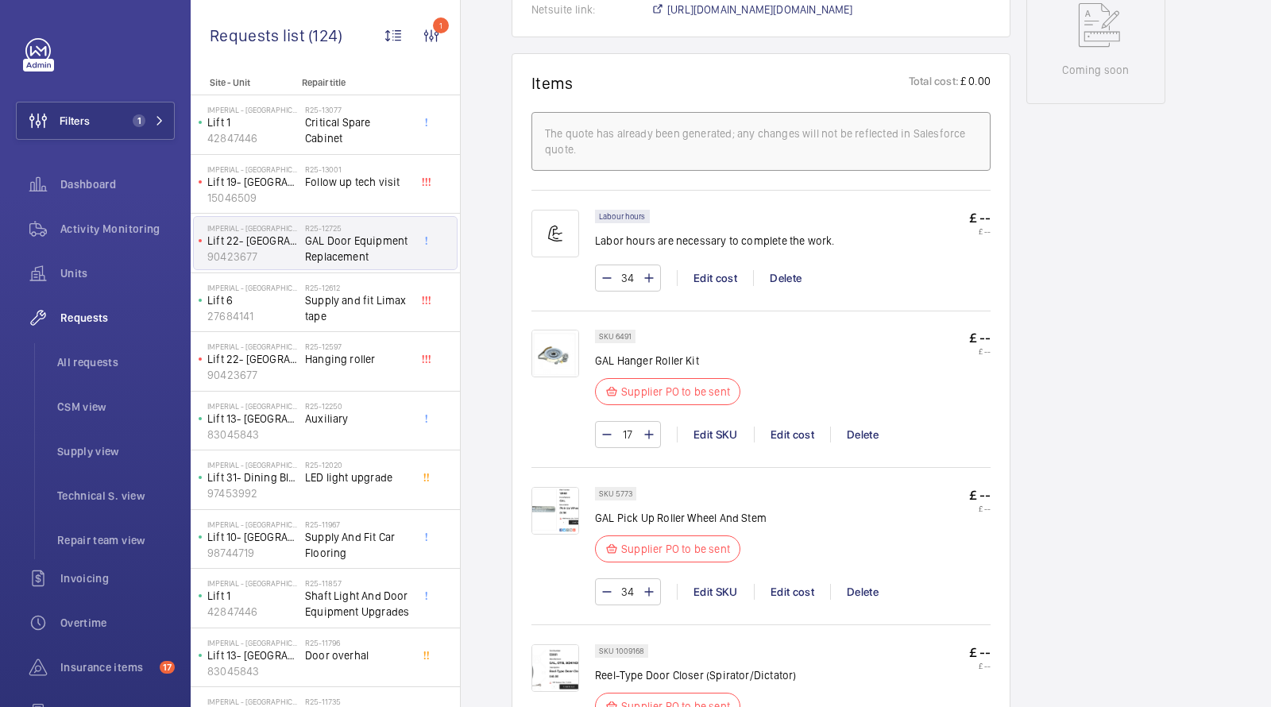
scroll to position [857, 0]
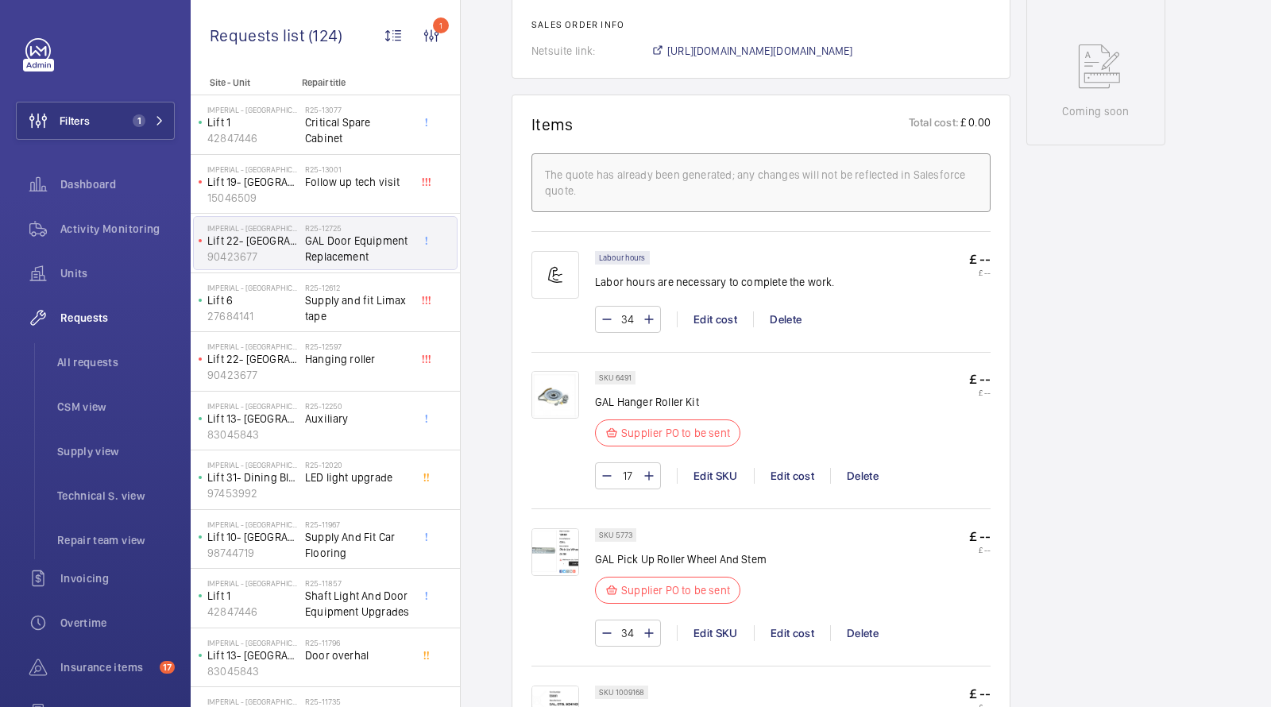
click at [563, 385] on img at bounding box center [555, 395] width 48 height 48
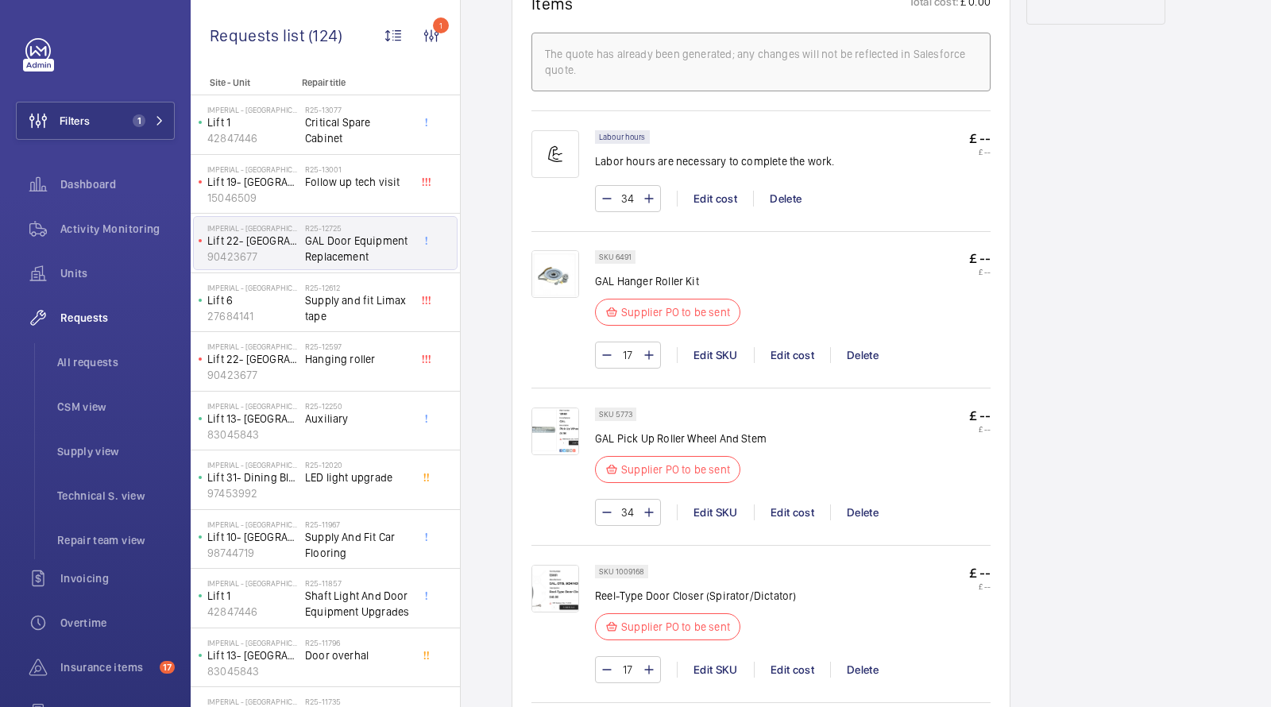
scroll to position [975, 0]
click at [566, 414] on img at bounding box center [555, 434] width 48 height 48
click at [574, 410] on img at bounding box center [555, 434] width 48 height 48
click at [557, 287] on img at bounding box center [555, 277] width 48 height 48
click at [542, 415] on img at bounding box center [555, 434] width 48 height 48
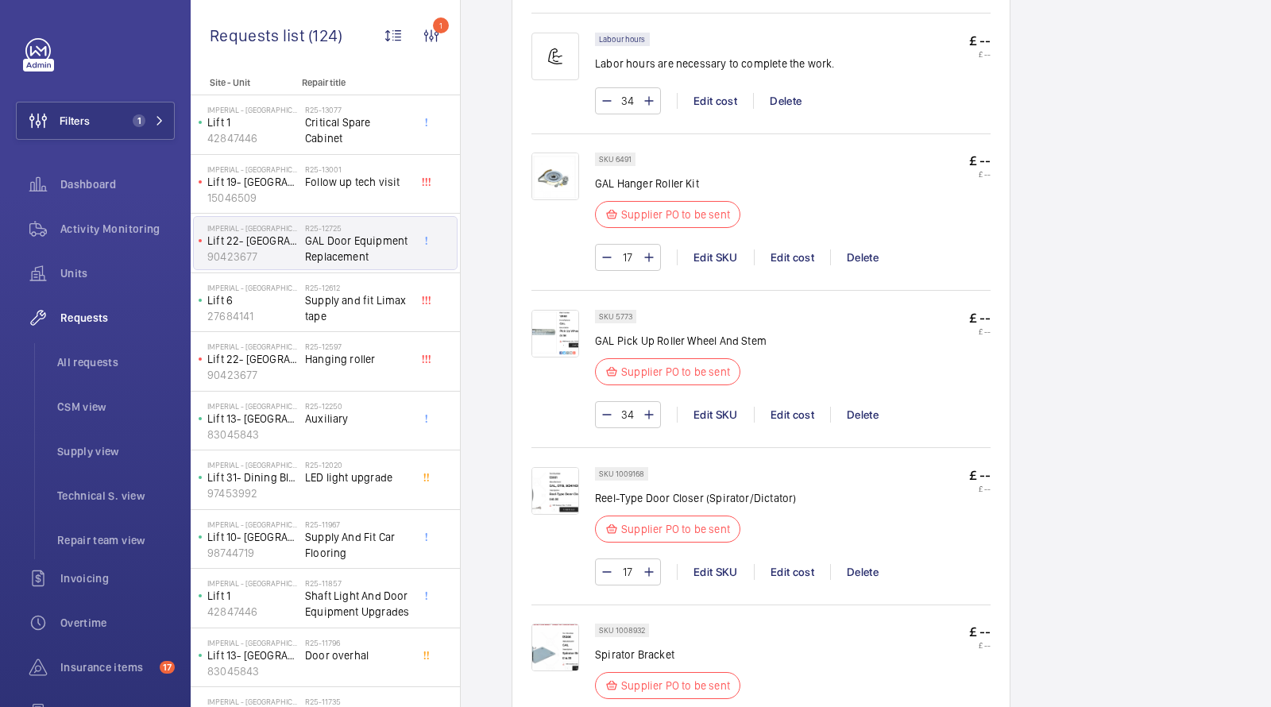
scroll to position [1094, 0]
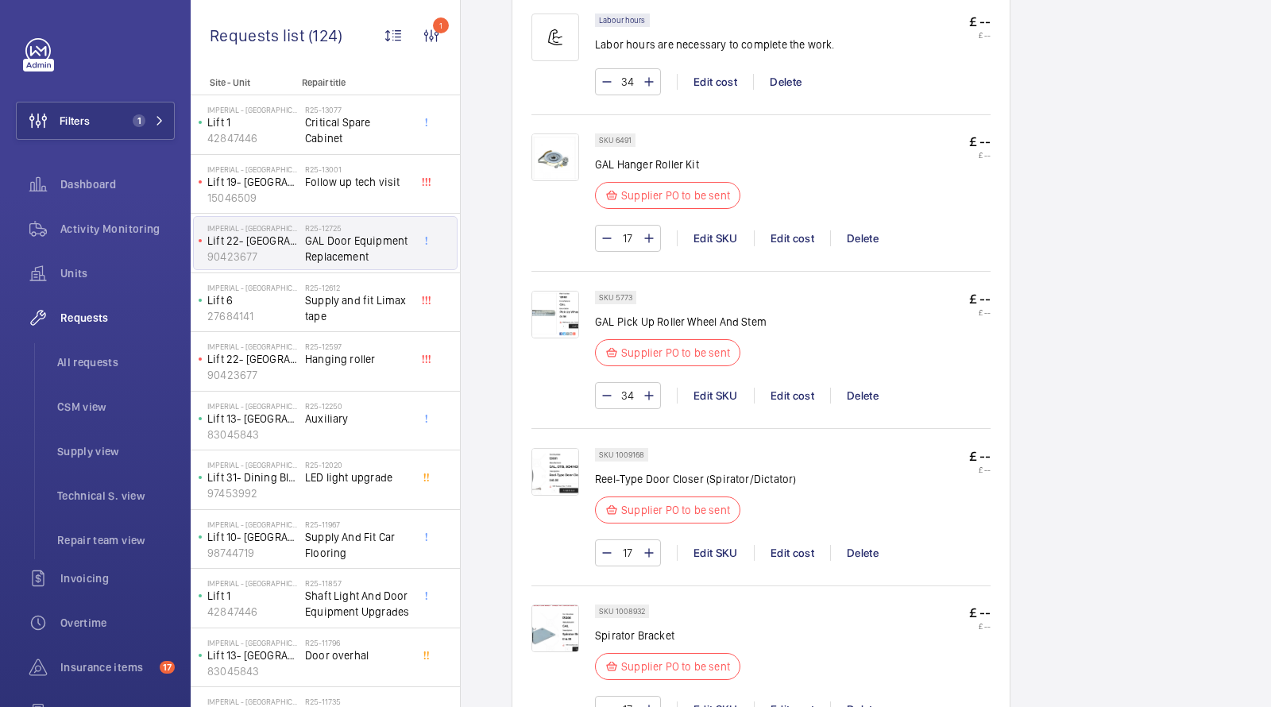
click at [548, 301] on img at bounding box center [555, 315] width 48 height 48
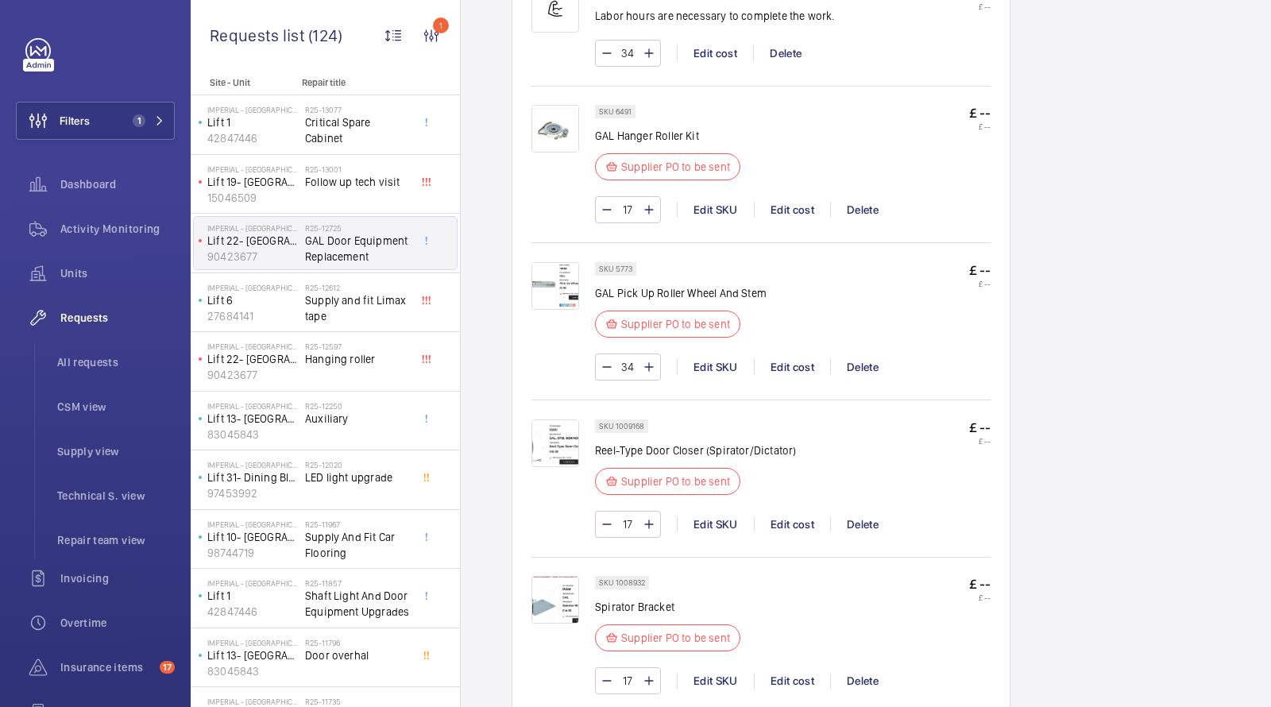
scroll to position [1164, 0]
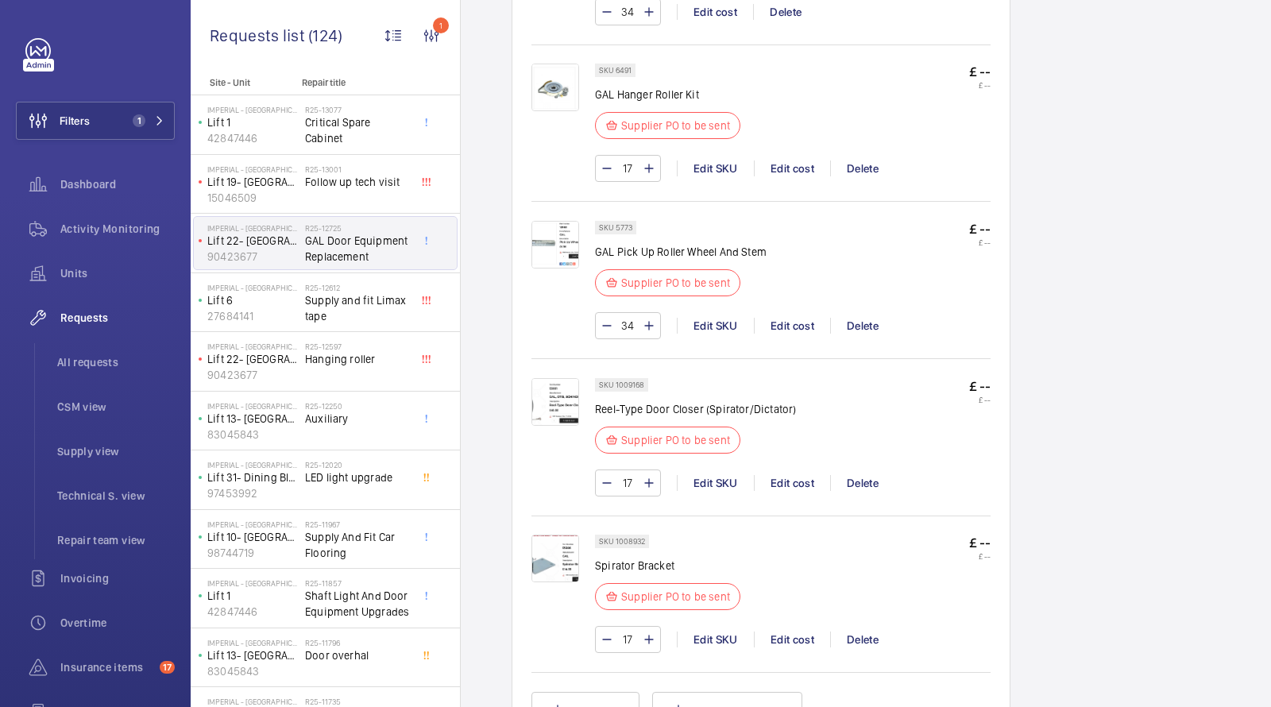
click at [546, 383] on img at bounding box center [555, 402] width 48 height 48
click at [558, 386] on img at bounding box center [555, 402] width 48 height 48
click at [553, 396] on img at bounding box center [555, 402] width 48 height 48
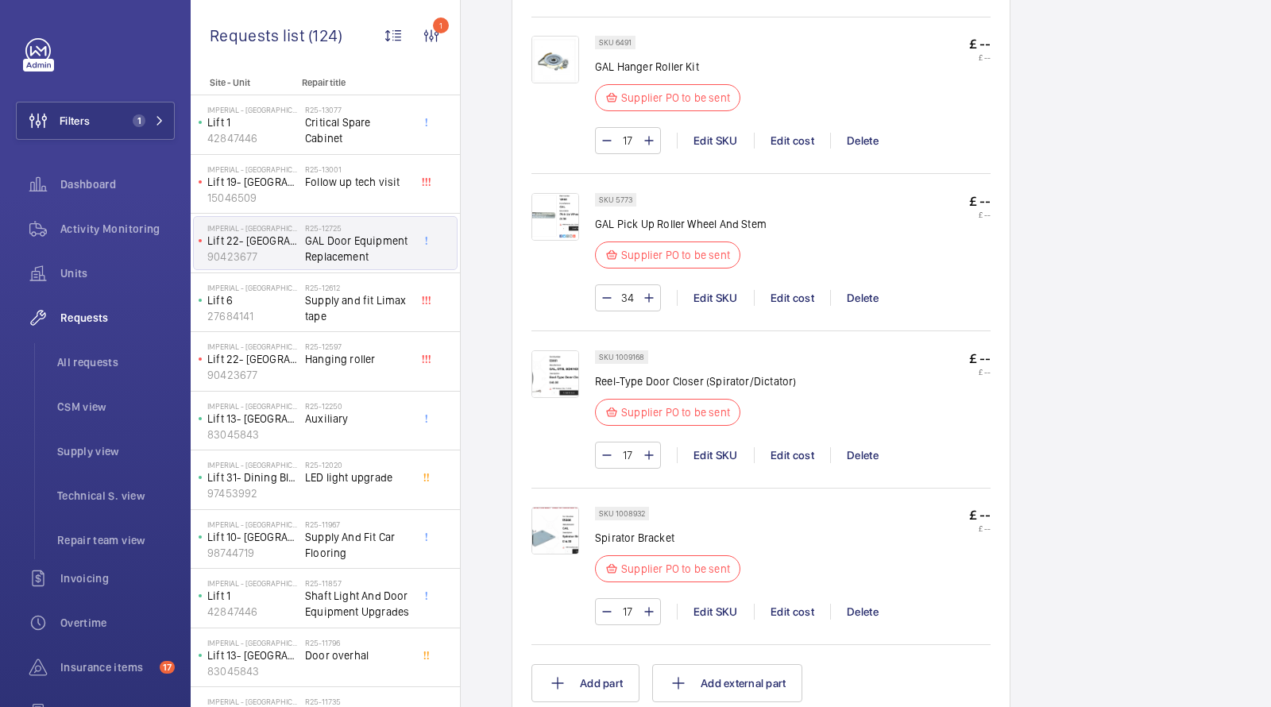
click at [535, 370] on img at bounding box center [555, 374] width 48 height 48
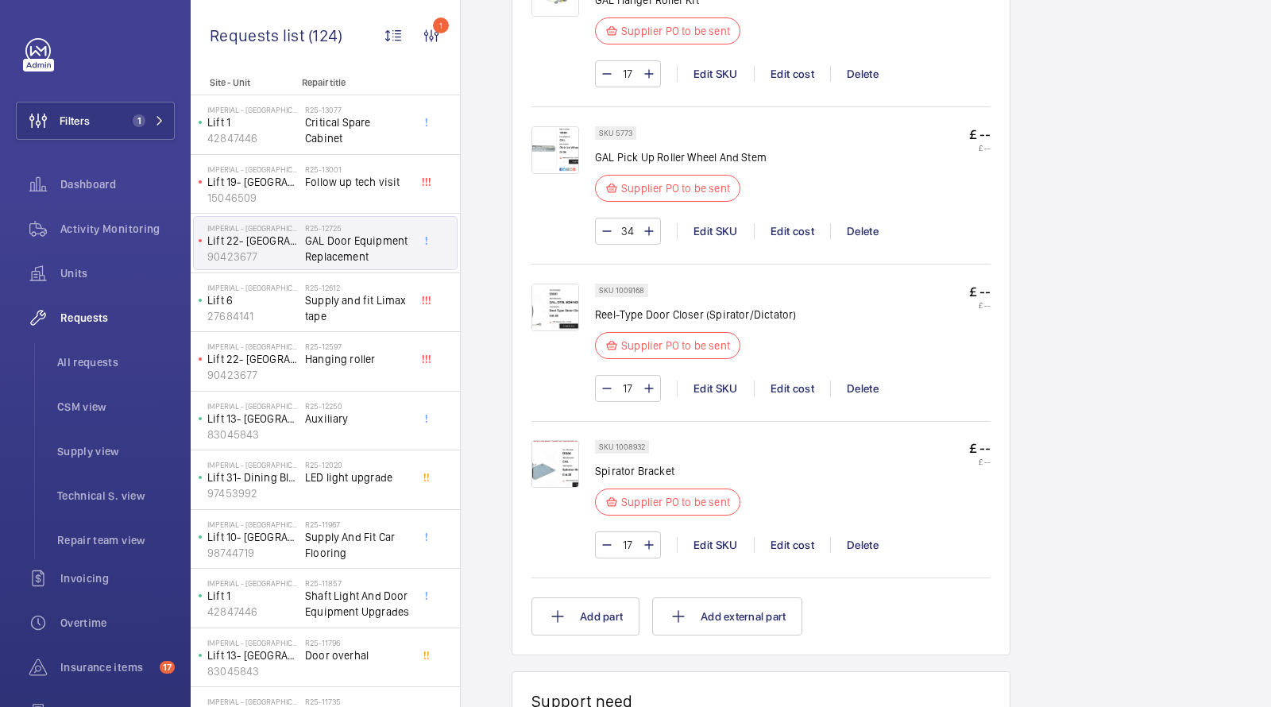
scroll to position [1266, 0]
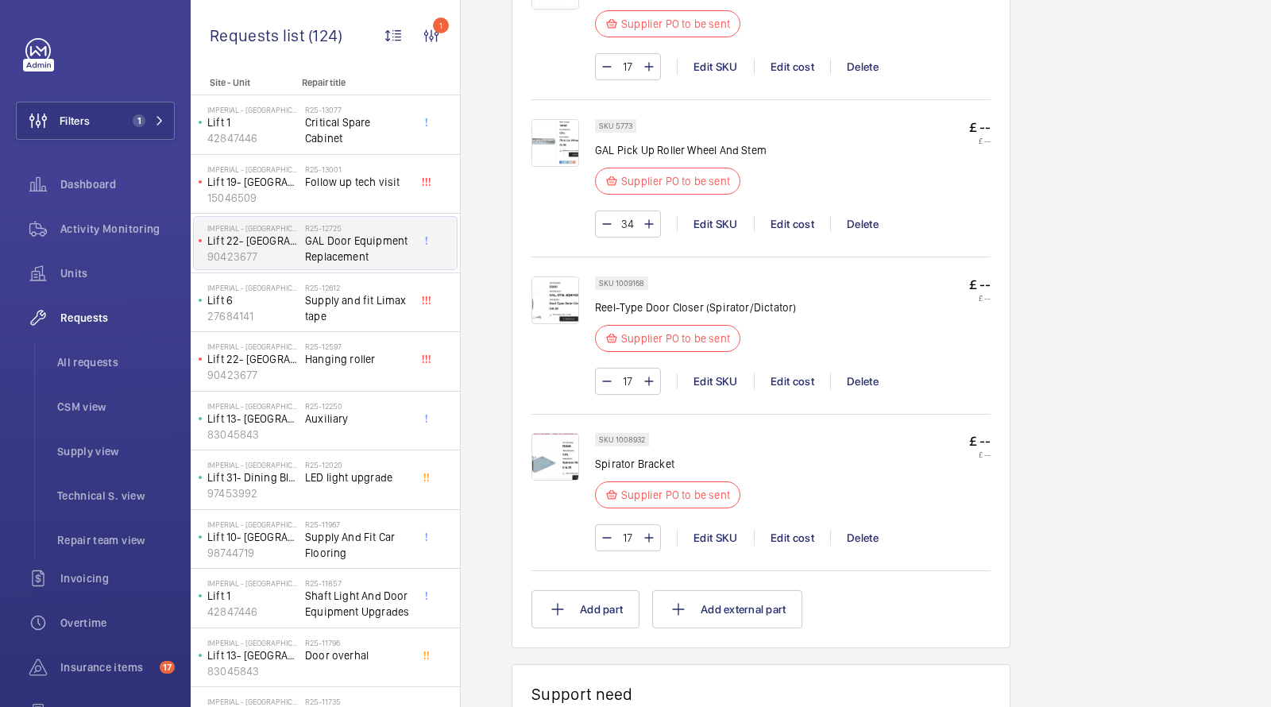
click at [541, 450] on img at bounding box center [555, 457] width 48 height 48
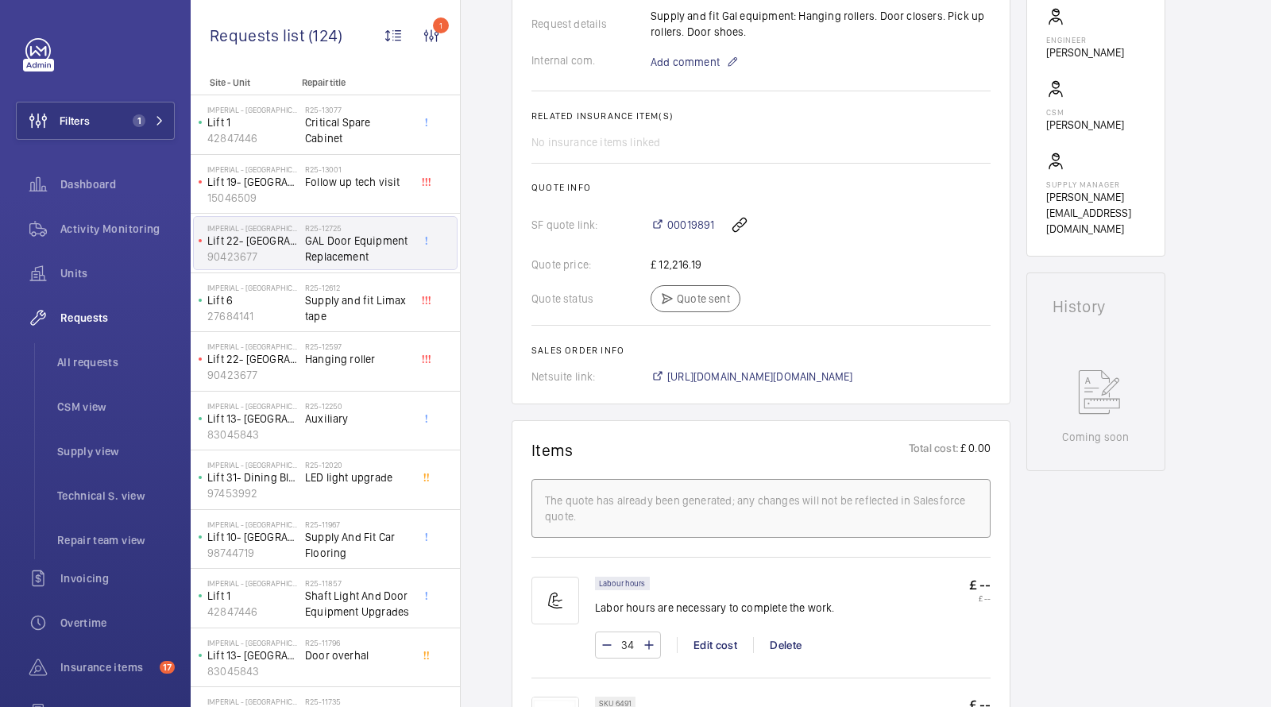
scroll to position [396, 0]
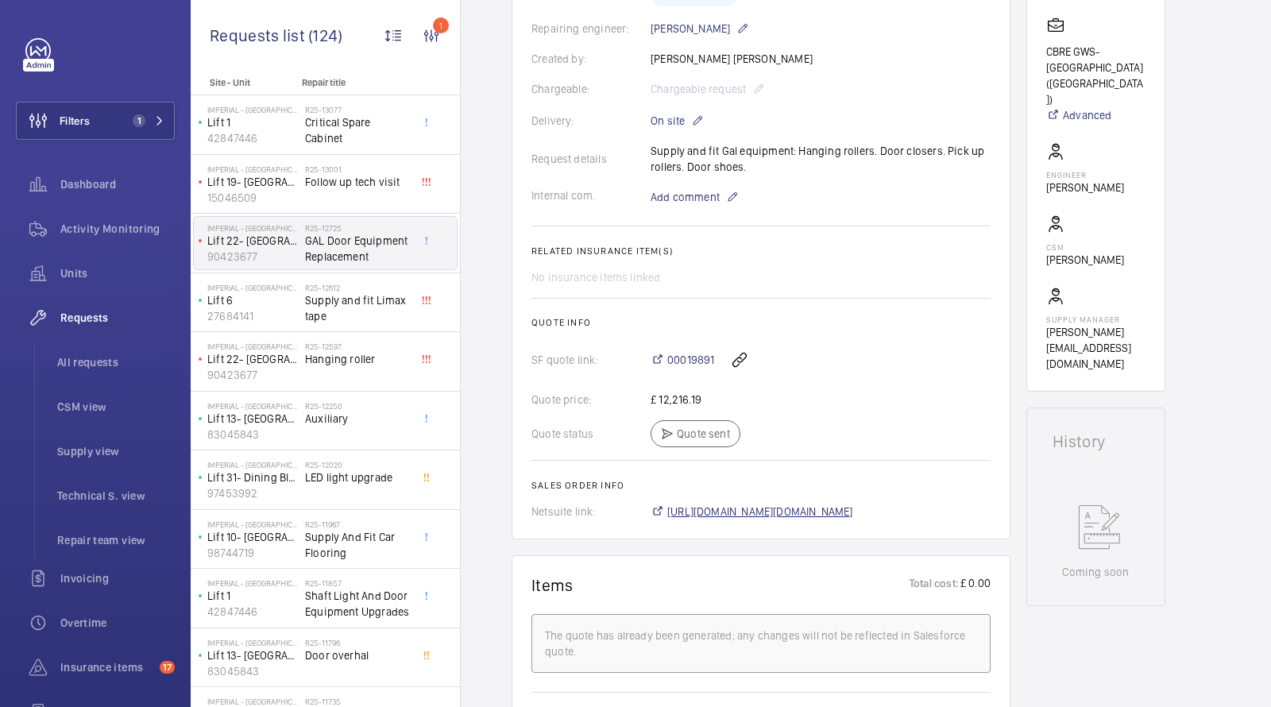
click at [730, 507] on span "[URL][DOMAIN_NAME][DOMAIN_NAME]" at bounding box center [760, 511] width 186 height 16
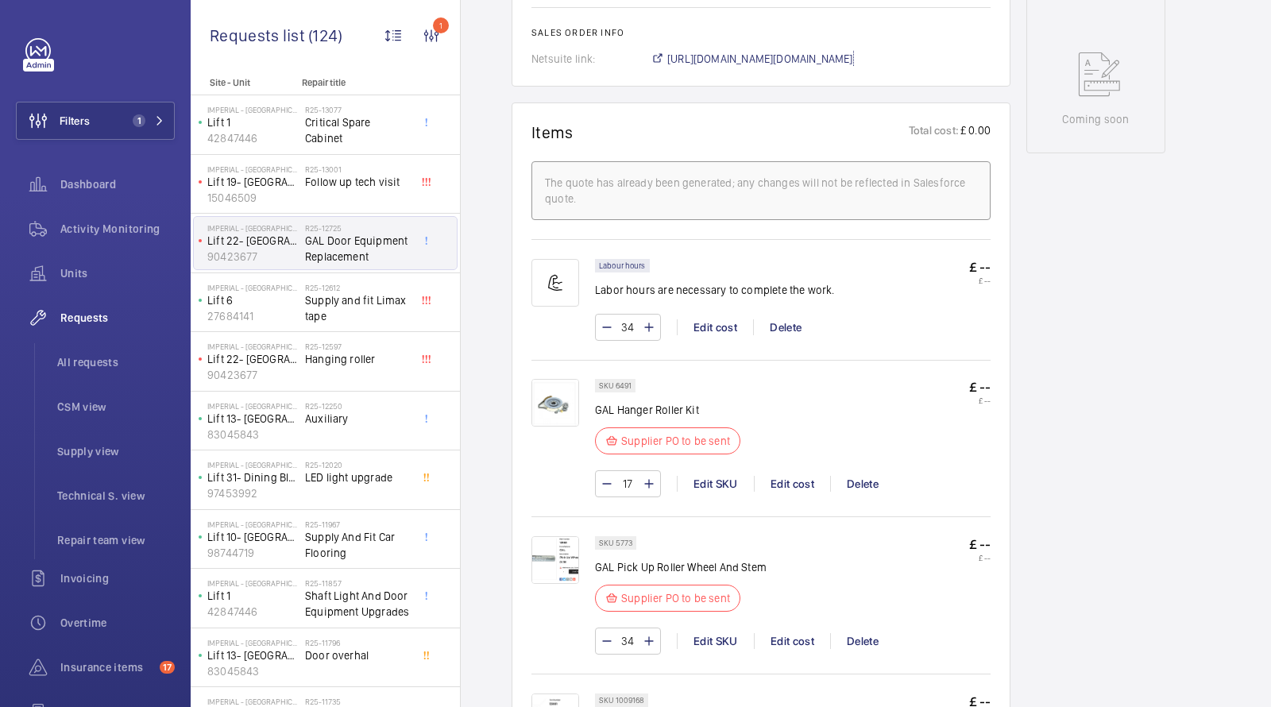
scroll to position [971, 0]
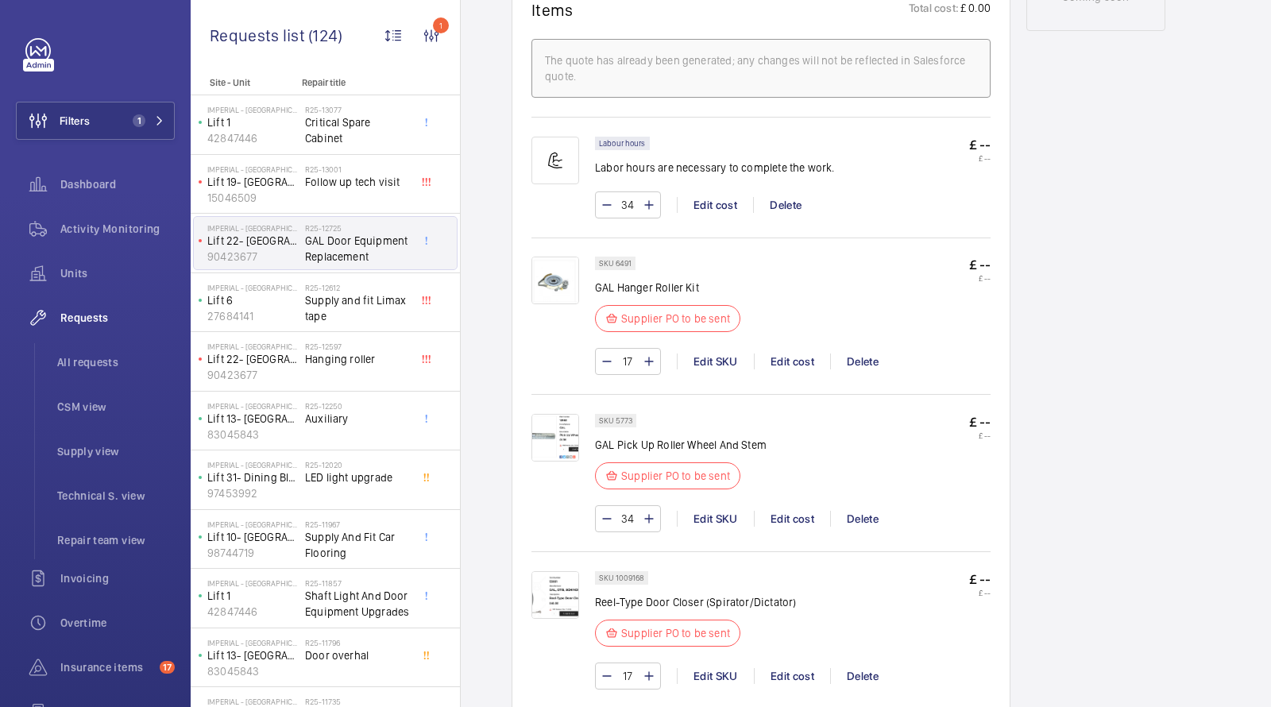
click at [557, 437] on img at bounding box center [555, 438] width 48 height 48
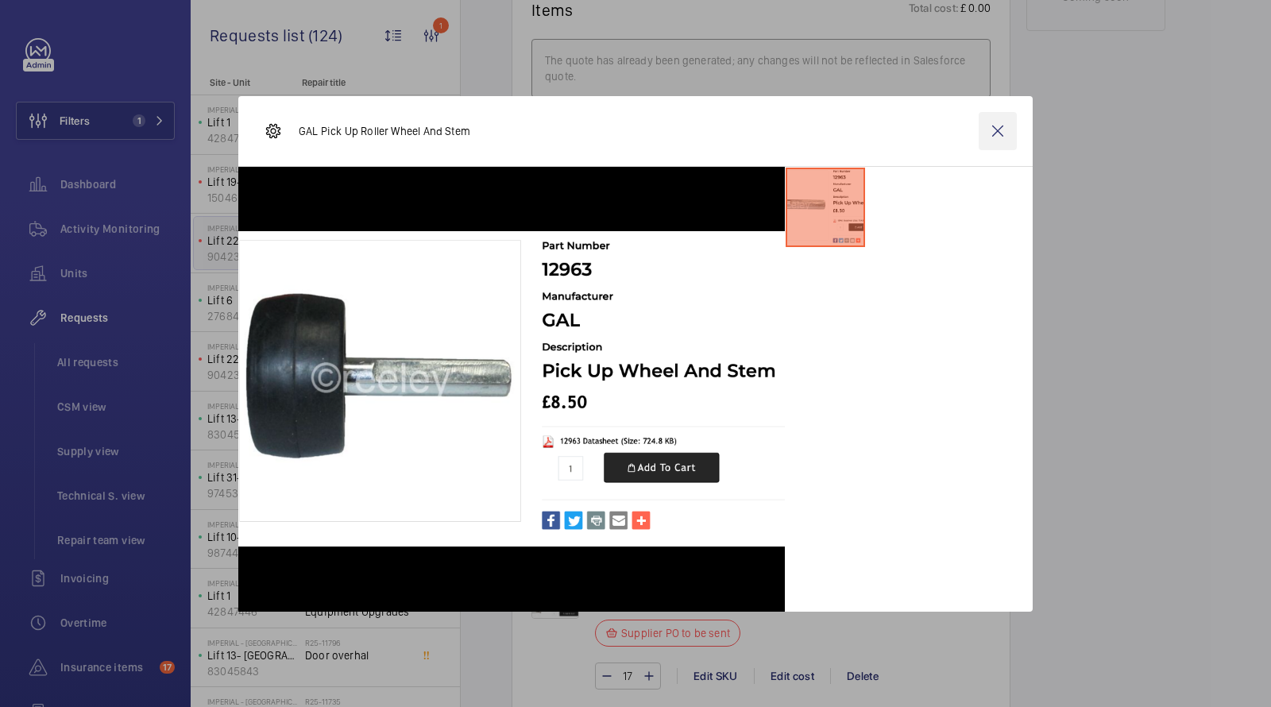
click at [1002, 125] on wm-front-icon-button at bounding box center [997, 131] width 38 height 38
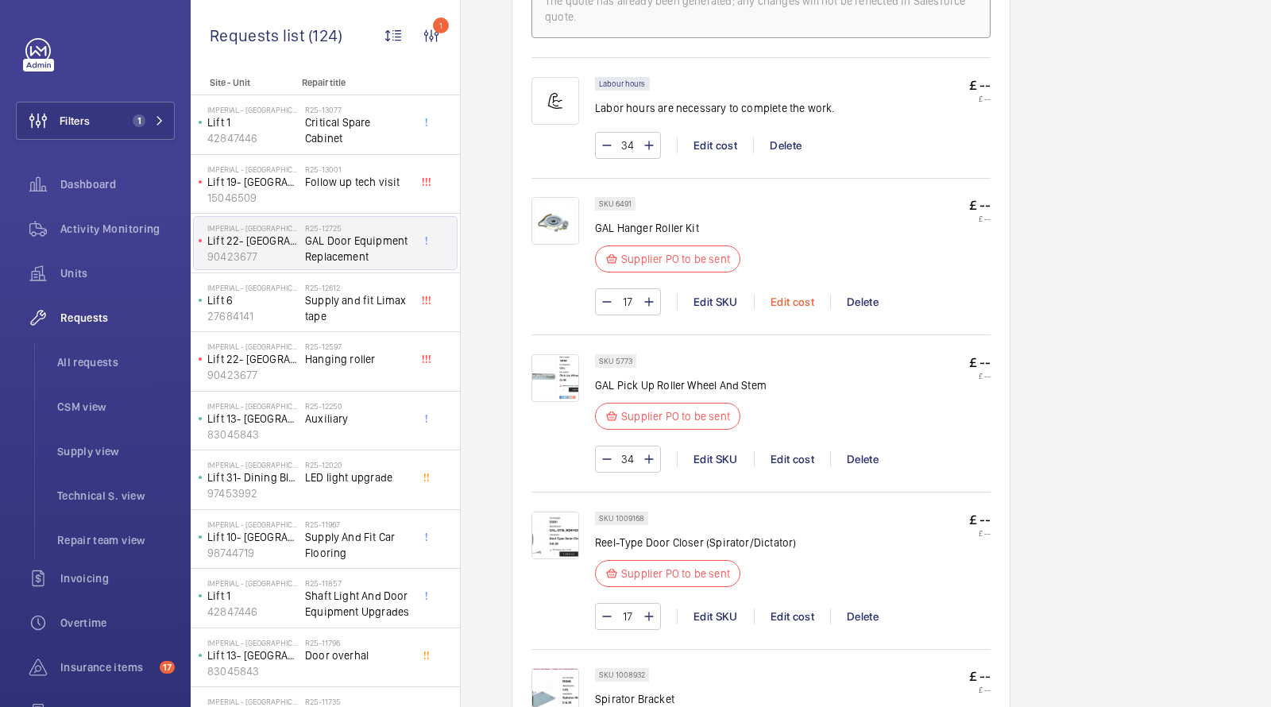
scroll to position [1032, 0]
click at [555, 370] on img at bounding box center [555, 377] width 48 height 48
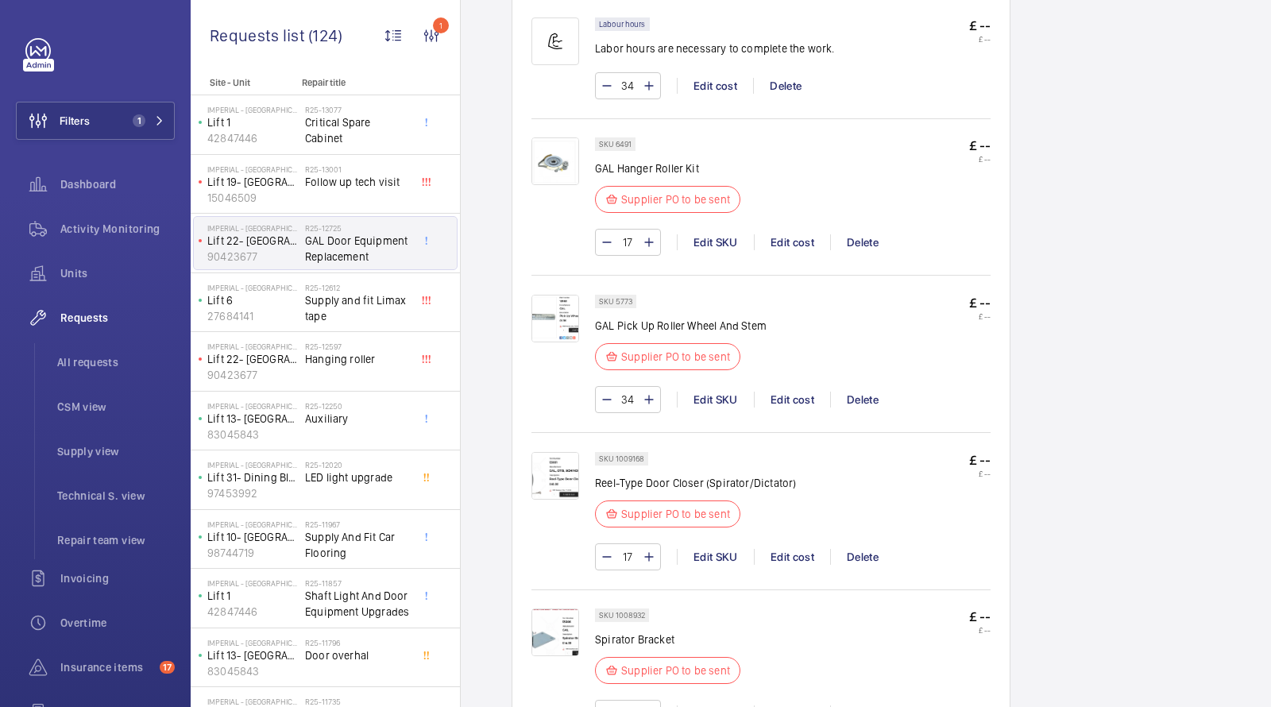
scroll to position [1063, 0]
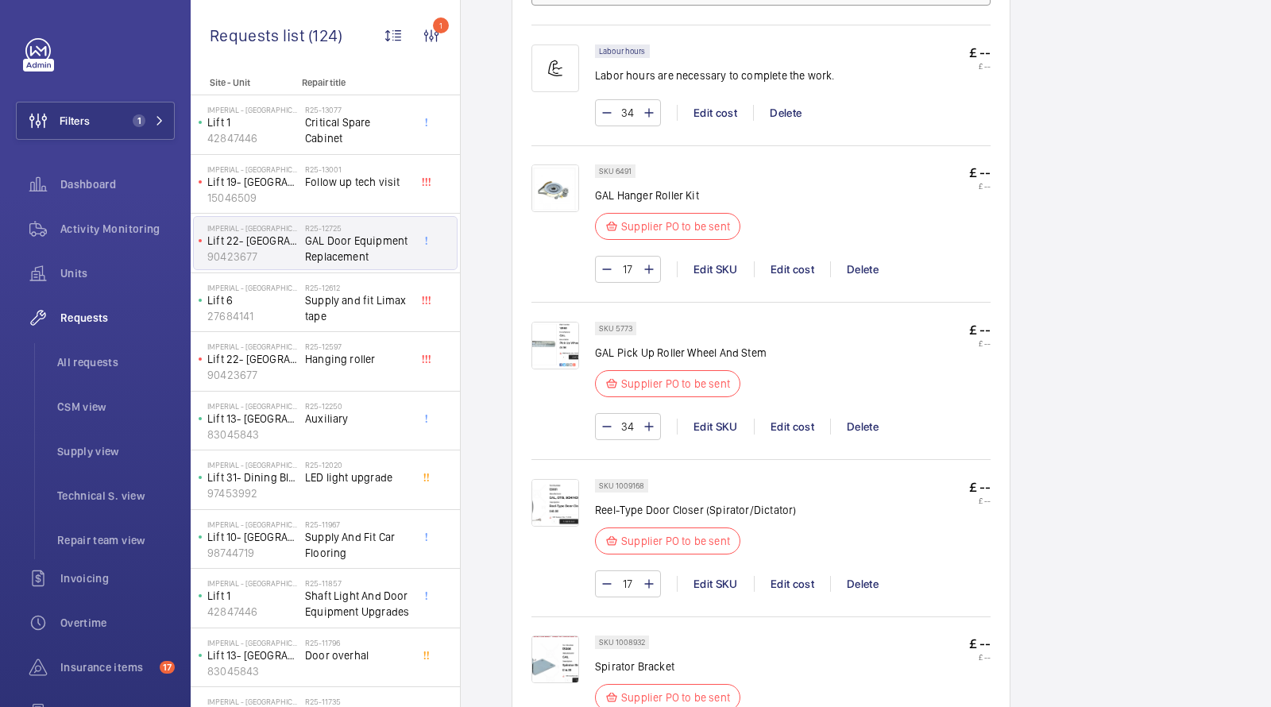
click at [555, 338] on img at bounding box center [555, 346] width 48 height 48
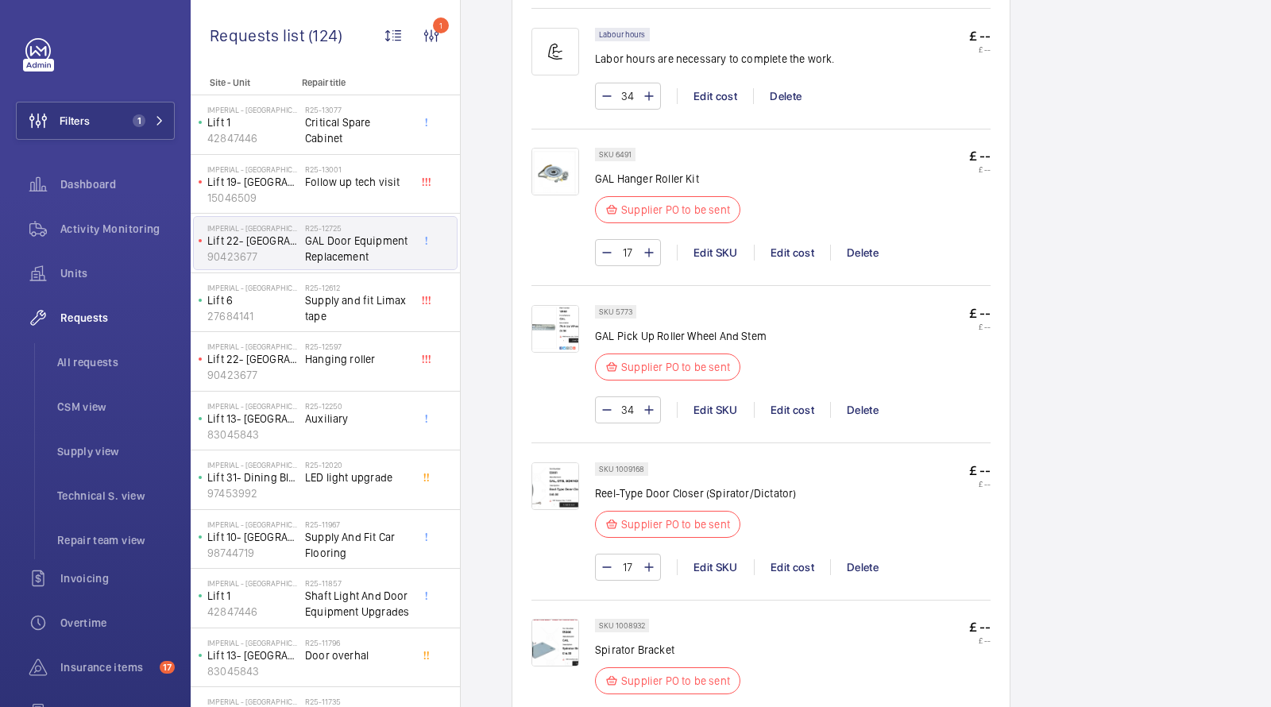
scroll to position [1222, 0]
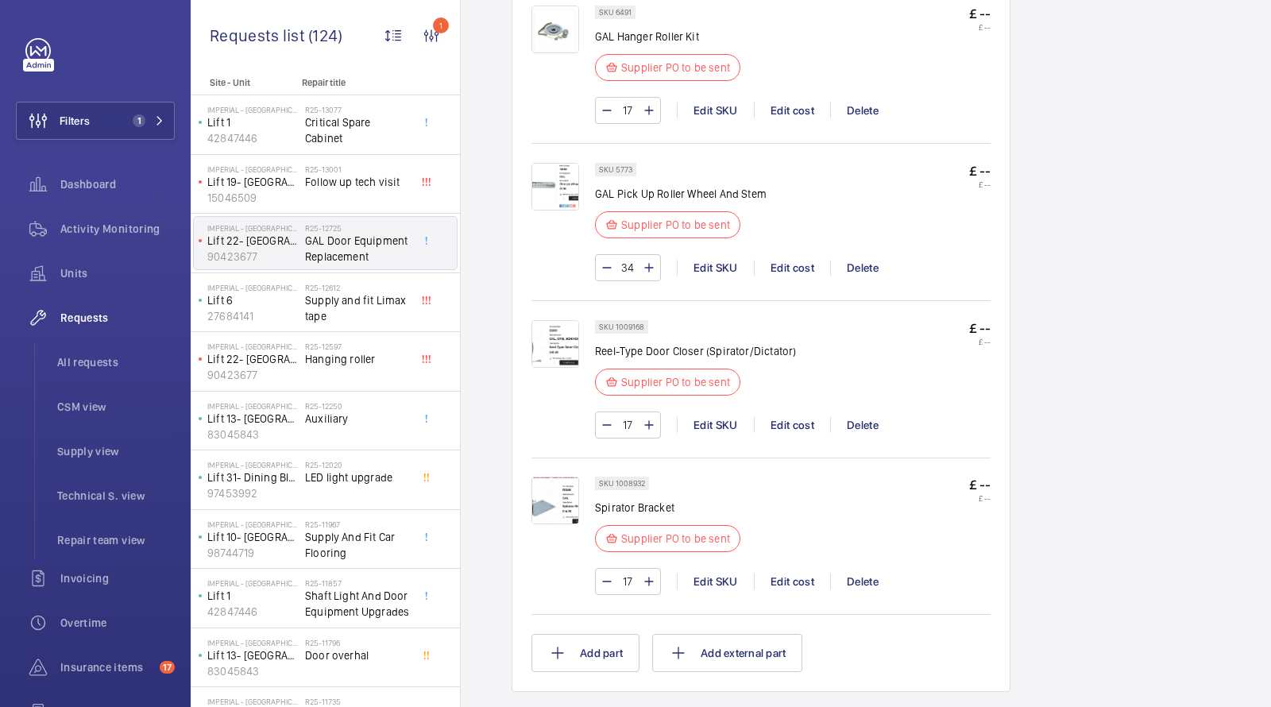
click at [561, 352] on img at bounding box center [555, 344] width 48 height 48
click at [569, 499] on img at bounding box center [555, 500] width 48 height 48
click at [554, 350] on img at bounding box center [555, 344] width 48 height 48
click at [561, 499] on img at bounding box center [555, 500] width 48 height 48
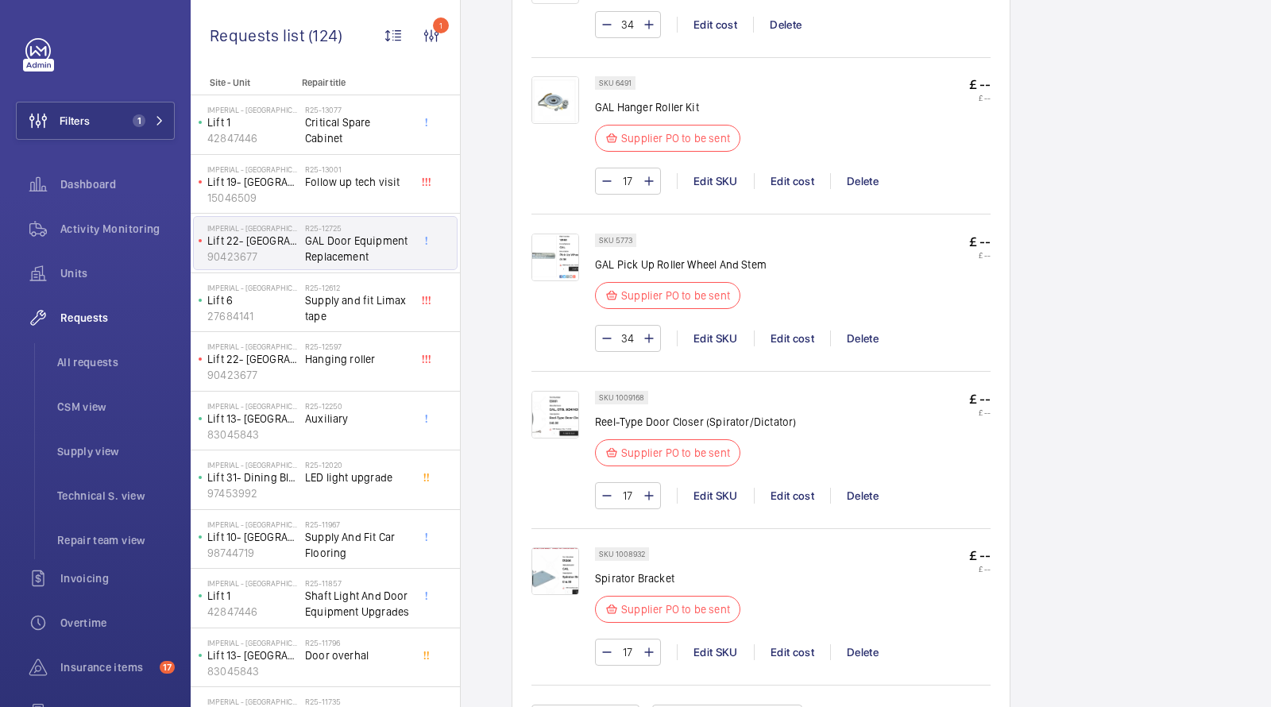
scroll to position [1139, 0]
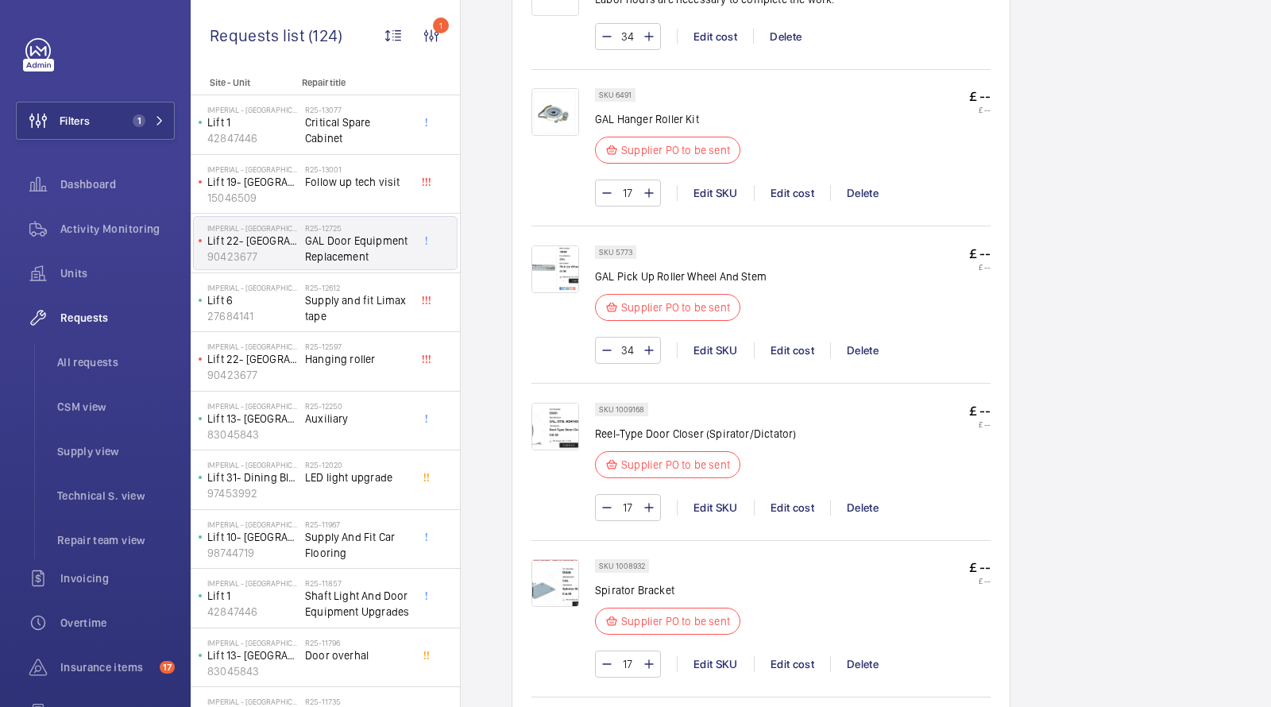
click at [569, 429] on img at bounding box center [555, 427] width 48 height 48
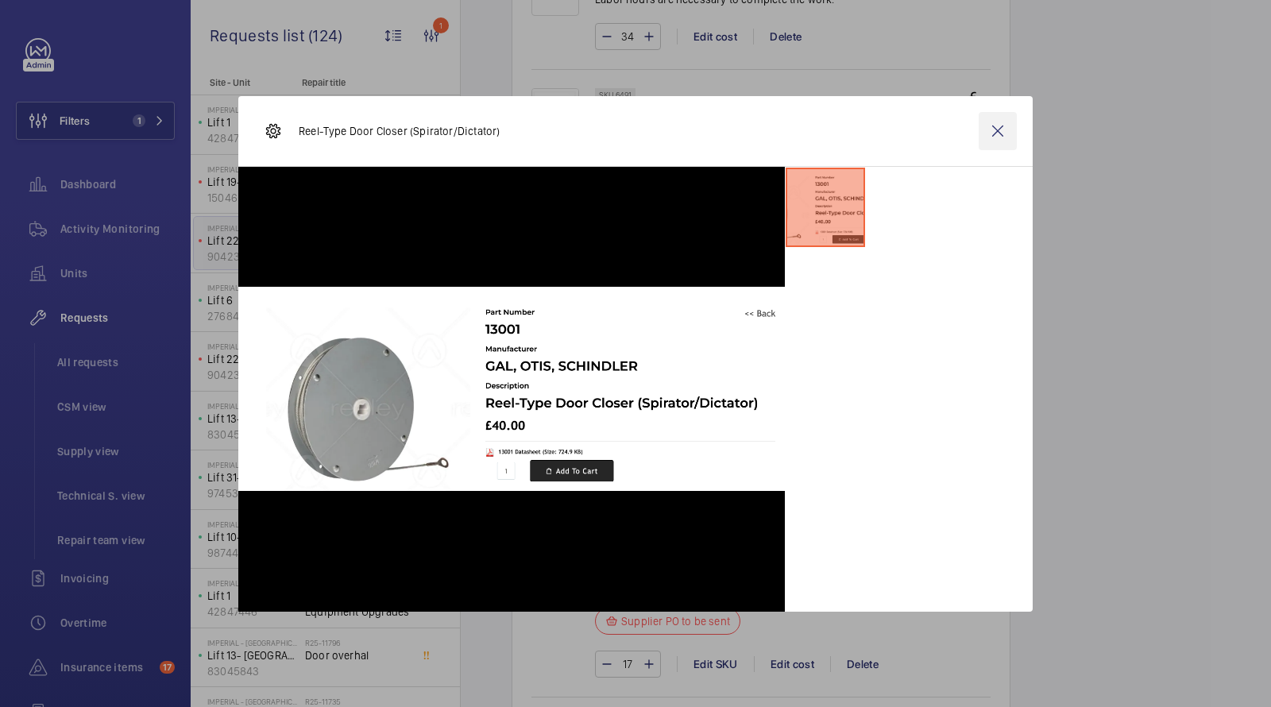
click at [998, 124] on wm-front-icon-button at bounding box center [997, 131] width 38 height 38
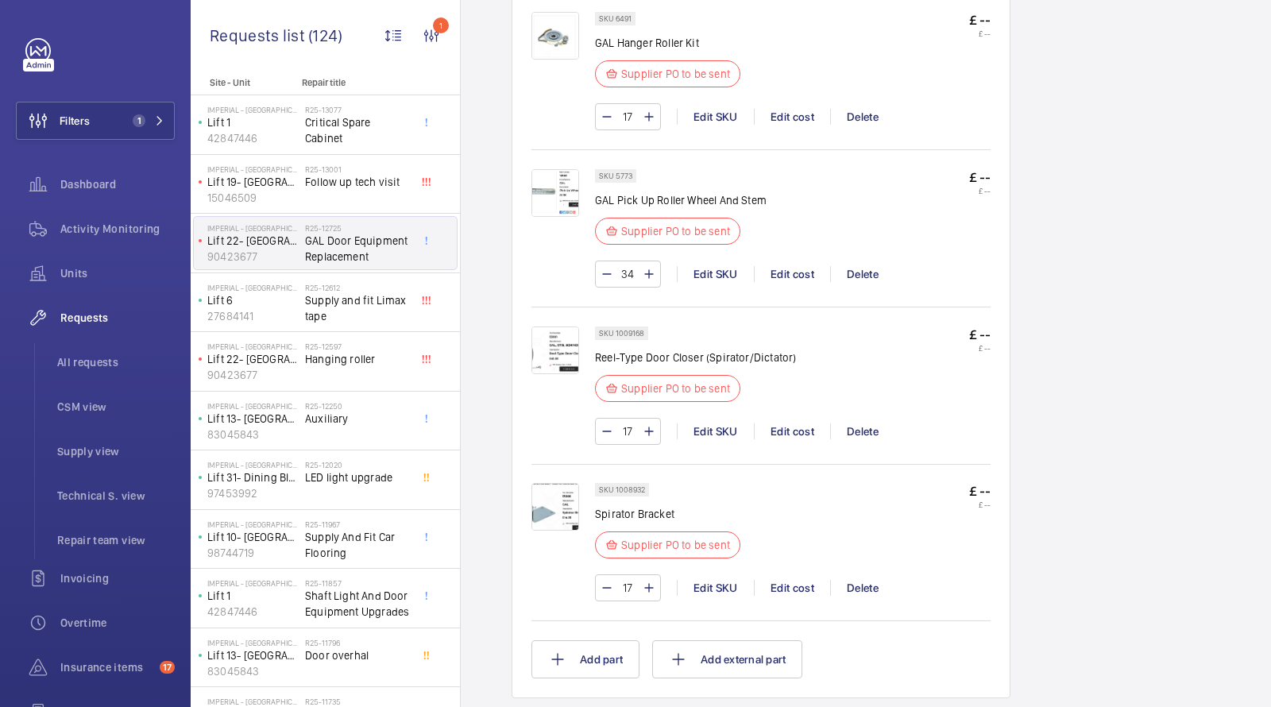
scroll to position [1217, 0]
click at [555, 481] on img at bounding box center [555, 505] width 48 height 48
